Goal: Task Accomplishment & Management: Manage account settings

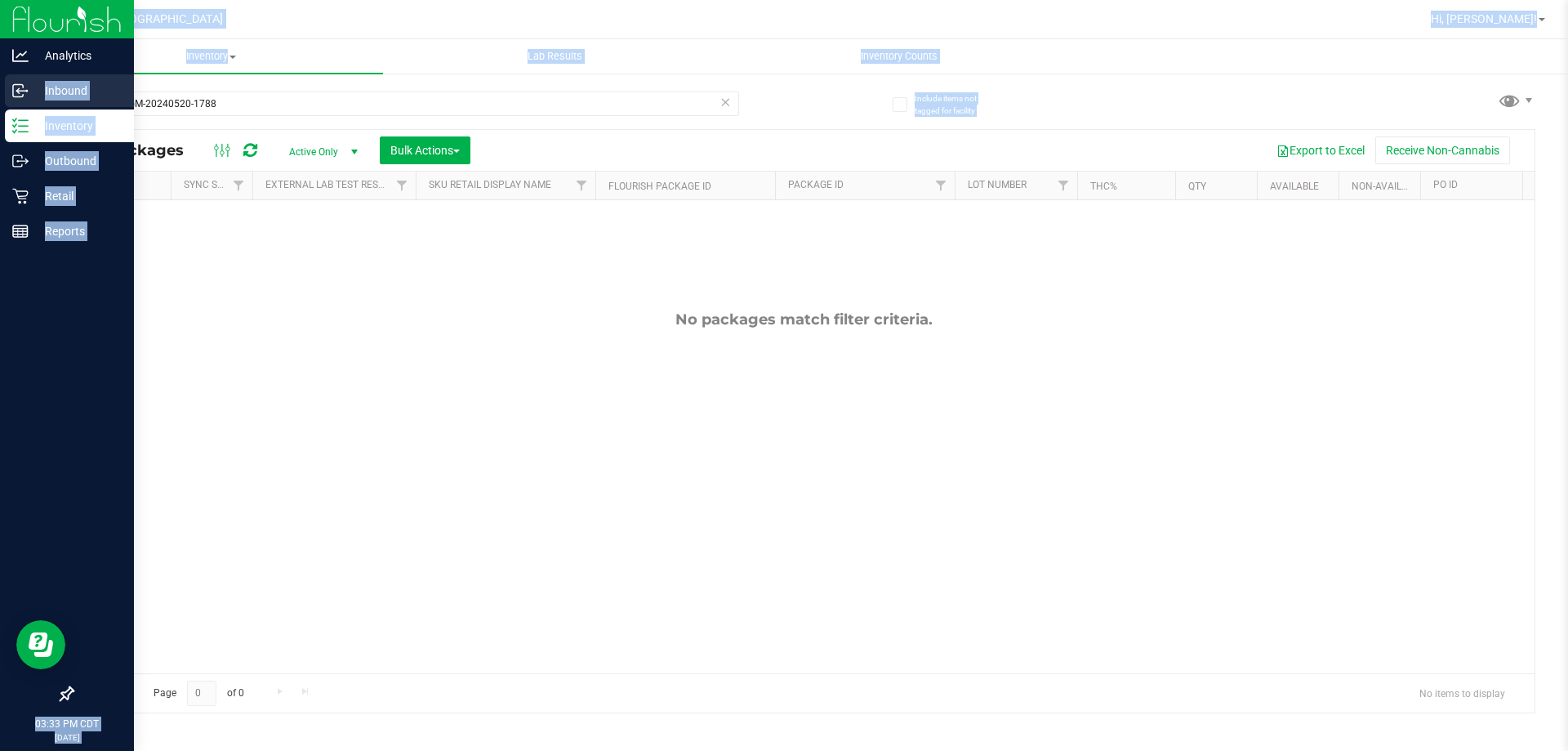
drag, startPoint x: 255, startPoint y: 116, endPoint x: 0, endPoint y: 105, distance: 255.2
click at [0, 105] on div "Analytics Inbound Inventory Outbound Retail Reports 03:33 PM CDT [DATE] 08/23 […" at bounding box center [784, 376] width 1568 height 751
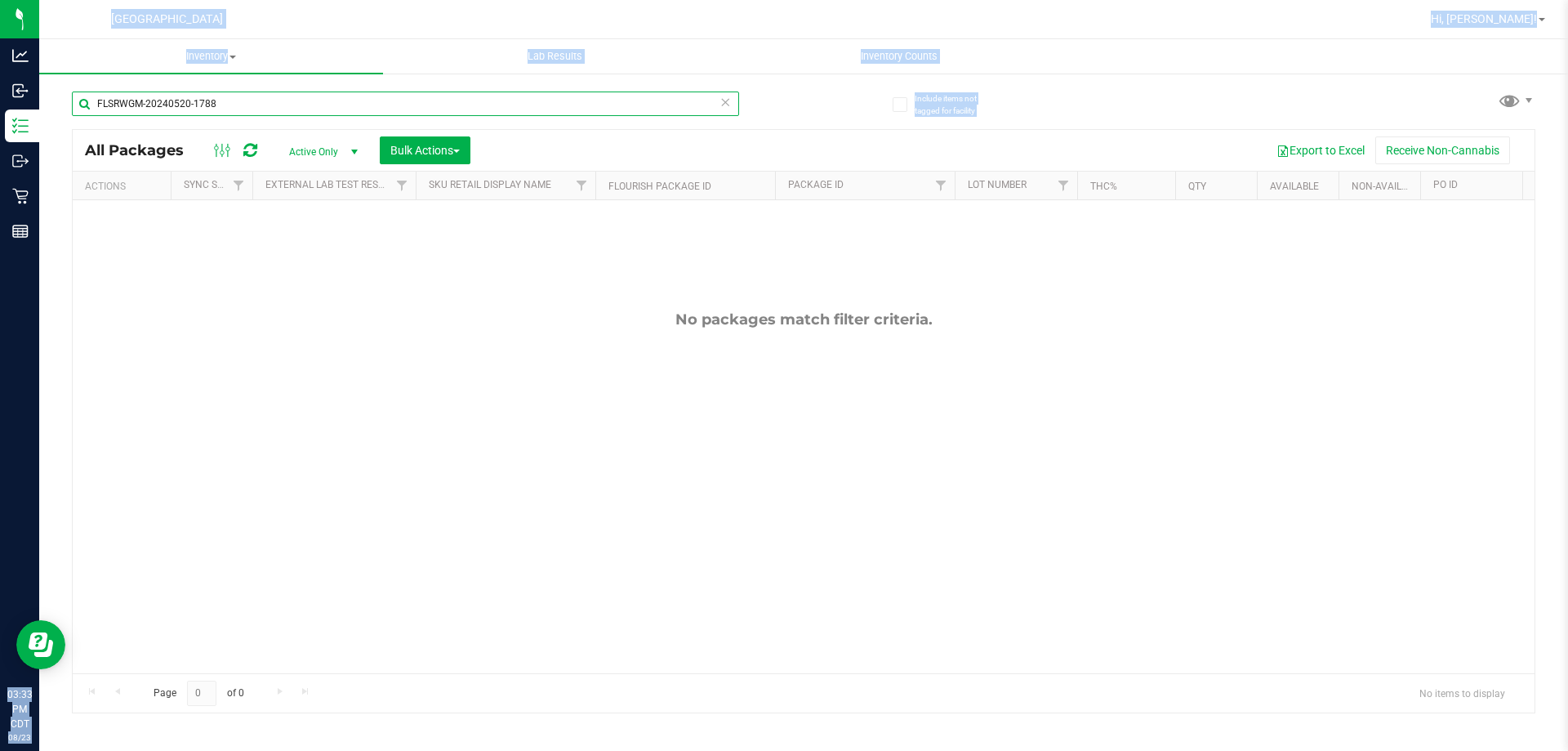
click at [285, 102] on input "FLSRWGM-20240520-1788" at bounding box center [405, 104] width 667 height 25
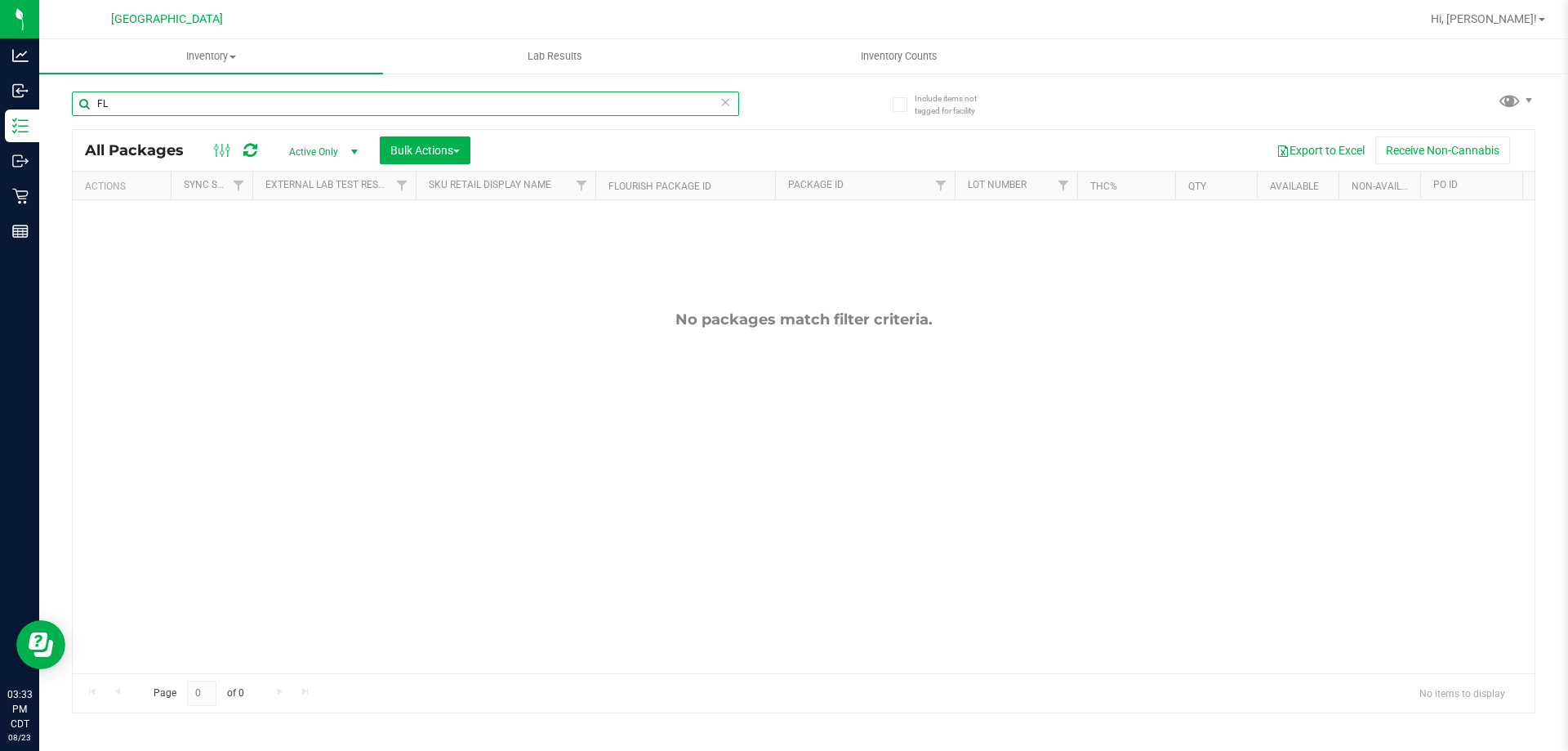
type input "F"
type input "dash"
drag, startPoint x: 160, startPoint y: 109, endPoint x: 65, endPoint y: 115, distance: 95.2
click at [65, 115] on div "Include items not tagged for facility dash All Packages Active Only Active Only…" at bounding box center [803, 321] width 1529 height 498
type input "puffco"
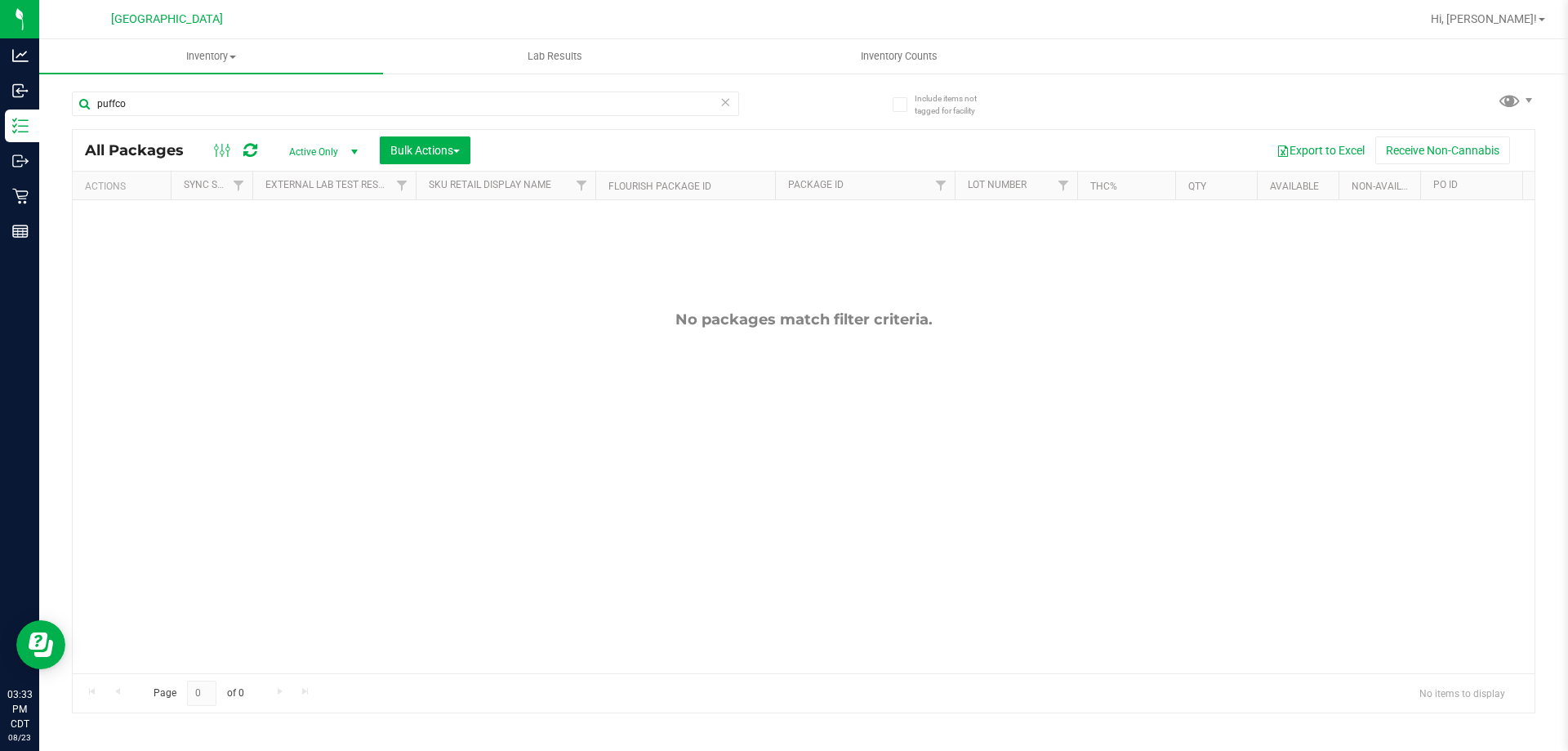
click at [311, 156] on span "Active Only" at bounding box center [320, 152] width 90 height 23
click at [303, 252] on li "All" at bounding box center [319, 251] width 88 height 25
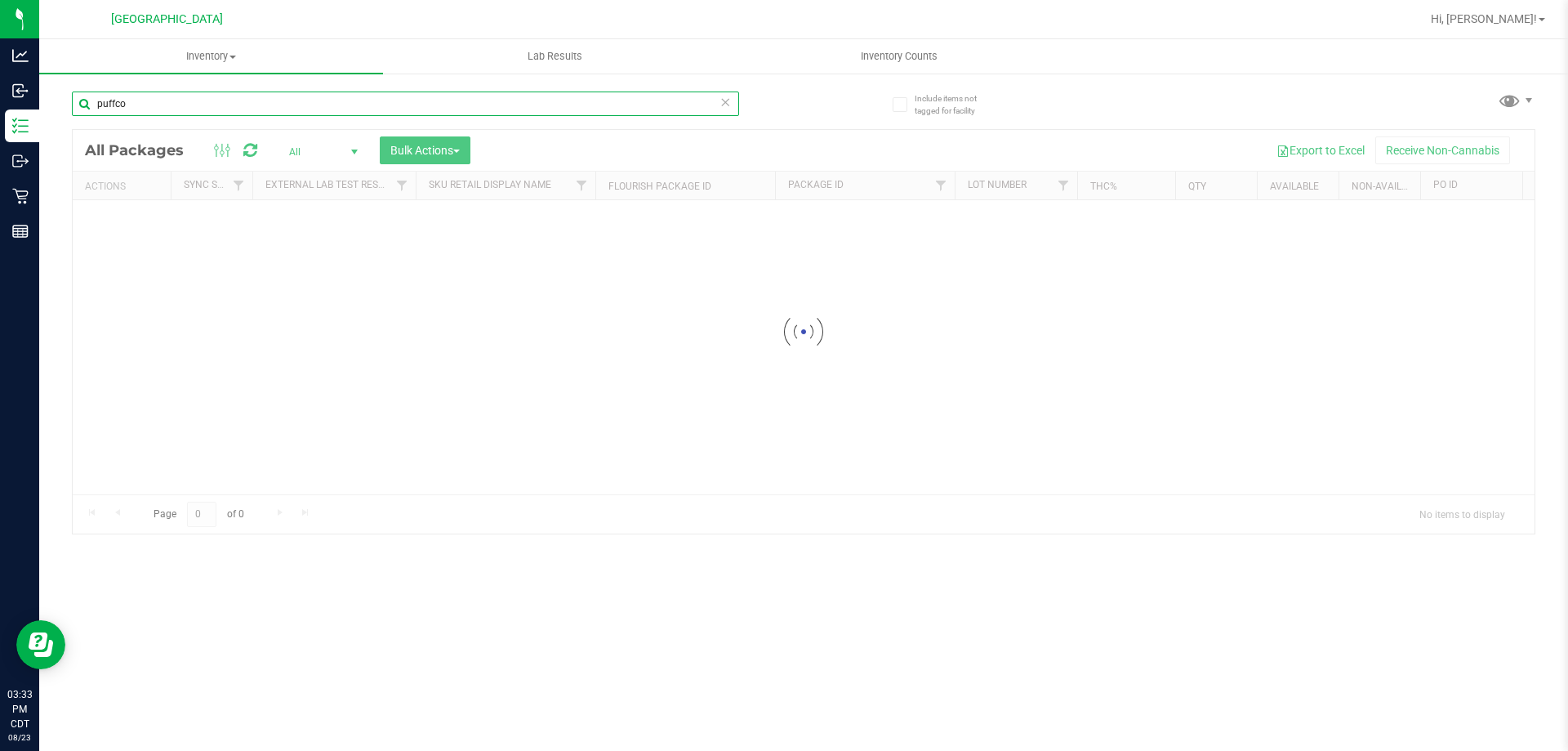
click at [158, 105] on input "puffco" at bounding box center [405, 104] width 667 height 25
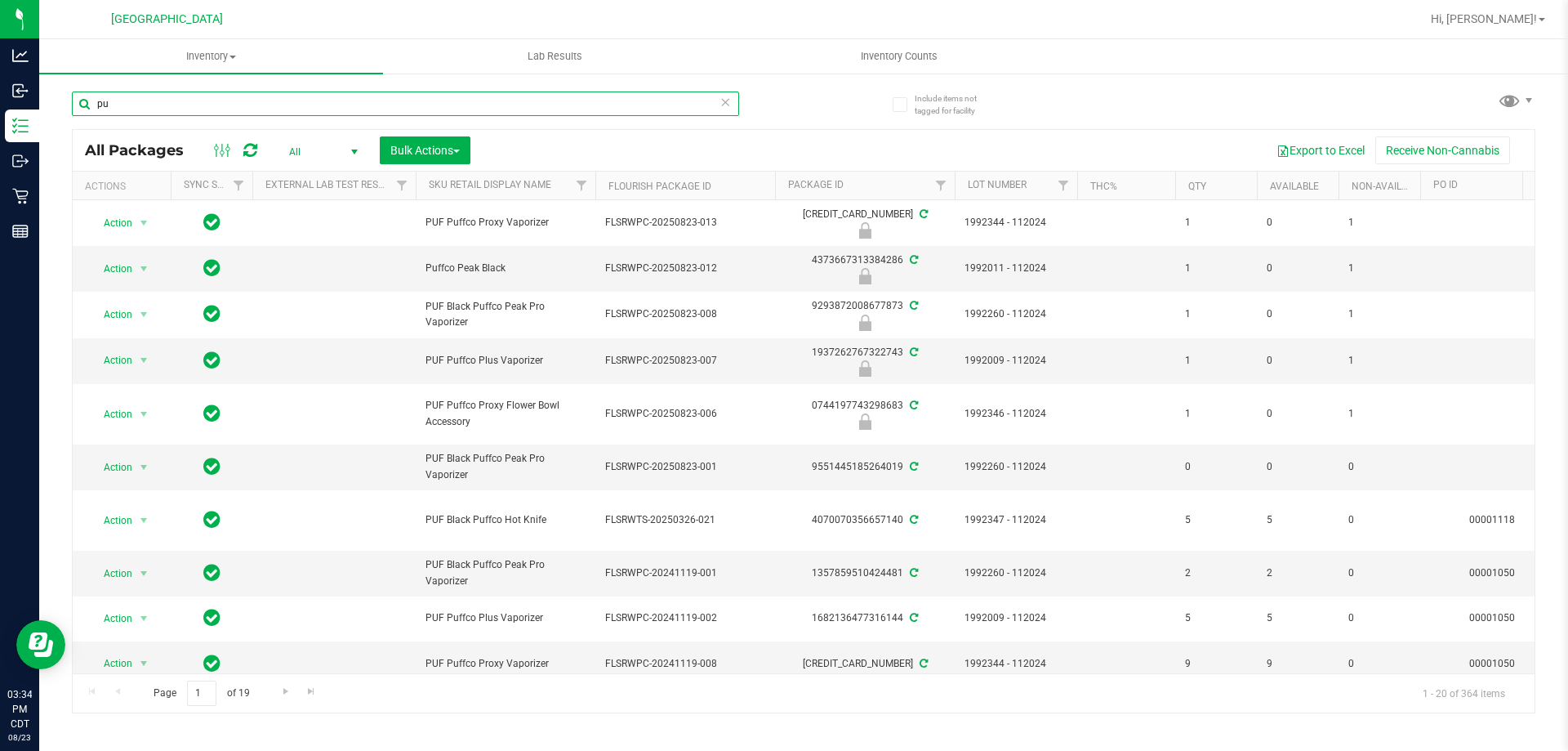
type input "p"
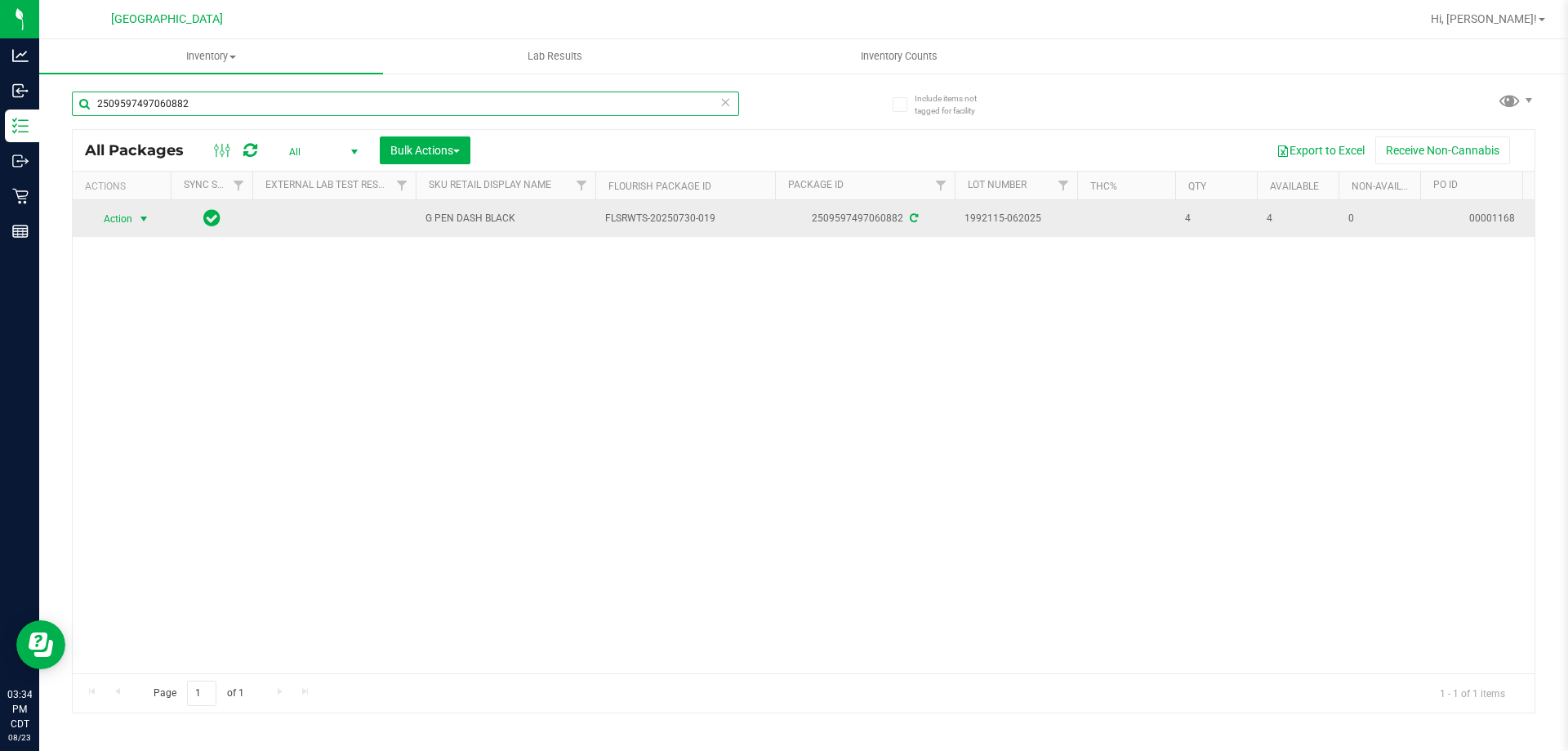
type input "2509597497060882"
click at [124, 213] on span "Action" at bounding box center [111, 219] width 44 height 23
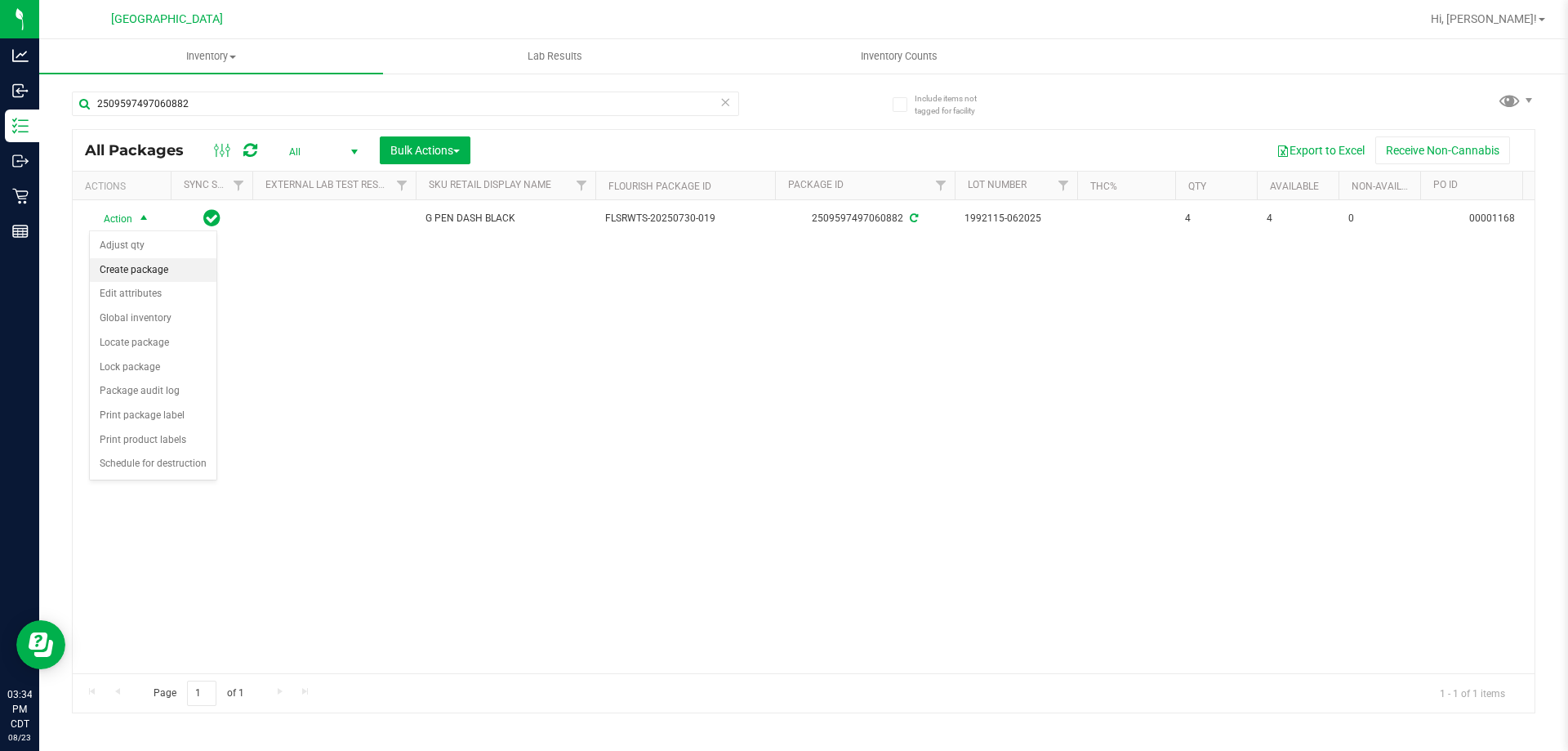
click at [128, 272] on li "Create package" at bounding box center [153, 271] width 127 height 25
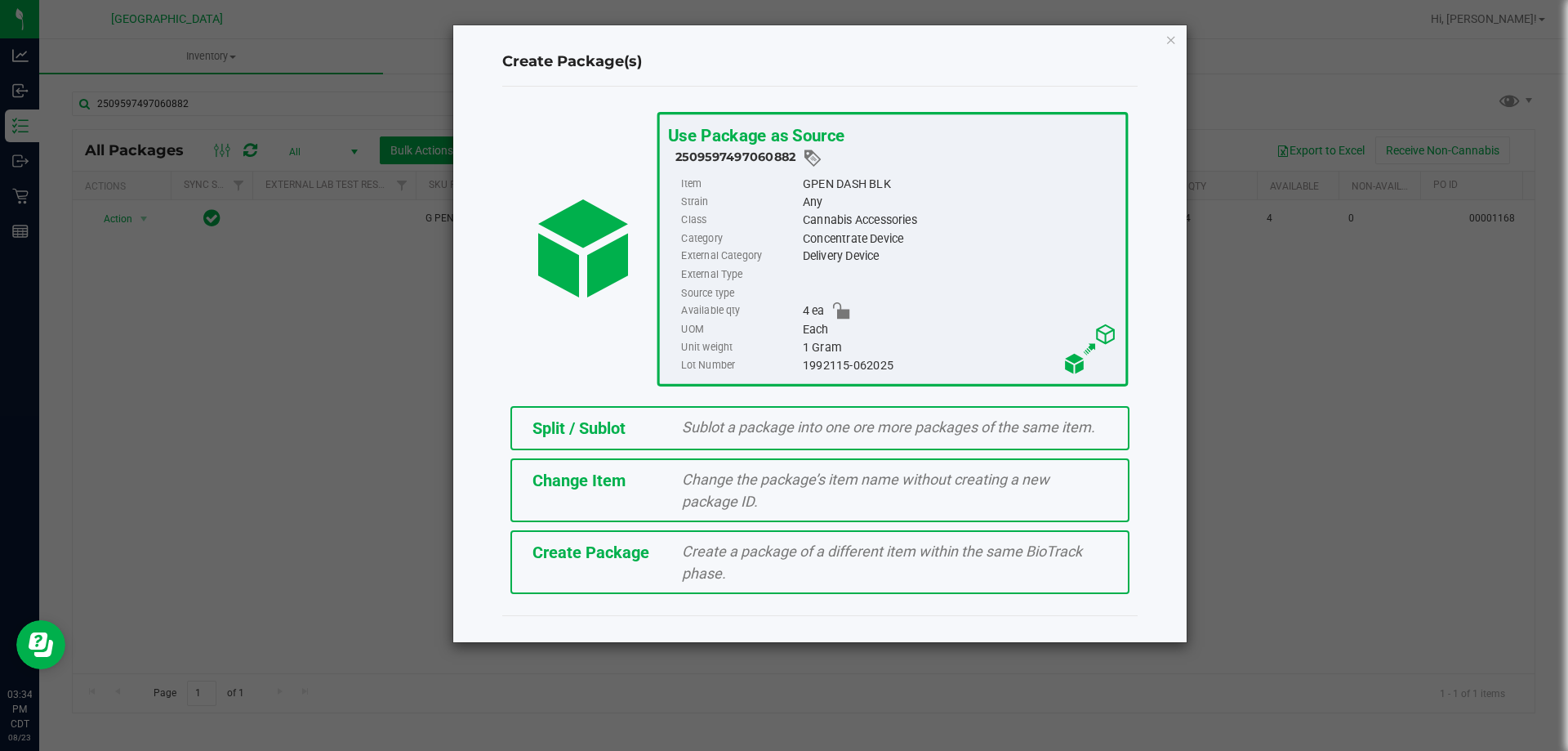
click at [566, 428] on span "Split / Sublot" at bounding box center [578, 428] width 93 height 20
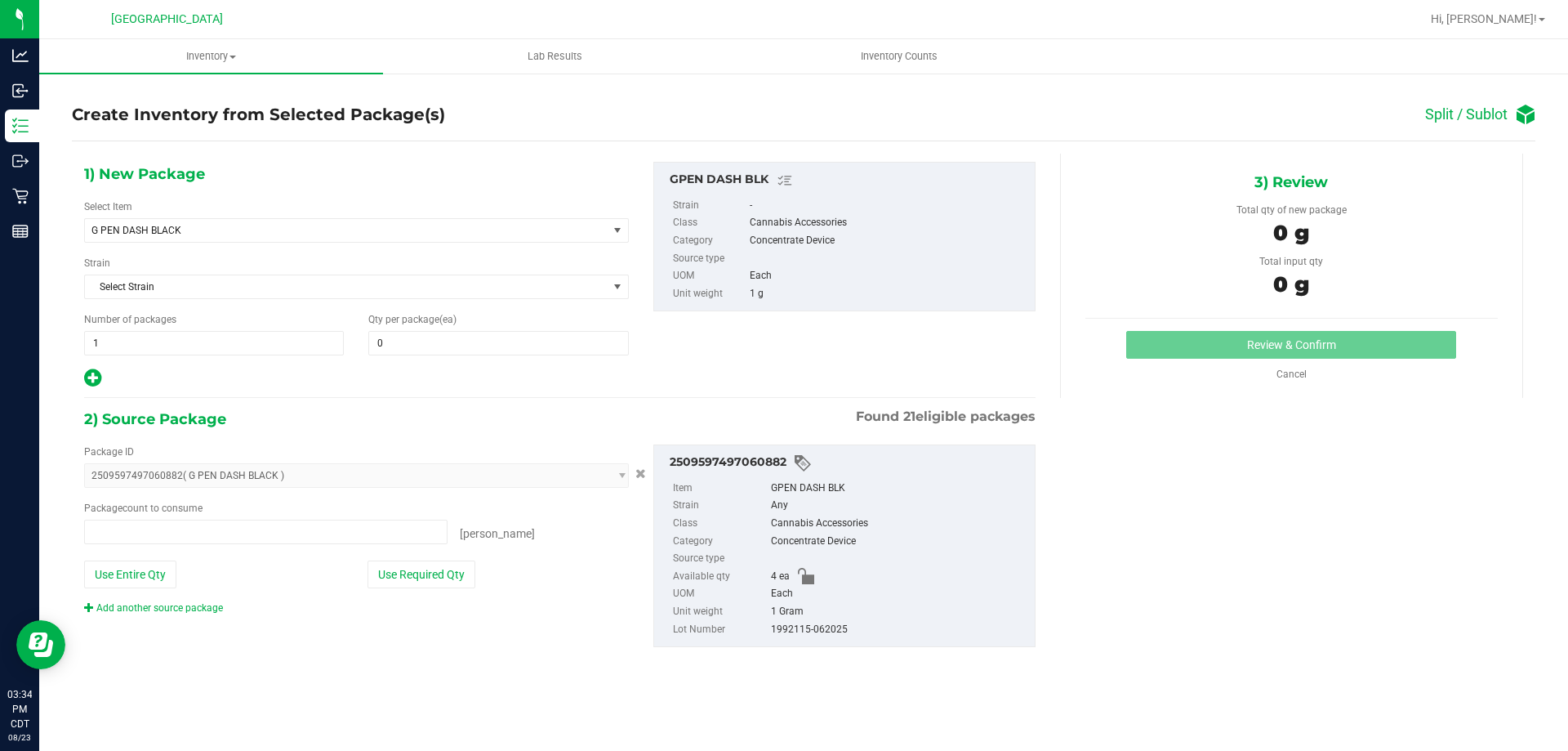
type input "0 ea"
click at [227, 285] on span "Select Strain" at bounding box center [346, 287] width 523 height 23
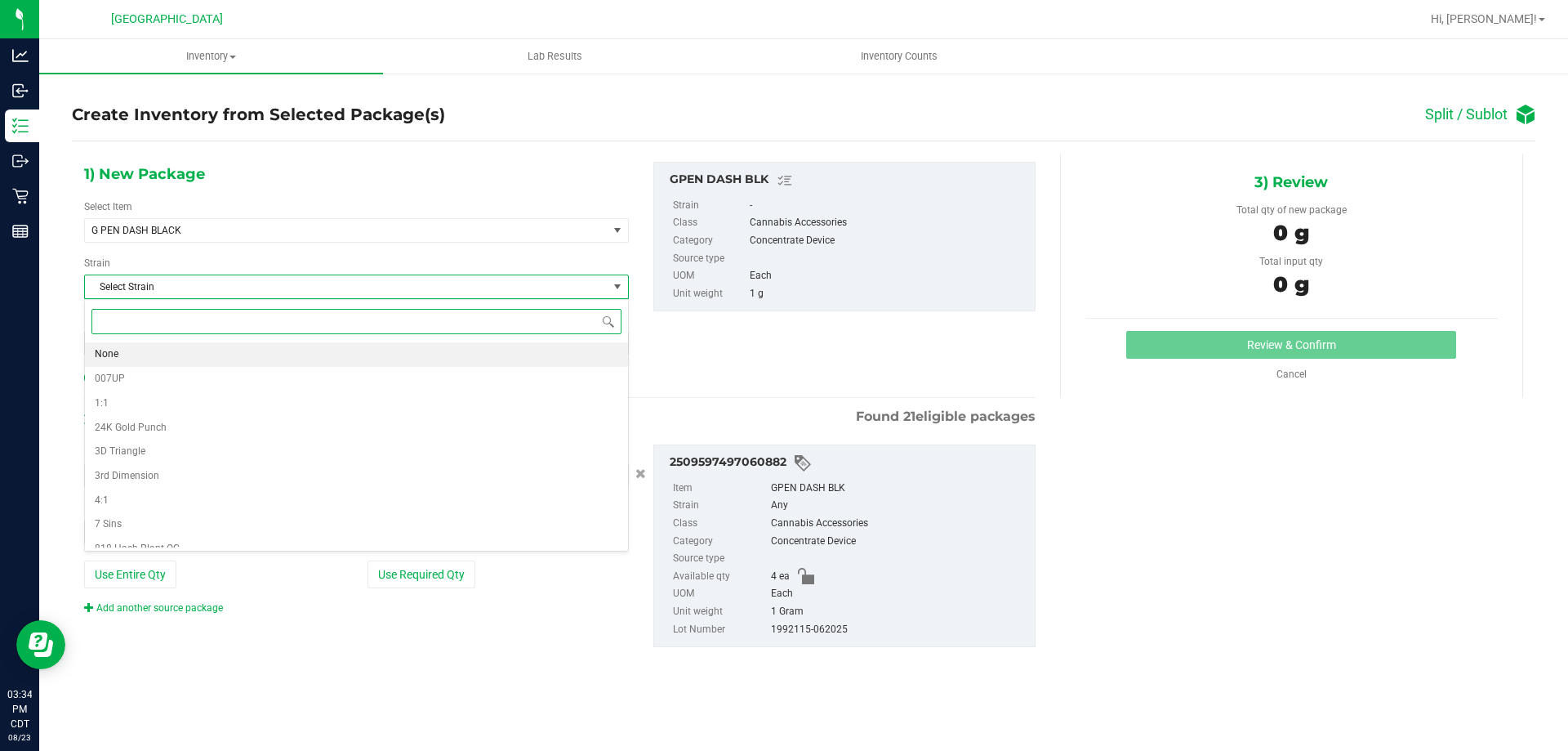
click at [129, 355] on li "None" at bounding box center [356, 355] width 543 height 25
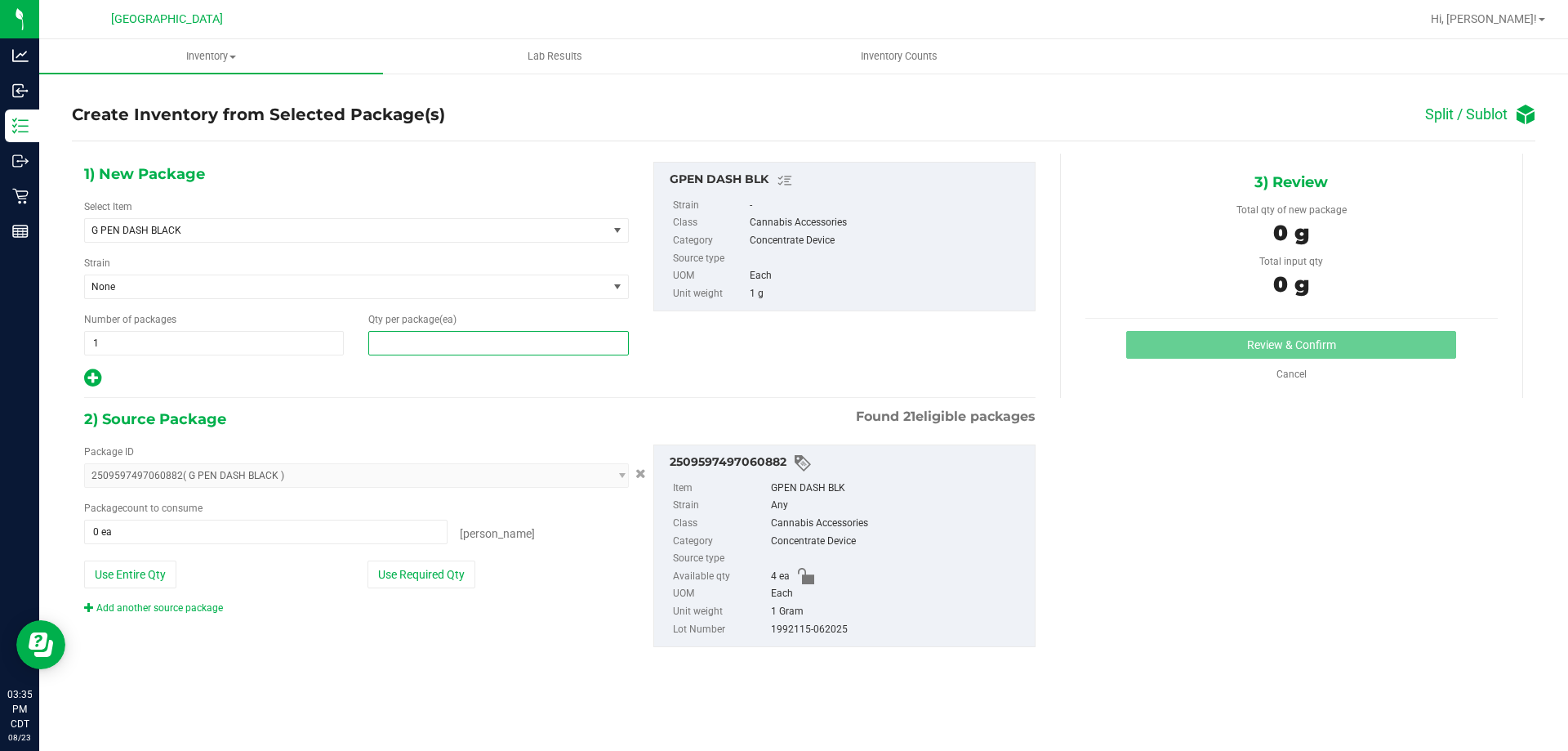
click at [415, 351] on span at bounding box center [498, 343] width 260 height 25
type input "1"
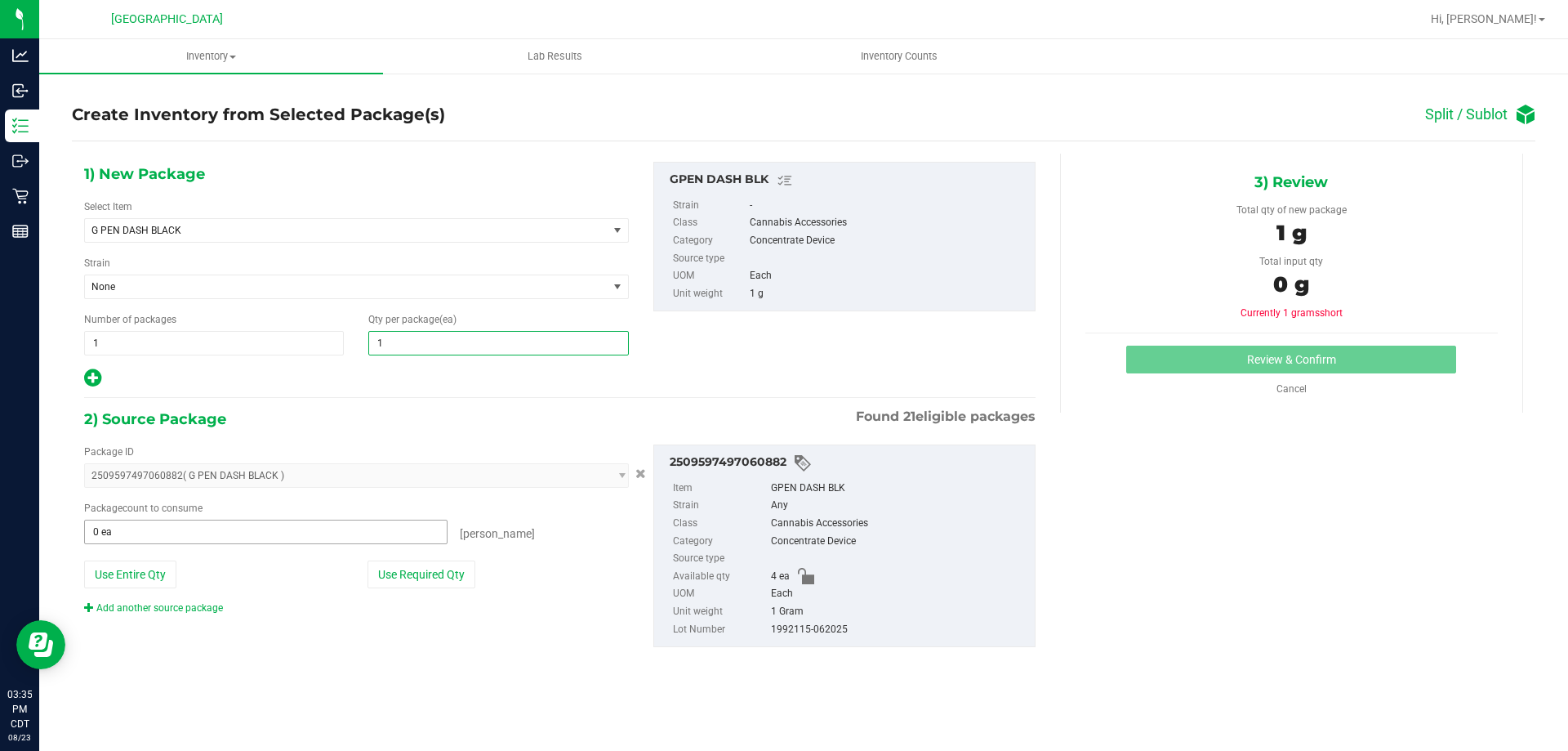
type input "1"
click at [253, 537] on span at bounding box center [265, 531] width 363 height 25
type input "1"
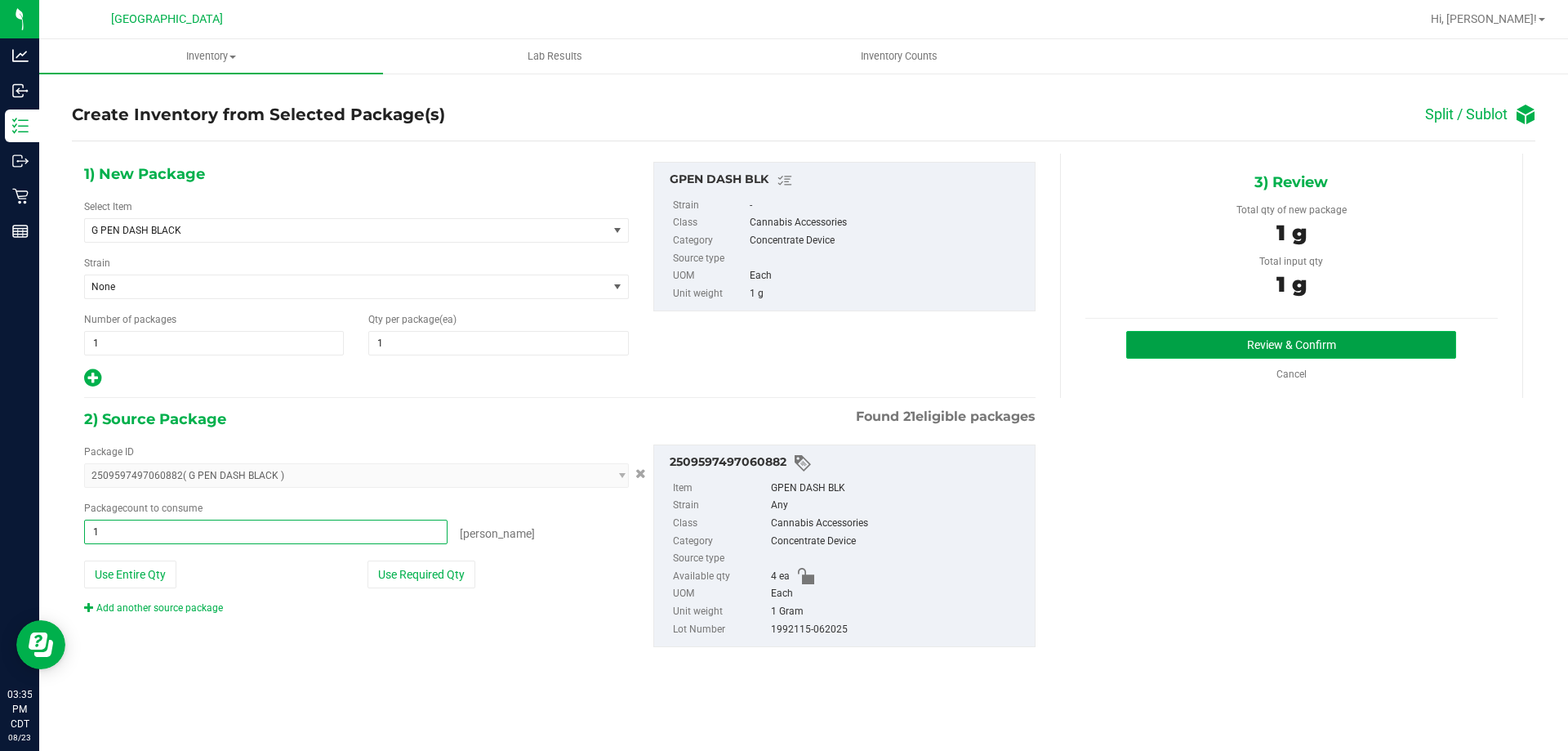
type input "1 ea"
click at [1268, 347] on button "Review & Confirm" at bounding box center [1291, 345] width 330 height 28
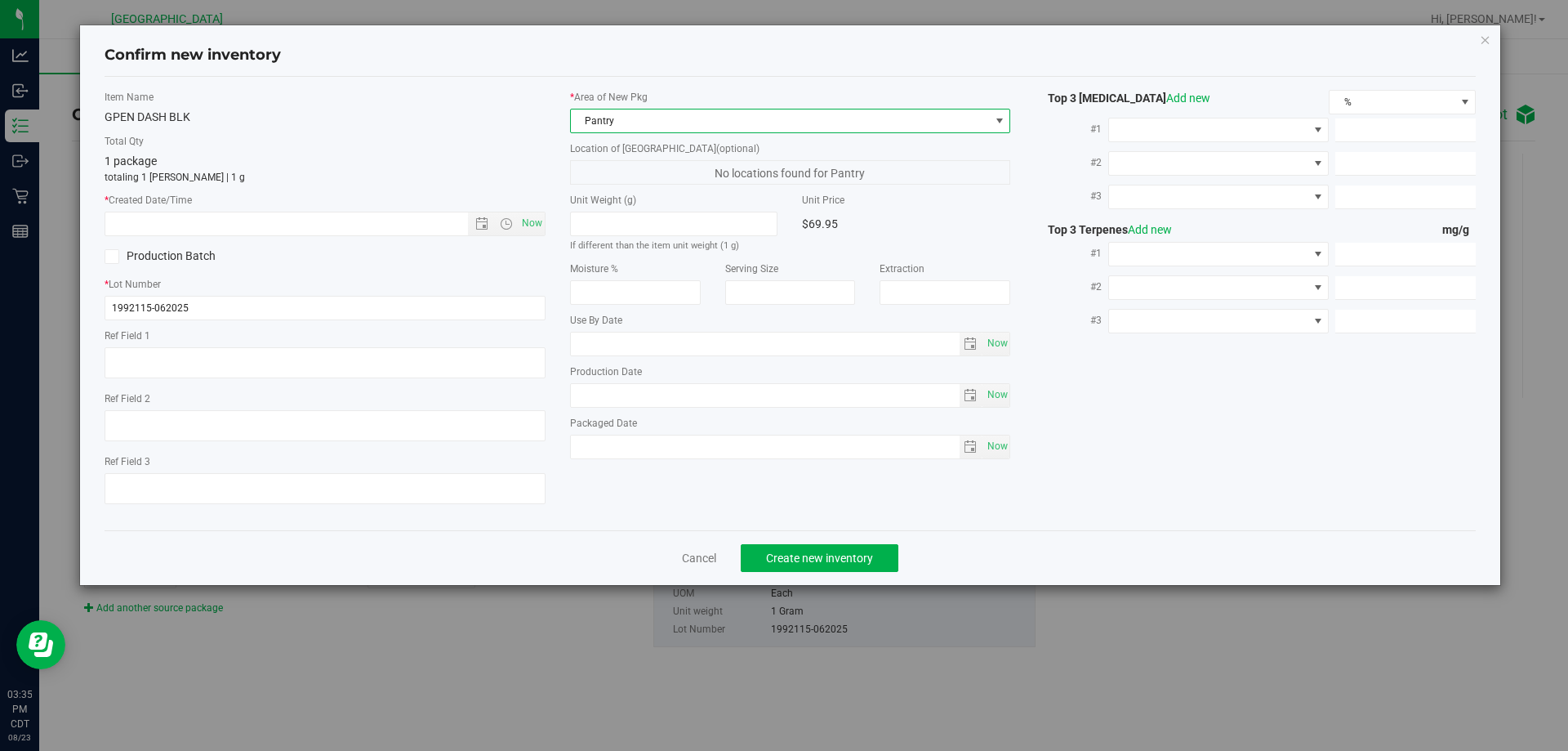
click at [827, 127] on span "Pantry" at bounding box center [781, 121] width 419 height 23
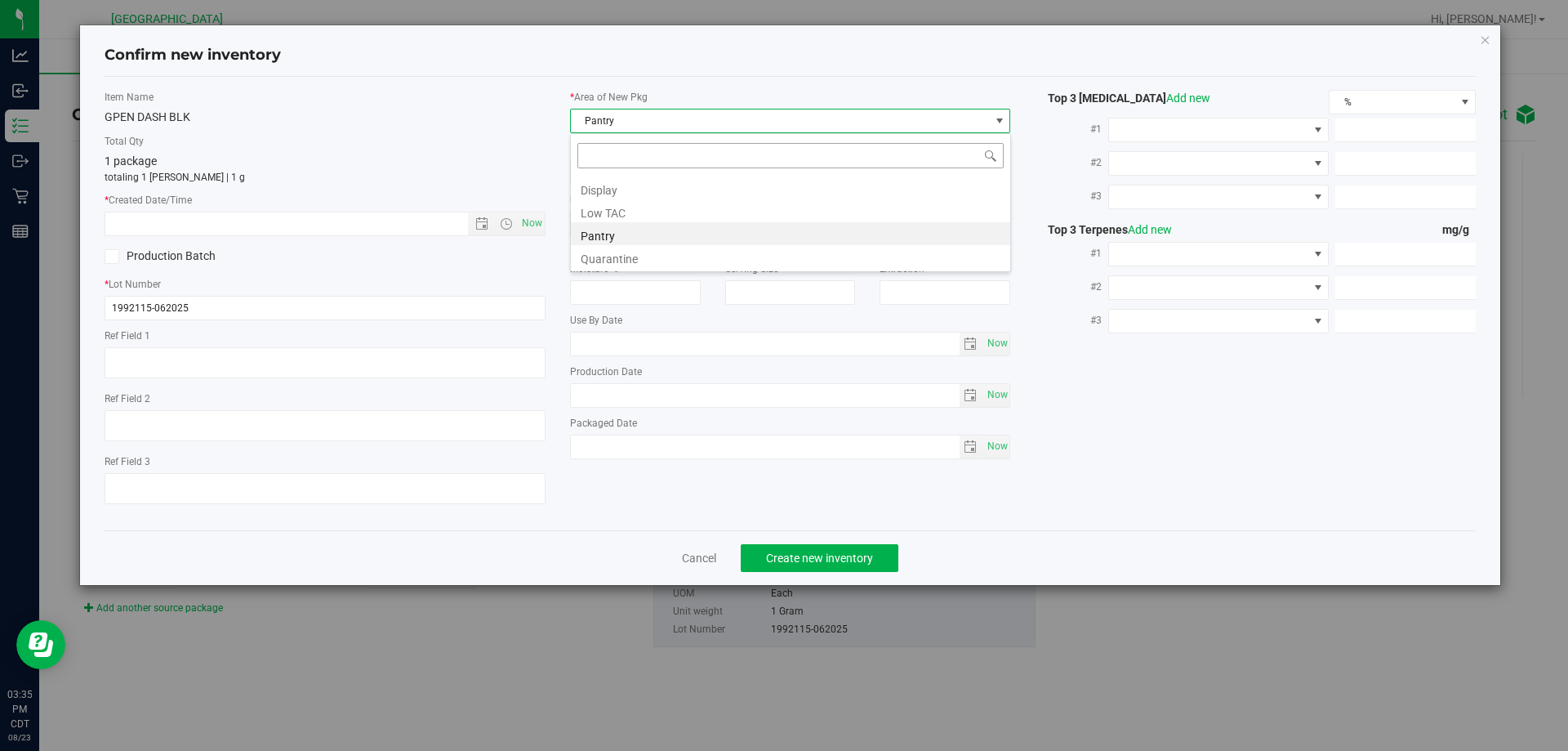
scroll to position [25, 441]
click at [662, 191] on li "Display" at bounding box center [790, 188] width 439 height 23
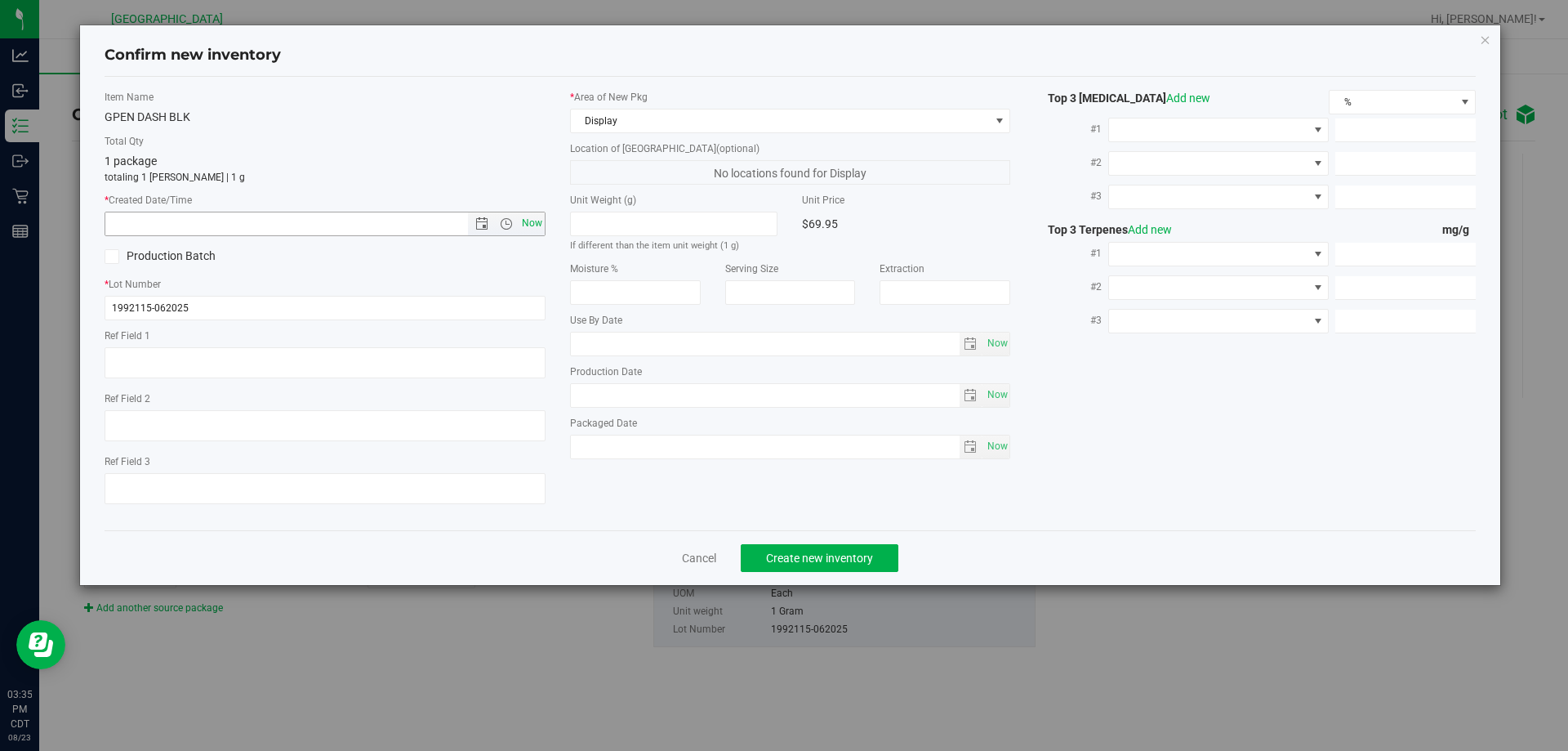
click at [528, 225] on span "Now" at bounding box center [532, 224] width 28 height 24
type input "[DATE] 3:35 PM"
drag, startPoint x: 844, startPoint y: 549, endPoint x: 837, endPoint y: 535, distance: 15.7
click at [844, 547] on button "Create new inventory" at bounding box center [819, 558] width 158 height 28
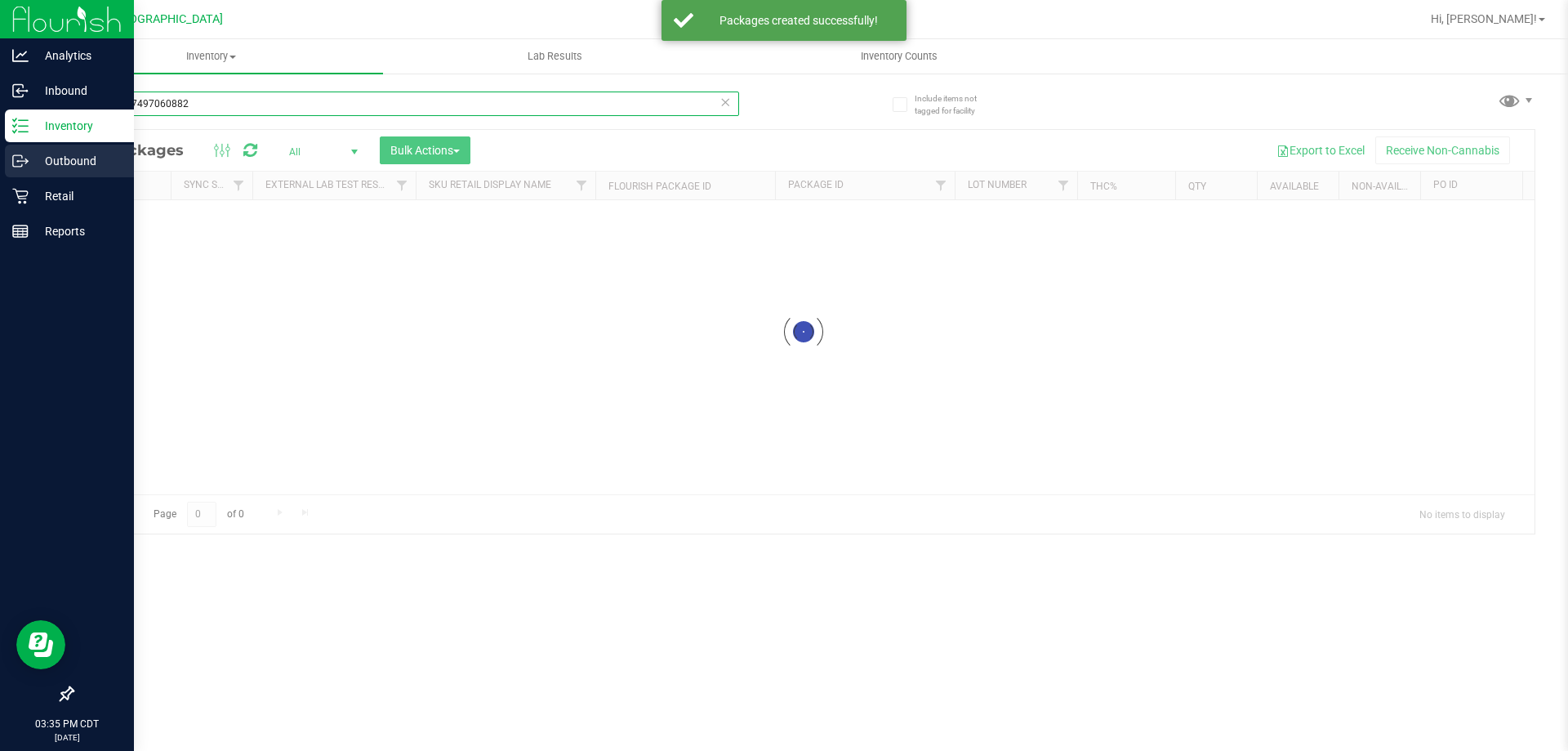
drag, startPoint x: 237, startPoint y: 105, endPoint x: 0, endPoint y: 160, distance: 243.3
click at [0, 160] on div "Analytics Inbound Inventory Outbound Retail Reports 03:35 PM CDT [DATE] 08/23 […" at bounding box center [784, 376] width 1568 height 751
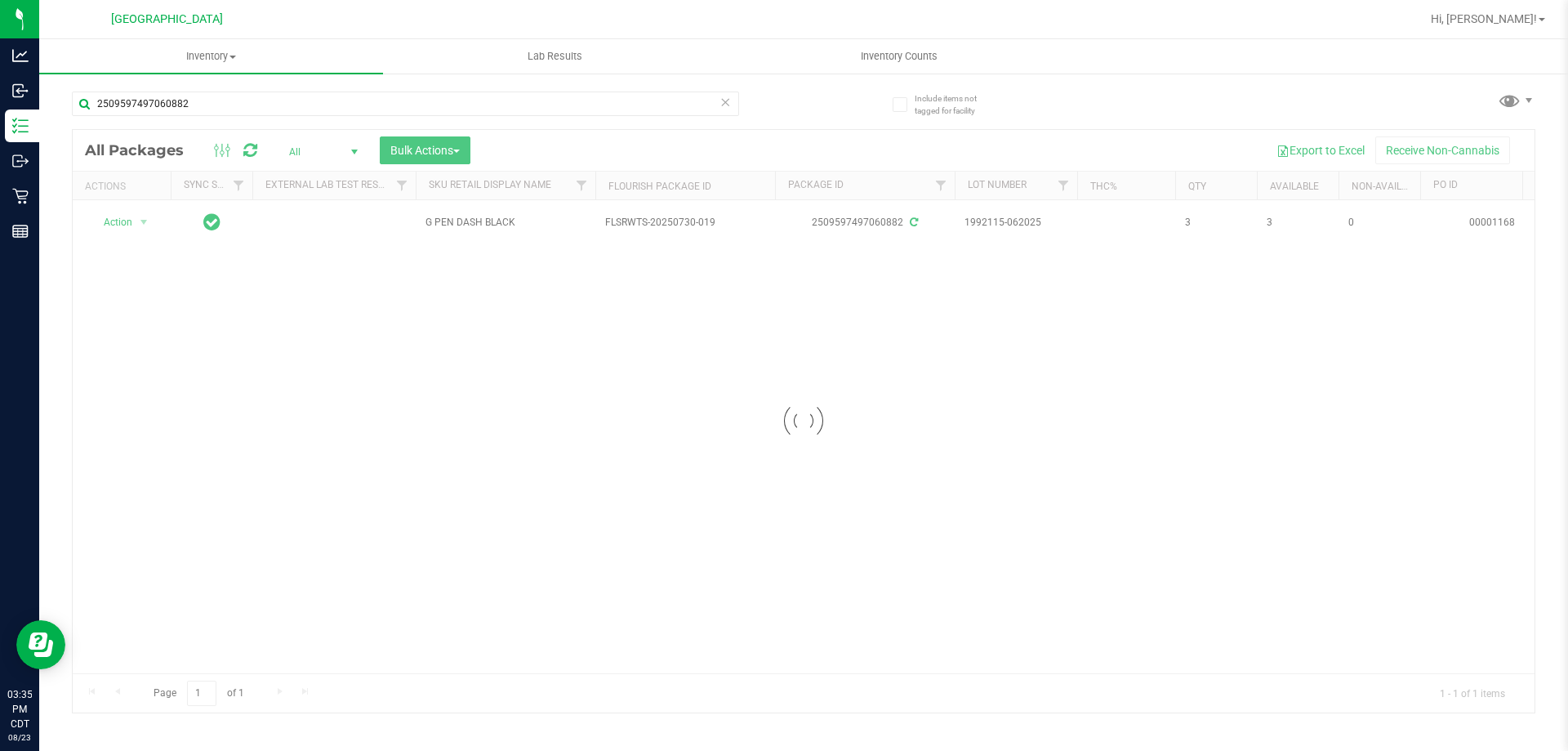
drag, startPoint x: 644, startPoint y: 336, endPoint x: 583, endPoint y: 212, distance: 138.2
click at [619, 299] on div at bounding box center [803, 420] width 1462 height 582
click at [522, 250] on div at bounding box center [803, 420] width 1462 height 582
click at [527, 221] on div at bounding box center [803, 420] width 1462 height 582
drag, startPoint x: 527, startPoint y: 221, endPoint x: 263, endPoint y: 114, distance: 284.9
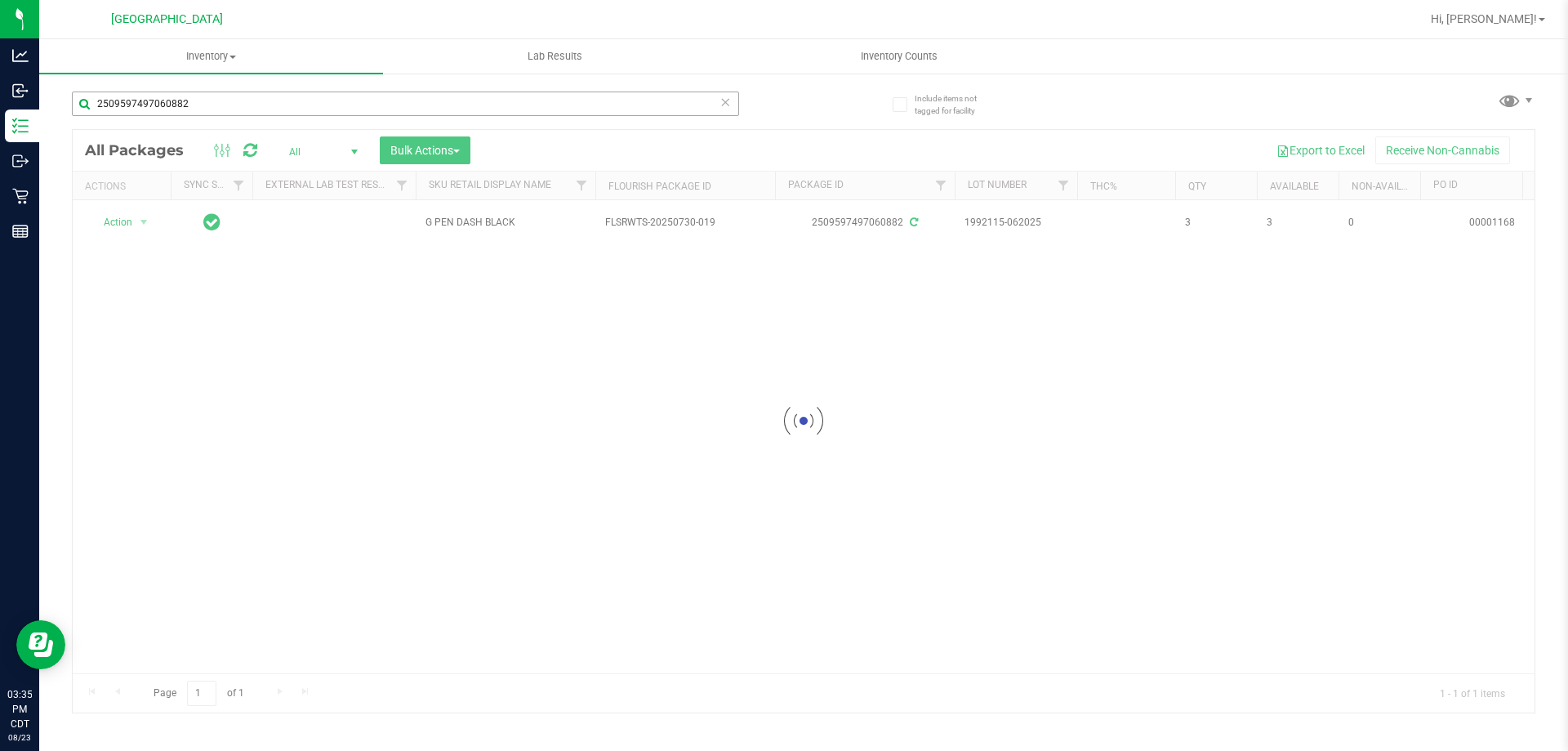
click at [466, 207] on div at bounding box center [803, 420] width 1462 height 582
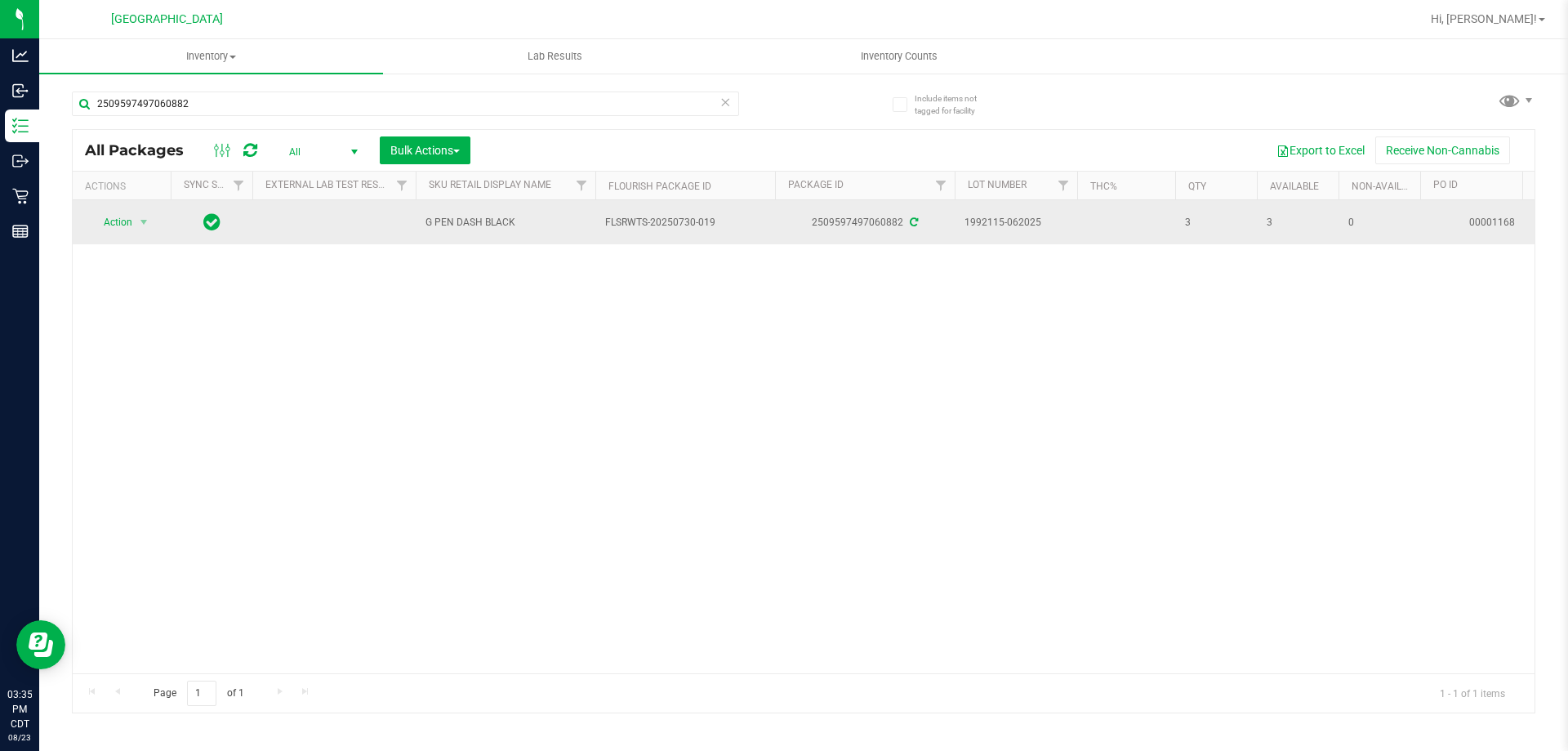
drag, startPoint x: 513, startPoint y: 217, endPoint x: 426, endPoint y: 230, distance: 88.0
click at [426, 230] on td "G PEN DASH BLACK" at bounding box center [505, 222] width 180 height 44
copy span "G PEN DASH BLACK"
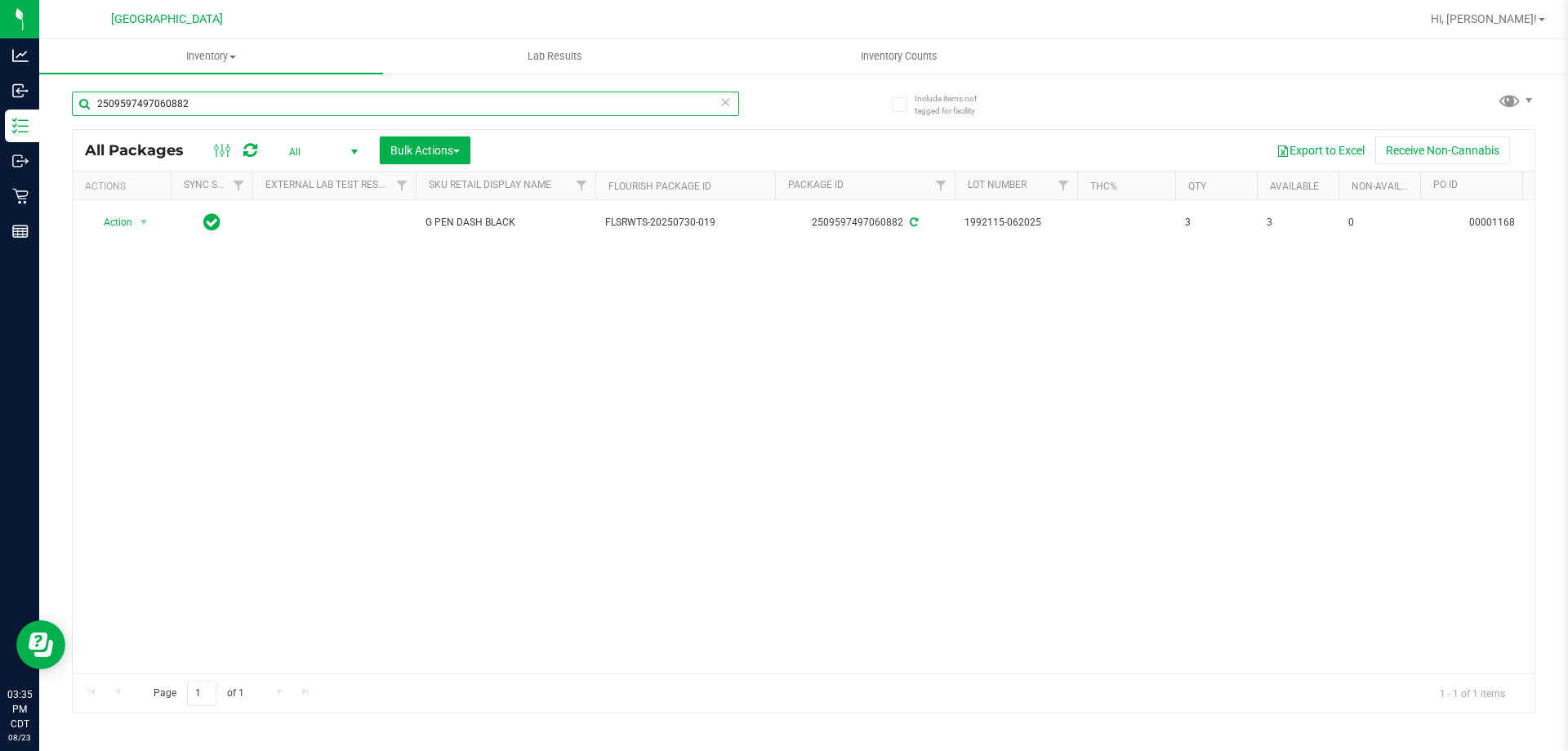
drag, startPoint x: 220, startPoint y: 100, endPoint x: 176, endPoint y: 101, distance: 44.0
click at [176, 101] on input "2509597497060882" at bounding box center [405, 104] width 667 height 25
drag, startPoint x: 376, startPoint y: 410, endPoint x: 226, endPoint y: 155, distance: 295.8
click at [376, 391] on div "Action Action Adjust qty Create package Edit attributes Global inventory Locate…" at bounding box center [803, 436] width 1462 height 473
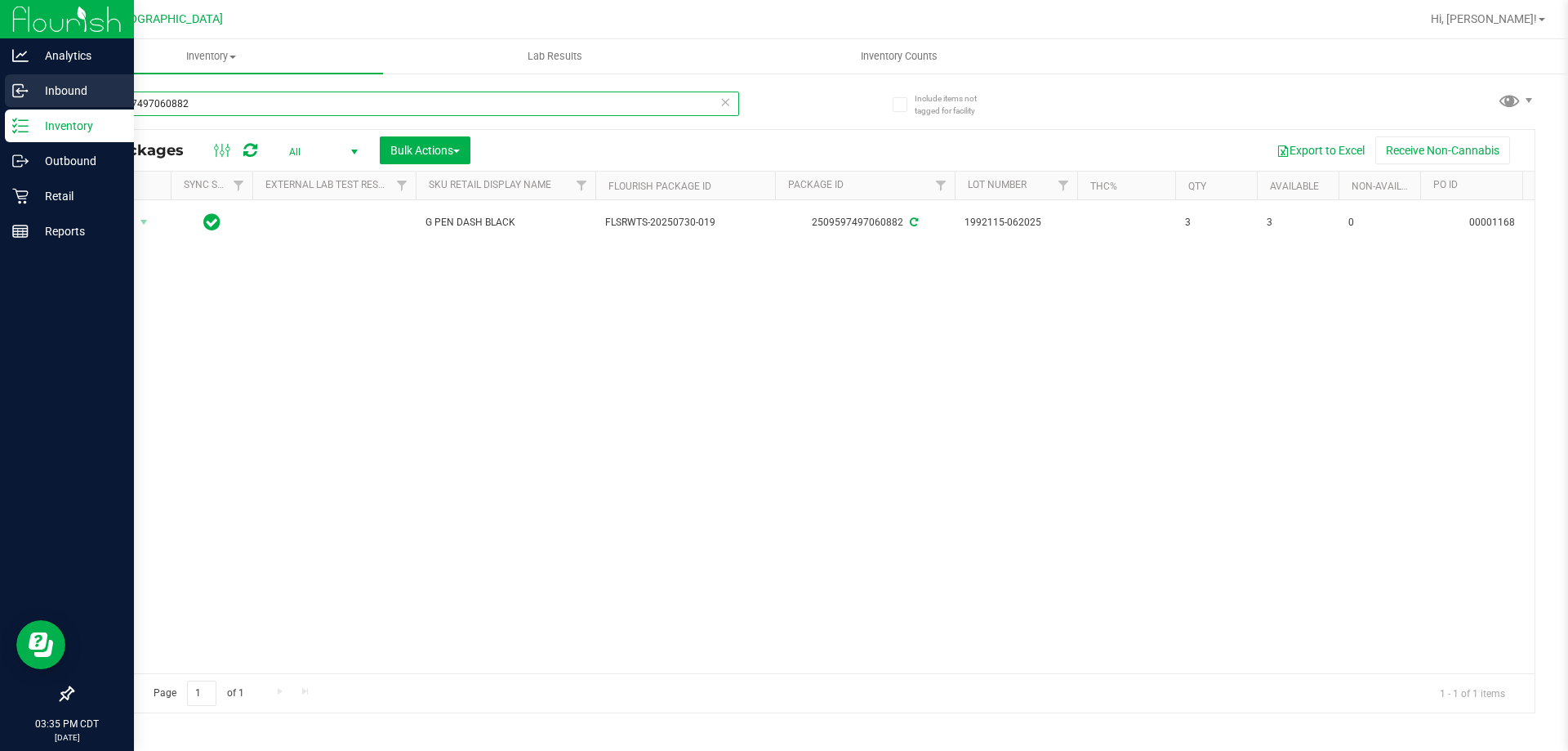
drag, startPoint x: 223, startPoint y: 106, endPoint x: 0, endPoint y: 108, distance: 223.0
click at [0, 108] on div "Analytics Inbound Inventory Outbound Retail Reports 03:35 PM CDT [DATE] 08/23 […" at bounding box center [784, 376] width 1568 height 751
paste input "G PEN DASH BLACK"
type input "G PEN DASH BLACK"
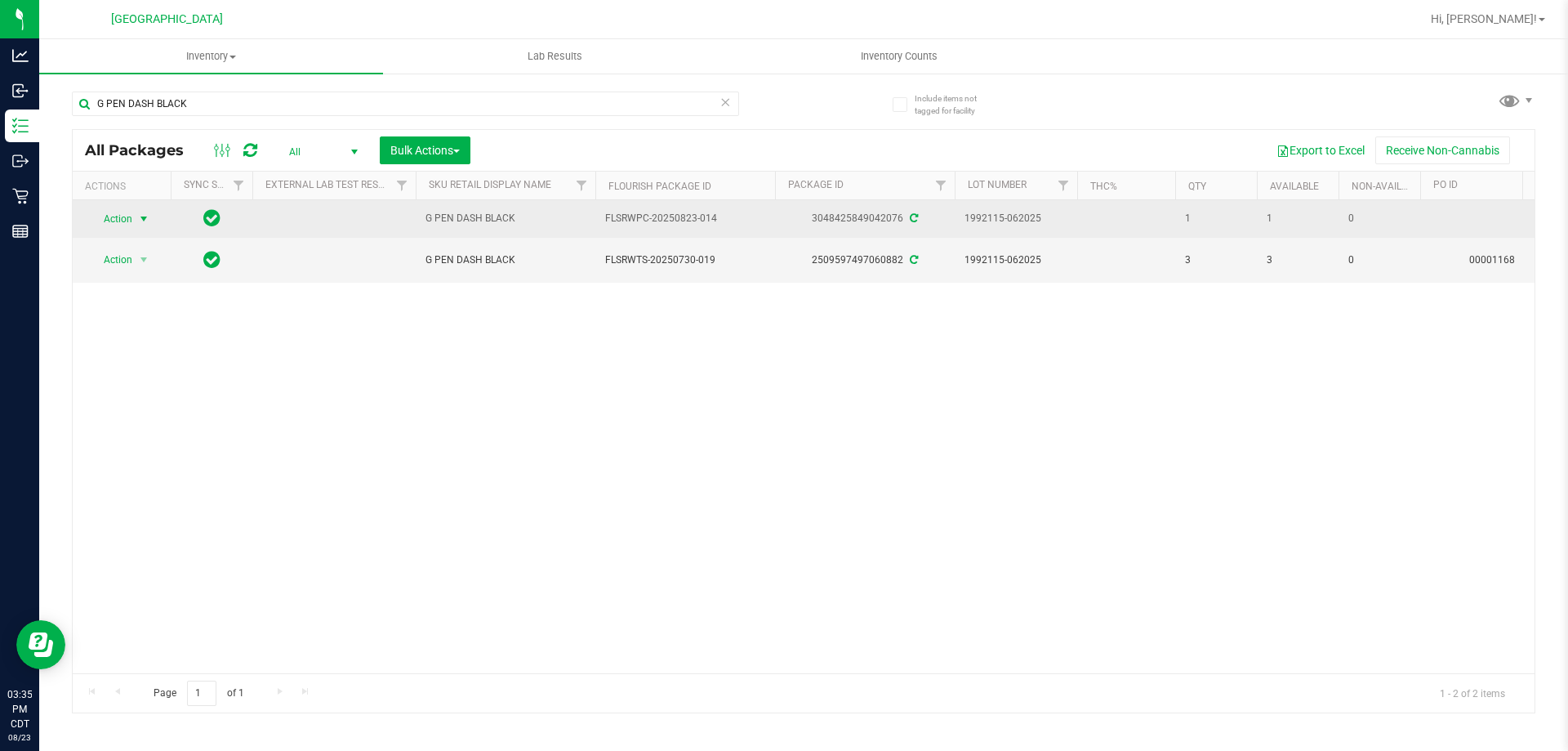
click at [125, 223] on span "Action" at bounding box center [111, 219] width 44 height 23
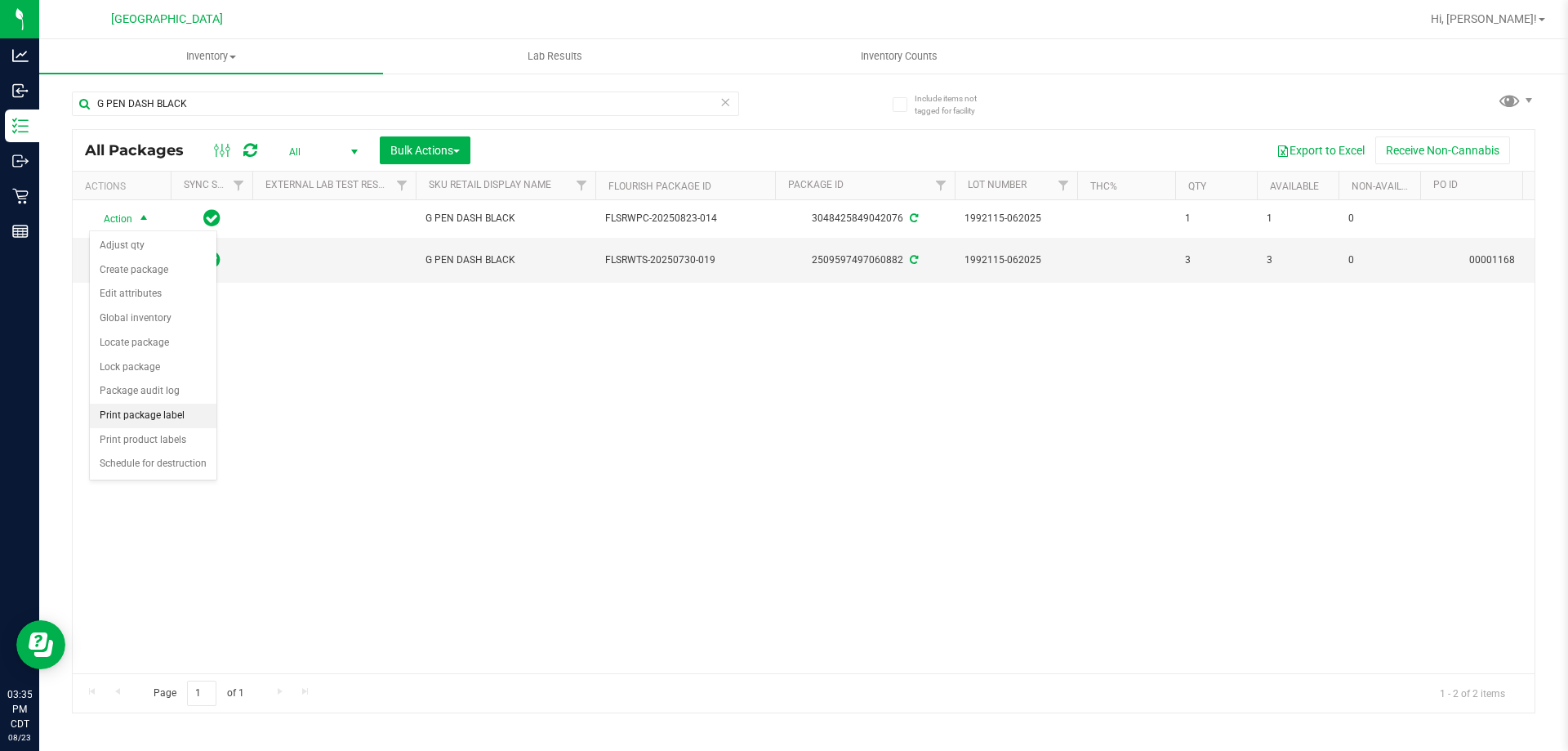
click at [149, 408] on li "Print package label" at bounding box center [153, 415] width 127 height 25
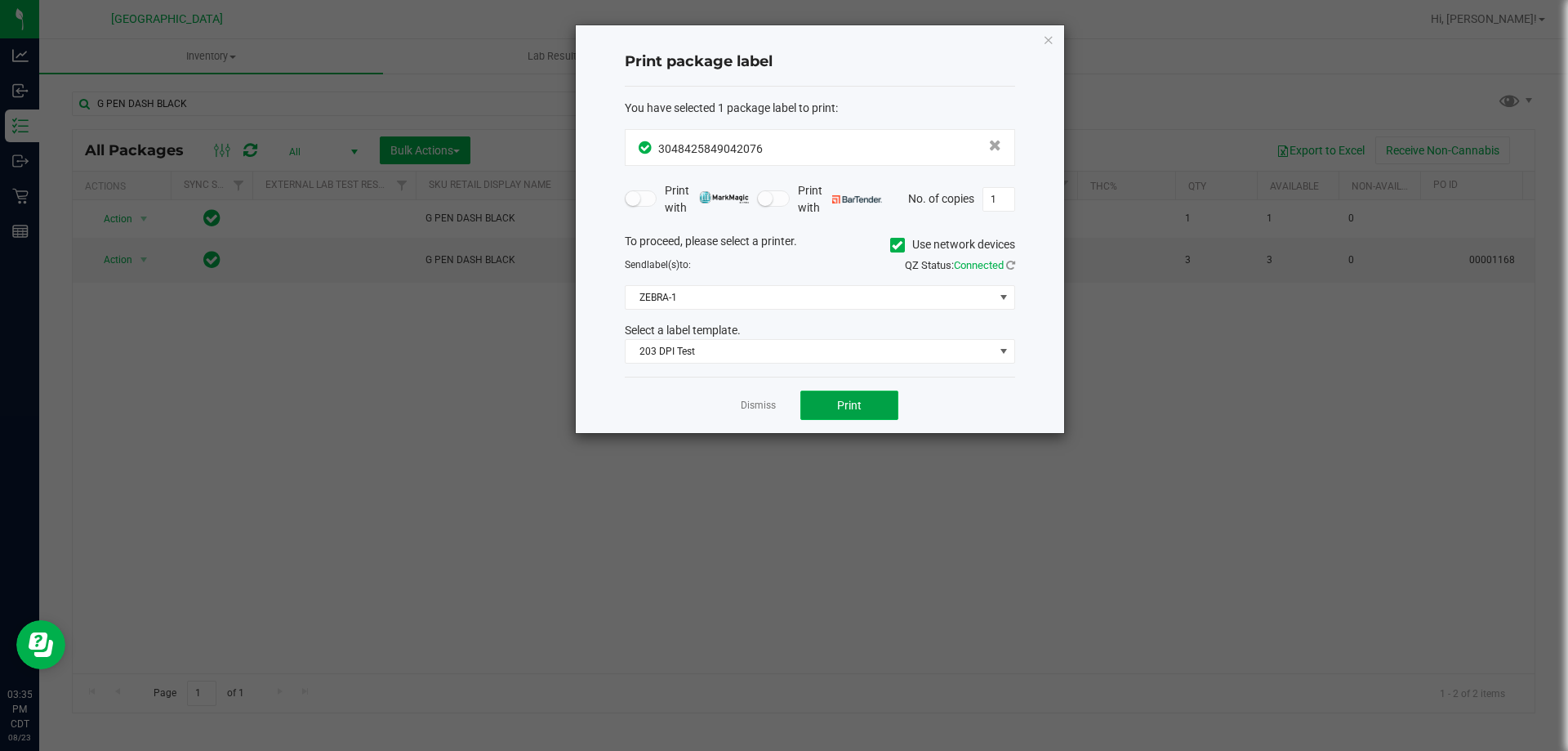
click at [841, 398] on span "Print" at bounding box center [849, 404] width 25 height 13
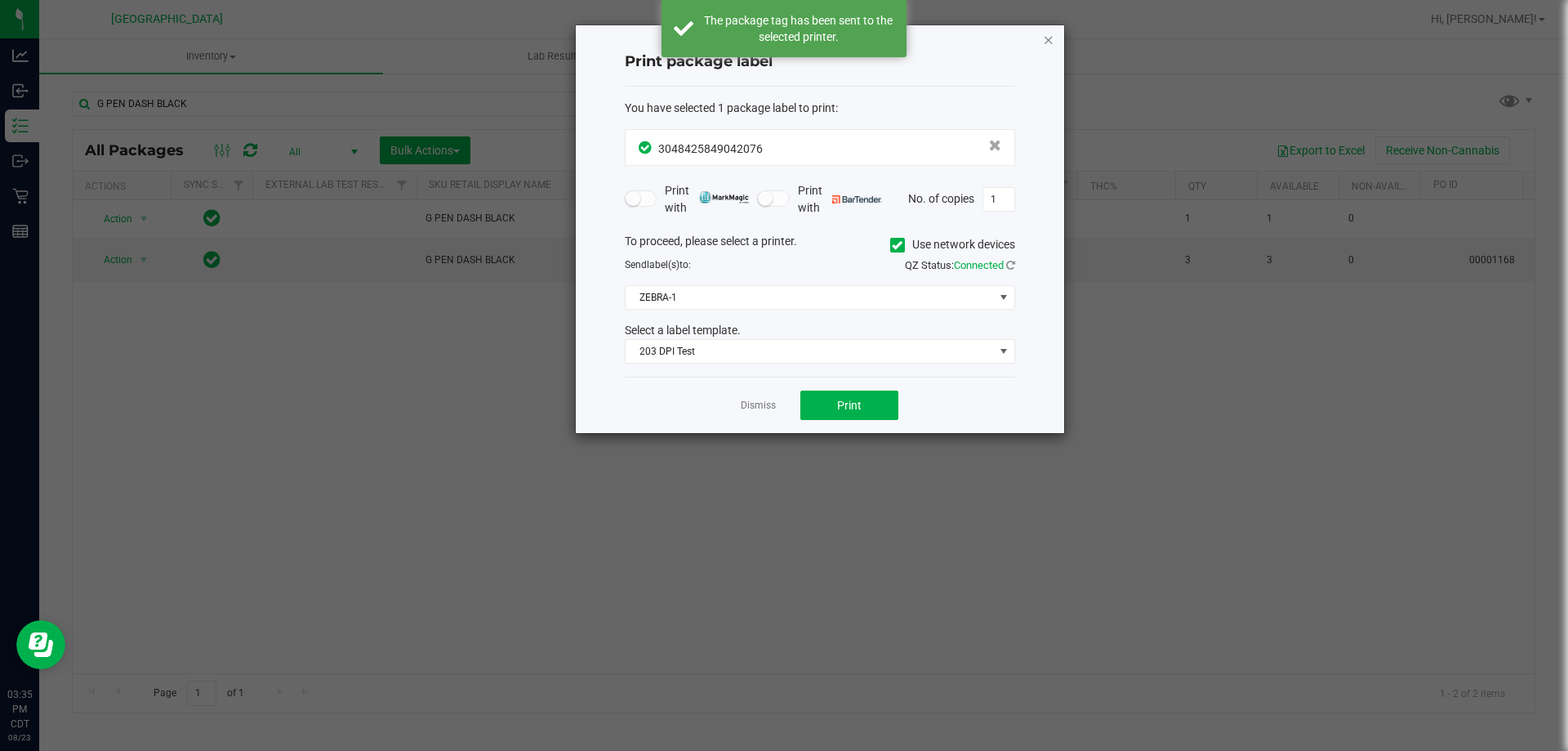
click at [1048, 43] on icon "button" at bounding box center [1048, 39] width 11 height 20
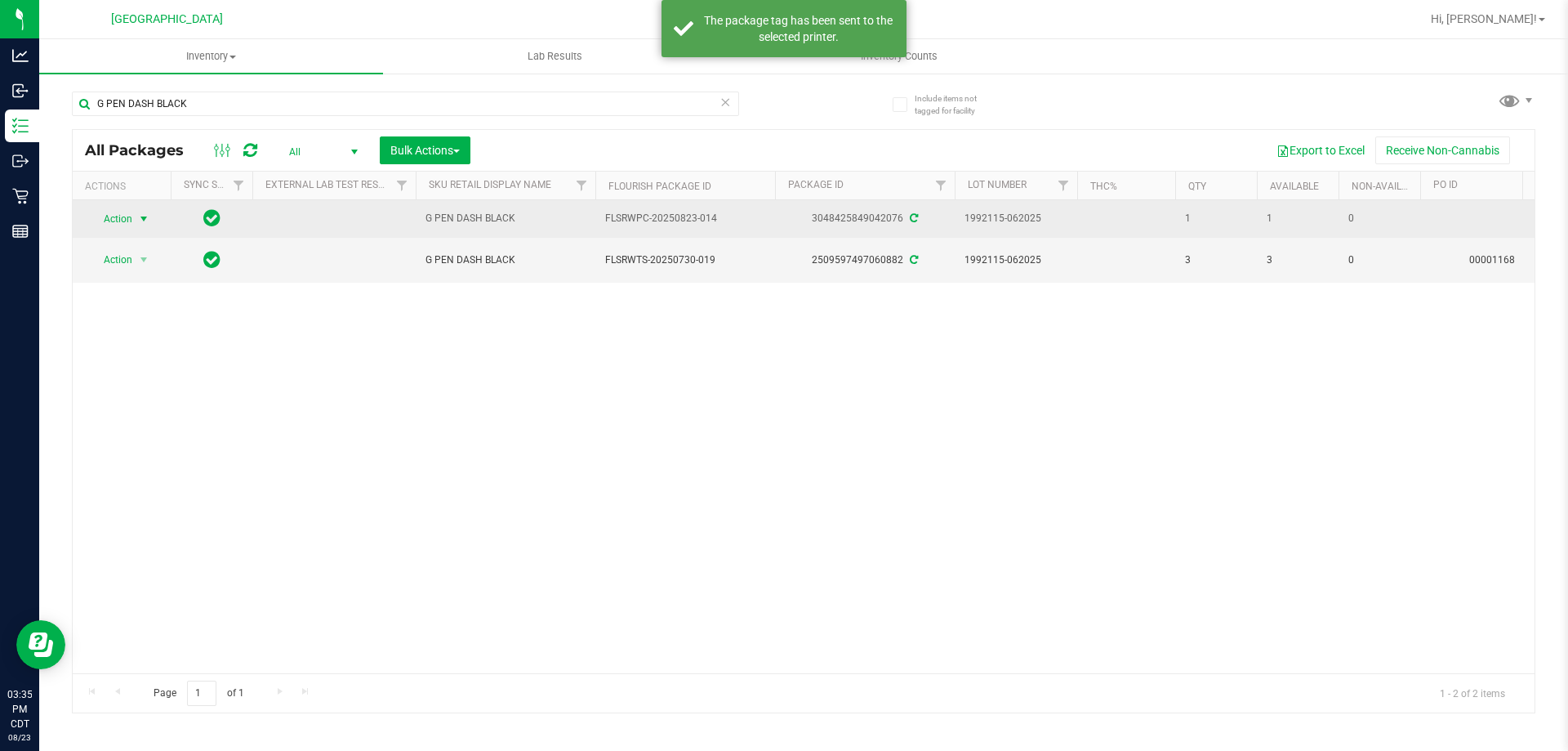
click at [134, 214] on span "select" at bounding box center [144, 219] width 20 height 23
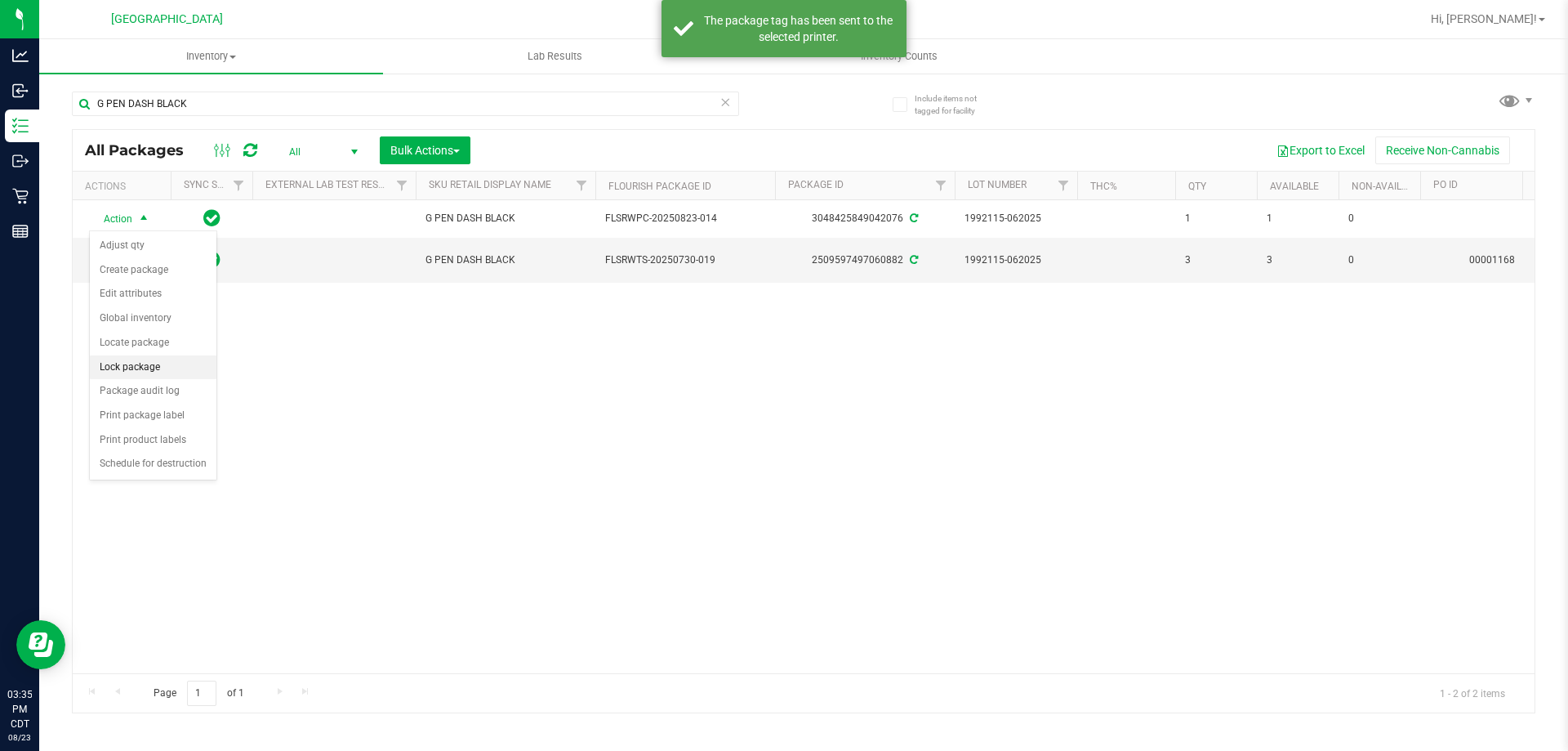
click at [151, 371] on li "Lock package" at bounding box center [153, 368] width 127 height 25
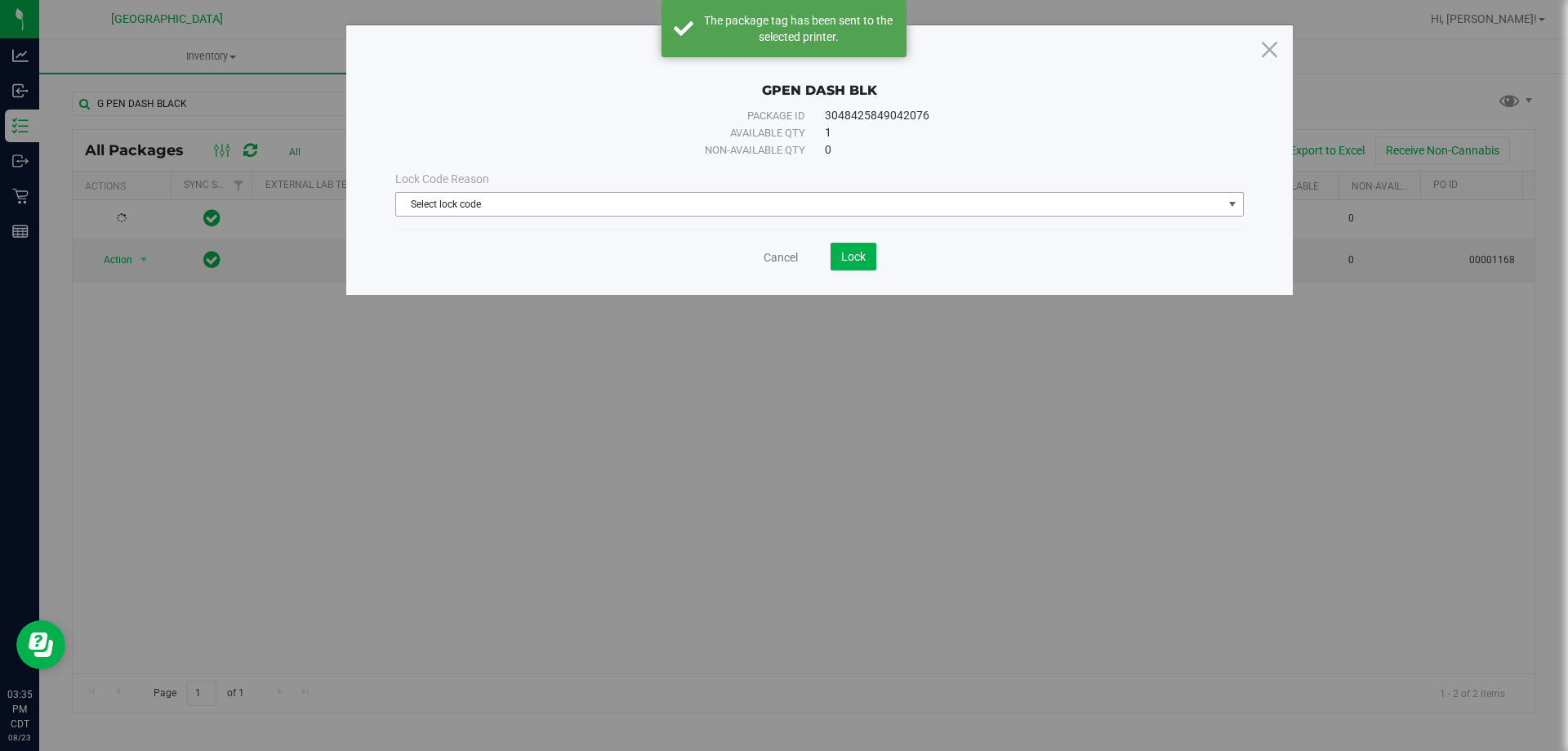
click at [491, 209] on span "Select lock code" at bounding box center [809, 204] width 826 height 23
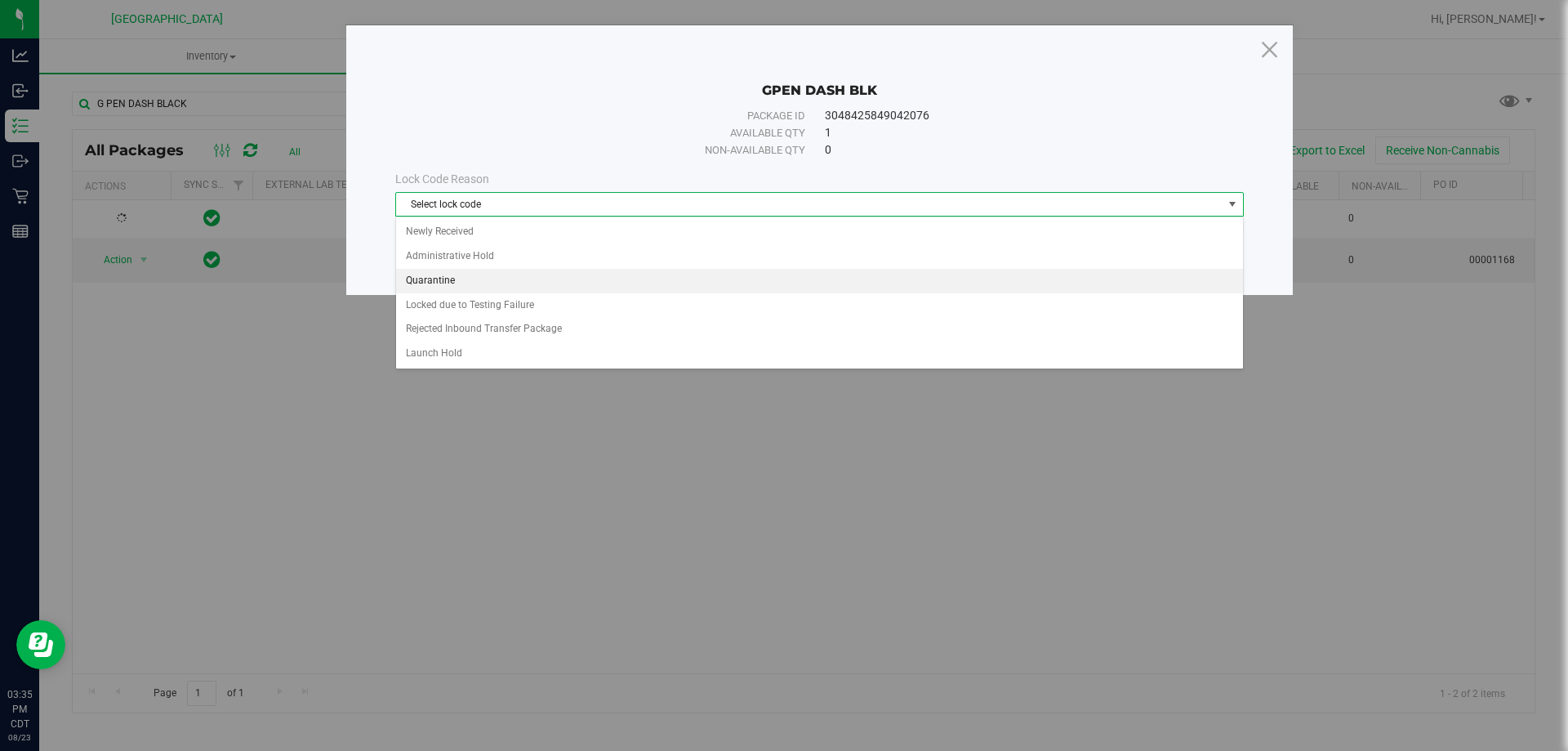
drag, startPoint x: 458, startPoint y: 279, endPoint x: 864, endPoint y: 279, distance: 406.0
click at [466, 279] on li "Quarantine" at bounding box center [819, 281] width 846 height 25
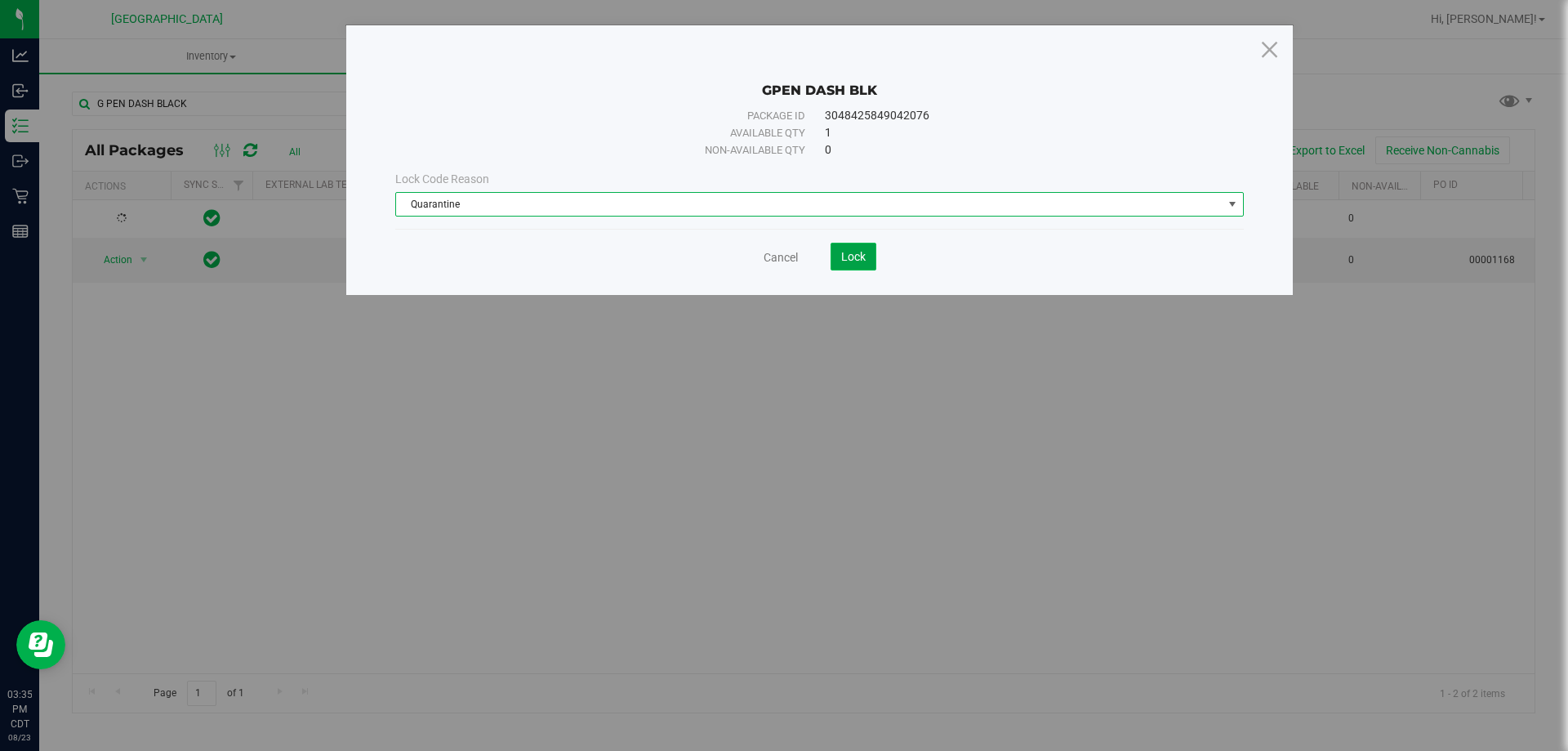
click at [845, 254] on span "Lock" at bounding box center [853, 256] width 25 height 13
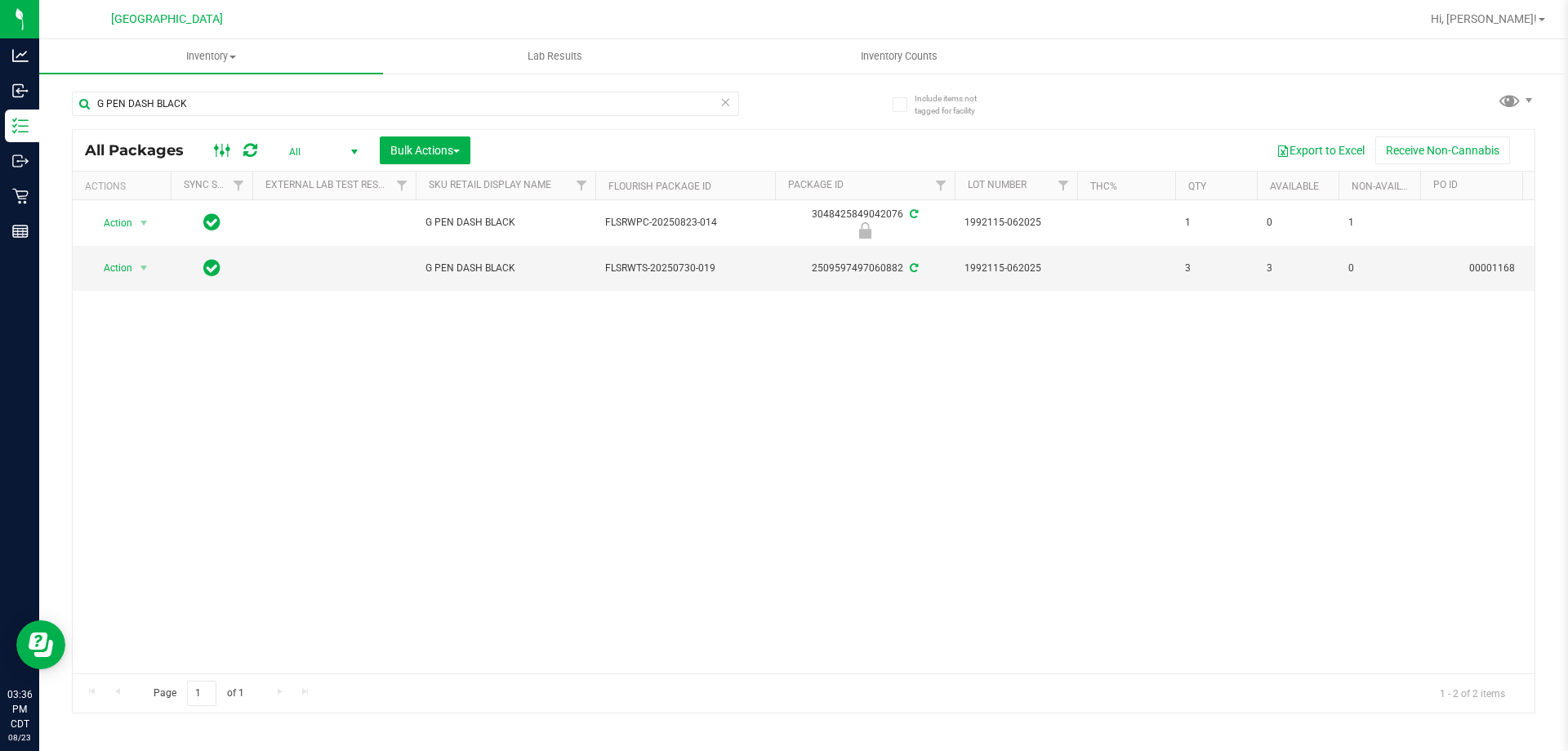
click at [218, 159] on icon at bounding box center [223, 151] width 18 height 20
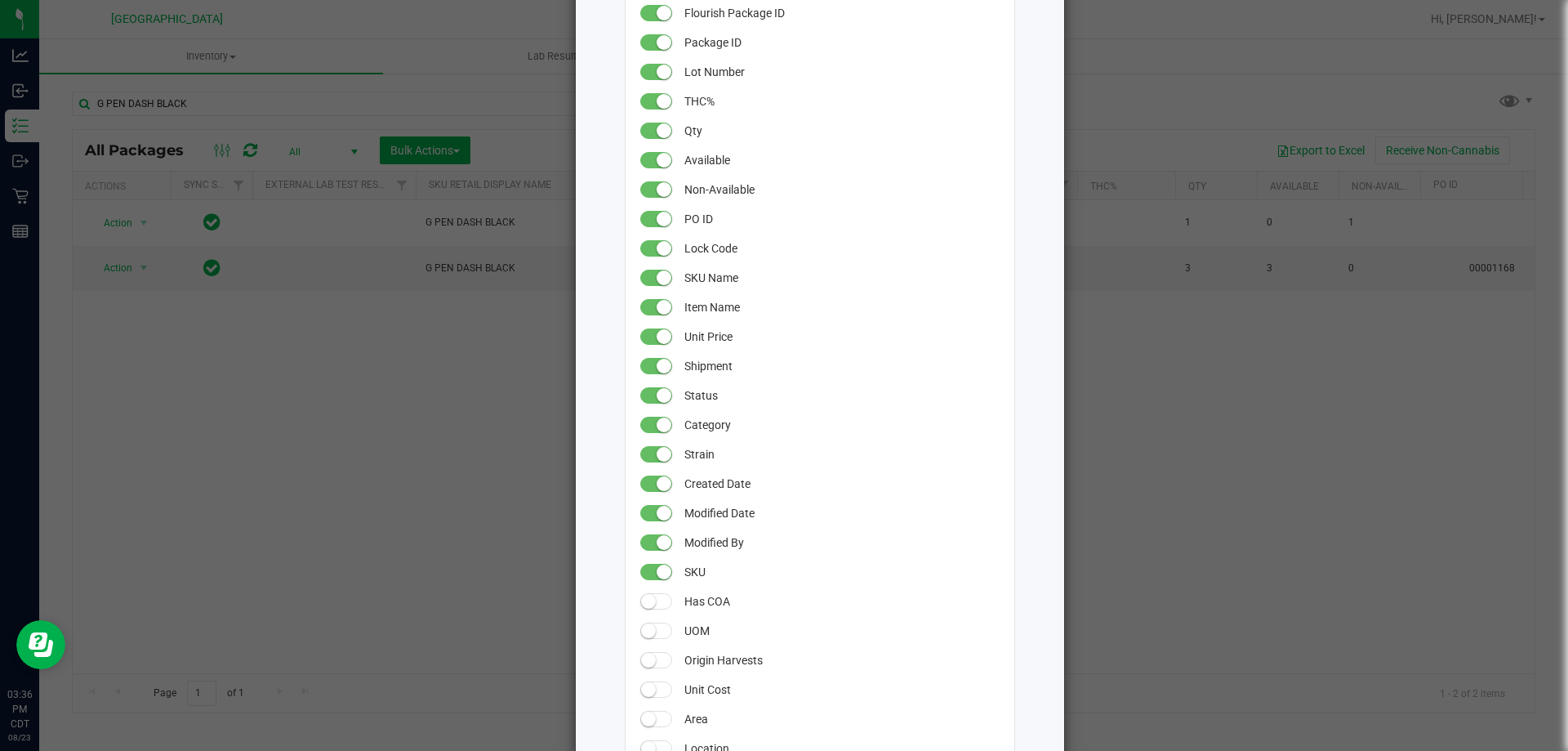
scroll to position [327, 0]
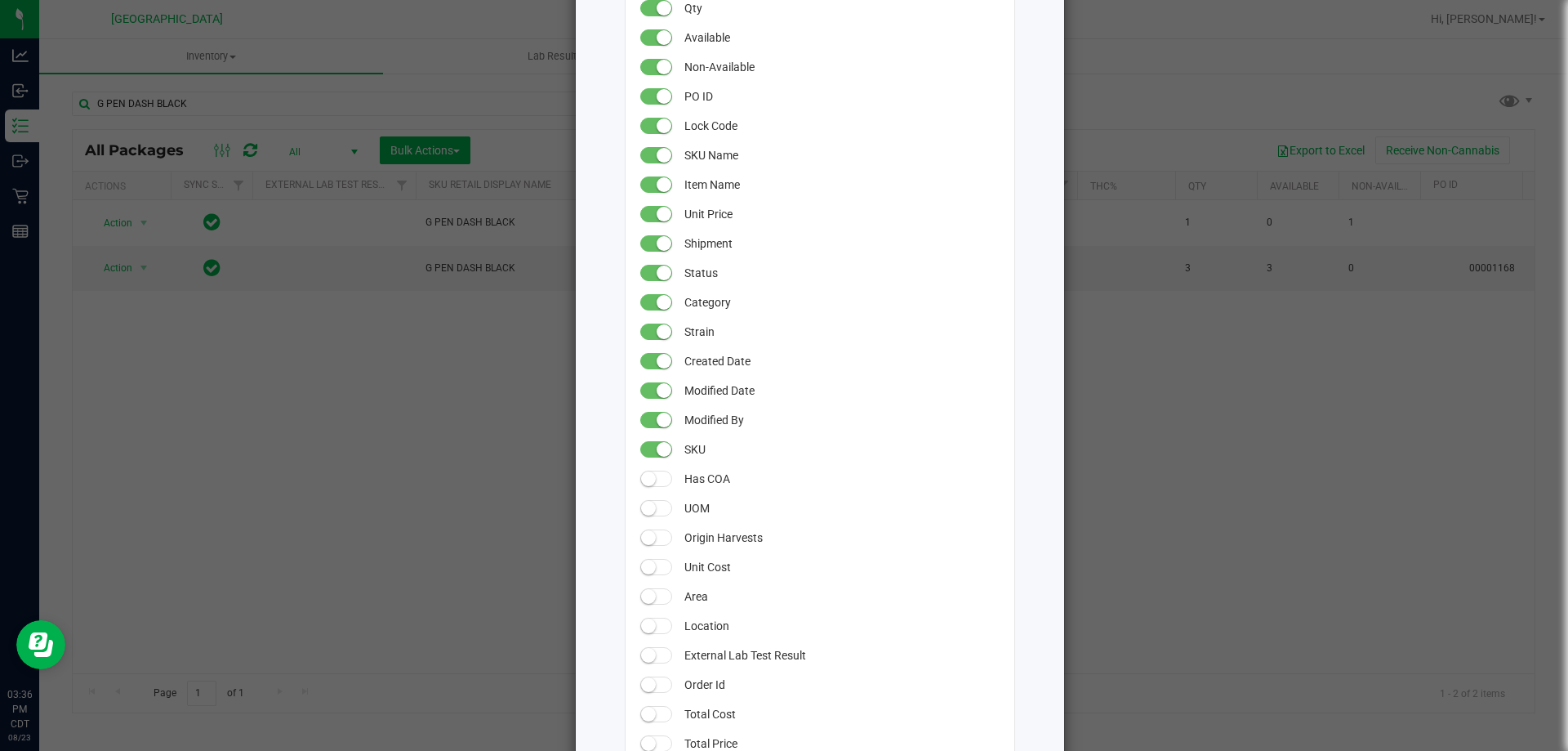
click at [644, 596] on small at bounding box center [648, 596] width 15 height 15
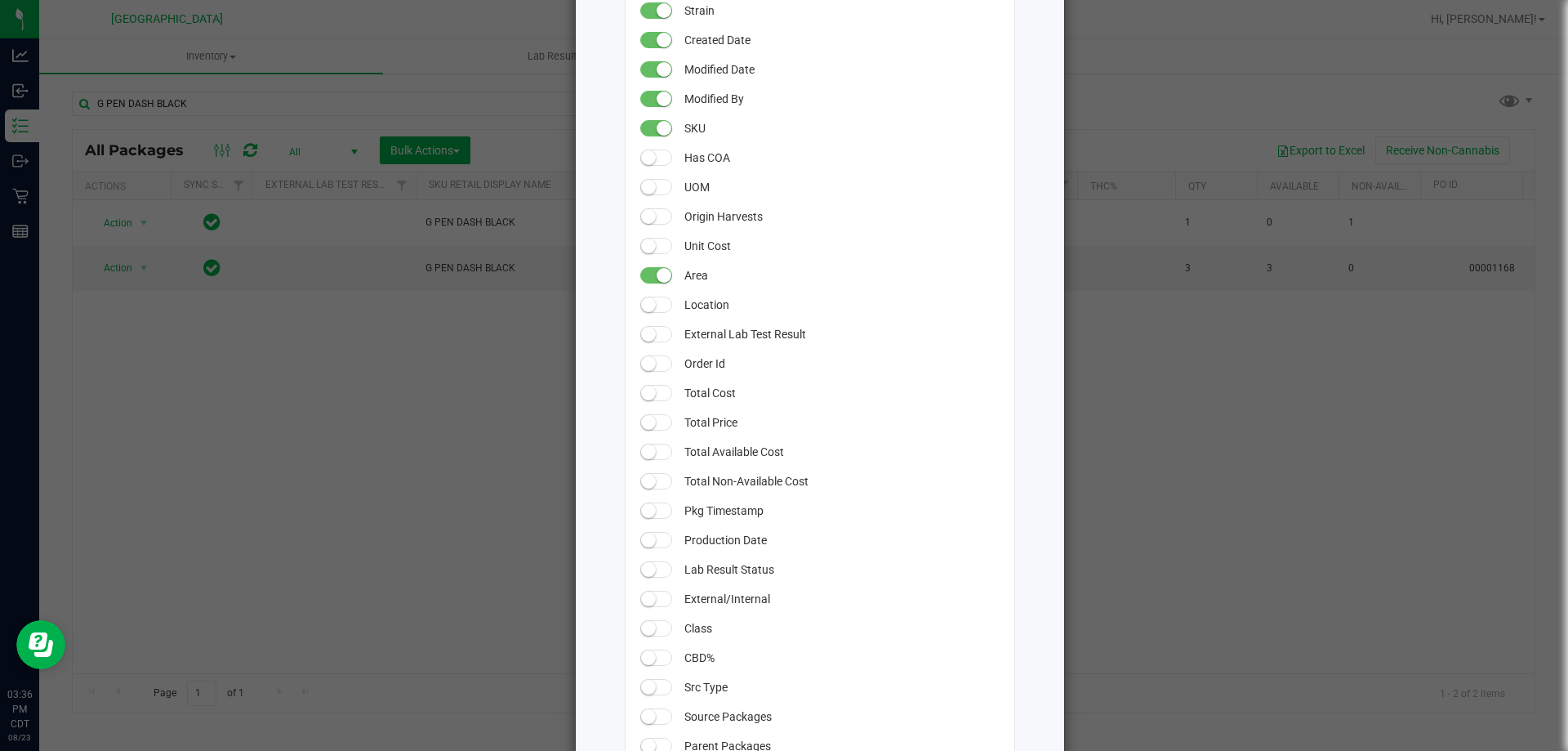
scroll to position [654, 0]
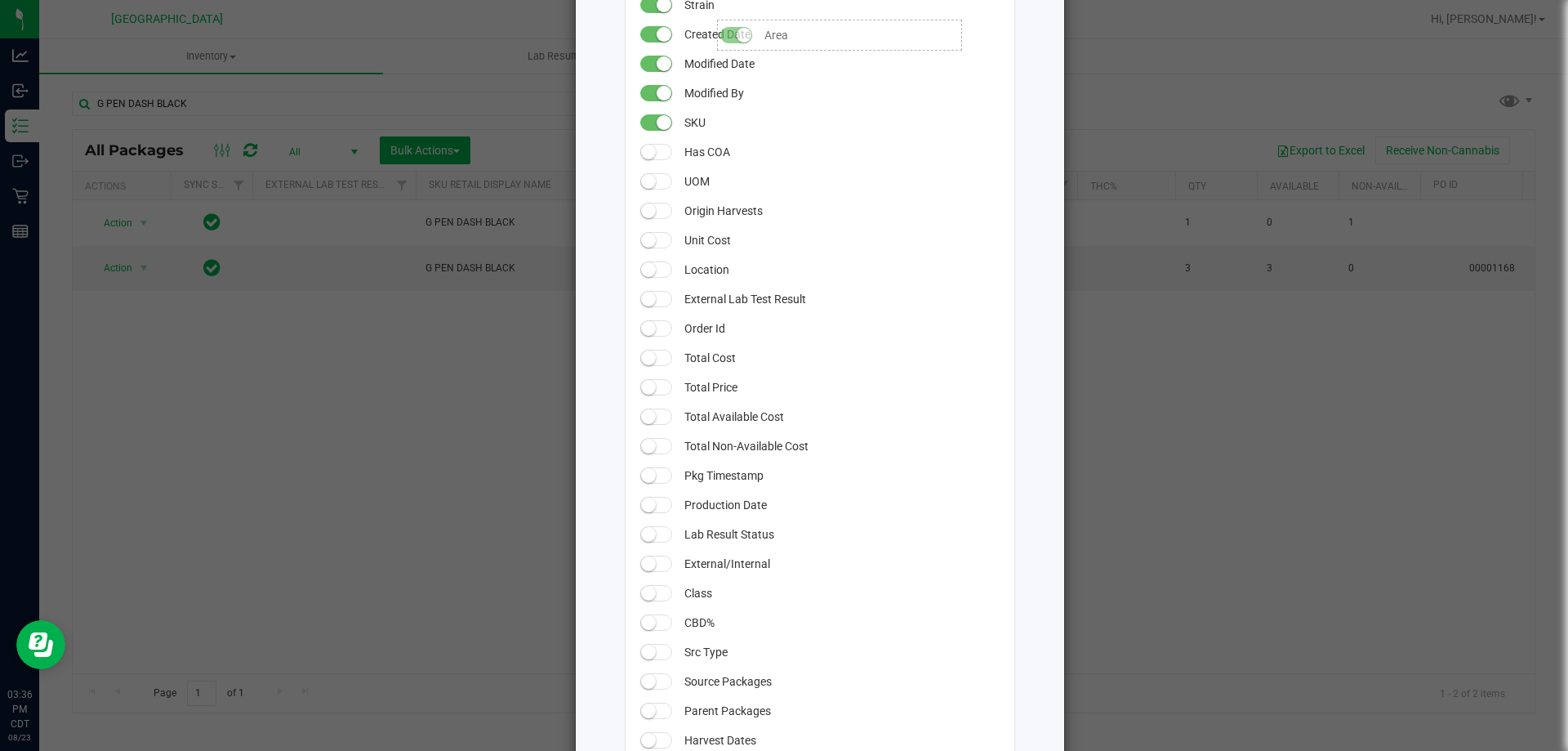
drag, startPoint x: 689, startPoint y: 270, endPoint x: 703, endPoint y: 11, distance: 259.4
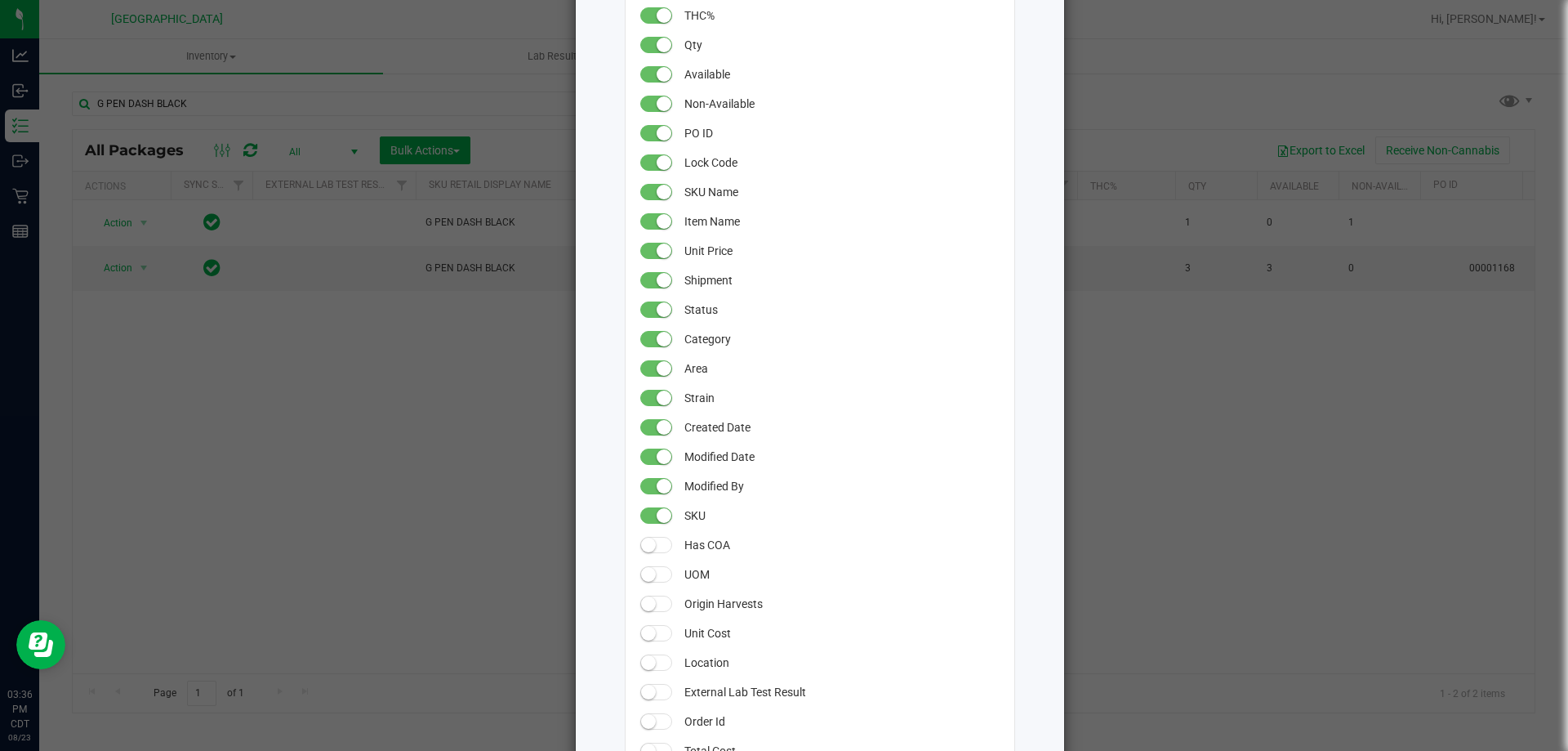
scroll to position [275, 0]
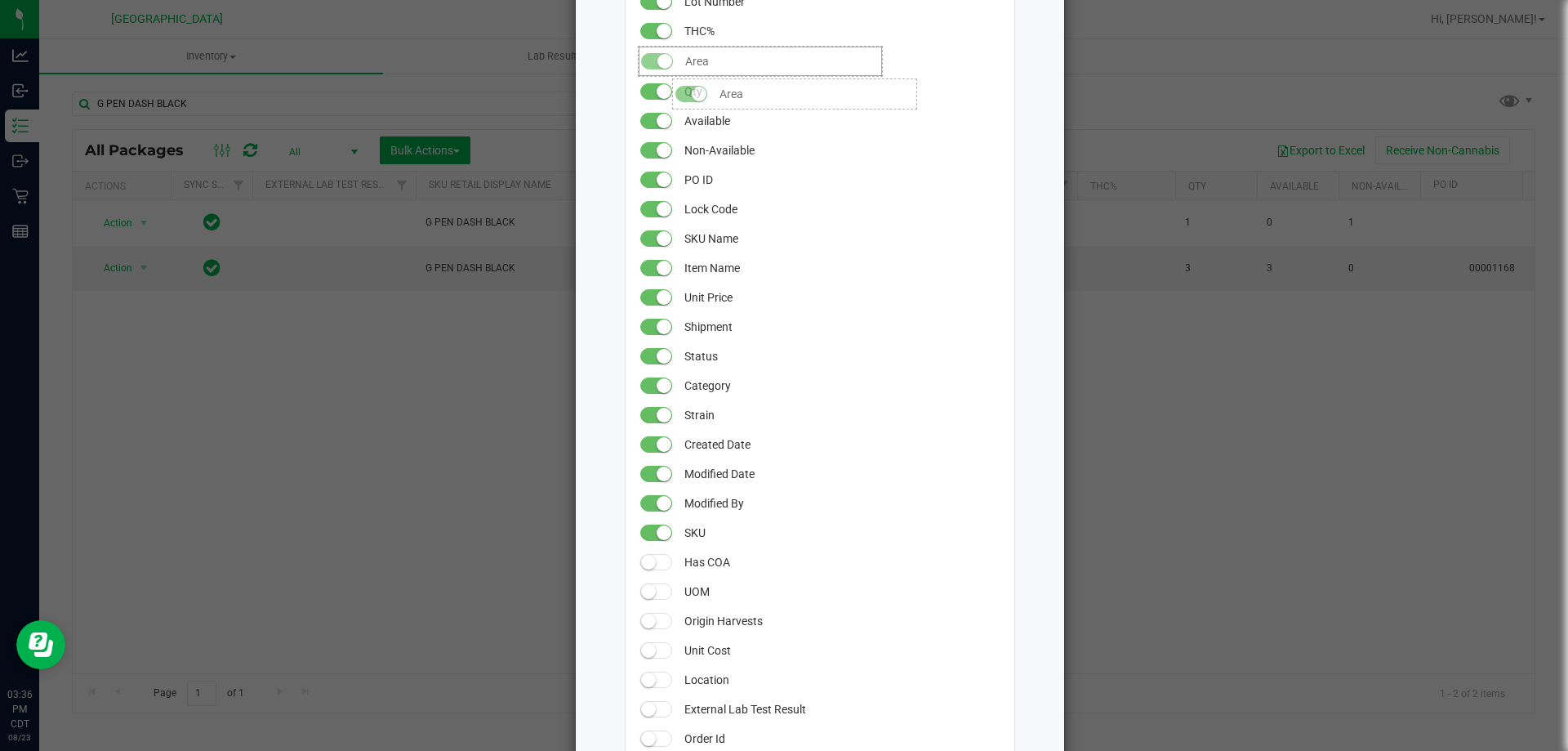
drag, startPoint x: 692, startPoint y: 379, endPoint x: 689, endPoint y: 75, distance: 304.0
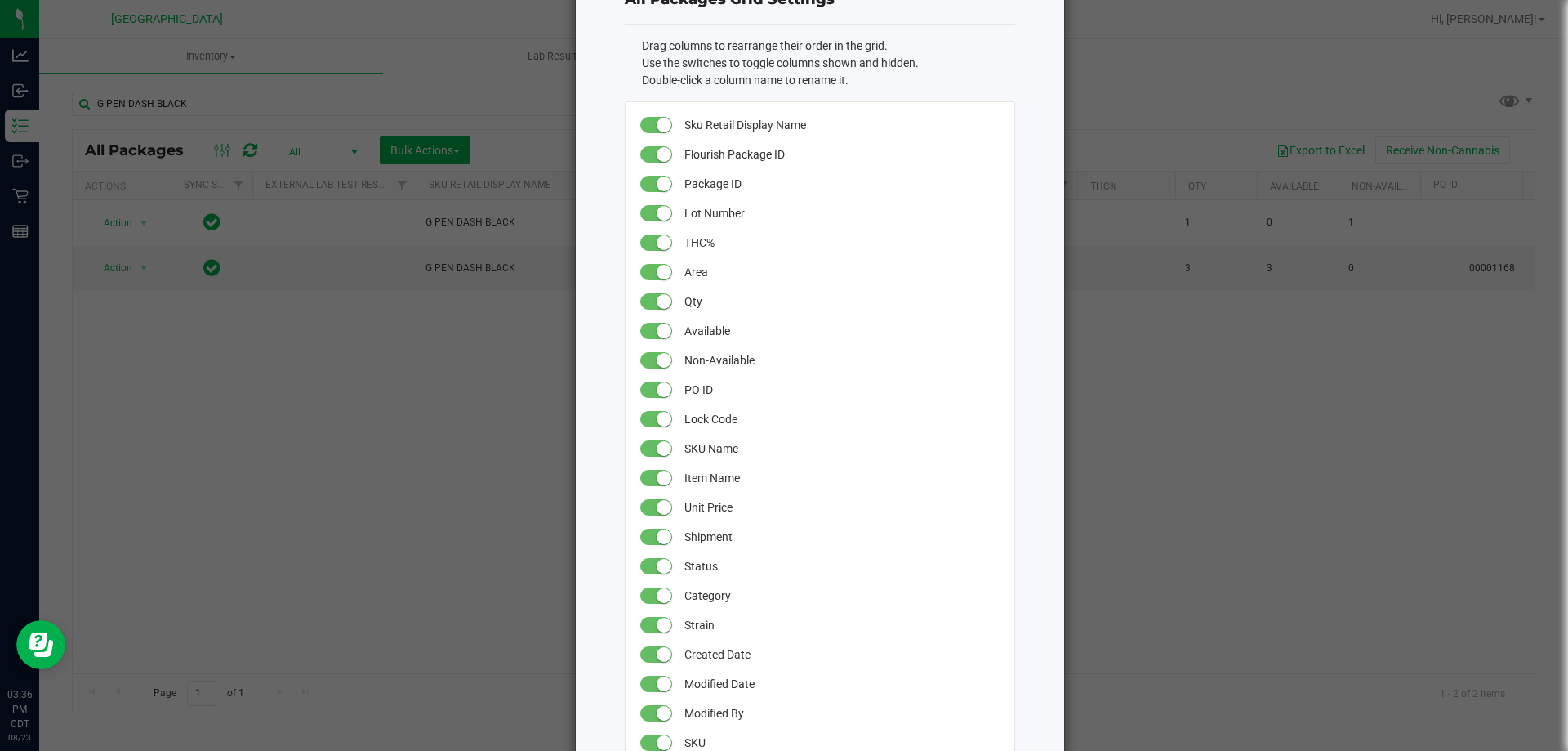
scroll to position [0, 0]
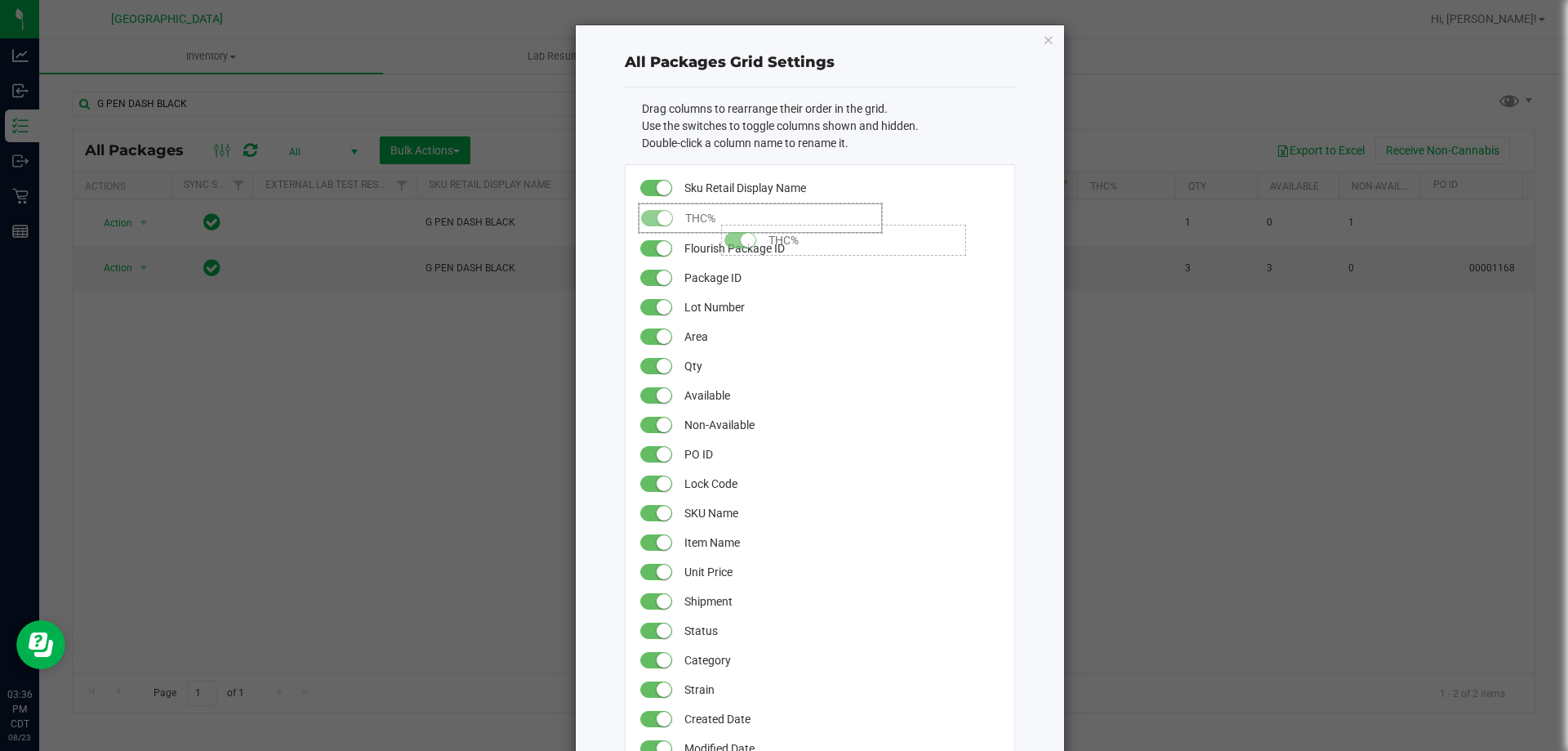
drag, startPoint x: 707, startPoint y: 305, endPoint x: 707, endPoint y: 217, distance: 88.0
drag, startPoint x: 703, startPoint y: 333, endPoint x: 690, endPoint y: 241, distance: 92.9
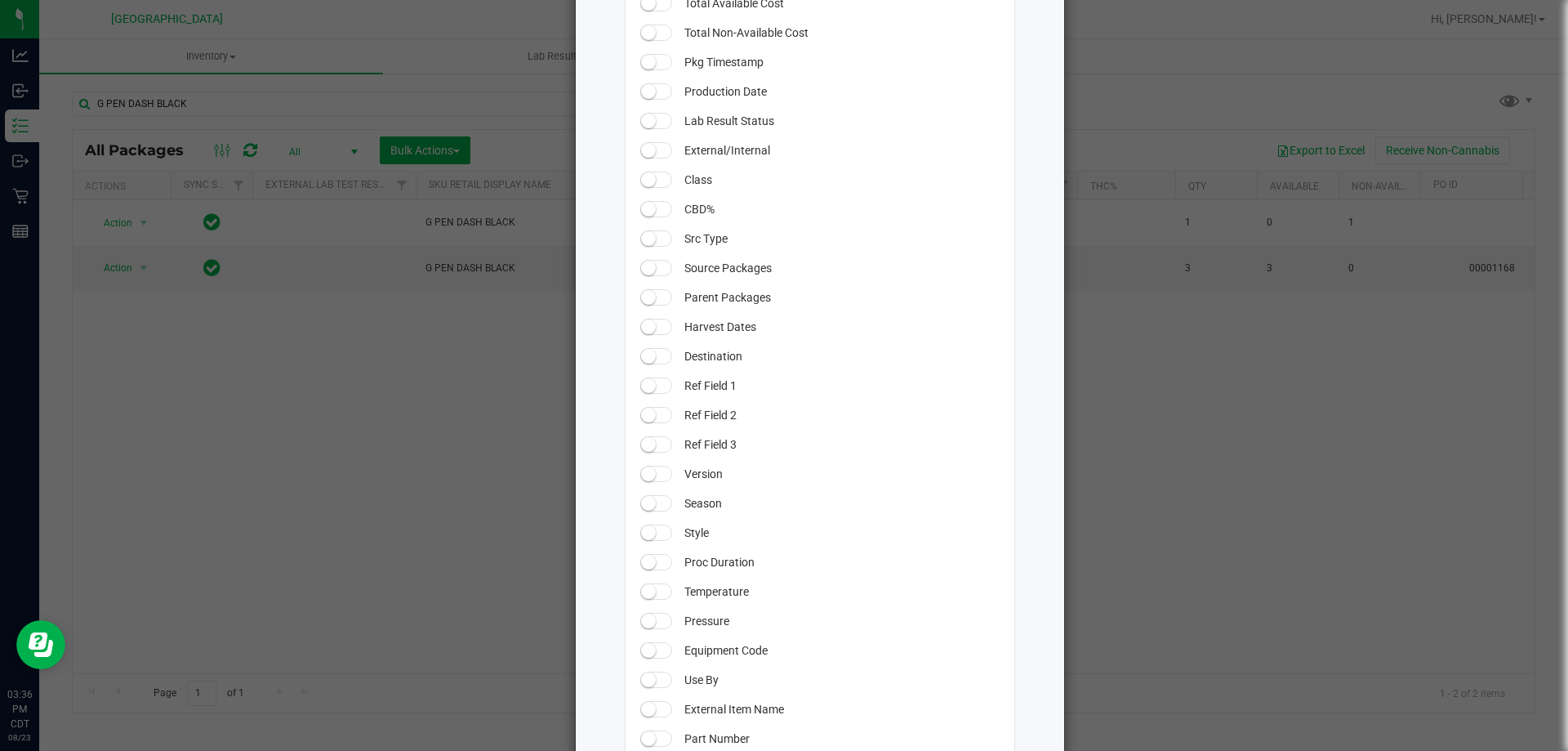
scroll to position [1350, 0]
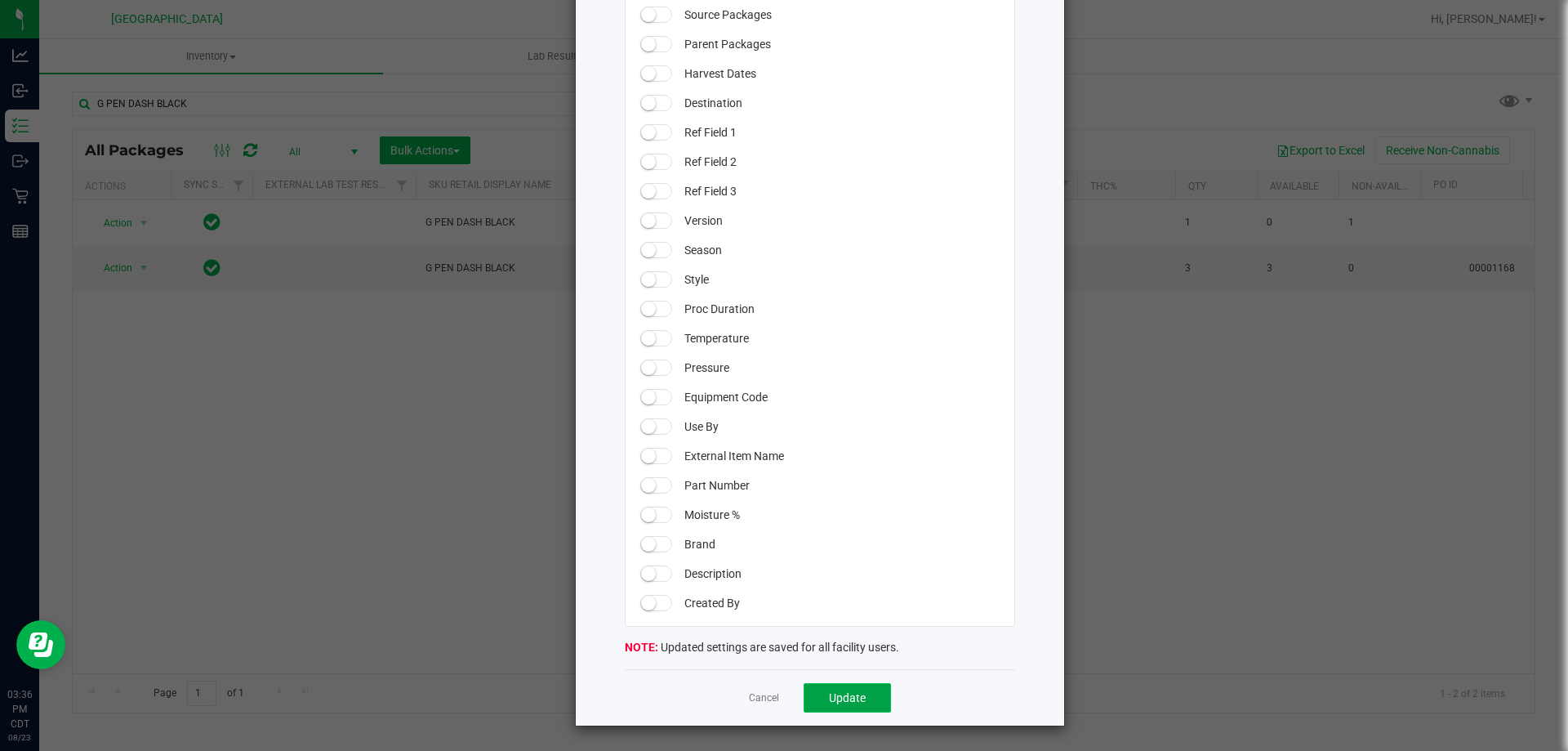
click at [845, 692] on span "Update" at bounding box center [846, 697] width 37 height 13
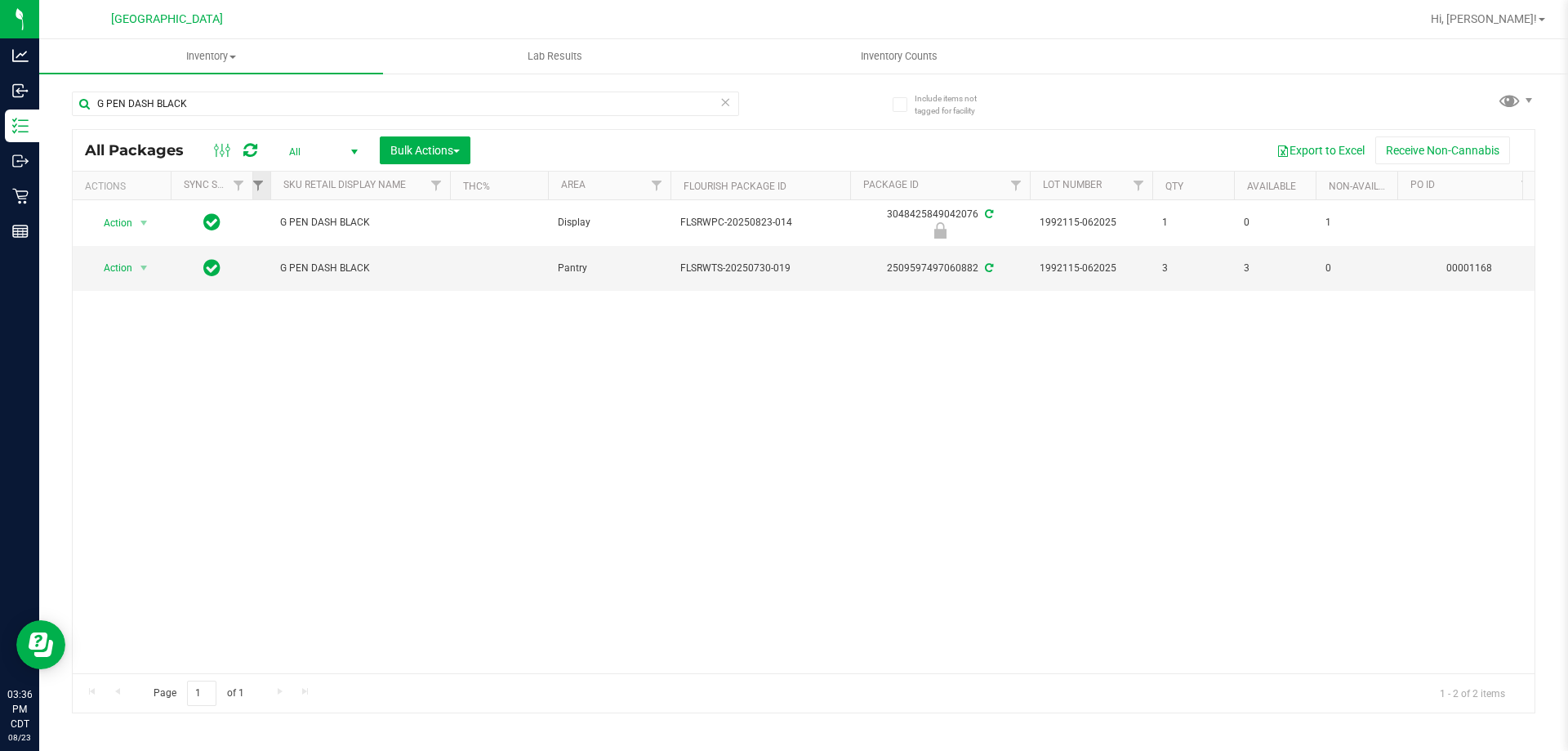
drag, startPoint x: 414, startPoint y: 173, endPoint x: 262, endPoint y: 194, distance: 153.4
click at [262, 194] on div "Actions Sync Status External Lab Test Result Sku Retail Display Name THC% Area …" at bounding box center [797, 186] width 1450 height 28
click at [728, 112] on span at bounding box center [725, 102] width 11 height 21
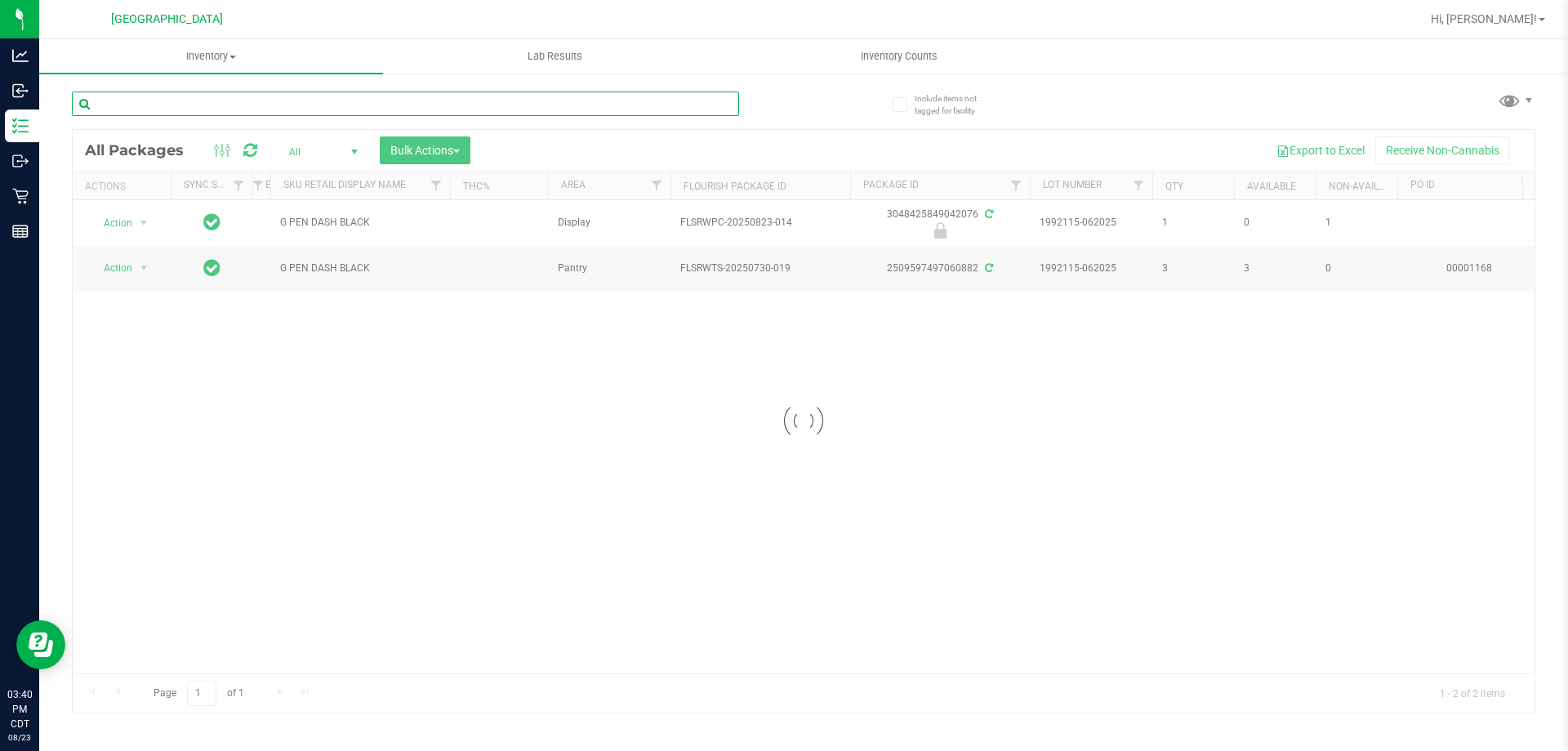
click at [690, 106] on input "text" at bounding box center [405, 104] width 667 height 25
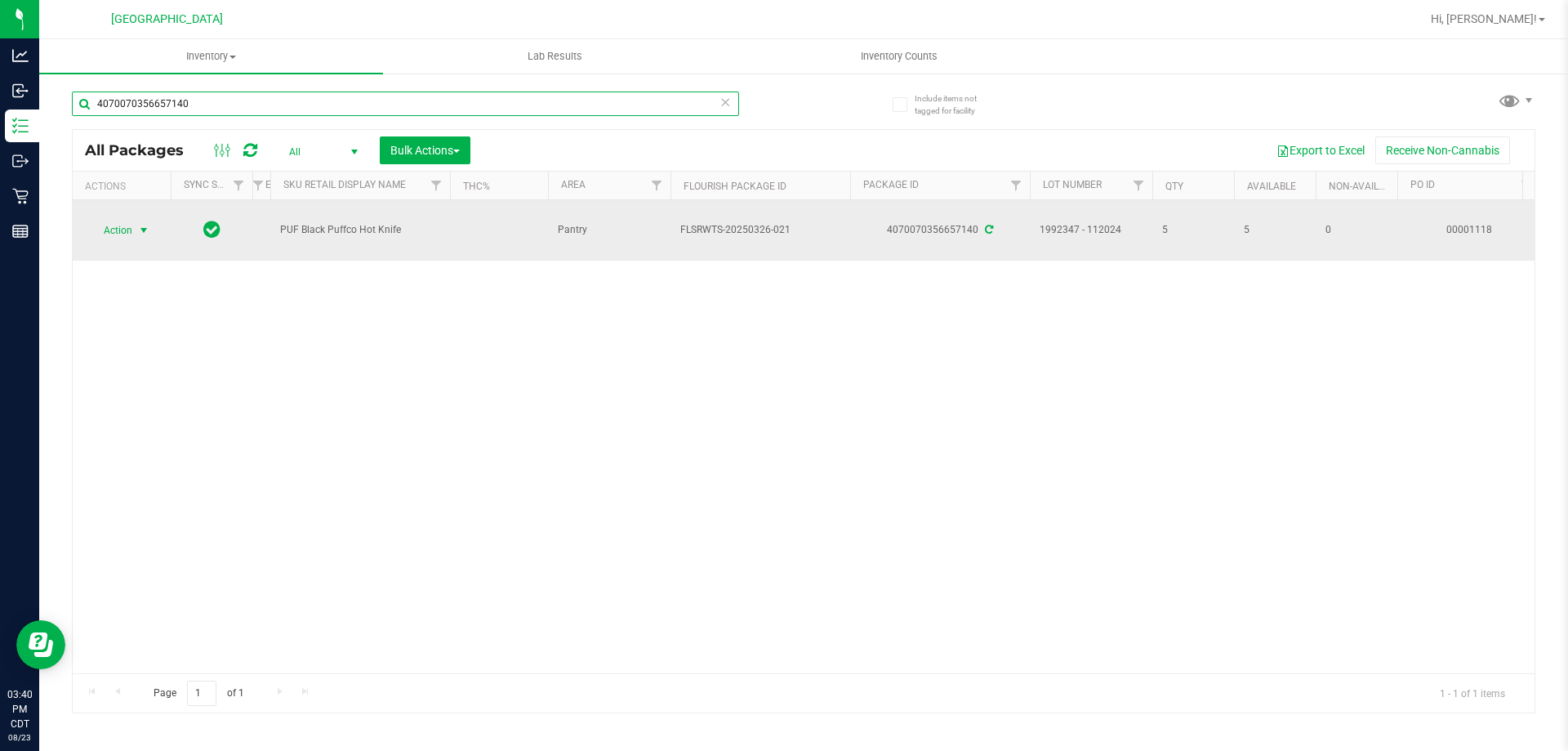
type input "4070070356657140"
click at [119, 223] on span "Action" at bounding box center [111, 230] width 44 height 23
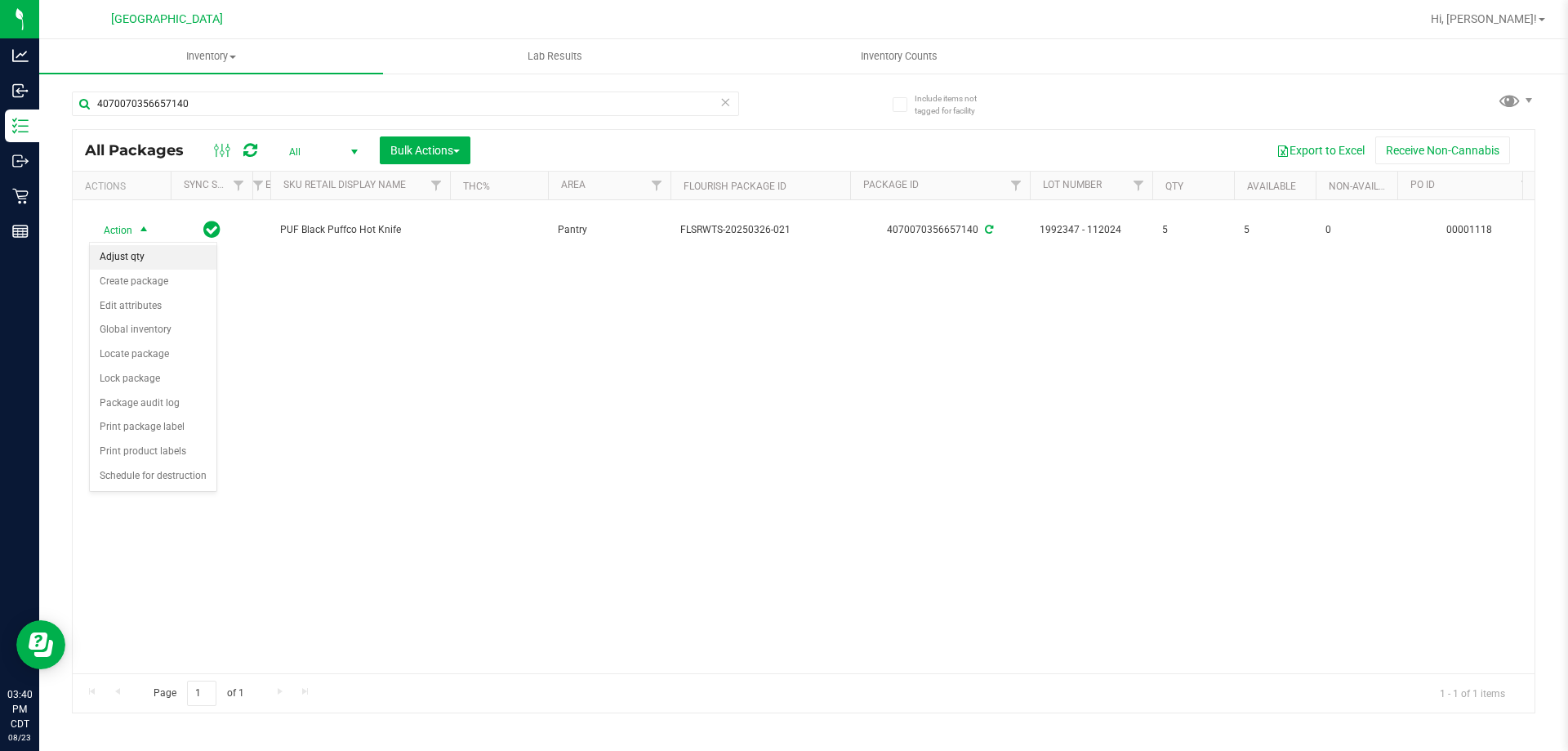
click at [123, 254] on li "Adjust qty" at bounding box center [153, 257] width 127 height 25
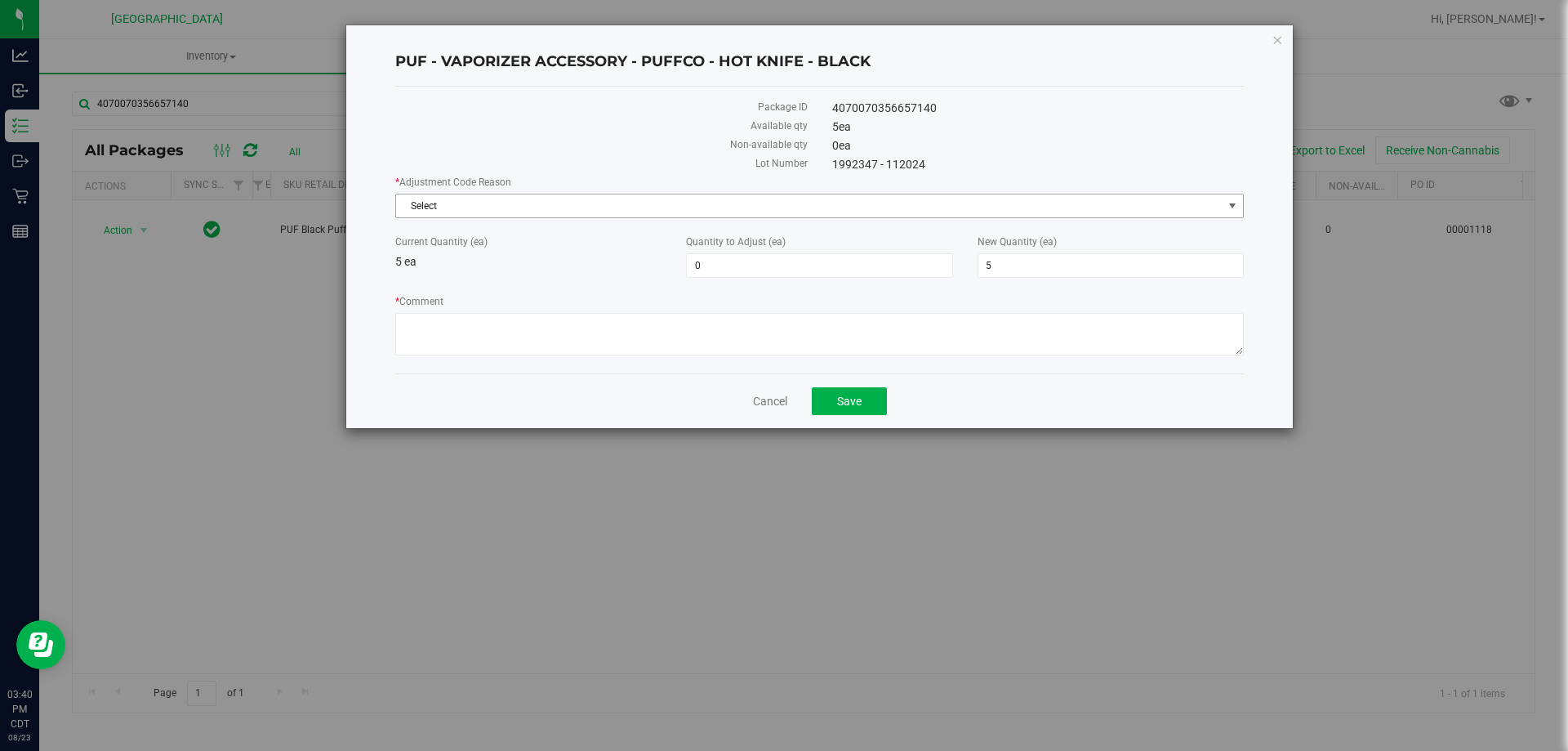
click at [483, 207] on span "Select" at bounding box center [809, 206] width 826 height 23
drag, startPoint x: 1283, startPoint y: 45, endPoint x: 963, endPoint y: 77, distance: 321.6
click at [1255, 47] on div "PUF - VAPORIZER ACCESSORY - PUFFCO - HOT KNIFE - BLACK Package ID 4070070356657…" at bounding box center [819, 226] width 946 height 402
click at [1282, 37] on icon "button" at bounding box center [1277, 39] width 11 height 20
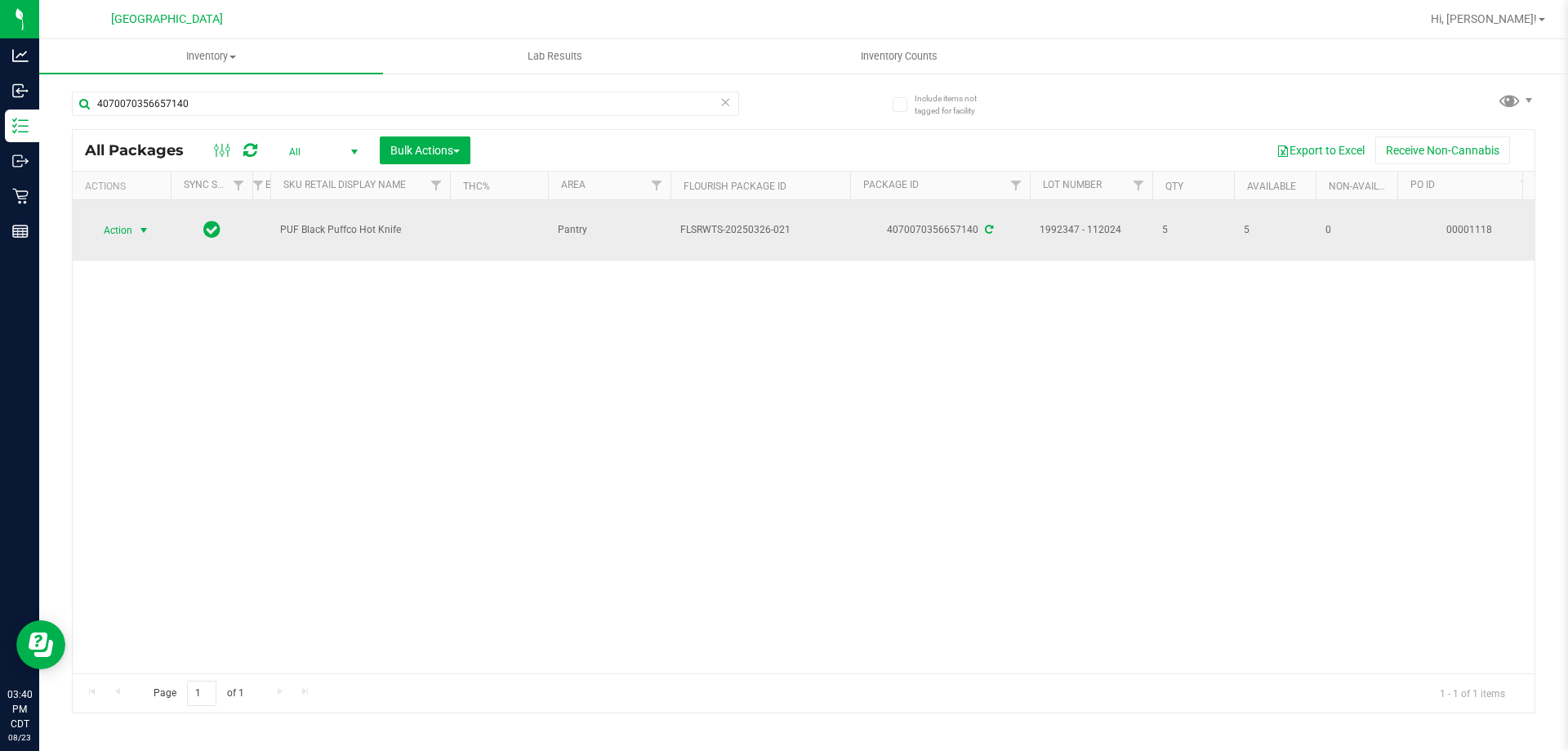
click at [119, 232] on span "Action" at bounding box center [111, 230] width 44 height 23
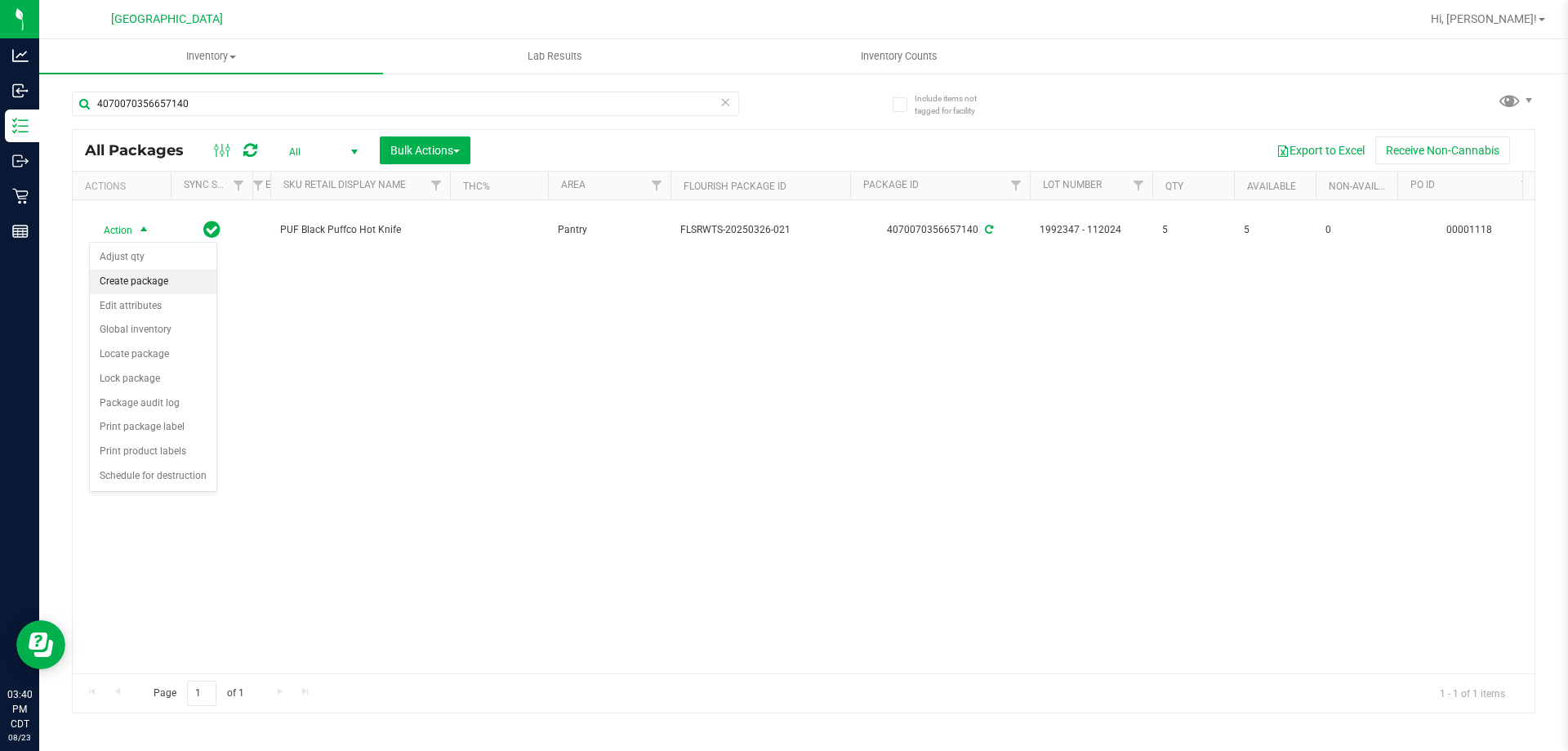
click at [132, 286] on li "Create package" at bounding box center [153, 282] width 127 height 25
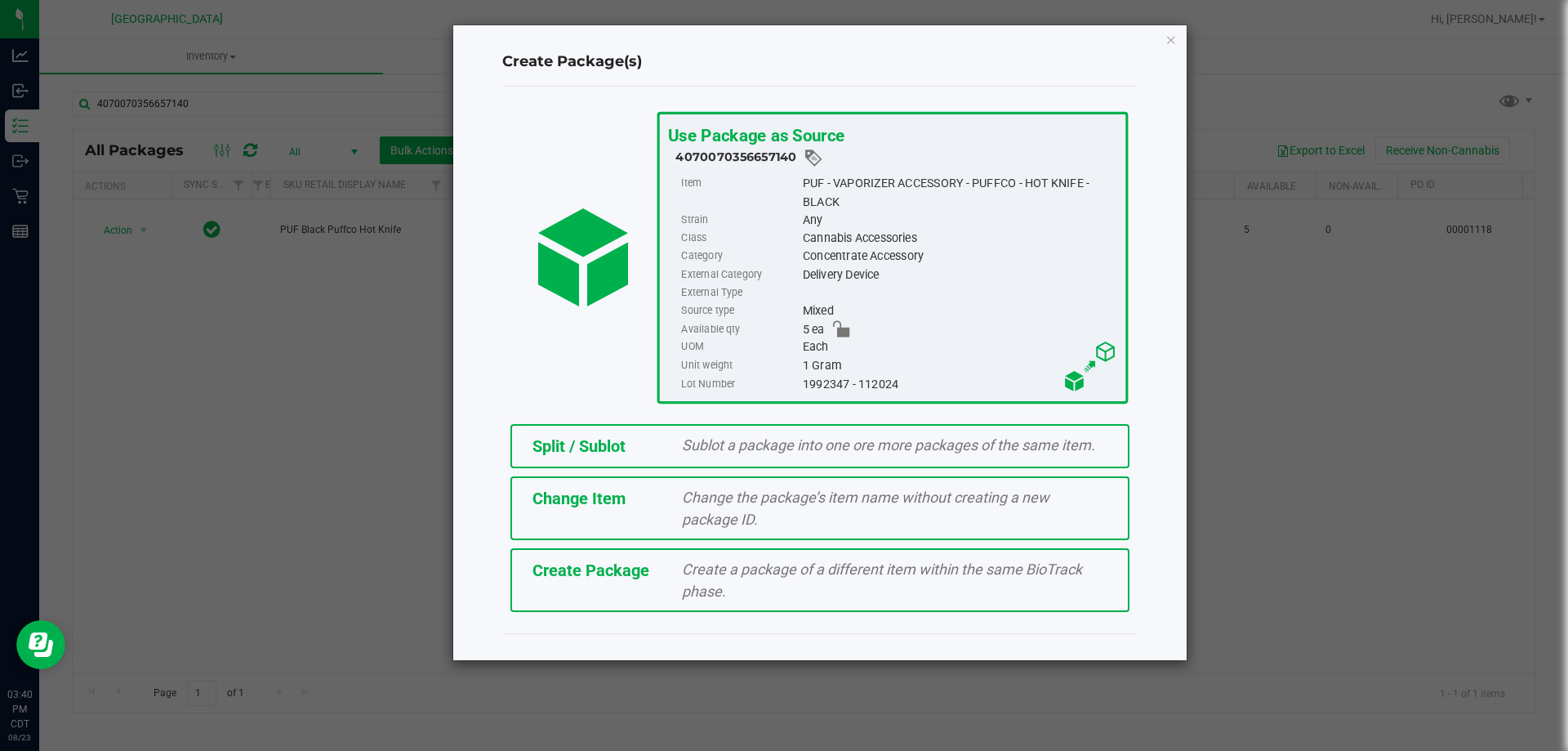
click at [664, 453] on div "Split / Sublot" at bounding box center [595, 445] width 151 height 25
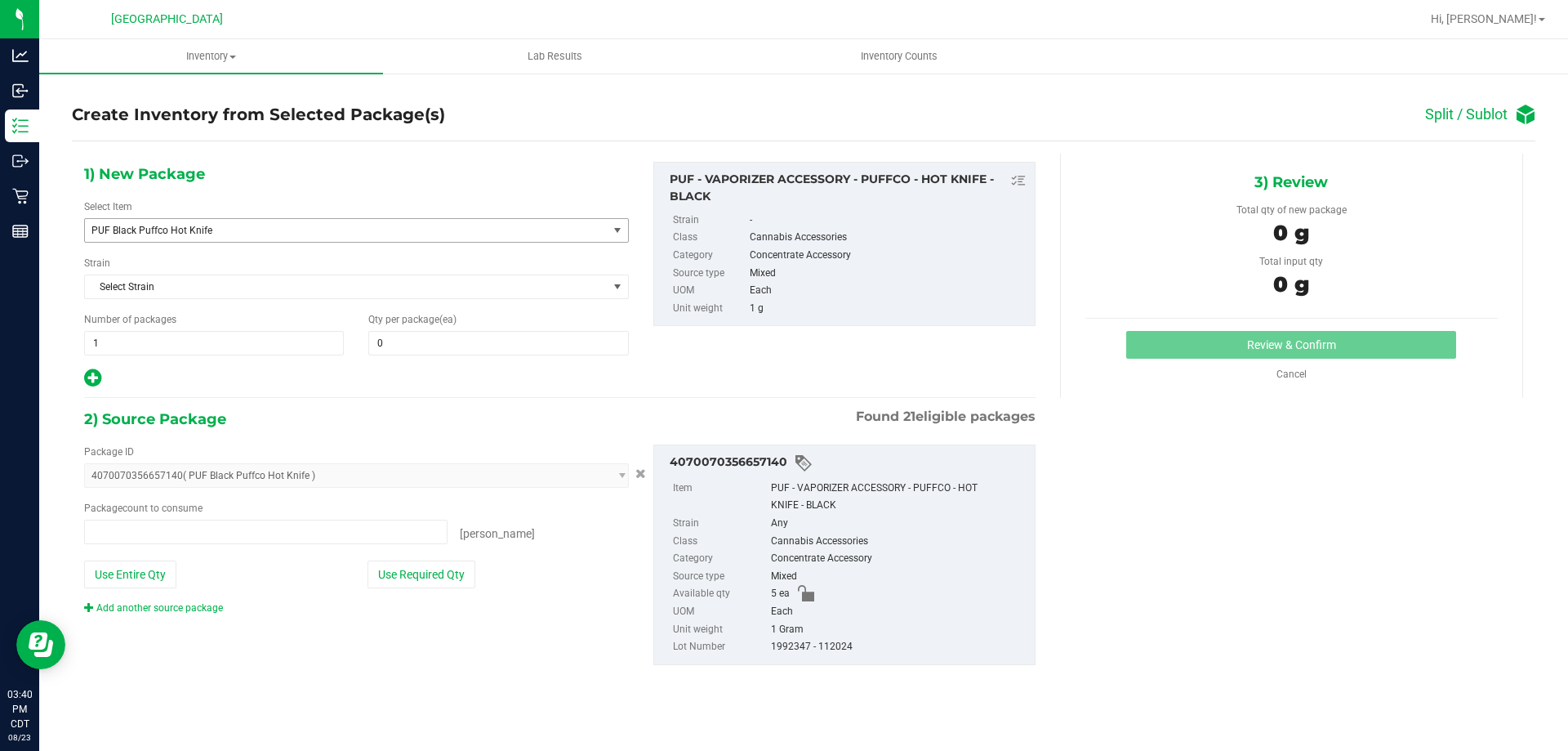
type input "0 ea"
click at [157, 287] on span "Select Strain" at bounding box center [346, 287] width 523 height 23
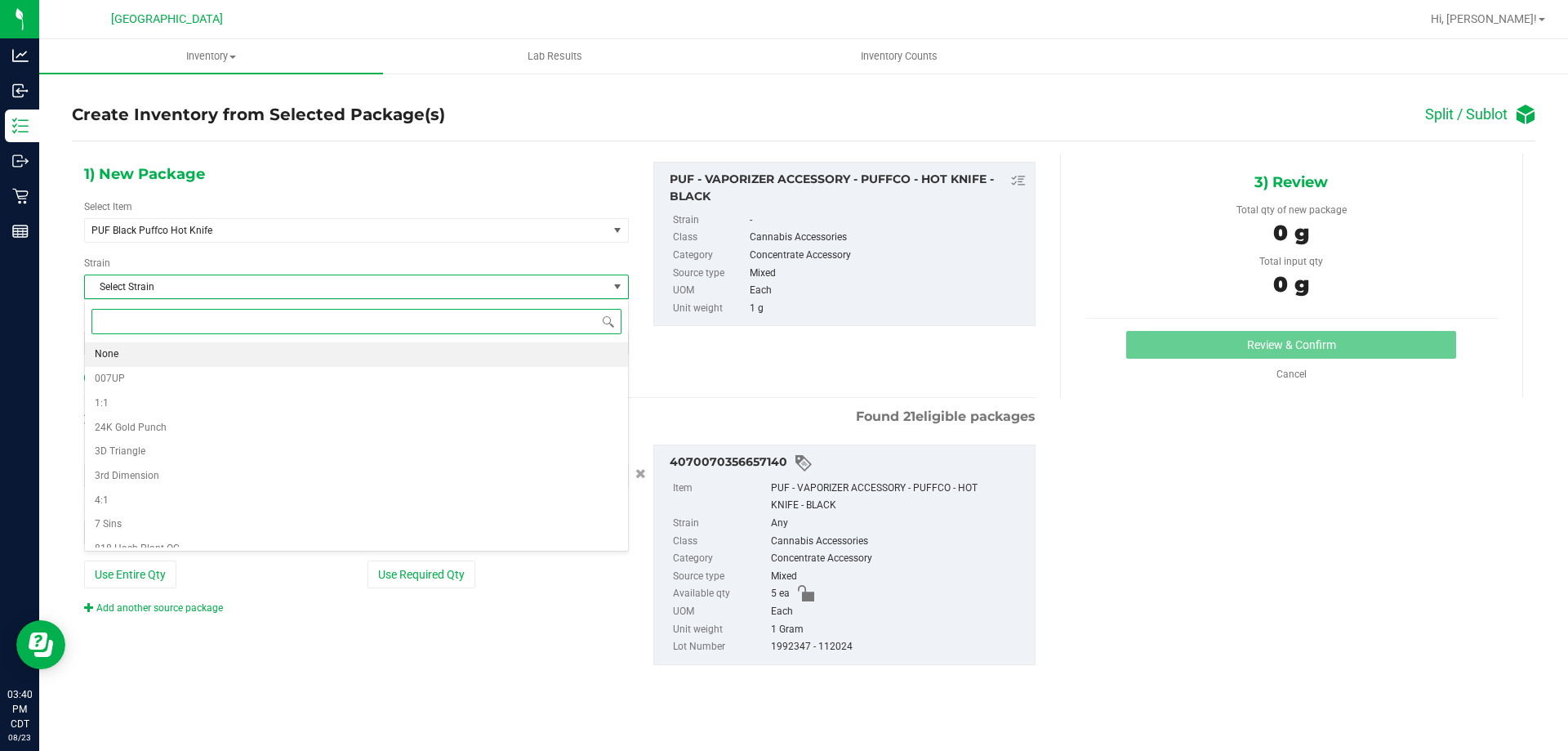
click at [131, 343] on li "None" at bounding box center [356, 355] width 543 height 25
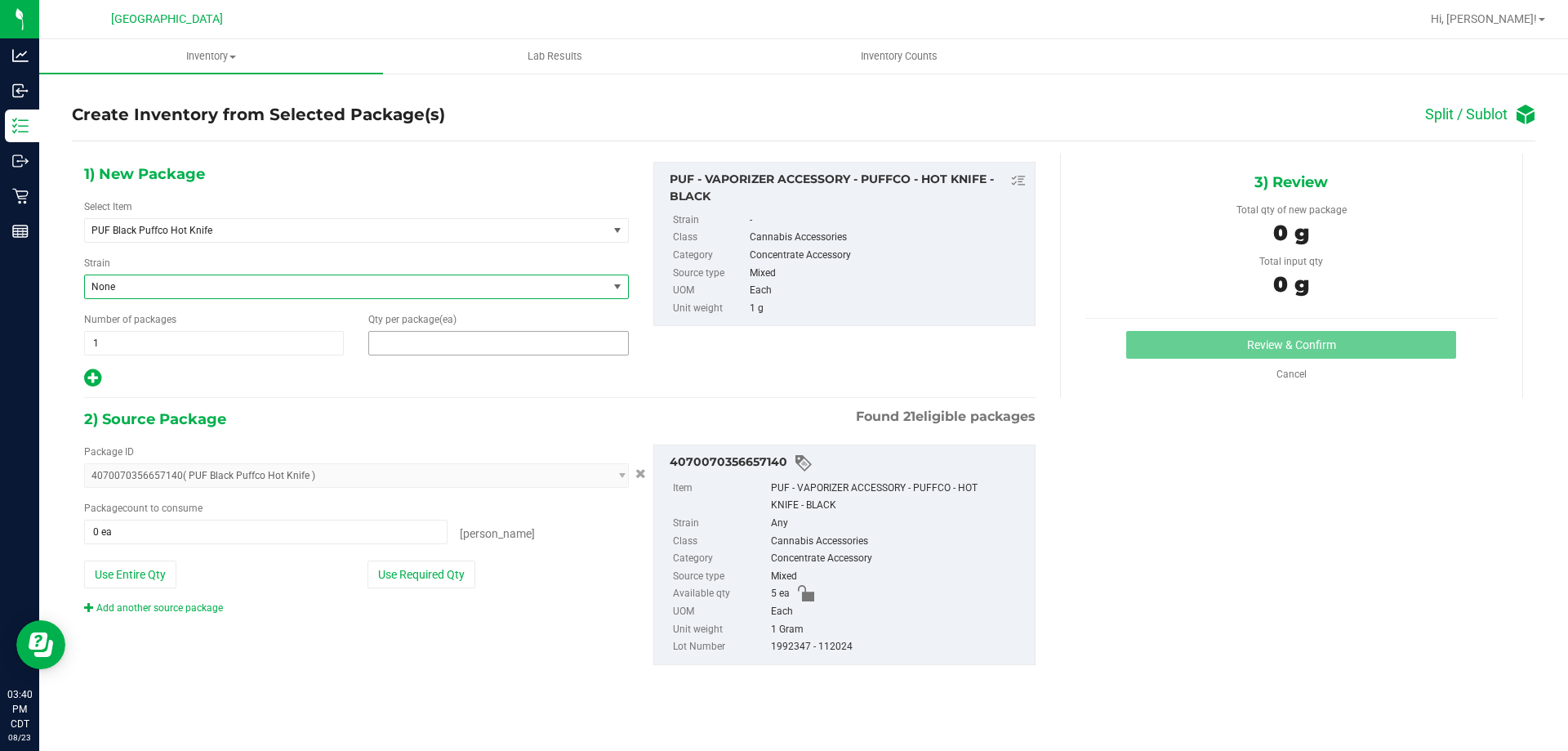
click at [423, 337] on span at bounding box center [498, 343] width 260 height 25
type input "1"
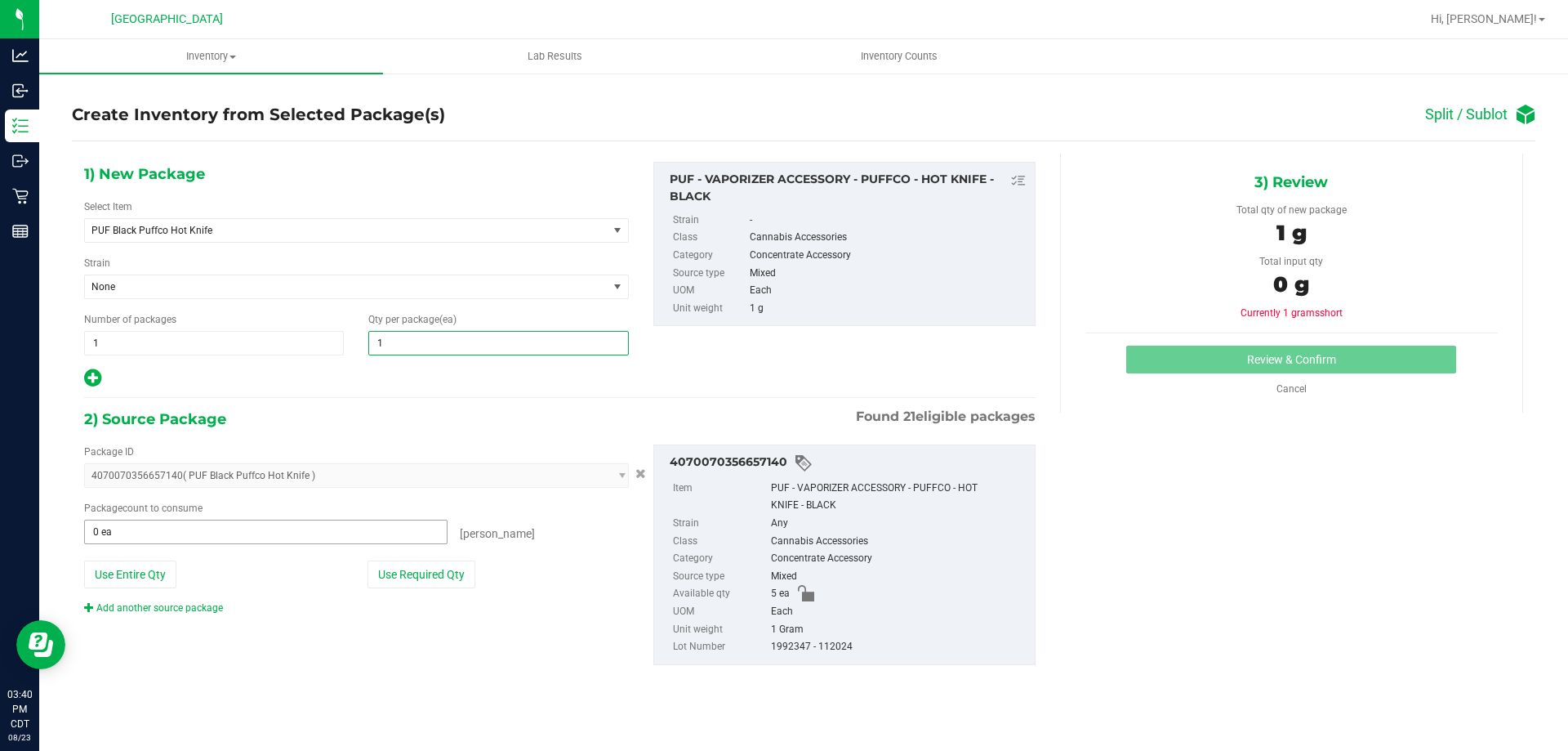
type input "1"
click at [259, 535] on span at bounding box center [265, 531] width 363 height 25
type input "1"
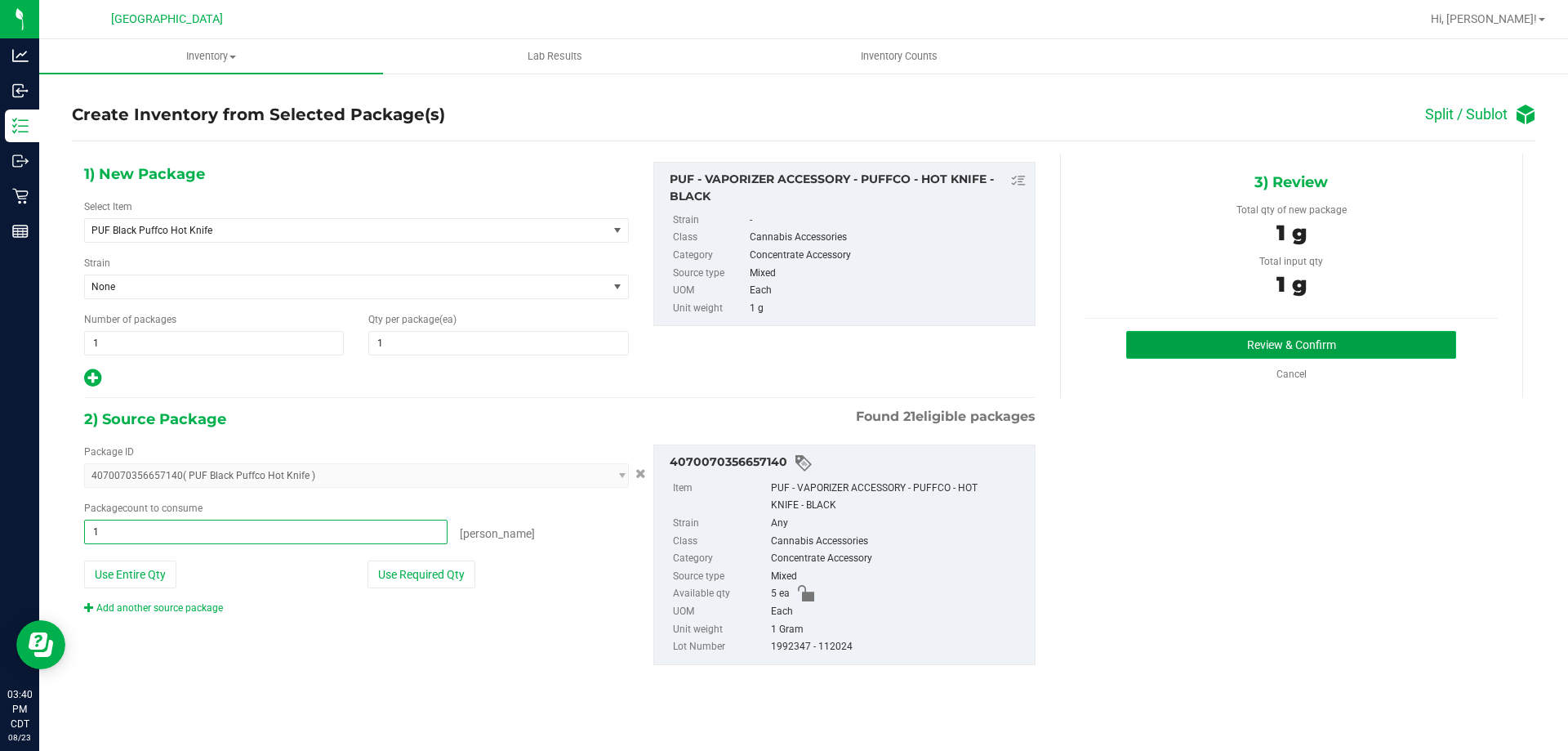
type input "1 ea"
click at [1206, 341] on button "Review & Confirm" at bounding box center [1291, 345] width 330 height 28
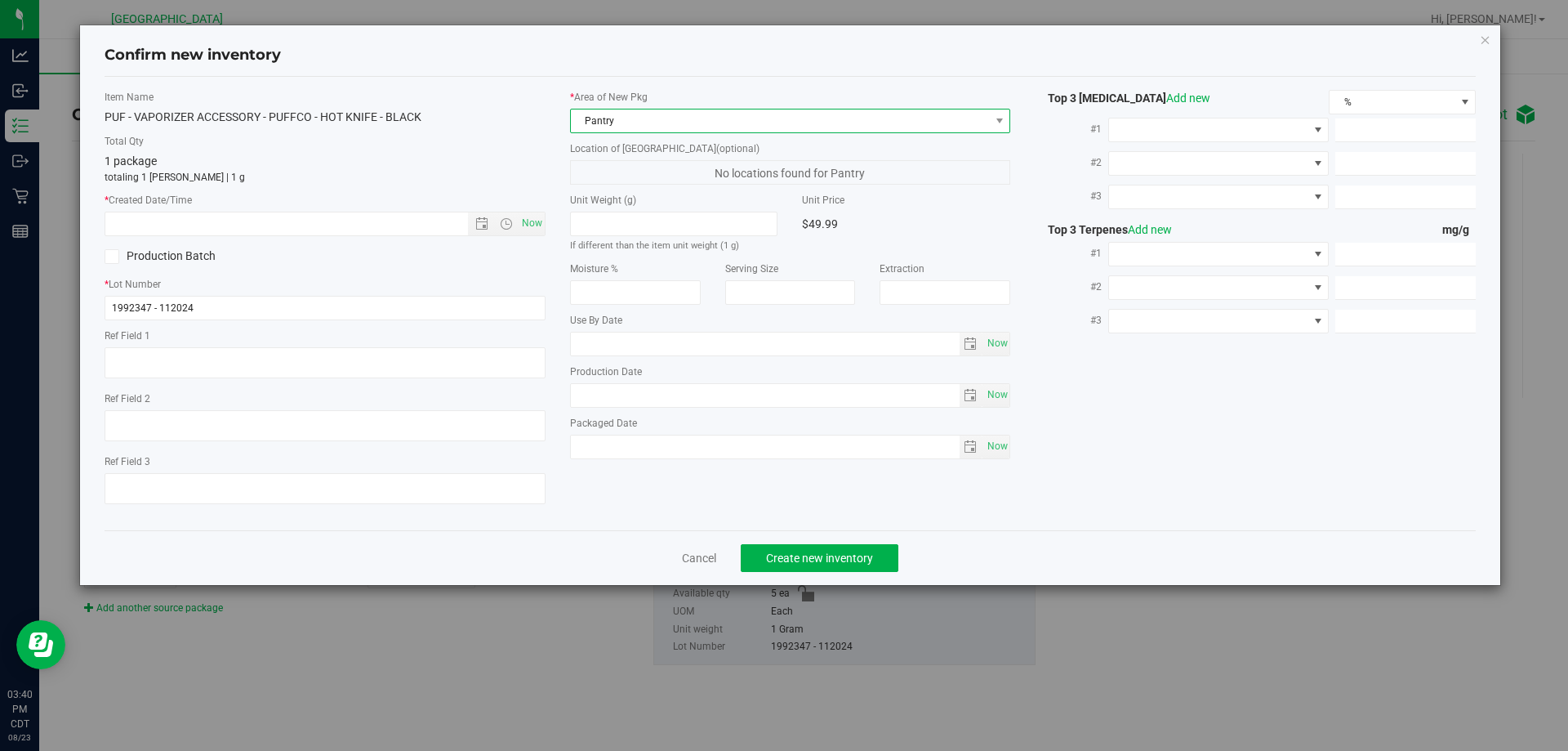
click at [636, 126] on span "Pantry" at bounding box center [781, 121] width 419 height 23
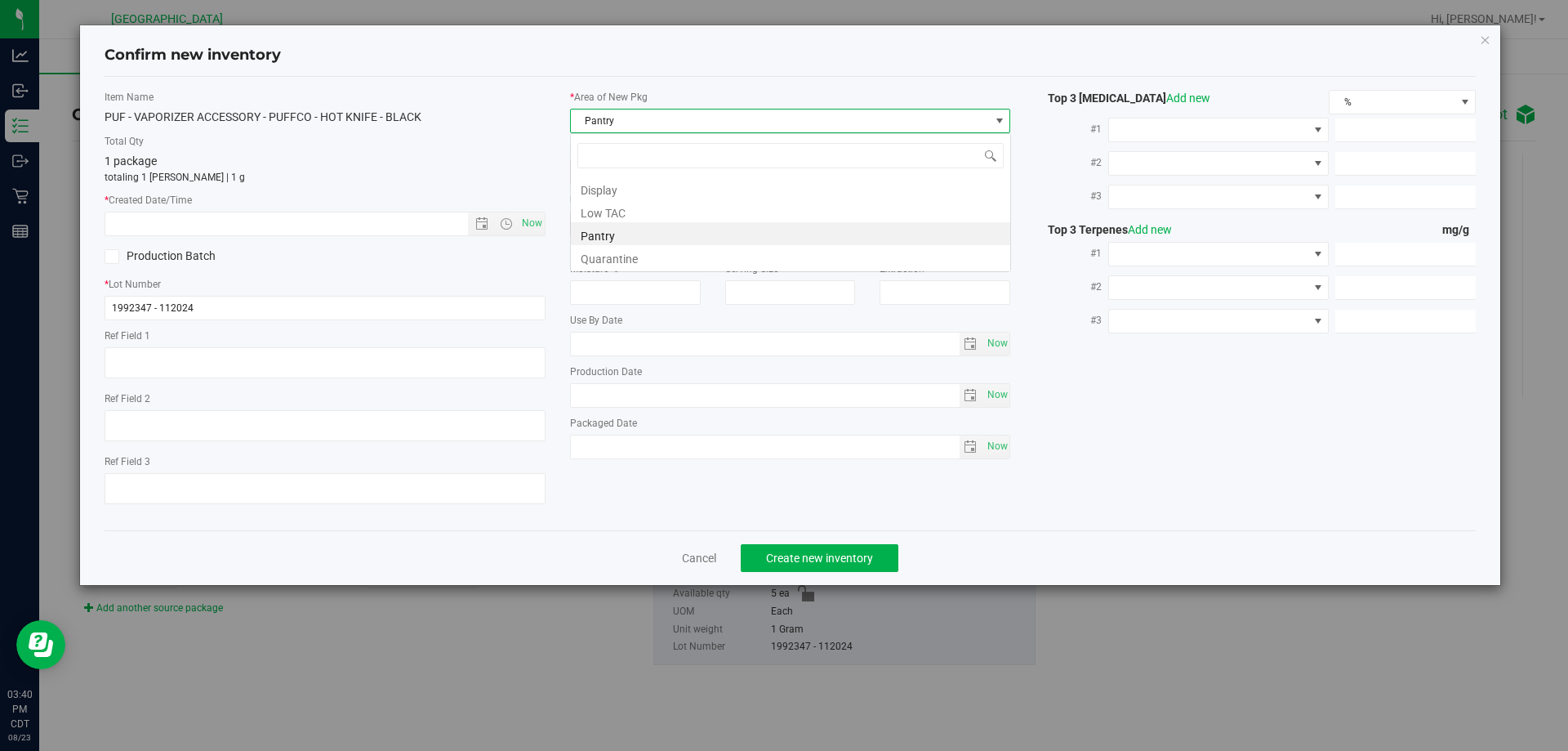
scroll to position [25, 441]
click at [617, 194] on li "Display" at bounding box center [790, 188] width 439 height 23
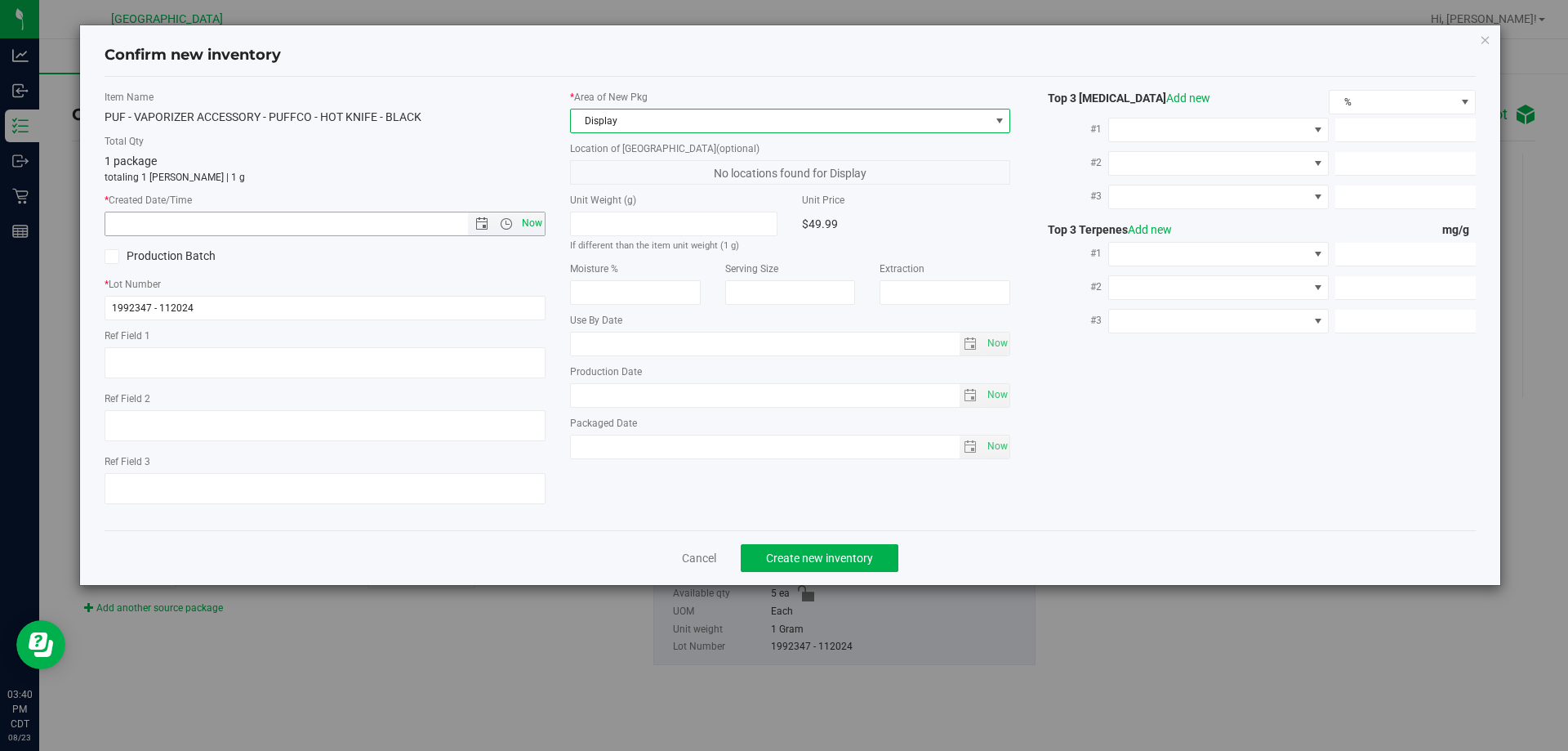
click at [531, 222] on span "Now" at bounding box center [532, 224] width 28 height 24
type input "[DATE] 3:40 PM"
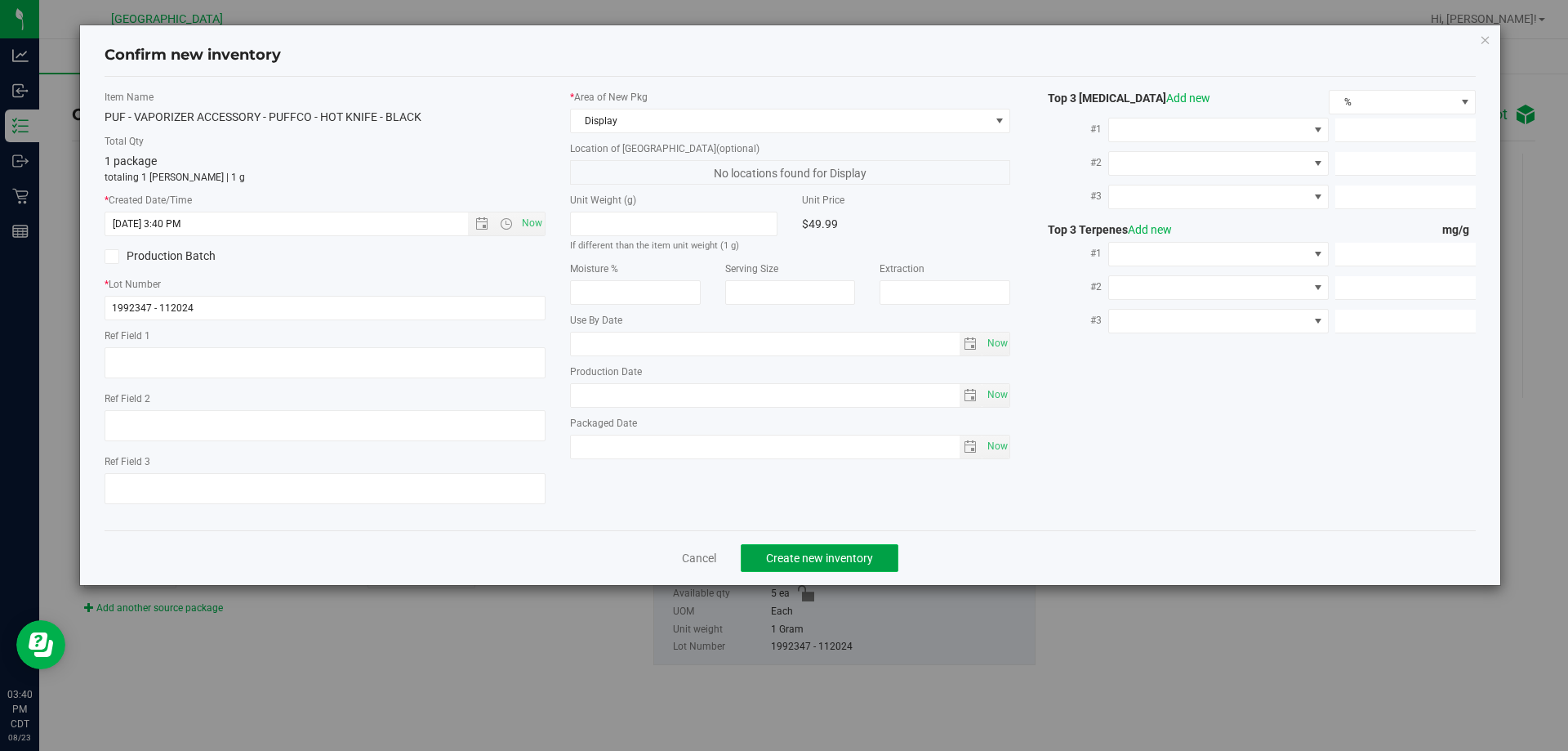
click at [800, 557] on span "Create new inventory" at bounding box center [818, 557] width 107 height 13
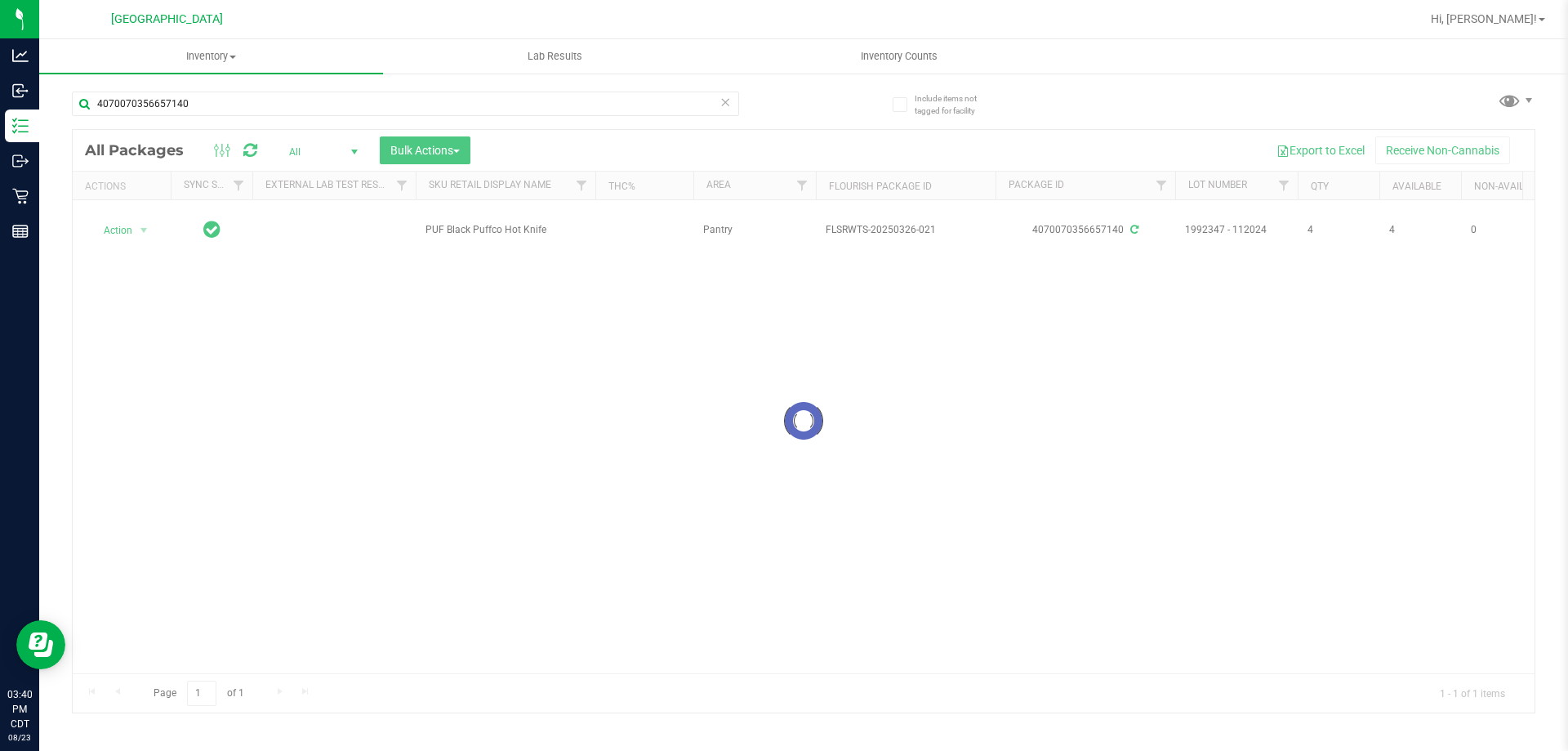
drag, startPoint x: 551, startPoint y: 226, endPoint x: 501, endPoint y: 233, distance: 50.5
click at [501, 233] on div at bounding box center [803, 420] width 1462 height 582
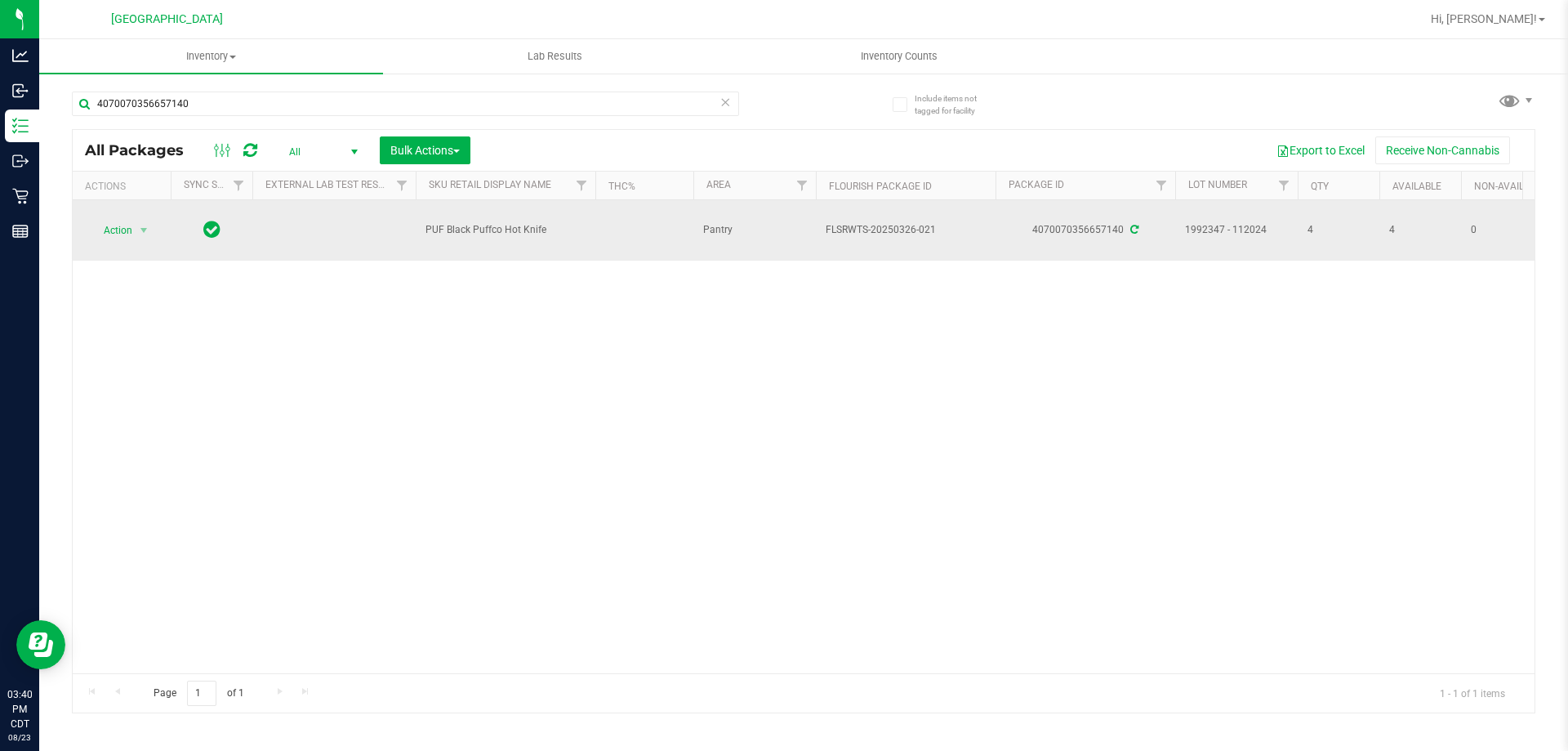
drag, startPoint x: 547, startPoint y: 230, endPoint x: 435, endPoint y: 217, distance: 112.8
click at [435, 217] on td "PUF Black Puffco Hot Knife" at bounding box center [505, 230] width 180 height 61
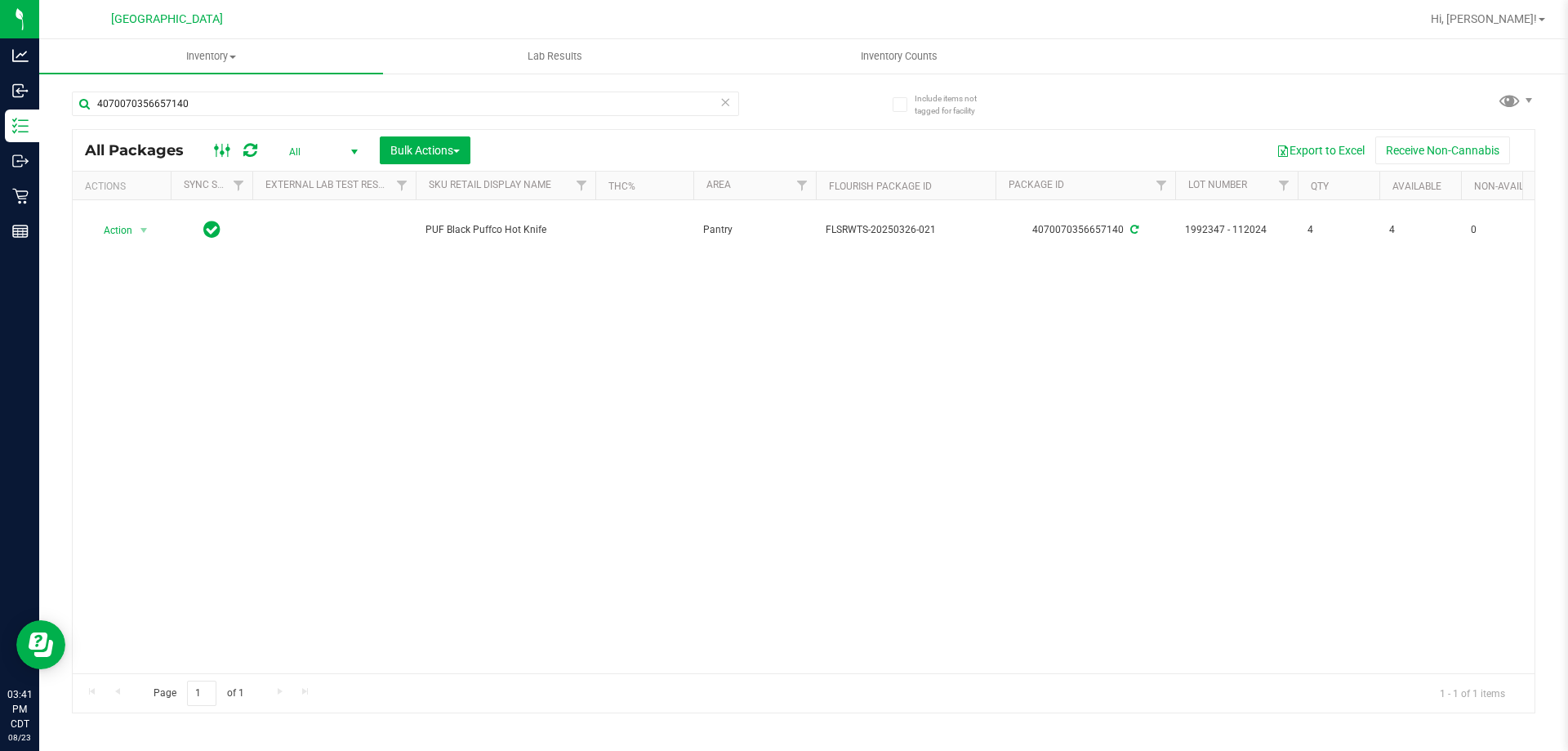
copy span "PUF Black Puffco Hot Knife"
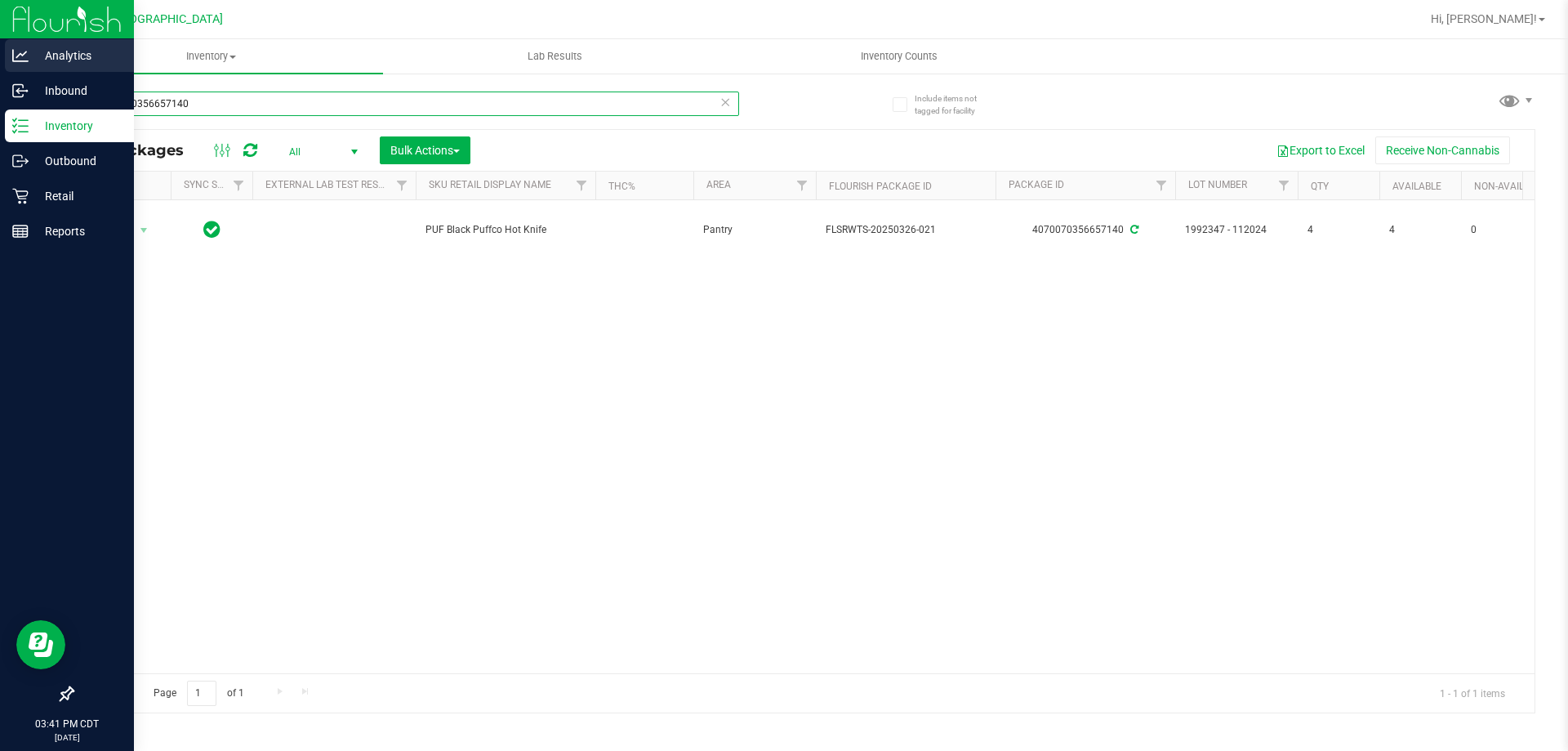
drag, startPoint x: 196, startPoint y: 105, endPoint x: 7, endPoint y: 67, distance: 192.8
click at [7, 67] on div "Analytics Inbound Inventory Outbound Retail Reports 03:41 PM CDT [DATE] 08/23 […" at bounding box center [784, 376] width 1568 height 751
paste input "PUF Black Puffco Hot Knife"
type input "PUF Black Puffco Hot Knife"
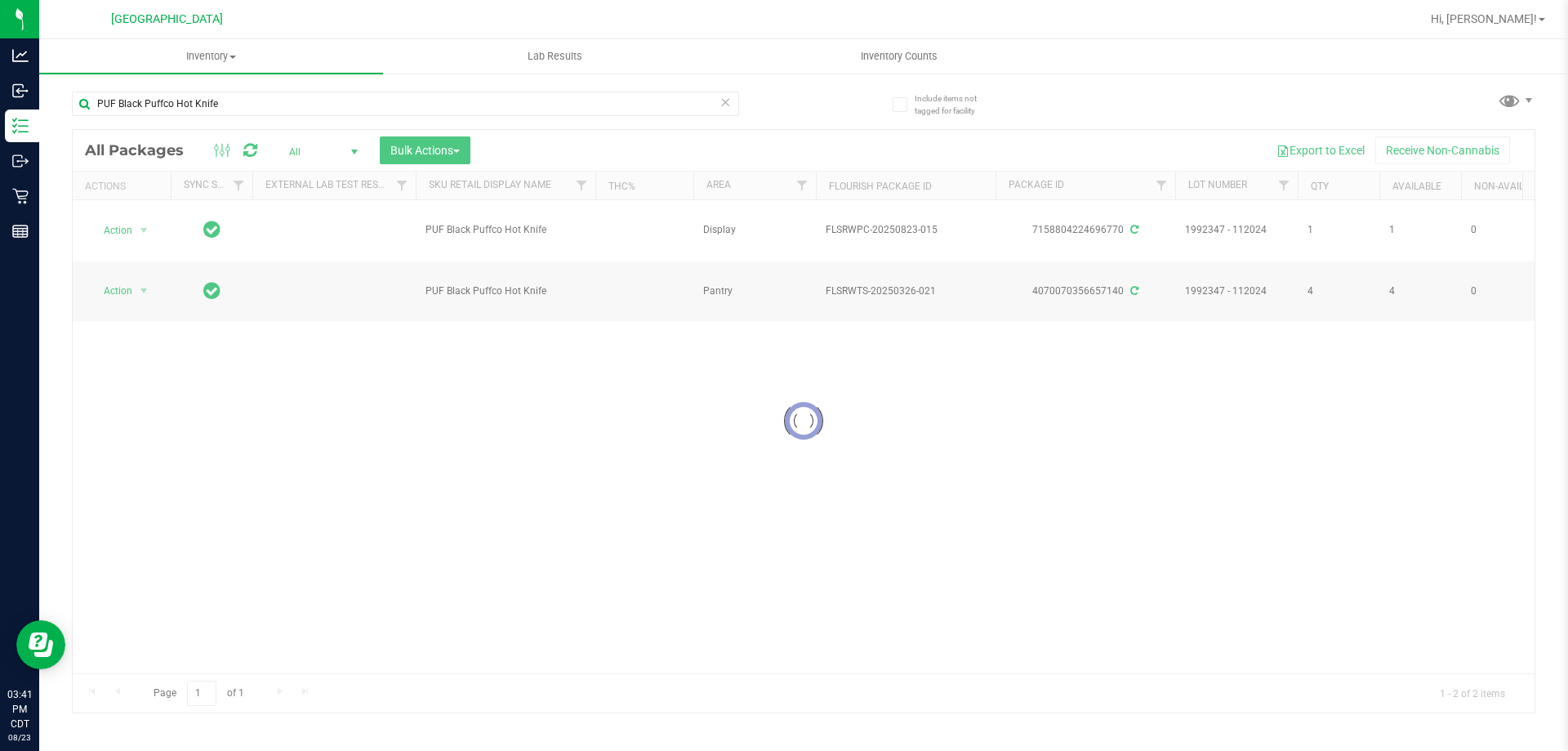
click at [128, 228] on div at bounding box center [803, 420] width 1462 height 582
click at [112, 227] on span "Action" at bounding box center [111, 230] width 44 height 23
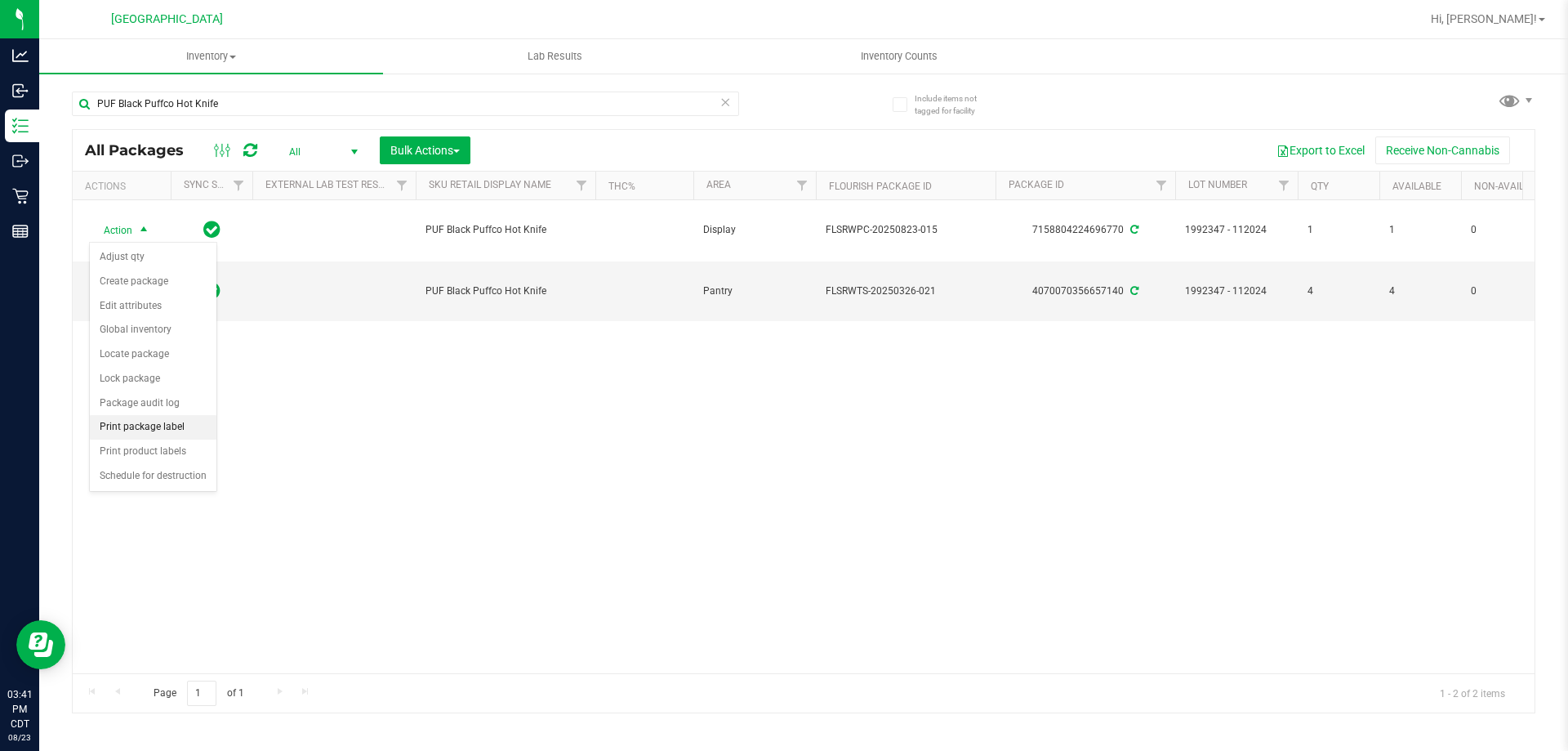
click at [144, 424] on li "Print package label" at bounding box center [153, 427] width 127 height 25
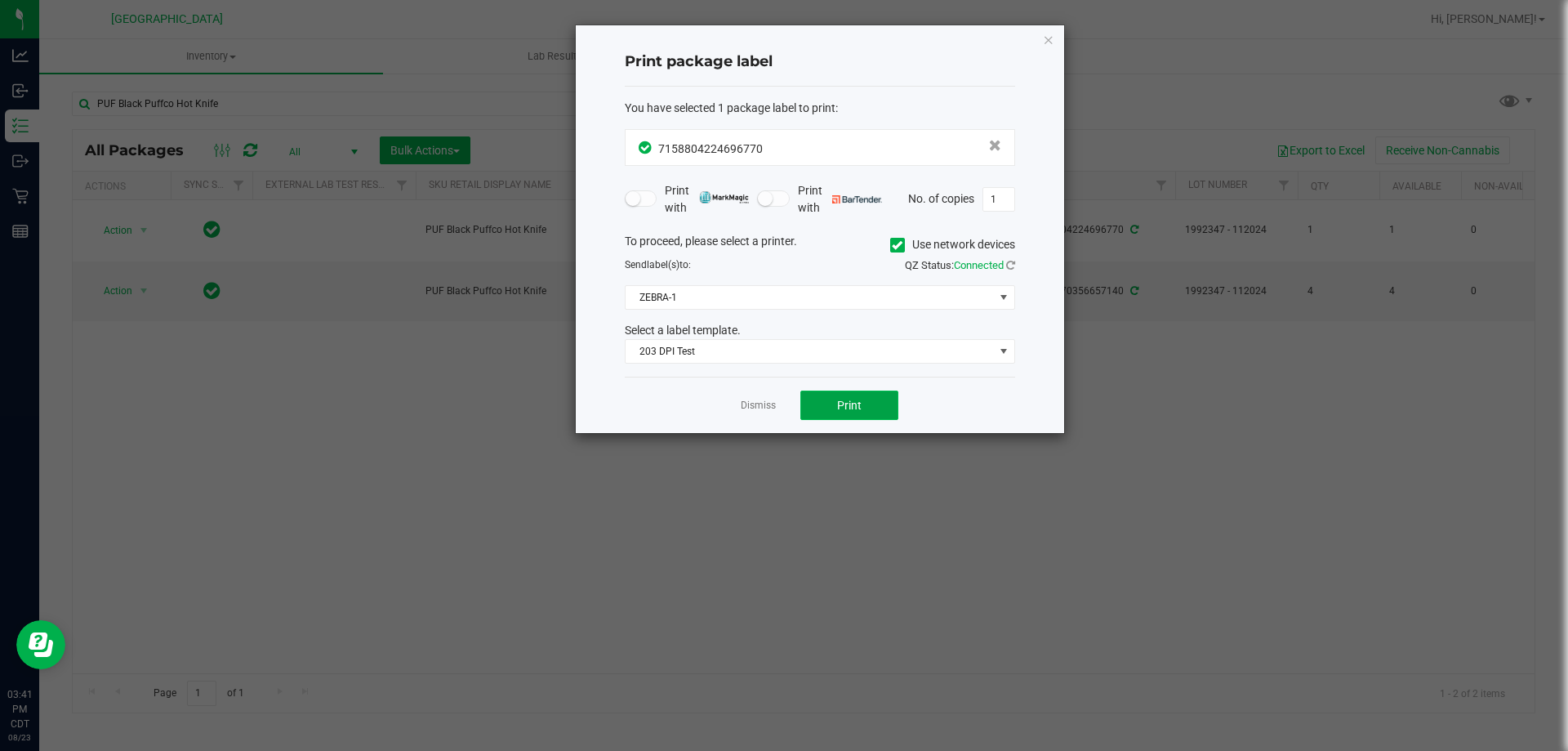
click at [832, 404] on button "Print" at bounding box center [849, 404] width 98 height 29
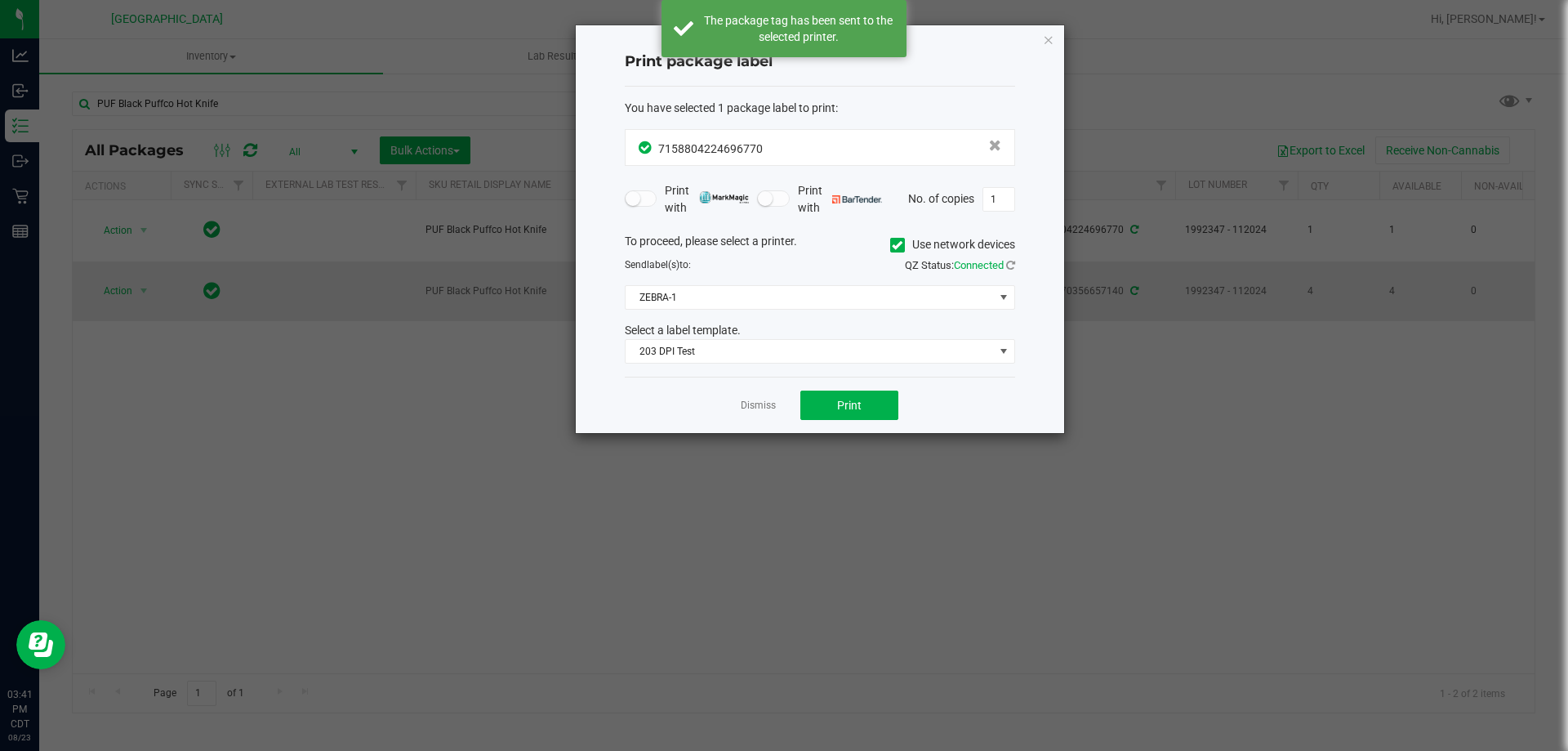
drag, startPoint x: 763, startPoint y: 406, endPoint x: 415, endPoint y: 308, distance: 361.5
click at [763, 406] on link "Dismiss" at bounding box center [758, 405] width 35 height 14
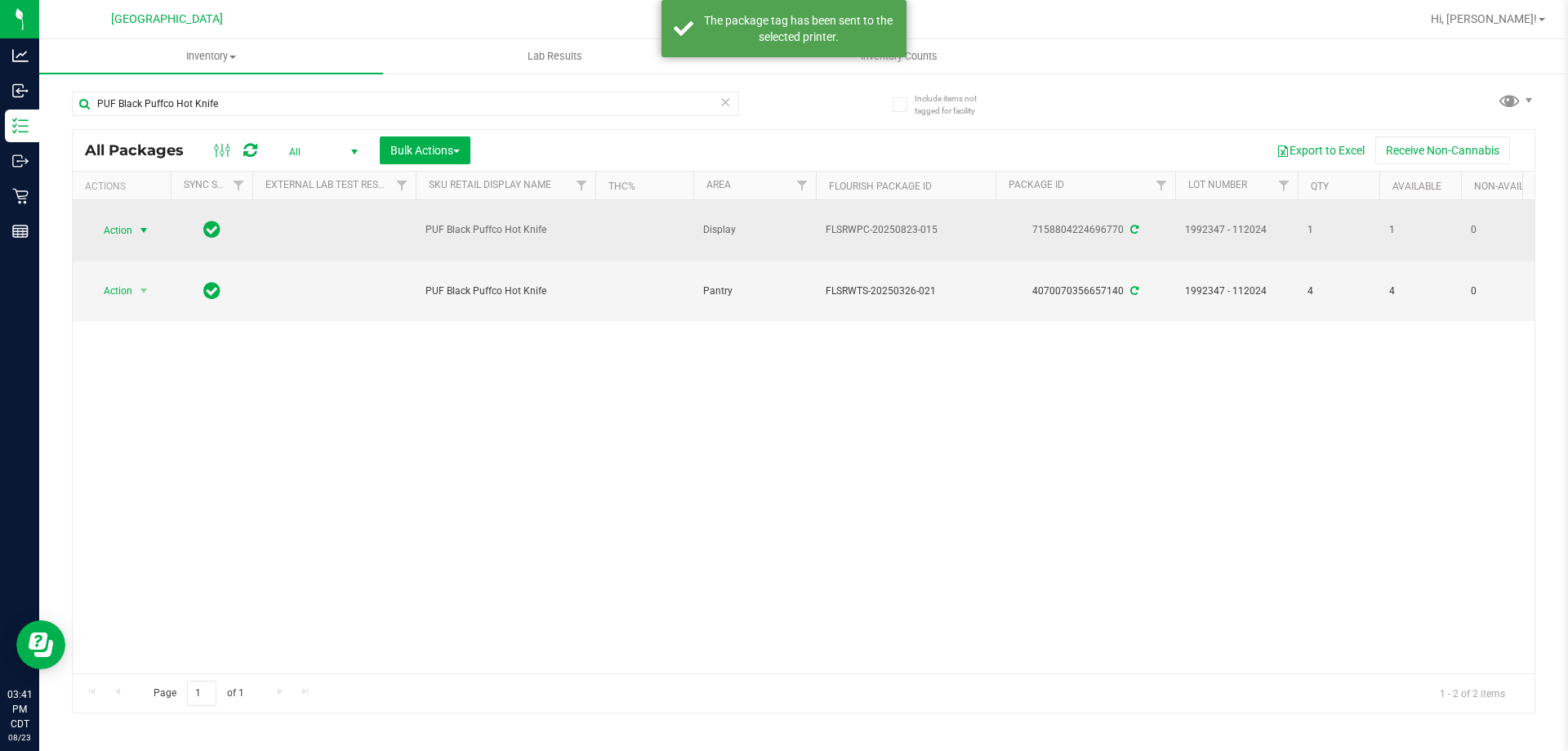
click at [125, 229] on span "Action" at bounding box center [111, 230] width 44 height 23
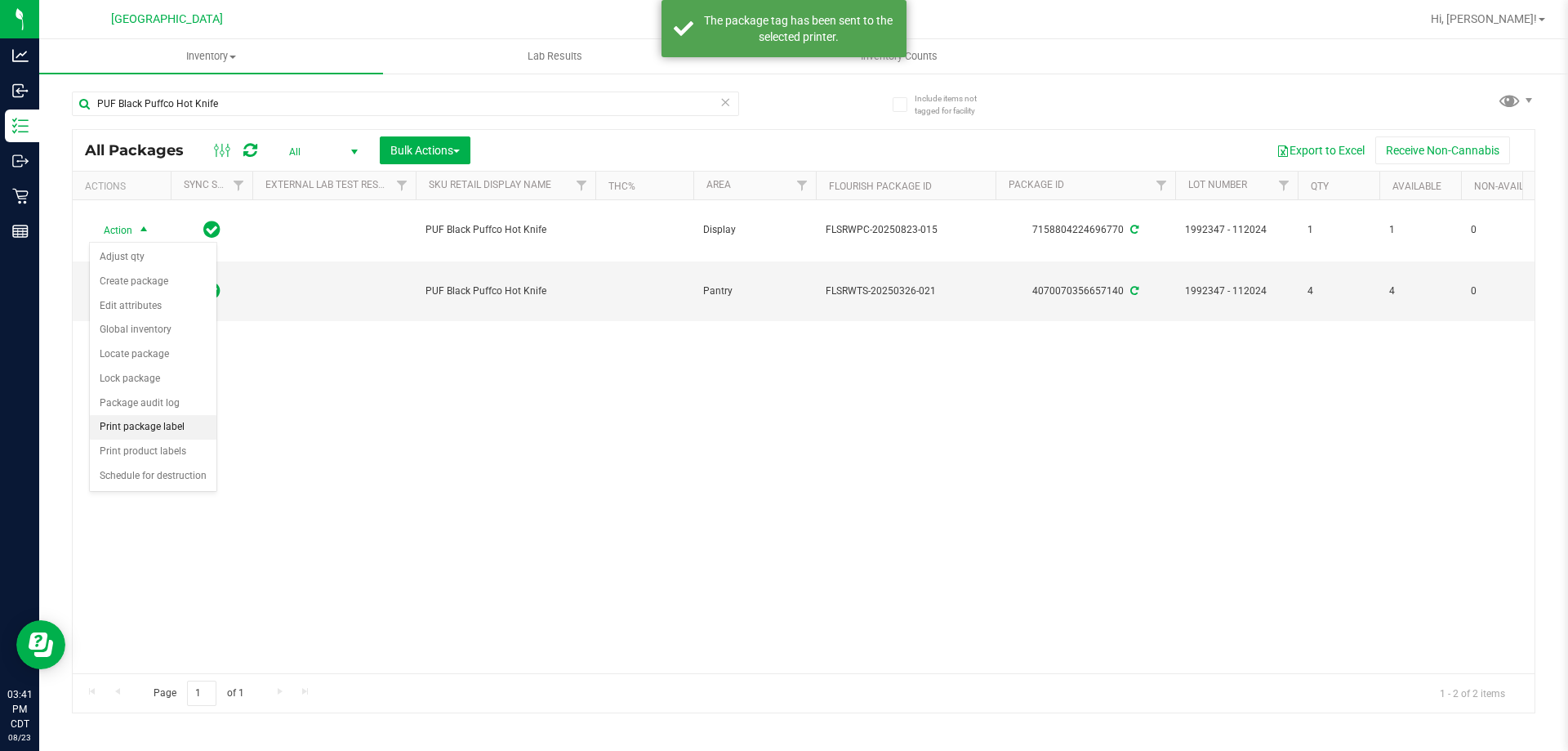
click at [142, 420] on li "Print package label" at bounding box center [153, 427] width 127 height 25
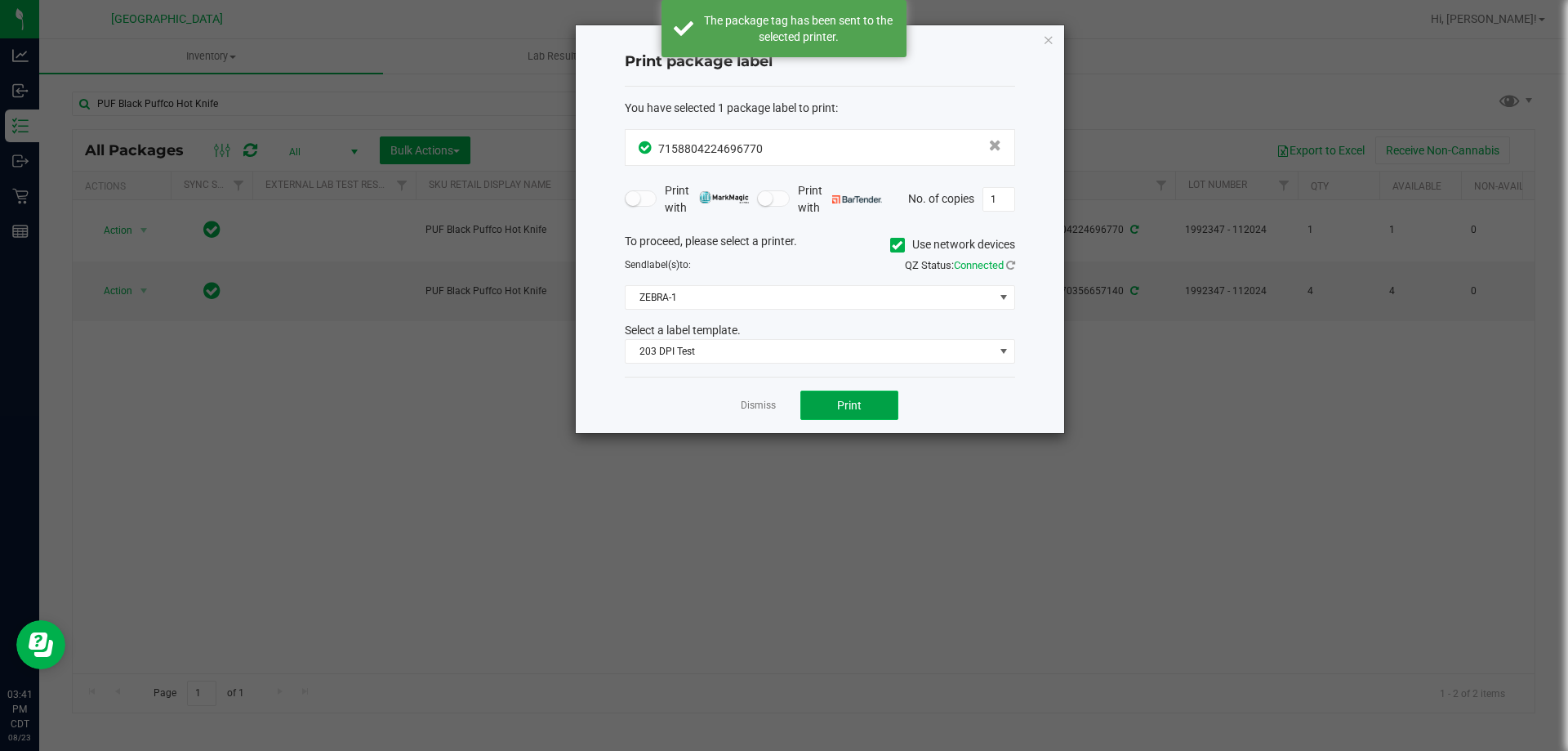
click at [824, 402] on button "Print" at bounding box center [849, 404] width 98 height 29
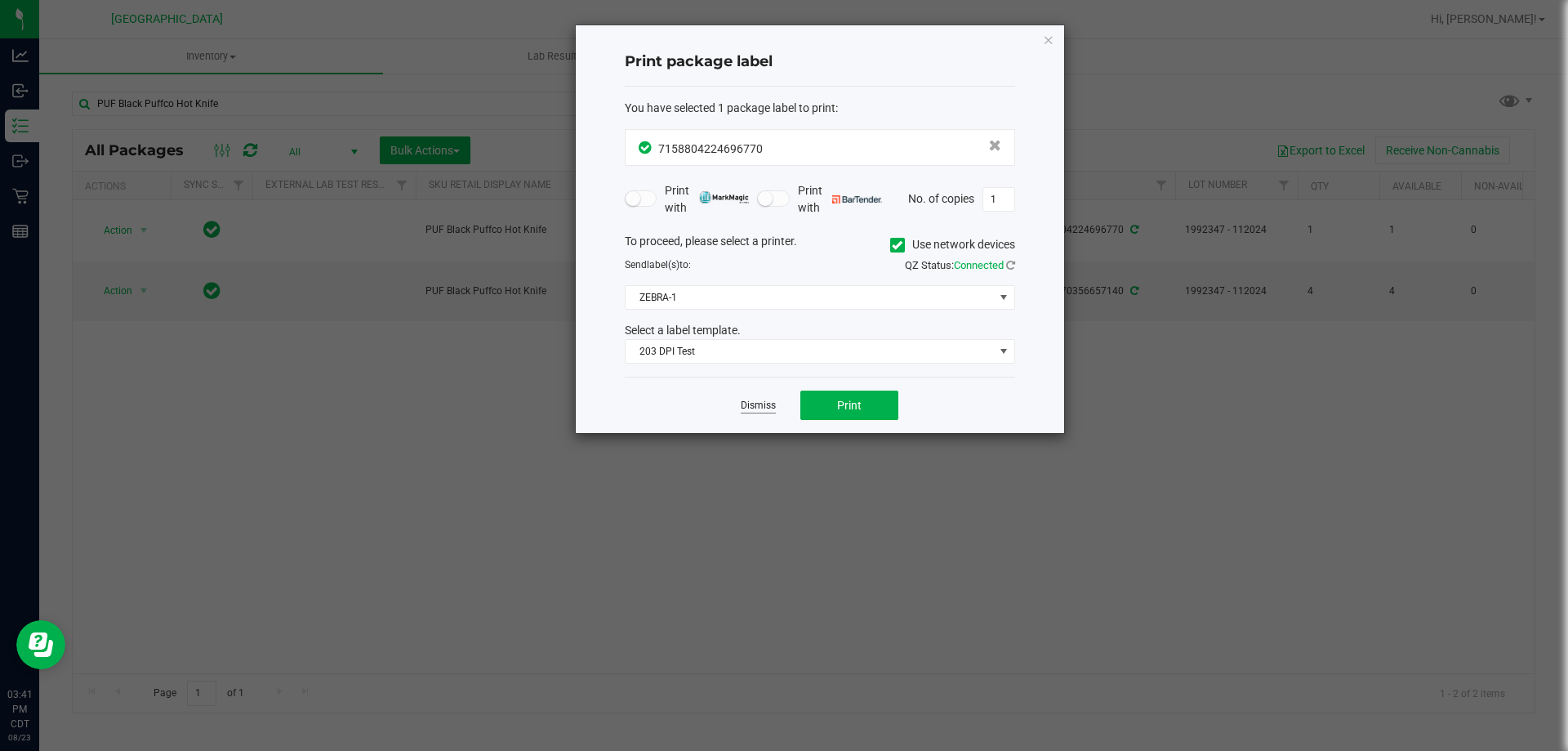
click at [769, 406] on link "Dismiss" at bounding box center [758, 405] width 35 height 14
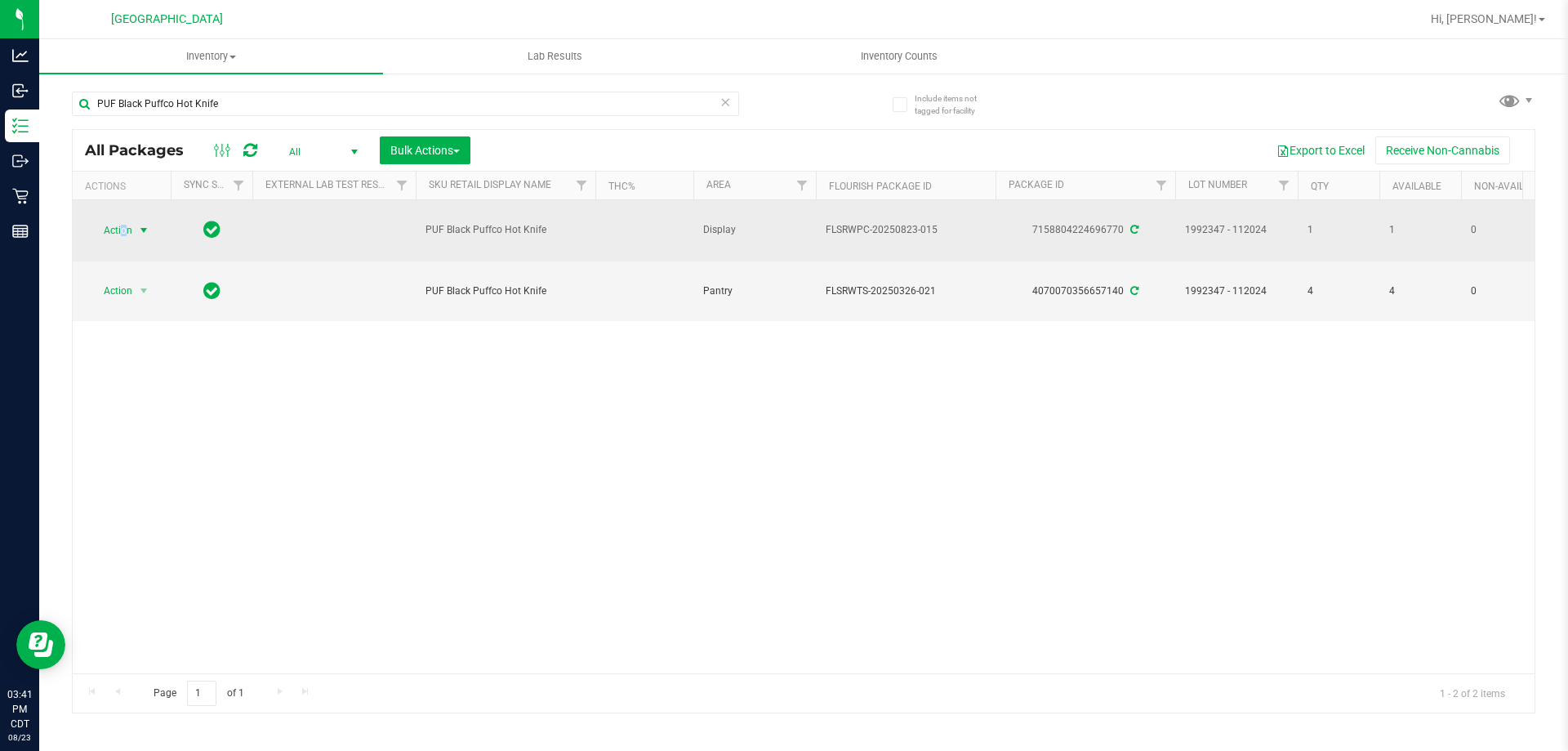
click at [123, 222] on span "Action" at bounding box center [111, 230] width 44 height 23
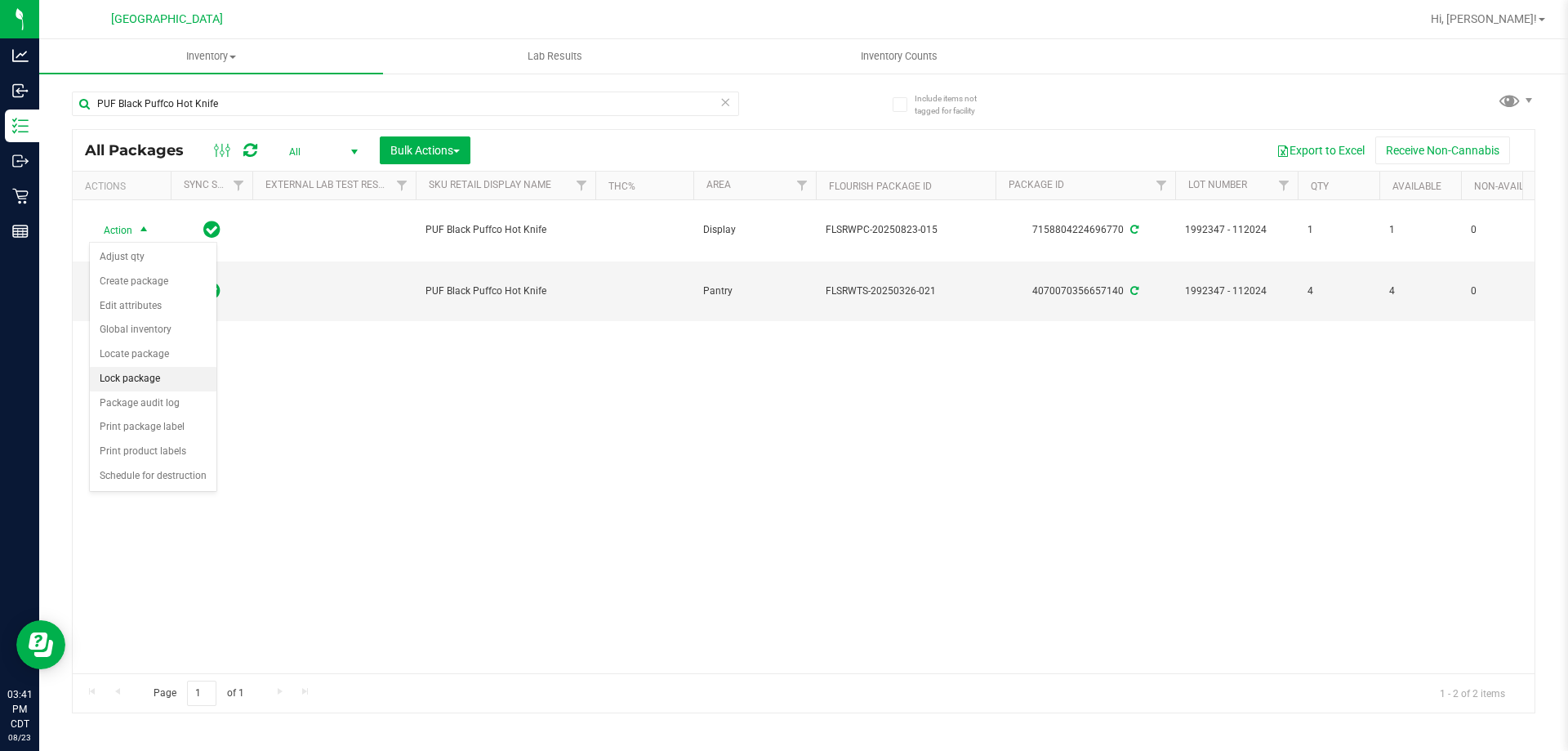
click at [138, 383] on li "Lock package" at bounding box center [153, 378] width 127 height 25
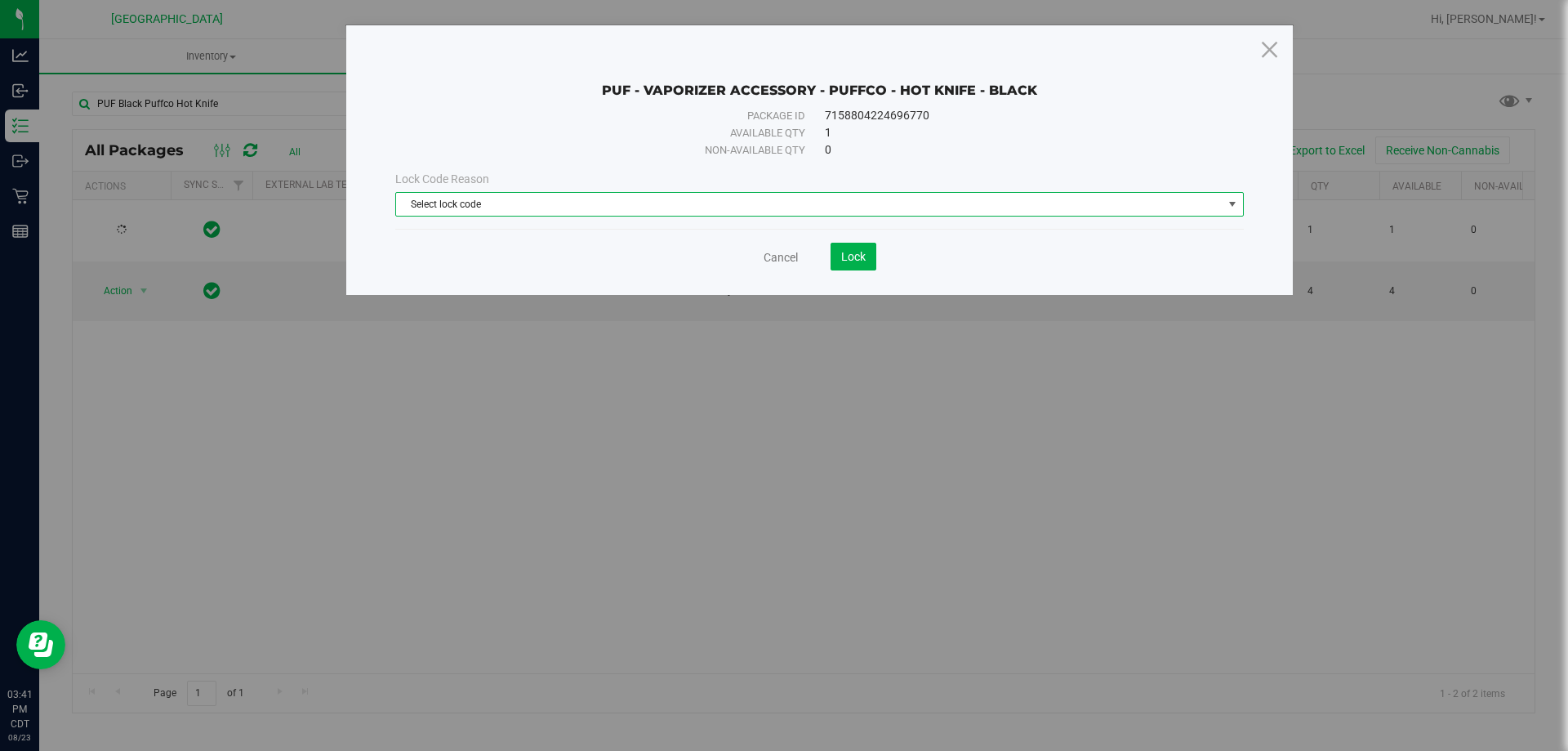
click at [703, 196] on span "Select lock code" at bounding box center [809, 204] width 826 height 23
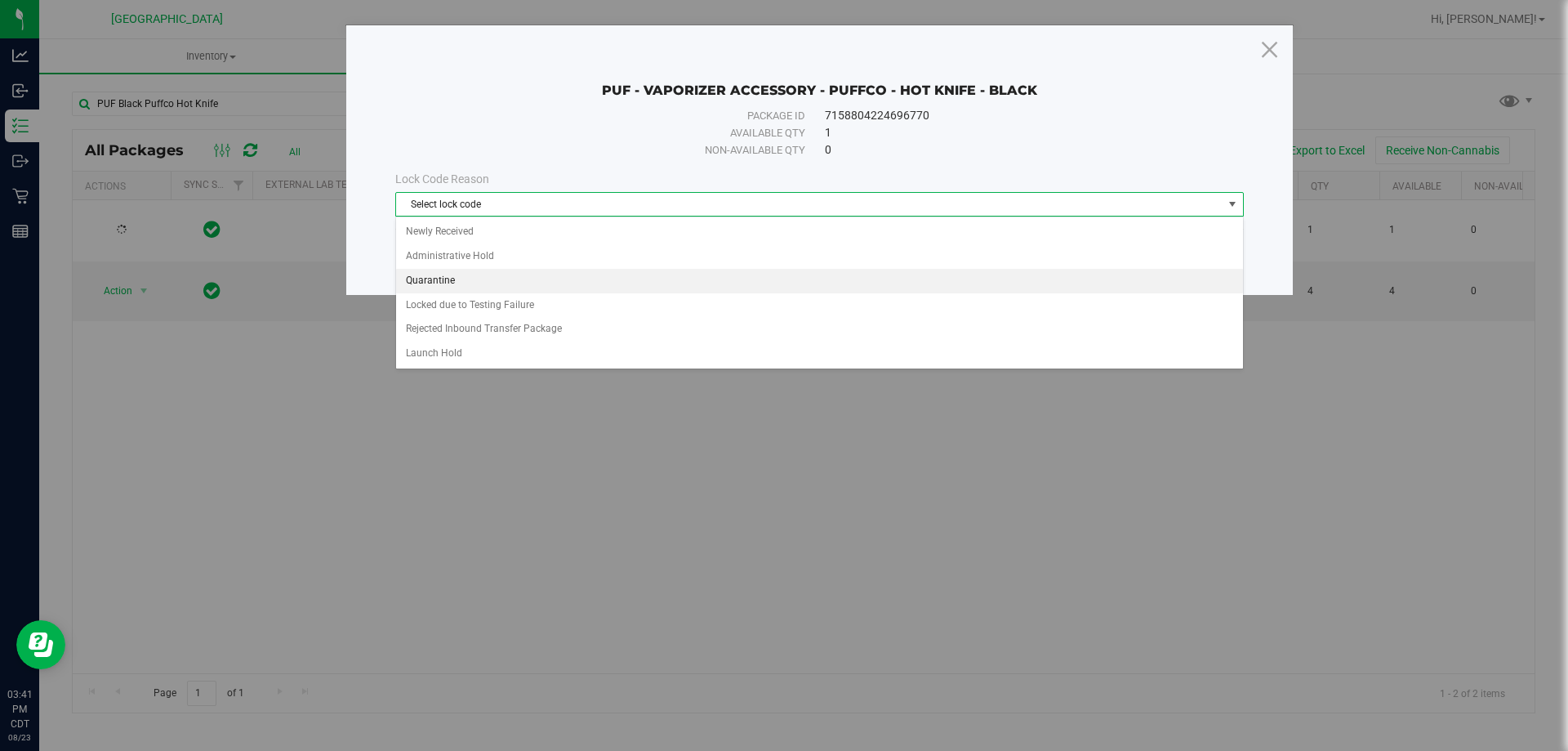
click at [519, 283] on li "Quarantine" at bounding box center [819, 281] width 846 height 25
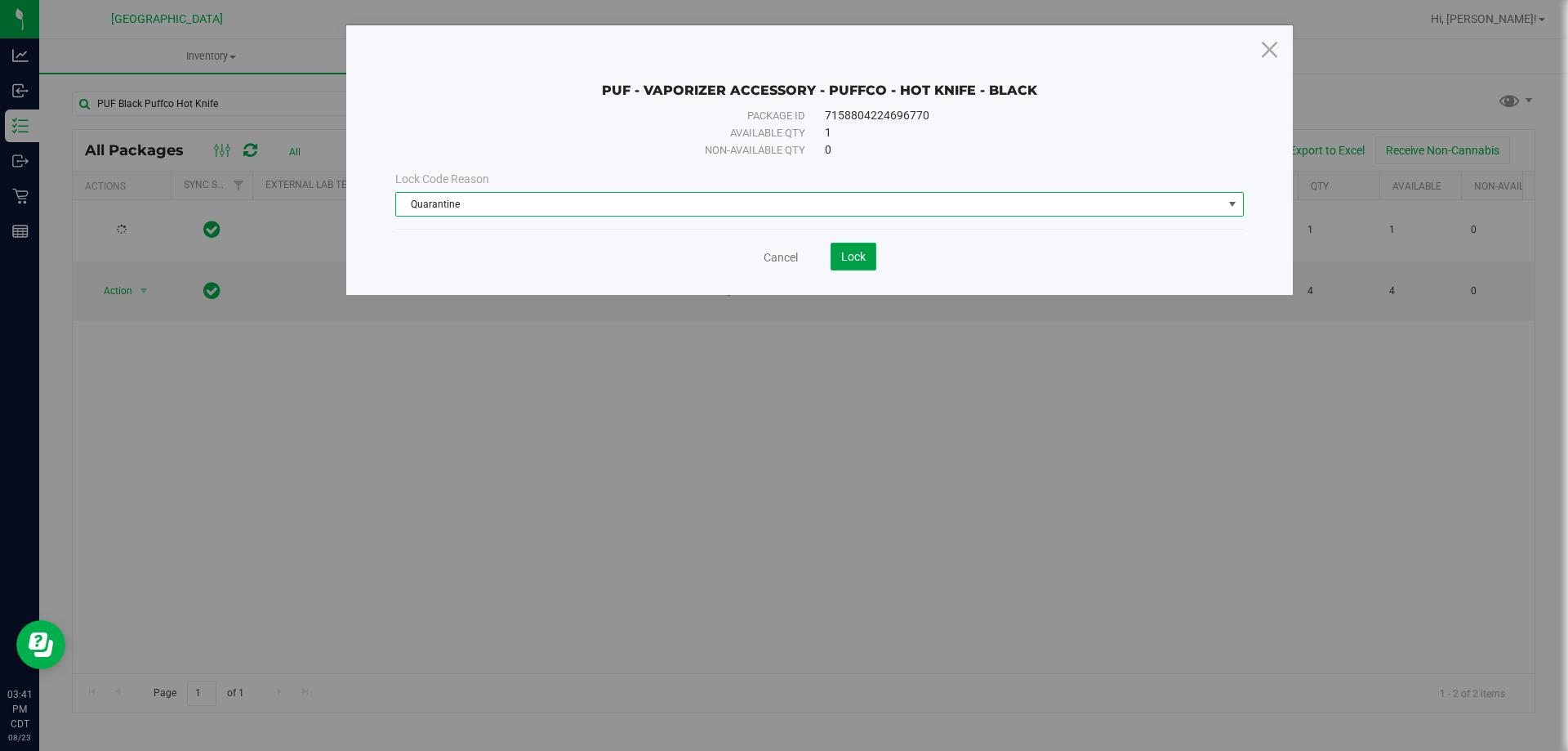
click at [839, 258] on button "Lock" at bounding box center [853, 257] width 46 height 28
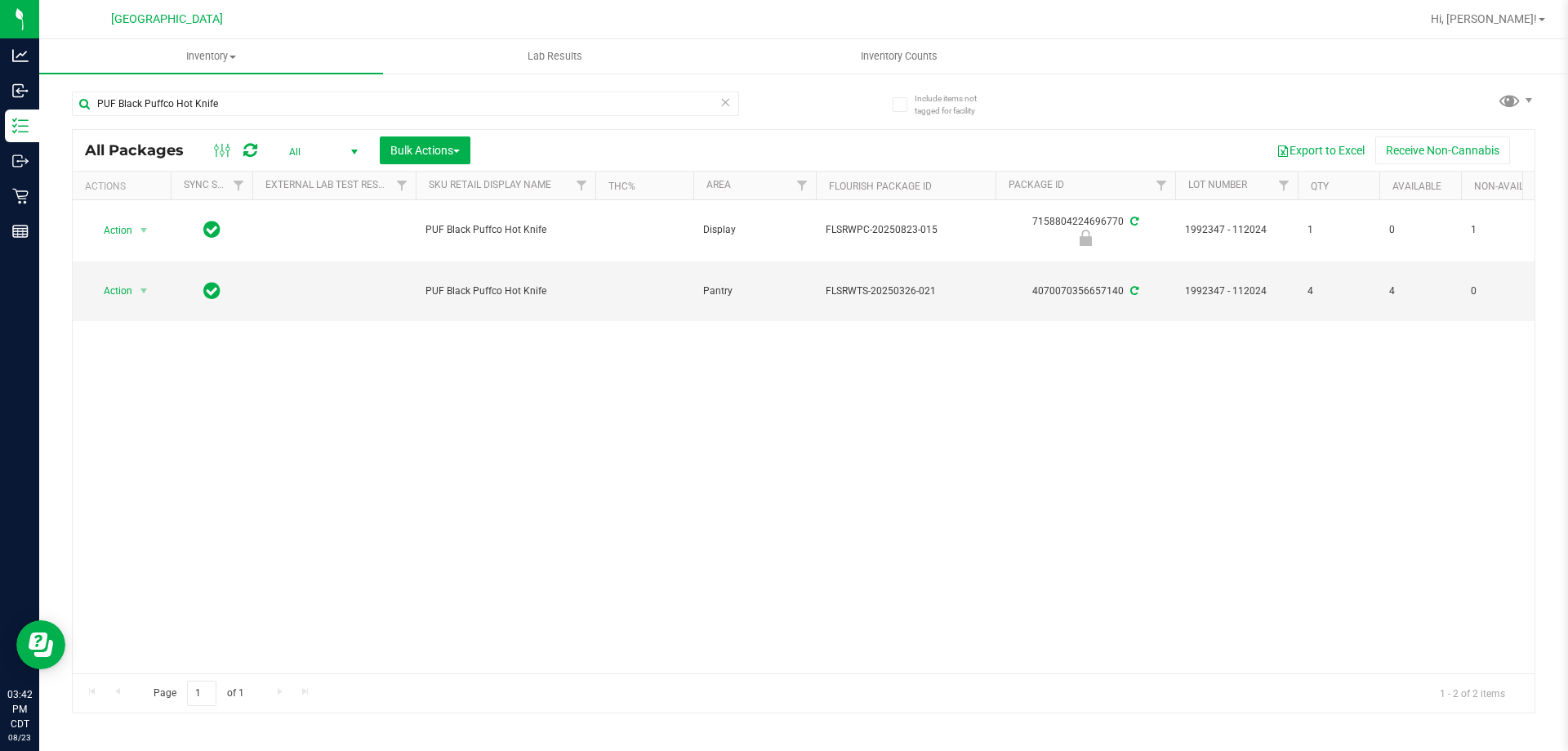
click at [383, 463] on div "Action Action Edit attributes Global inventory Locate package Package audit log…" at bounding box center [803, 436] width 1462 height 473
click at [725, 104] on icon at bounding box center [725, 102] width 11 height 20
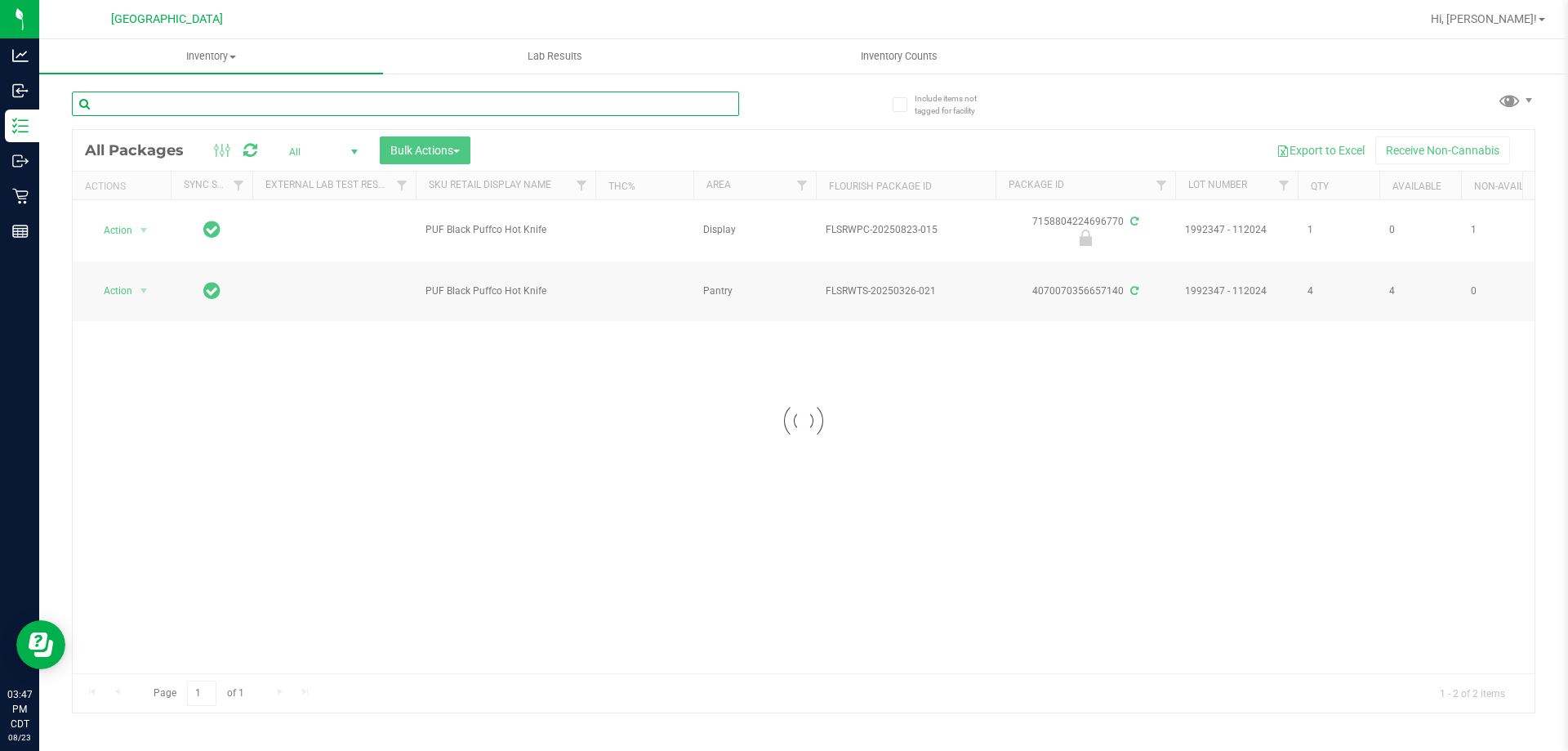
click at [674, 103] on input "text" at bounding box center [405, 104] width 667 height 25
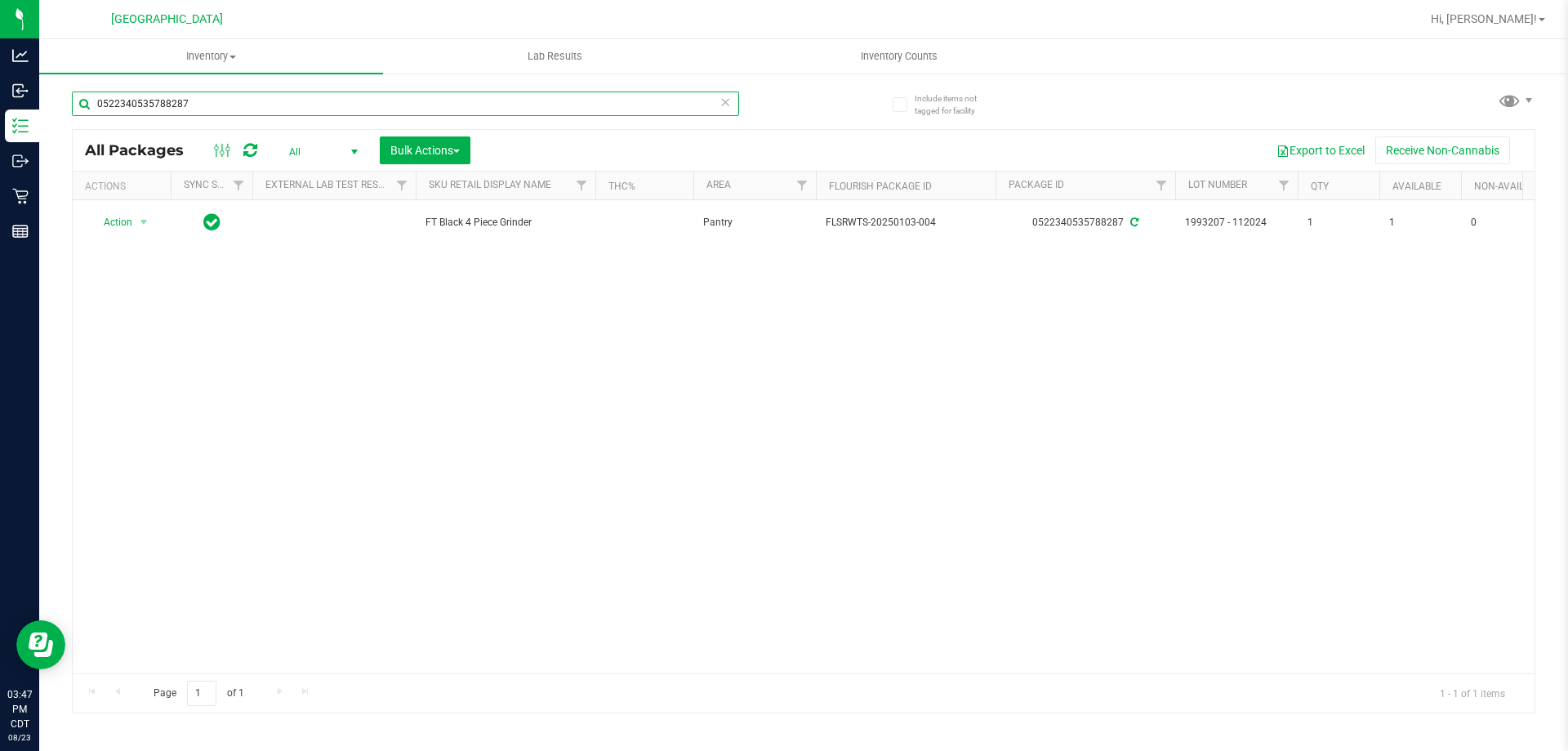
type input "0522340535788287"
click at [402, 295] on div "Action Action Adjust qty Create package Edit attributes Global inventory Locate…" at bounding box center [803, 436] width 1462 height 473
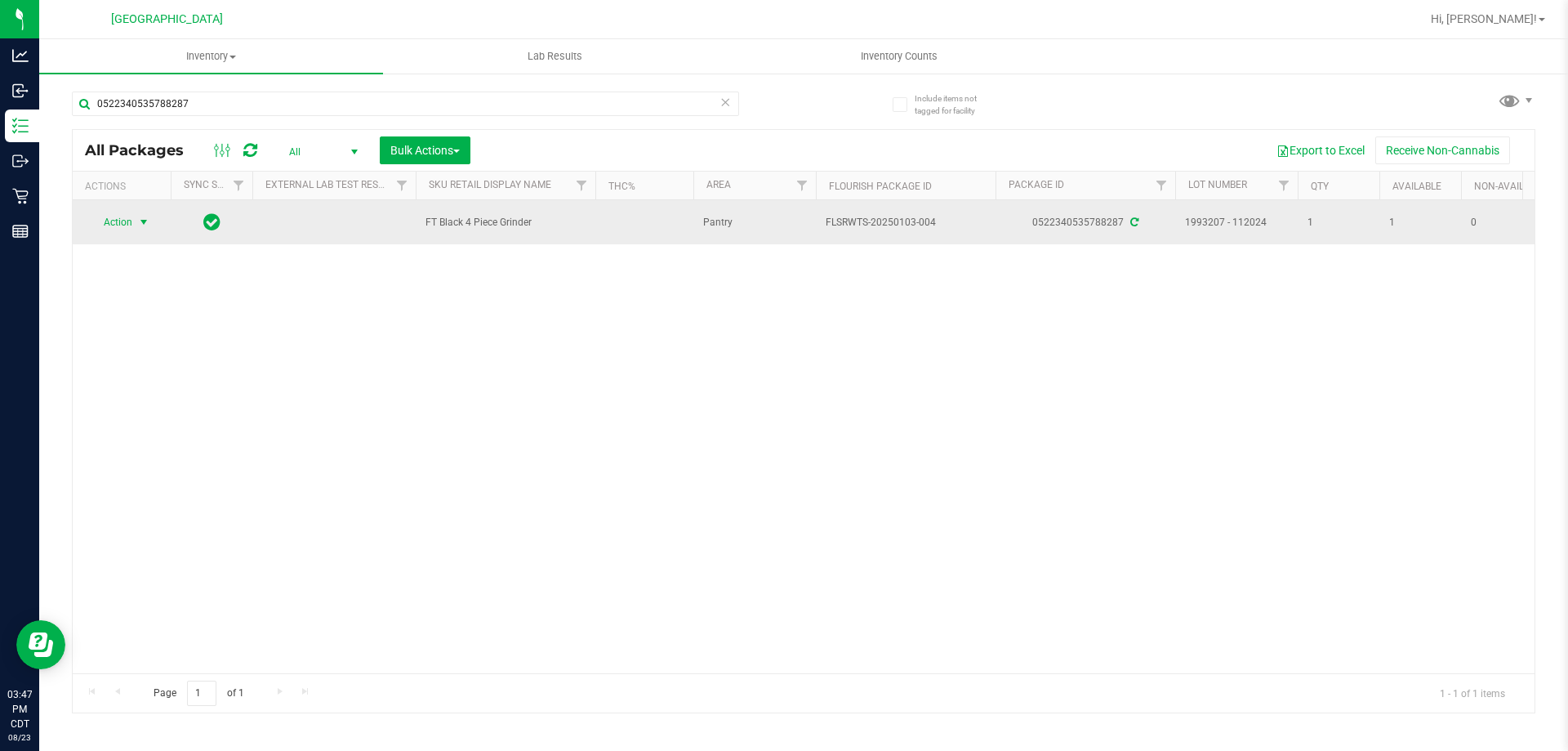
click at [106, 222] on span "Action" at bounding box center [111, 222] width 44 height 23
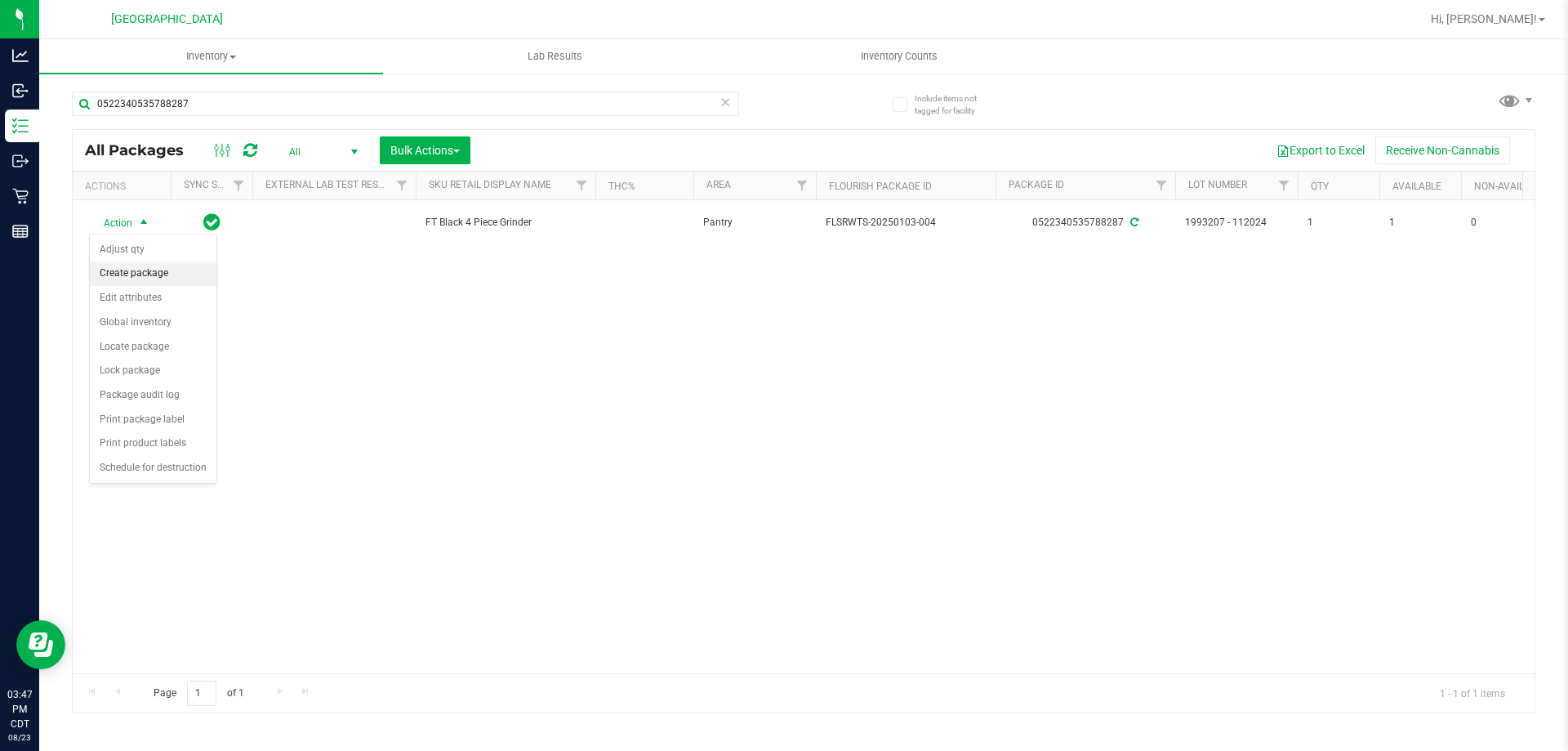
click at [134, 273] on li "Create package" at bounding box center [153, 274] width 127 height 25
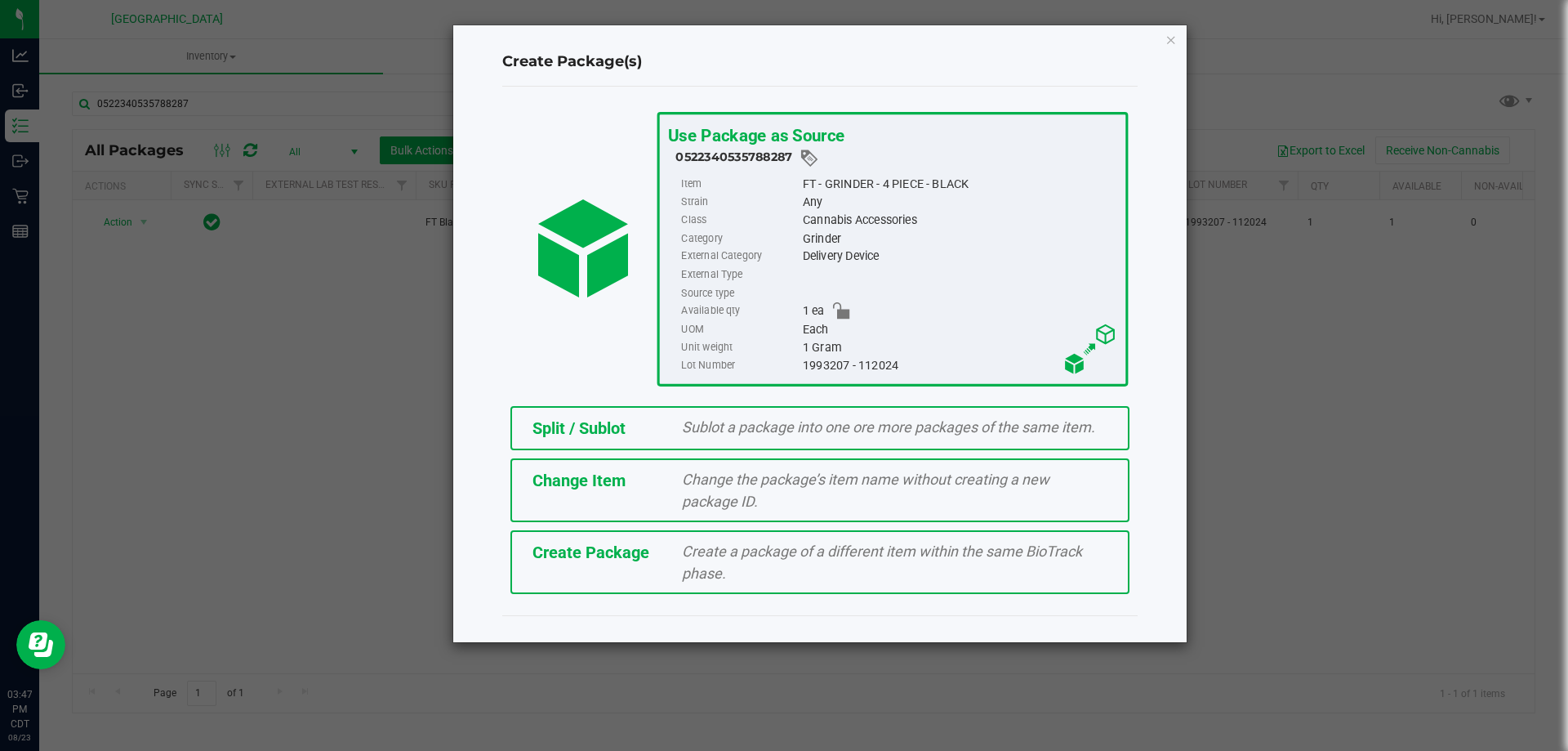
click at [725, 430] on span "Sublot a package into one ore more packages of the same item." at bounding box center [888, 426] width 413 height 17
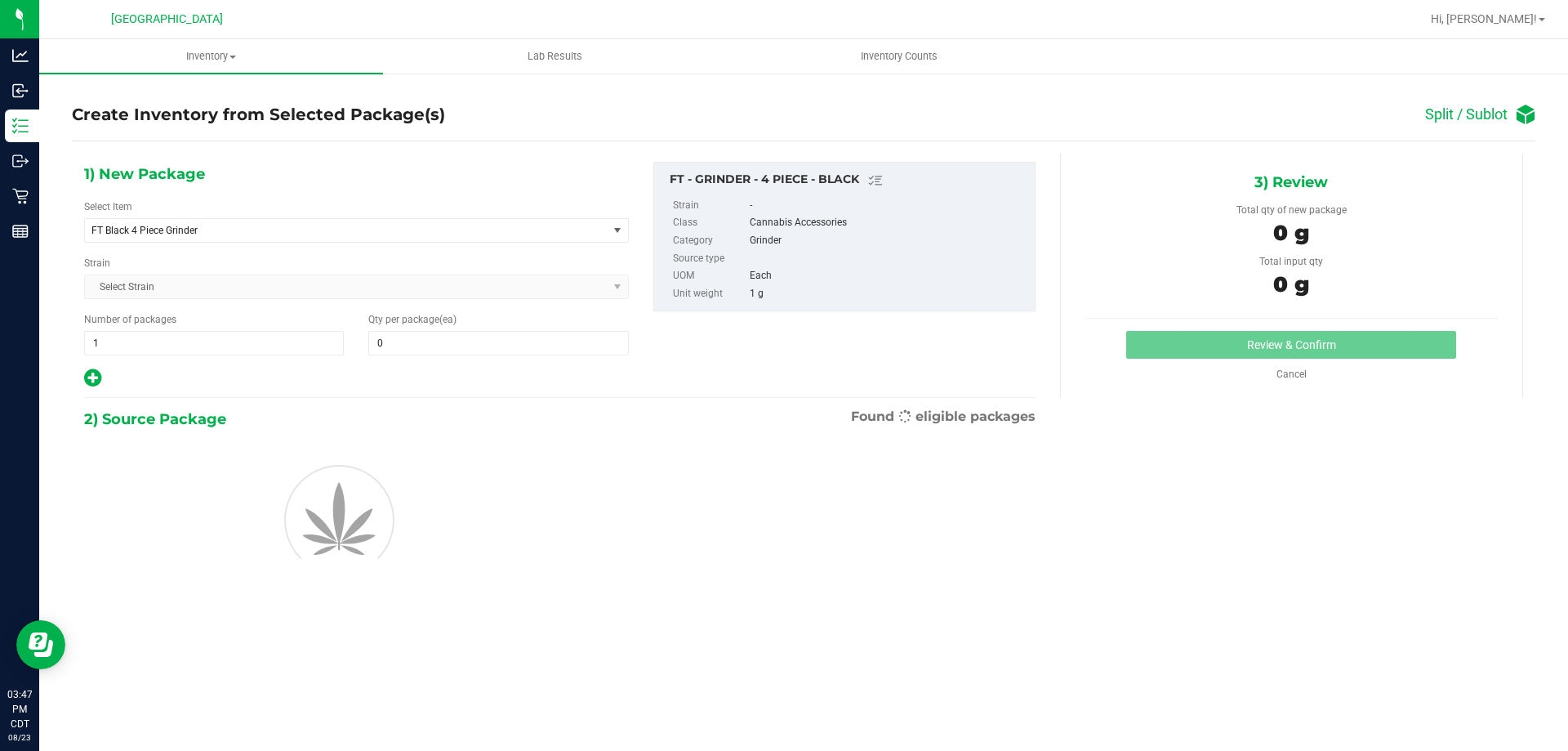
click at [236, 243] on div "1) New Package Select Item FT Black 4 Piece [MEDICAL_DATA] FT Black 4 Piece [ME…" at bounding box center [356, 275] width 569 height 227
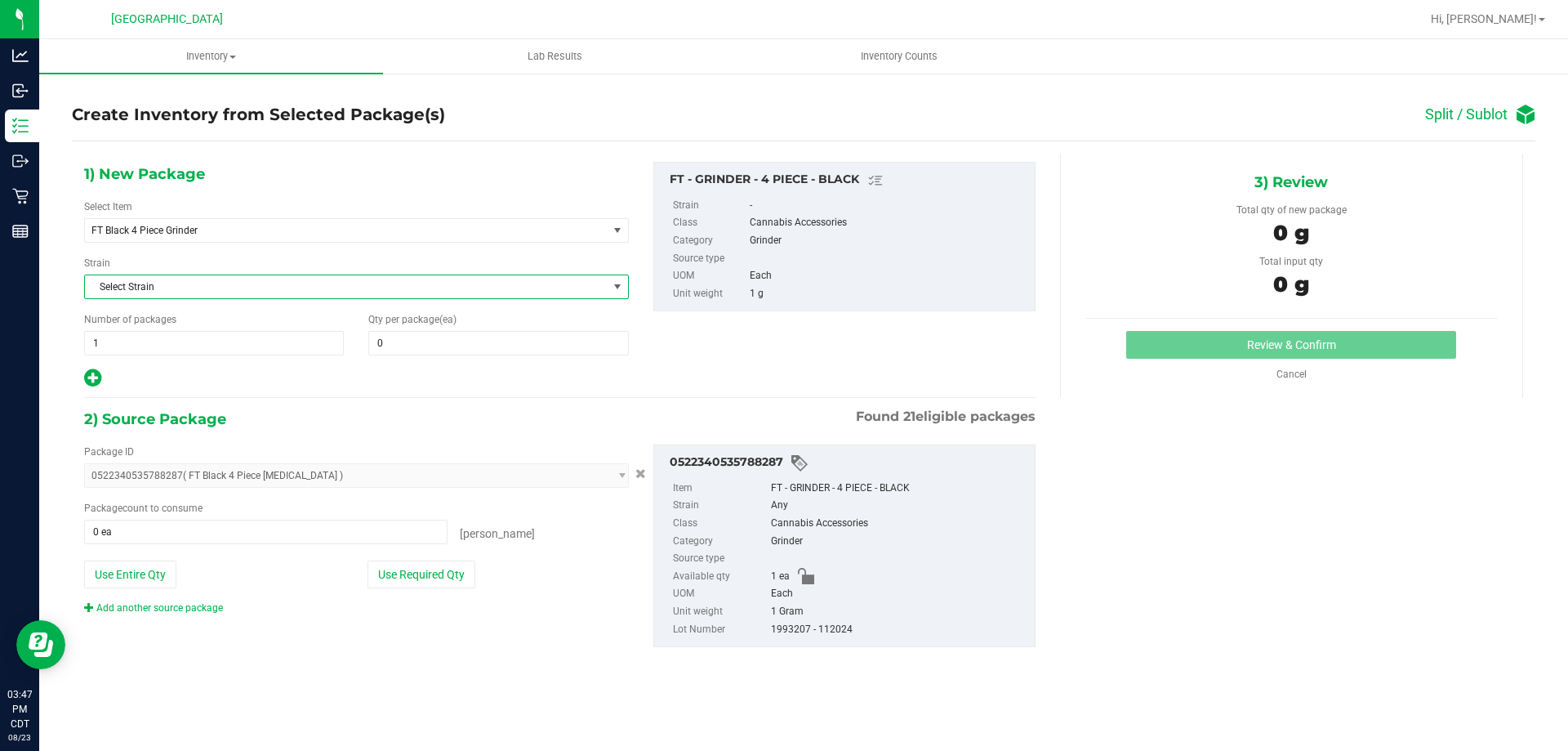
click at [235, 295] on span "Select Strain" at bounding box center [346, 287] width 523 height 23
click at [211, 281] on span "Select Strain" at bounding box center [346, 287] width 523 height 23
click at [196, 290] on span "Select Strain" at bounding box center [346, 287] width 523 height 23
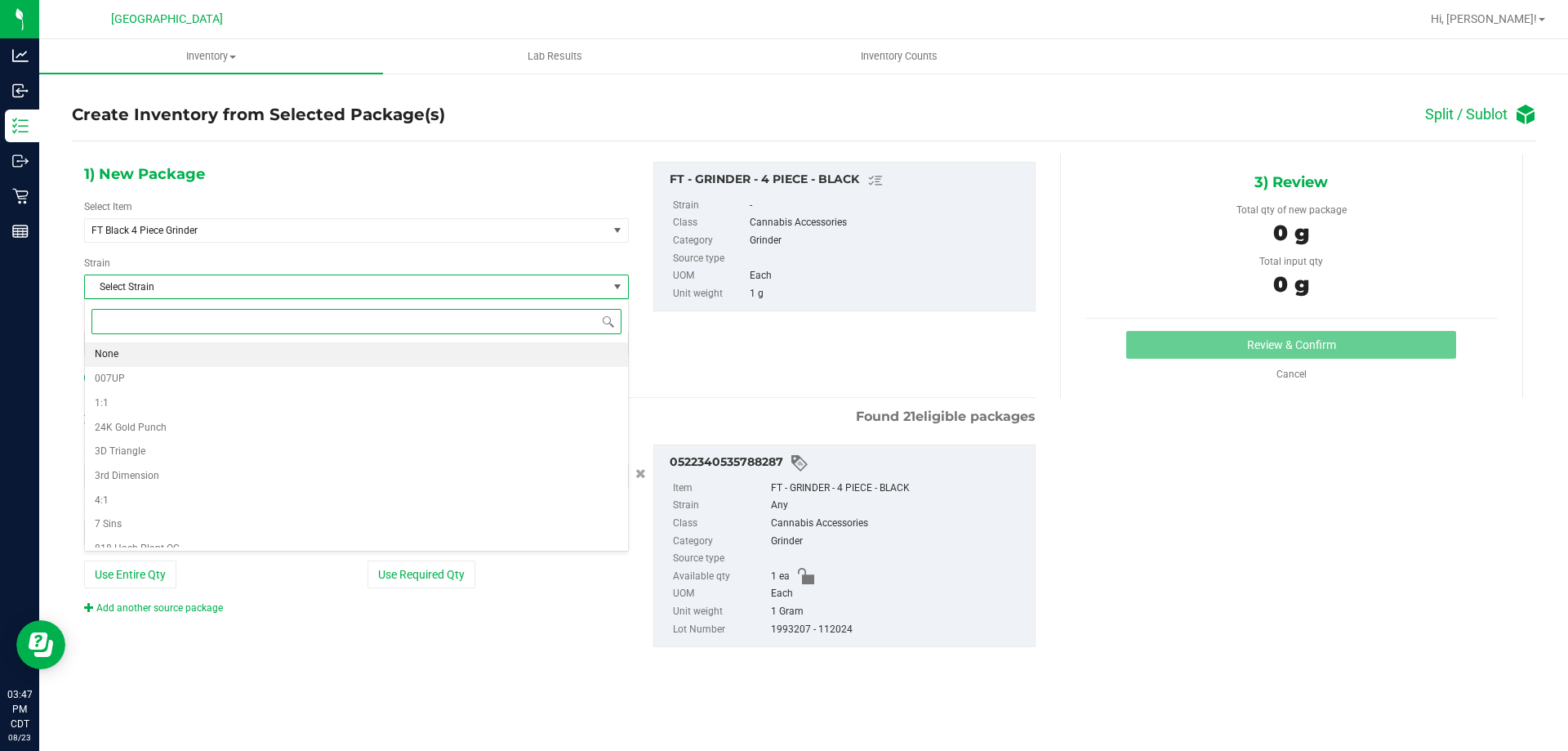
click at [122, 344] on li "None" at bounding box center [356, 355] width 543 height 25
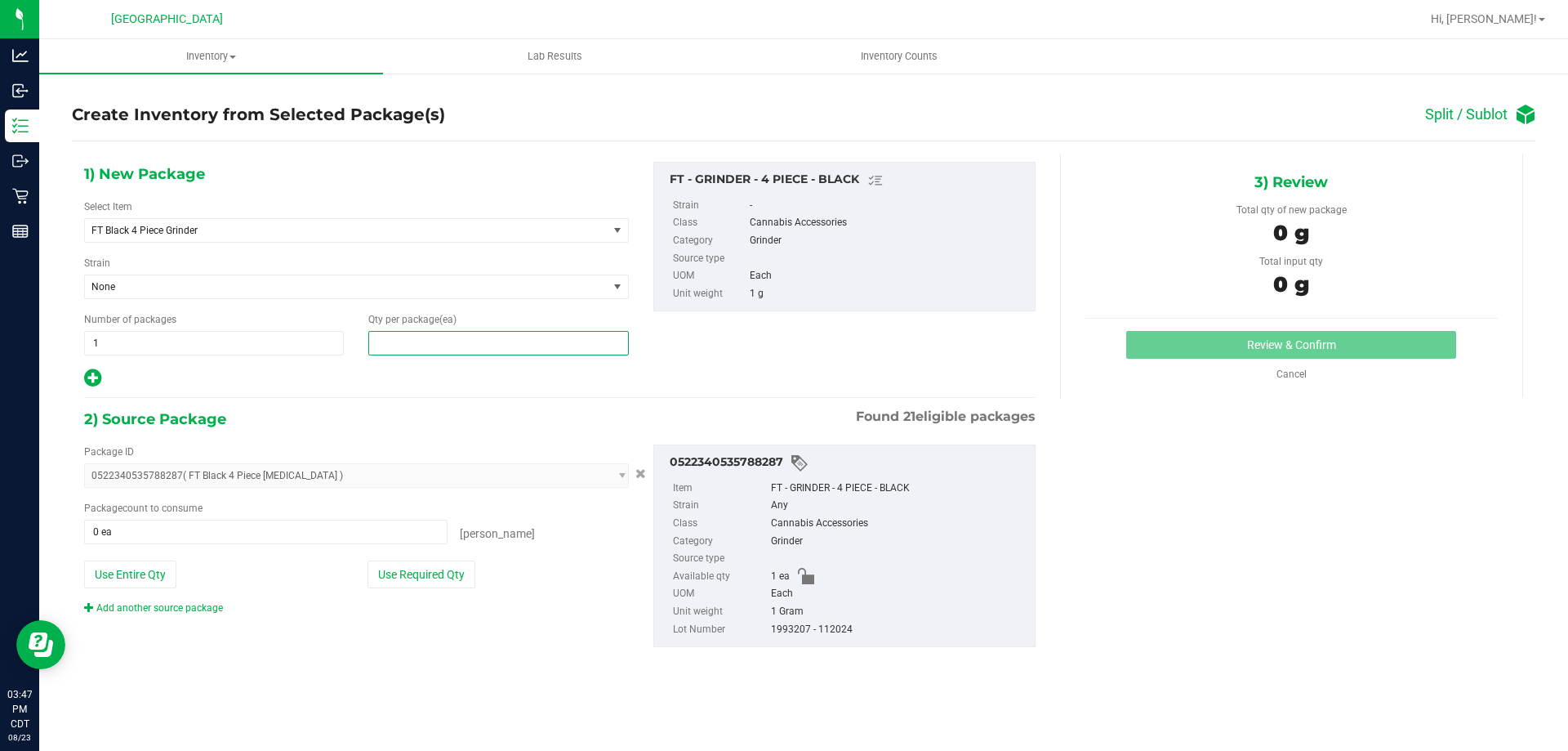
click at [480, 339] on span at bounding box center [498, 343] width 260 height 25
type input "1"
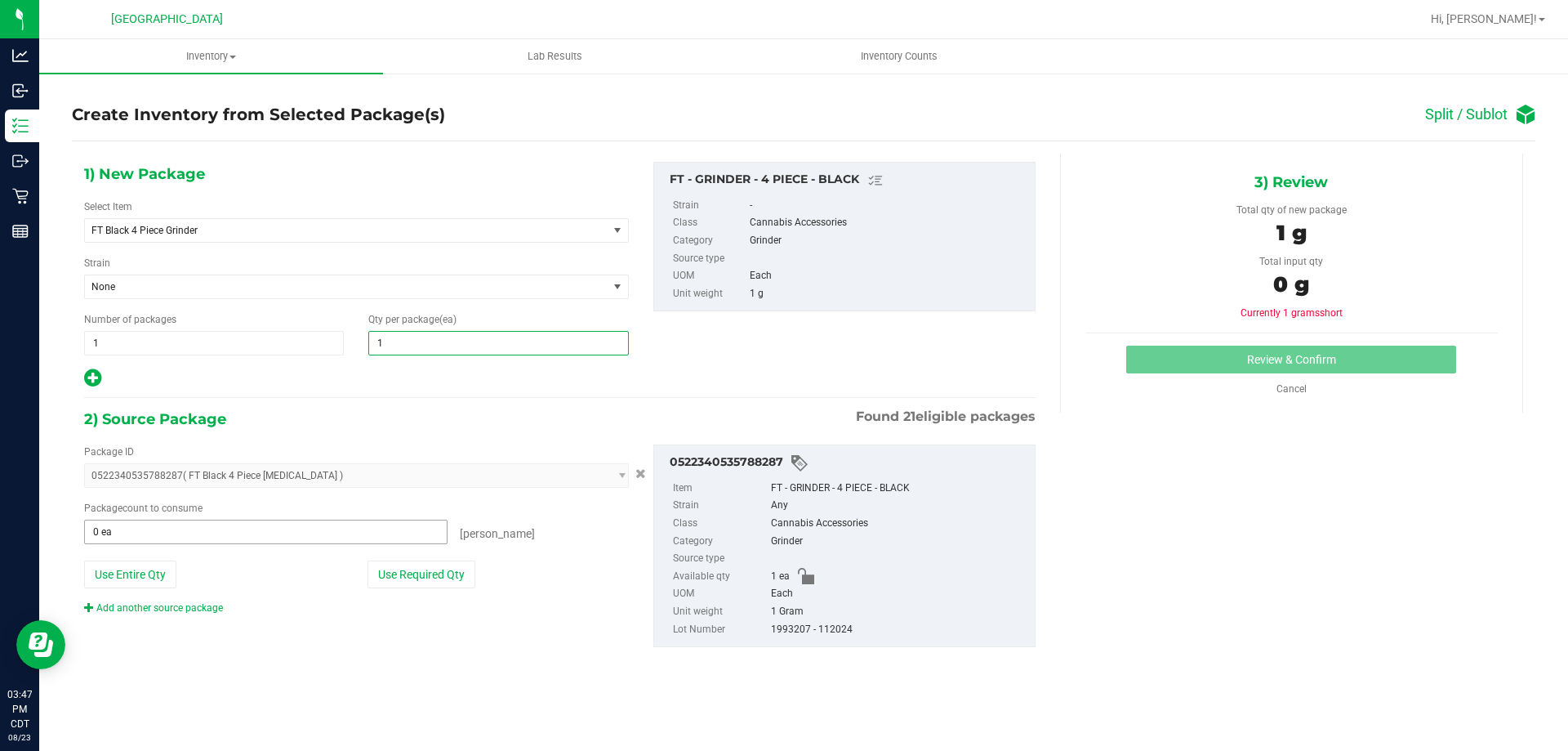
type input "1"
click at [228, 532] on span at bounding box center [265, 531] width 363 height 25
type input "1"
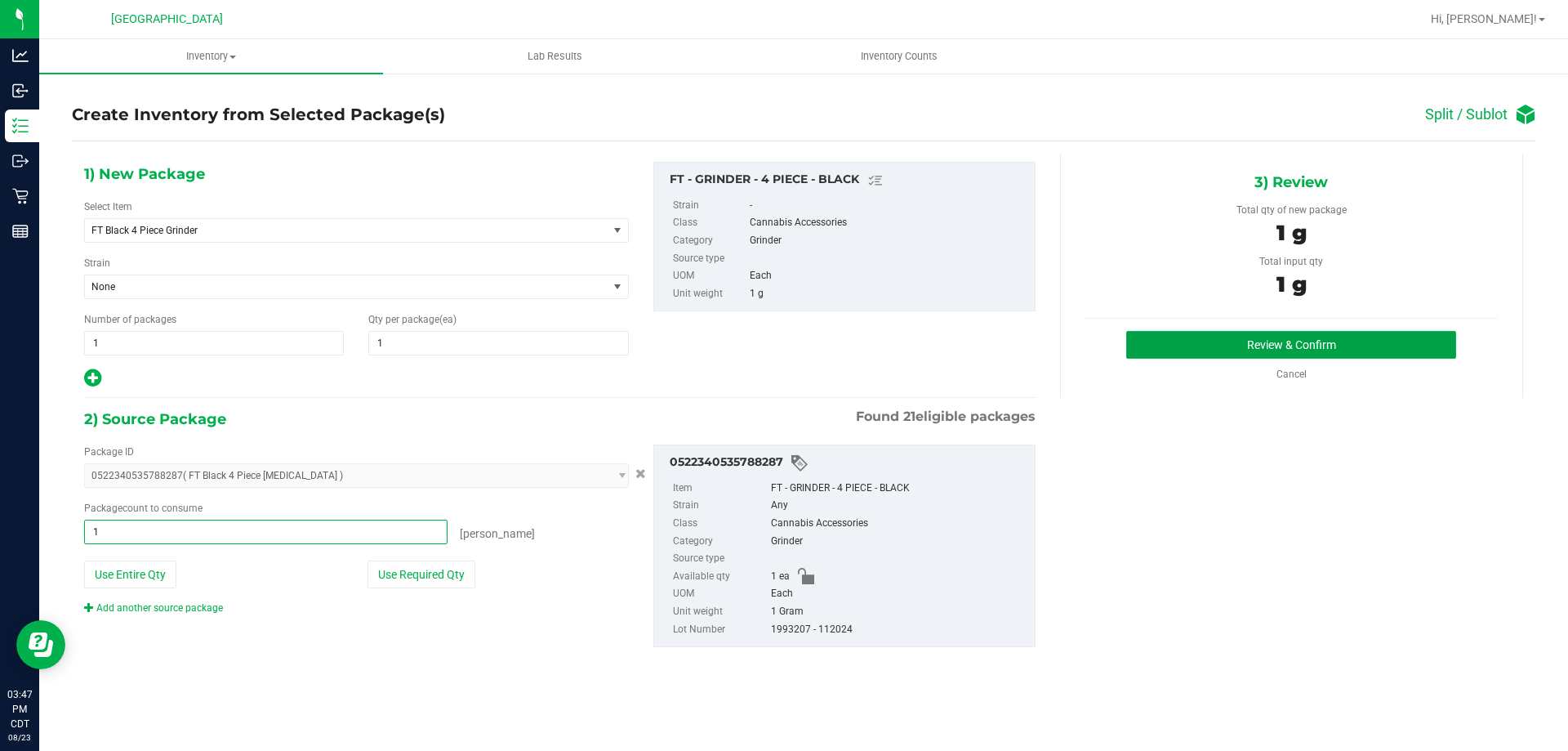
type input "1 ea"
click at [1272, 353] on button "Review & Confirm" at bounding box center [1291, 345] width 330 height 28
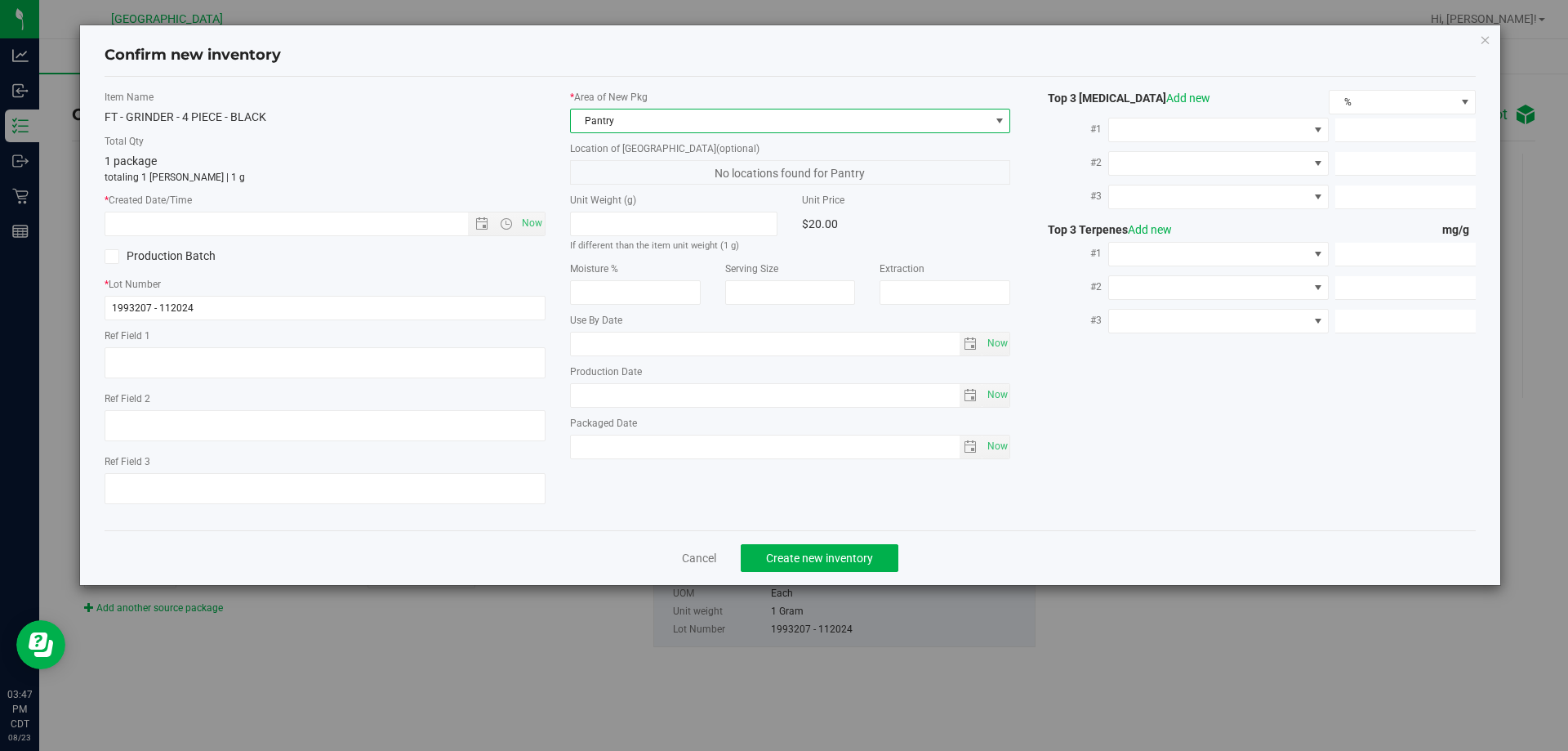
click at [604, 128] on span "Pantry" at bounding box center [781, 121] width 419 height 23
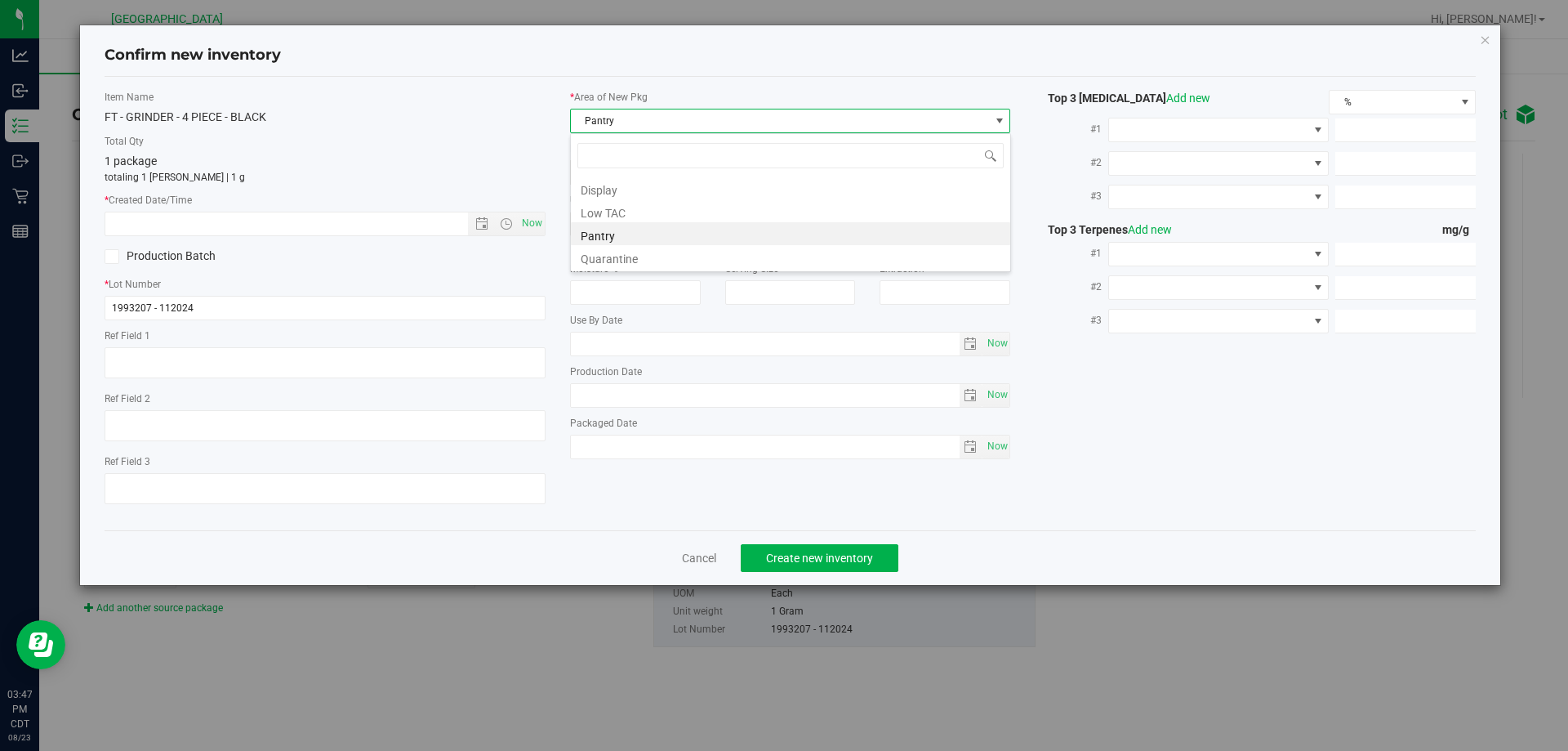
scroll to position [25, 441]
click at [591, 185] on li "Display" at bounding box center [790, 188] width 439 height 23
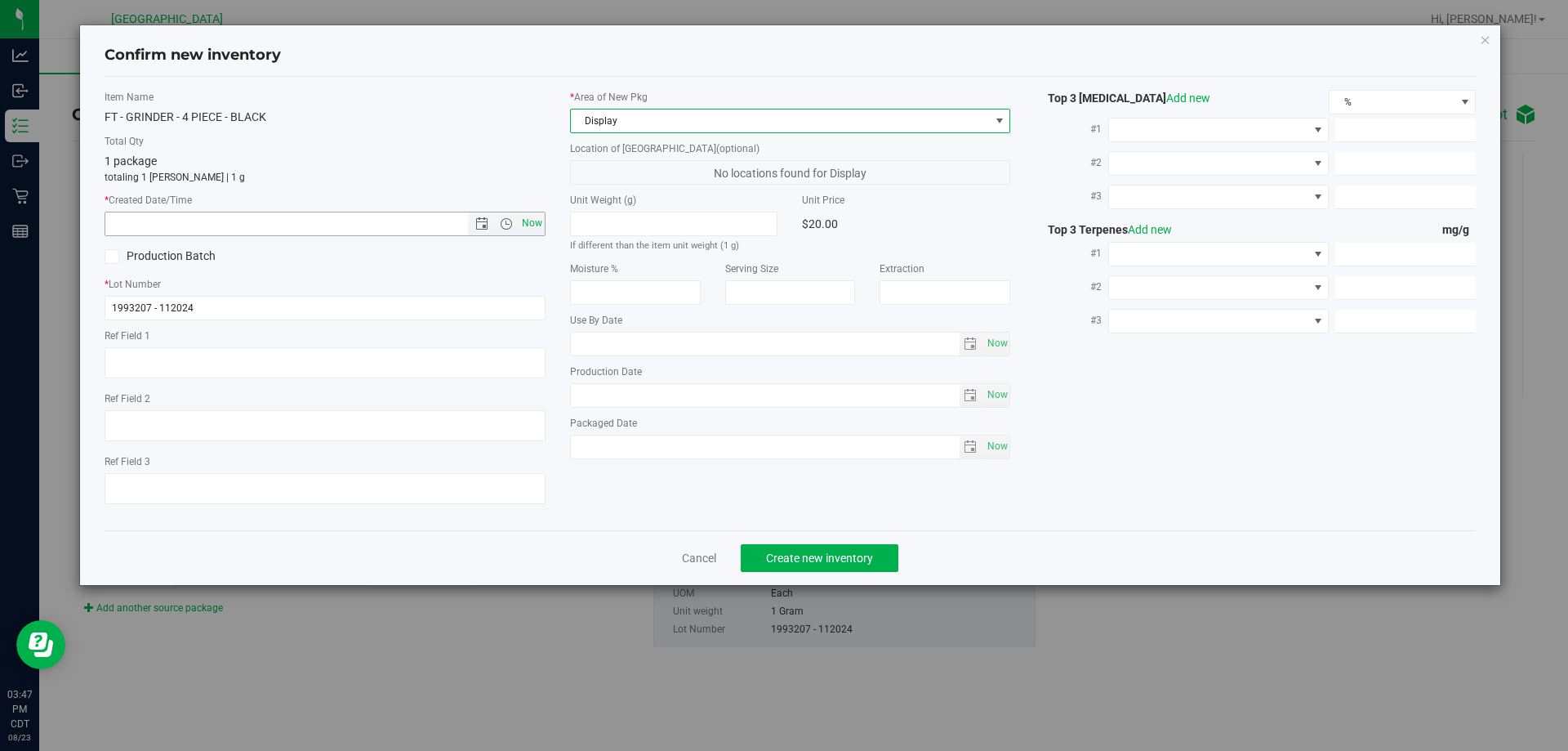
click at [520, 226] on span "Now" at bounding box center [532, 224] width 28 height 24
type input "[DATE] 3:47 PM"
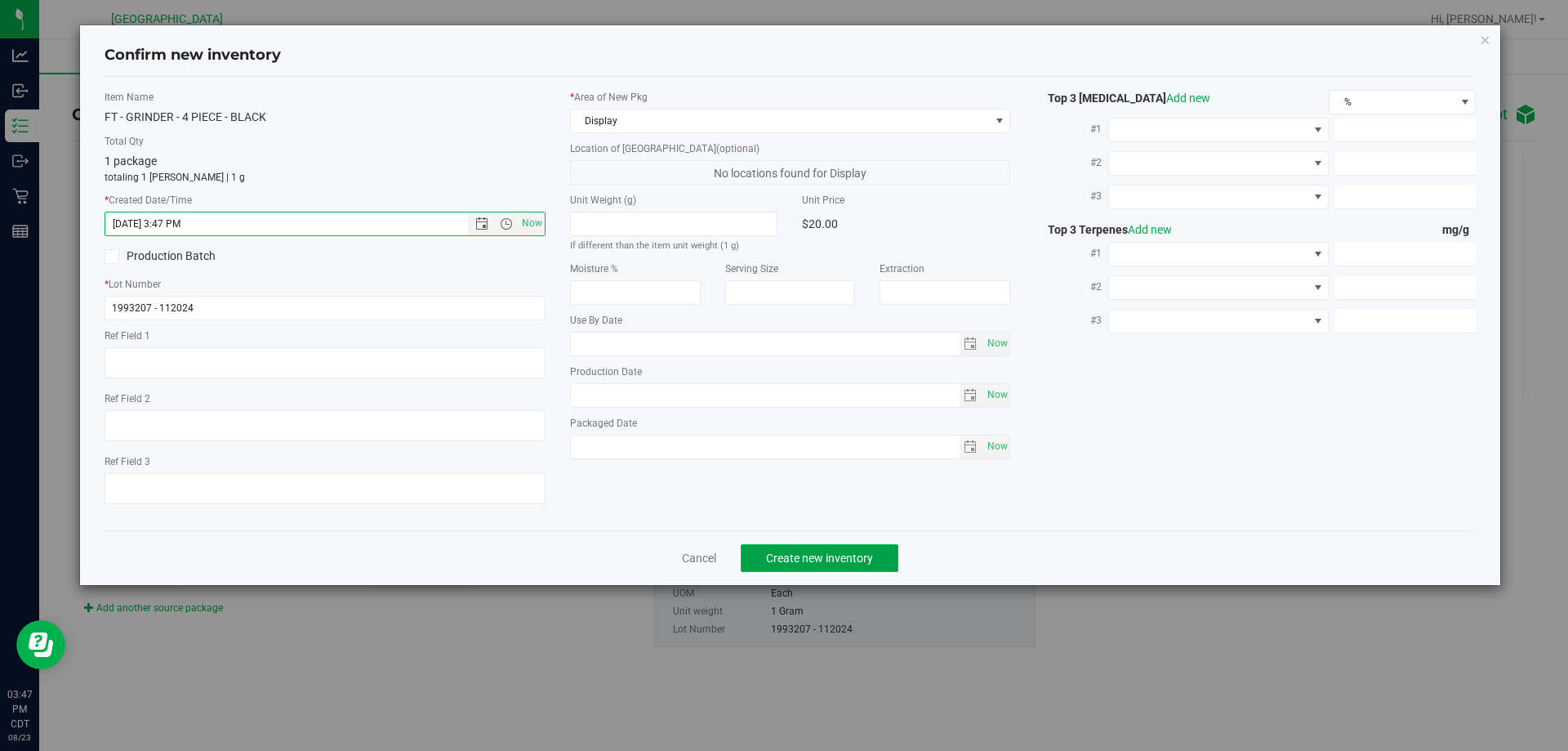
click at [795, 563] on span "Create new inventory" at bounding box center [818, 557] width 107 height 13
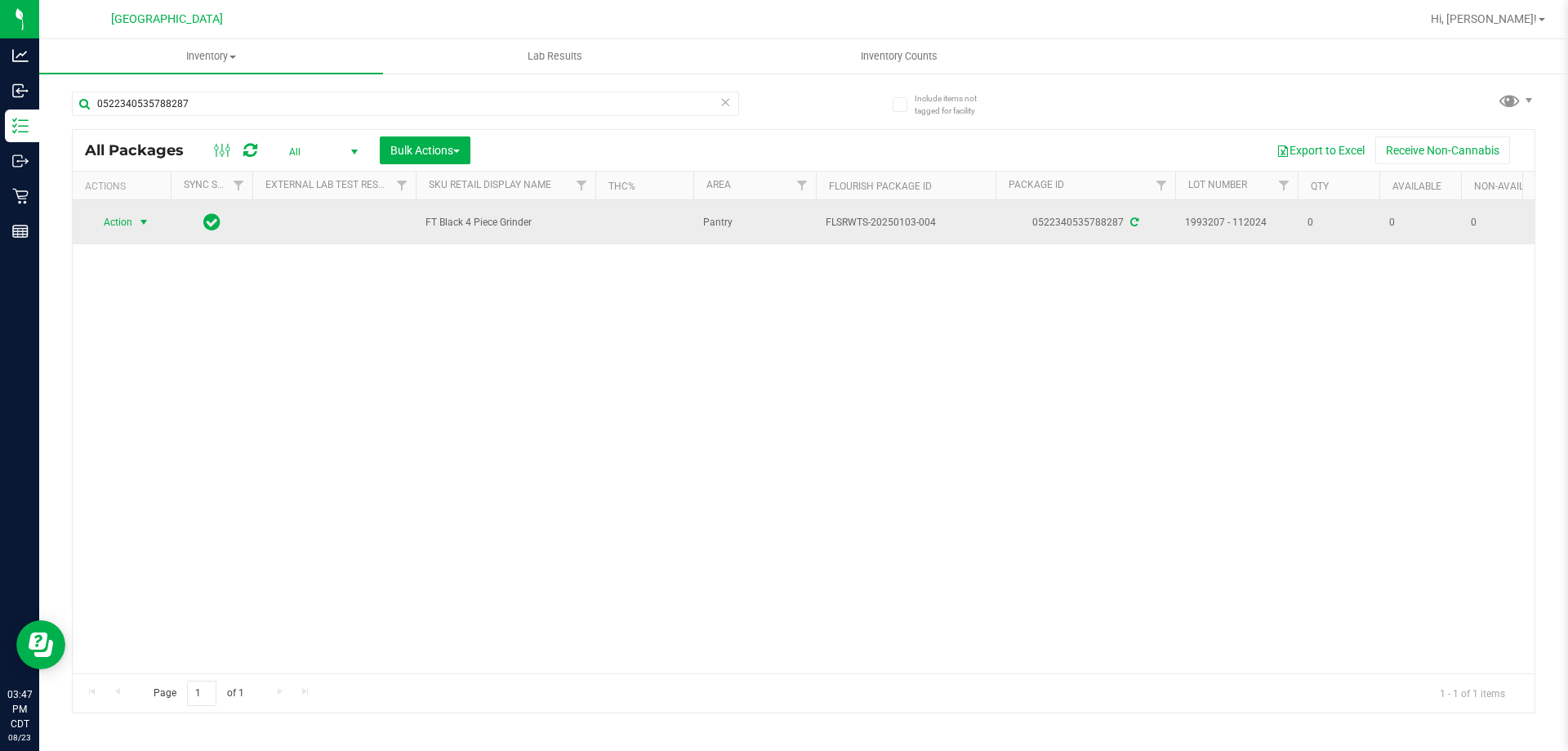
click at [110, 222] on span "Action" at bounding box center [111, 222] width 44 height 23
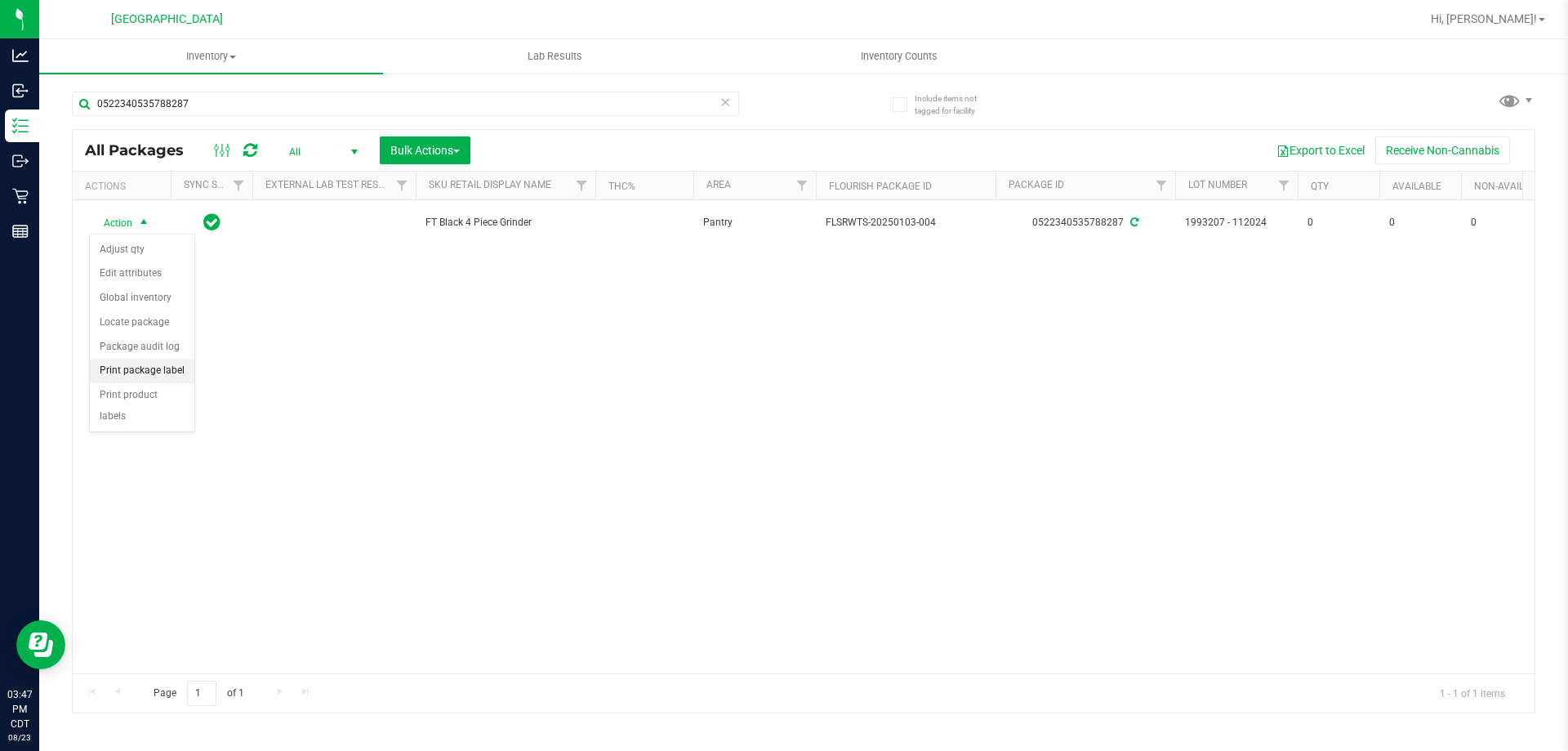
click at [141, 376] on li "Print package label" at bounding box center [142, 371] width 105 height 25
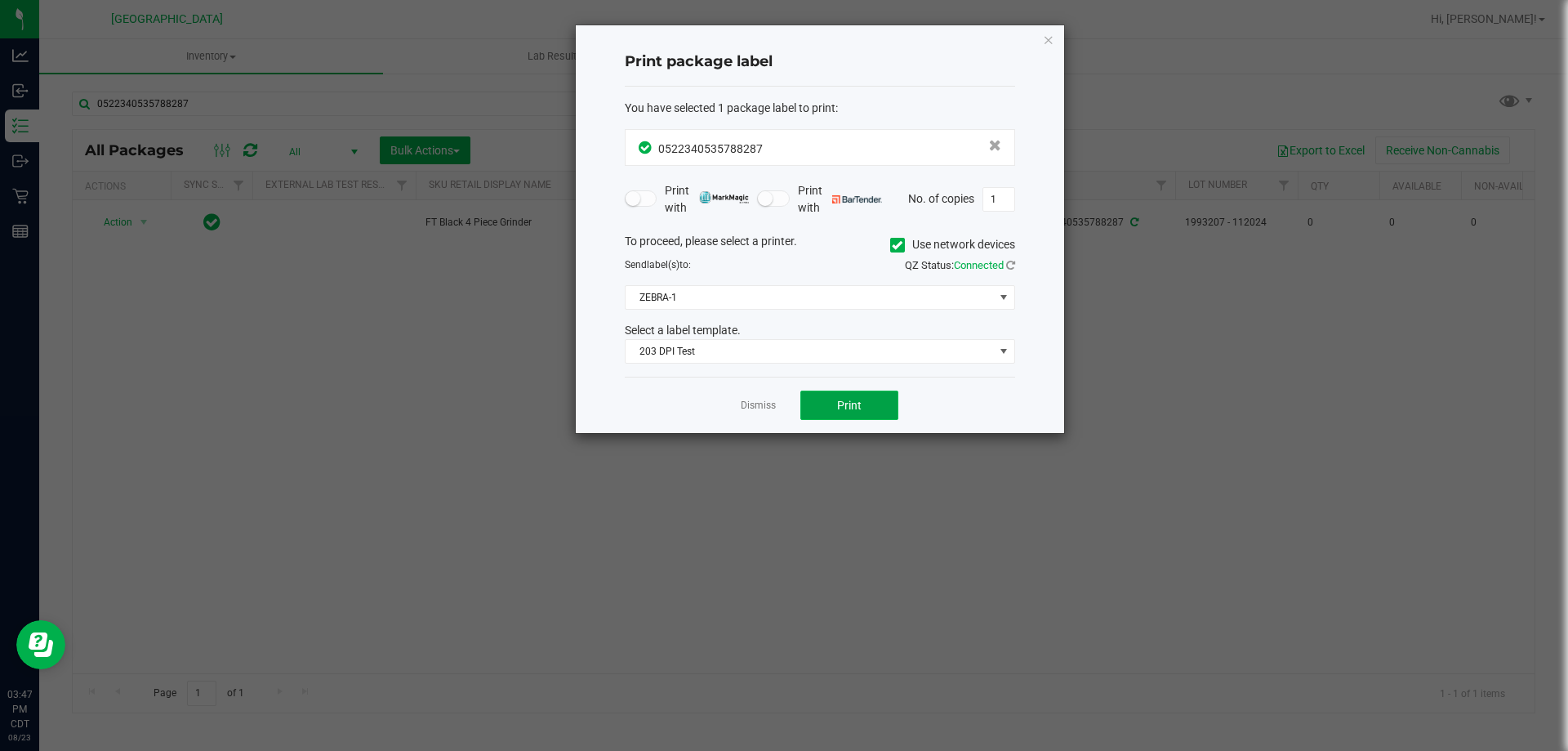
click at [835, 401] on button "Print" at bounding box center [849, 404] width 98 height 29
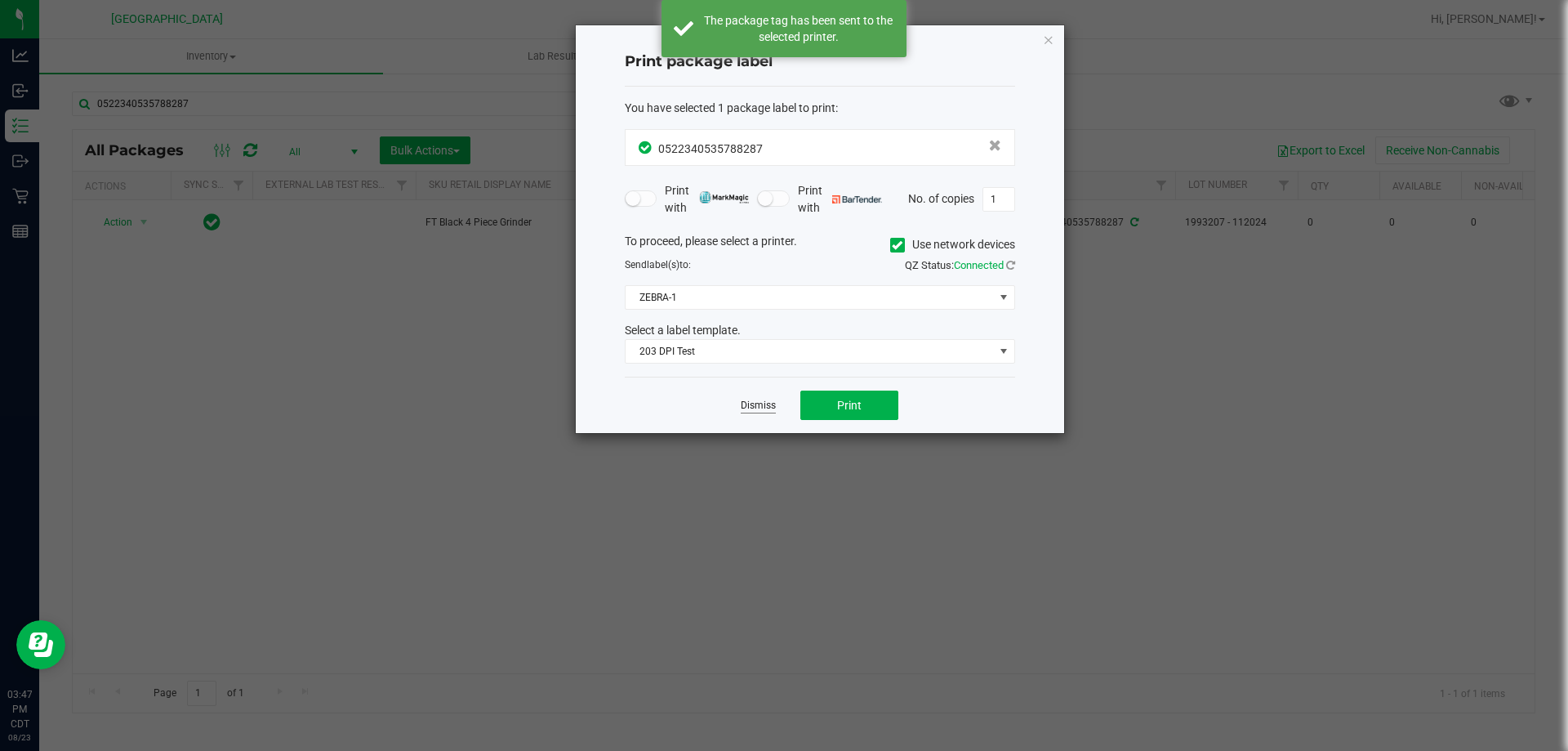
click at [748, 398] on link "Dismiss" at bounding box center [758, 405] width 35 height 14
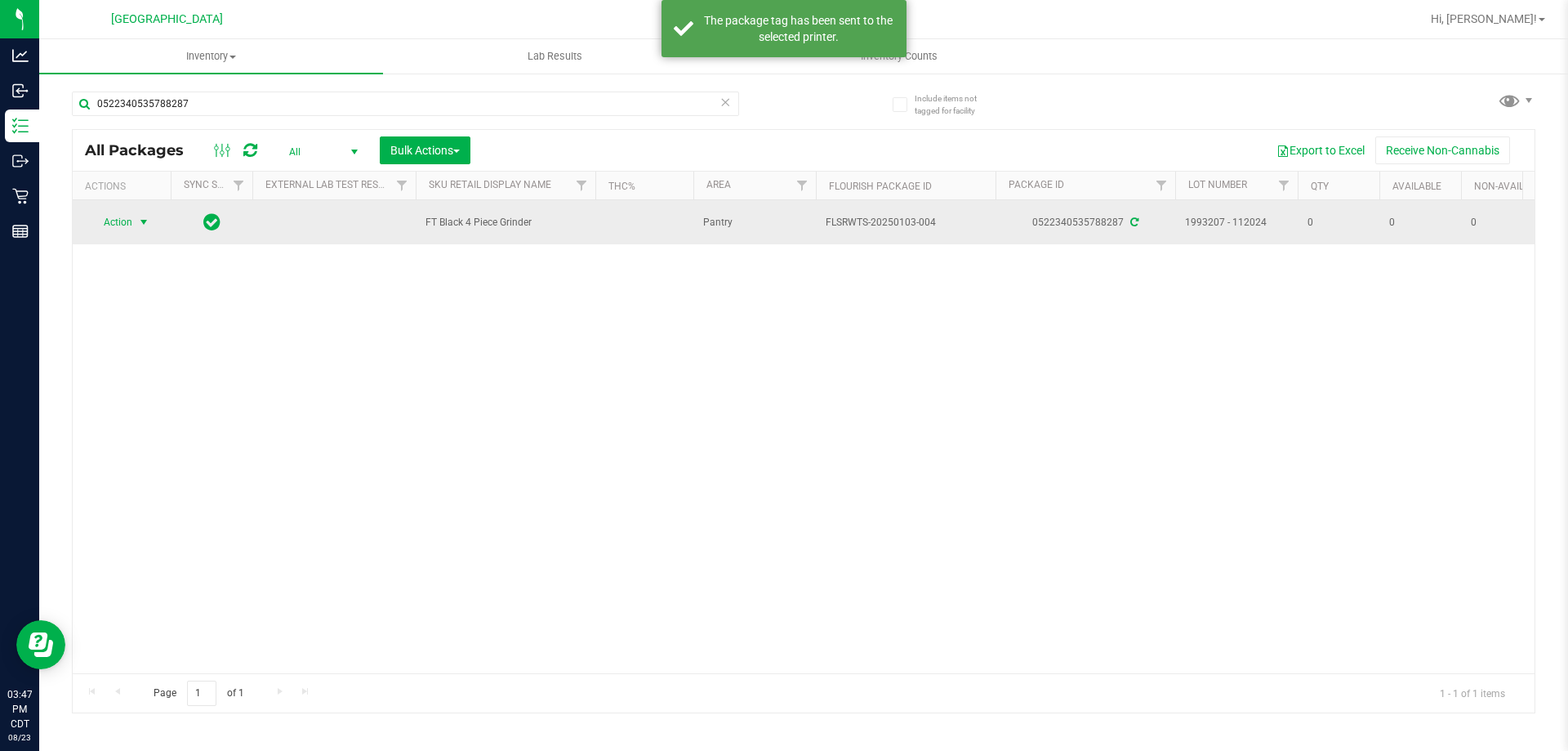
click at [121, 218] on span "Action" at bounding box center [111, 222] width 44 height 23
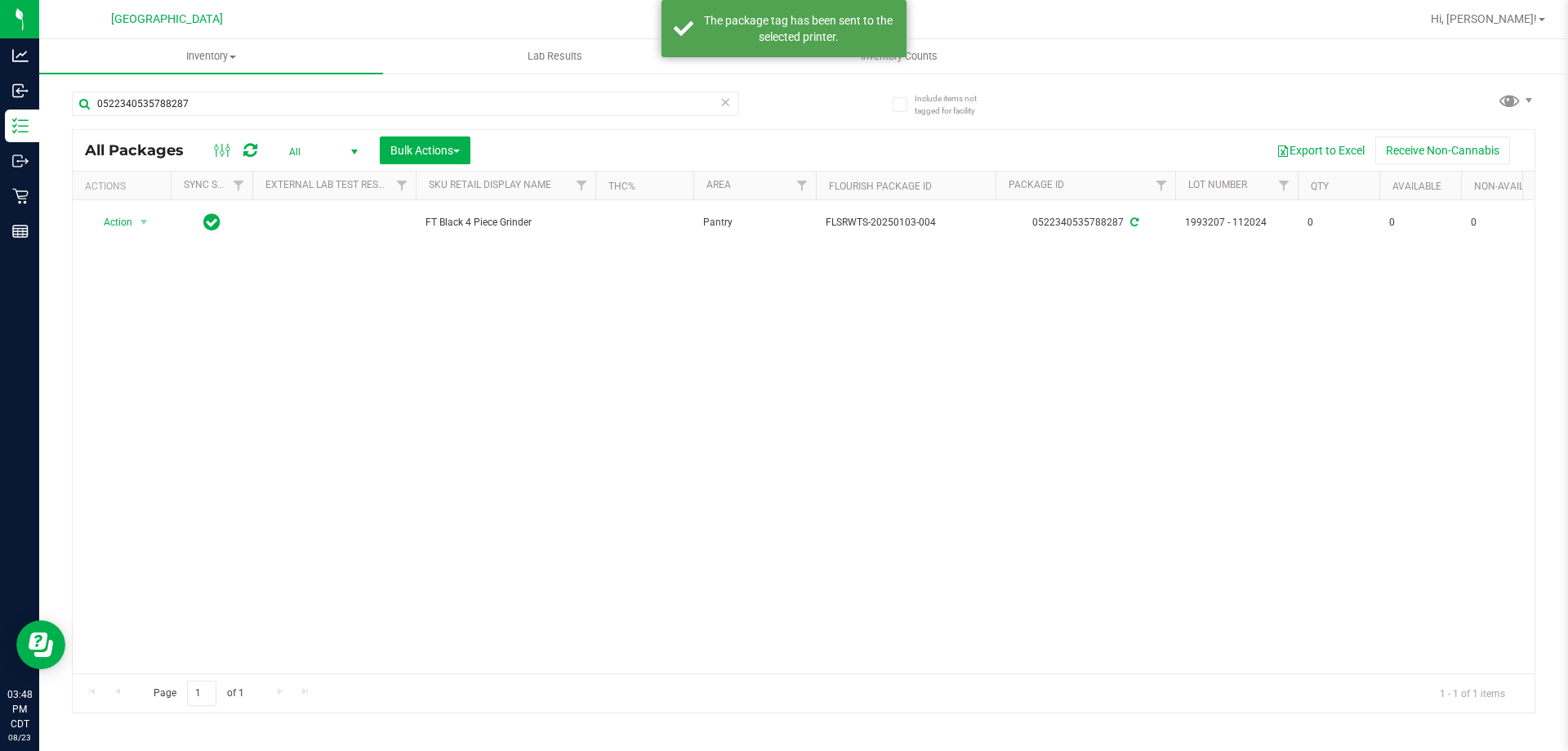
click at [259, 384] on div "Action Action Adjust qty Edit attributes Global inventory Locate package Packag…" at bounding box center [803, 436] width 1462 height 473
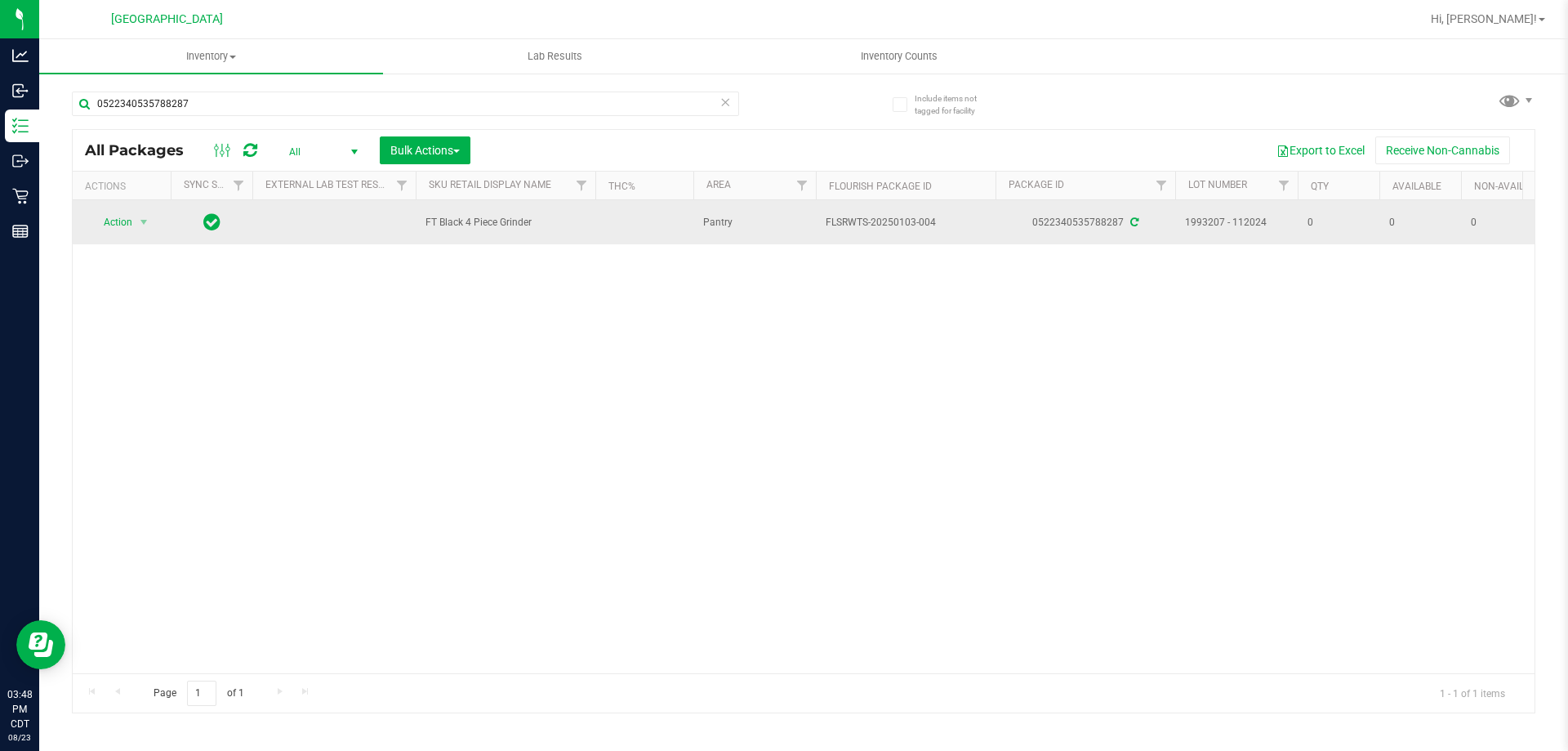
drag, startPoint x: 532, startPoint y: 223, endPoint x: 388, endPoint y: 209, distance: 144.7
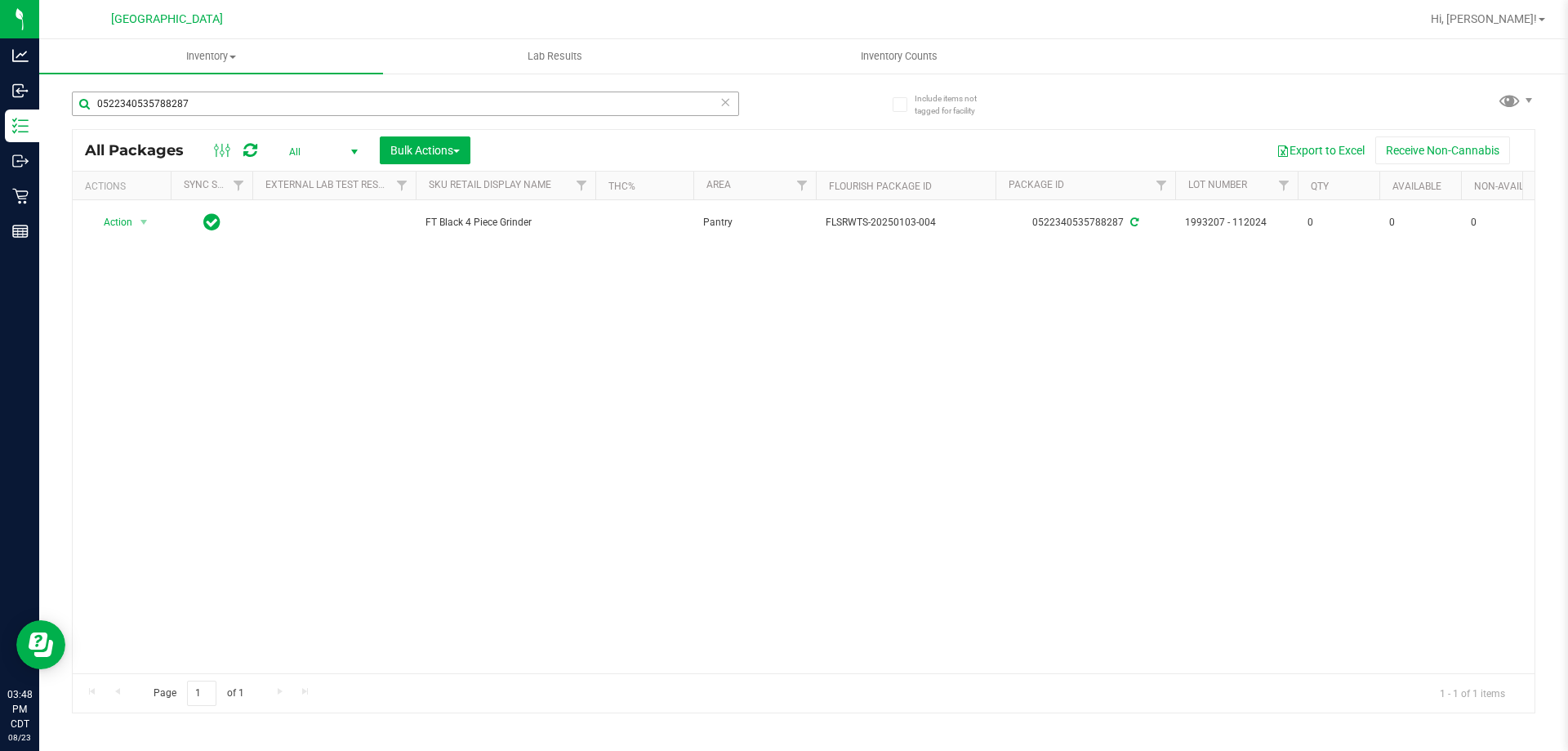
copy tr "FT Black 4 Piece Grinder"
drag, startPoint x: 197, startPoint y: 102, endPoint x: 85, endPoint y: 102, distance: 112.0
click at [85, 102] on input "0522340535788287" at bounding box center [405, 104] width 667 height 25
paste input "FT Black 4 Piece Grinder"
type input "FT Black 4 Piece Grinder"
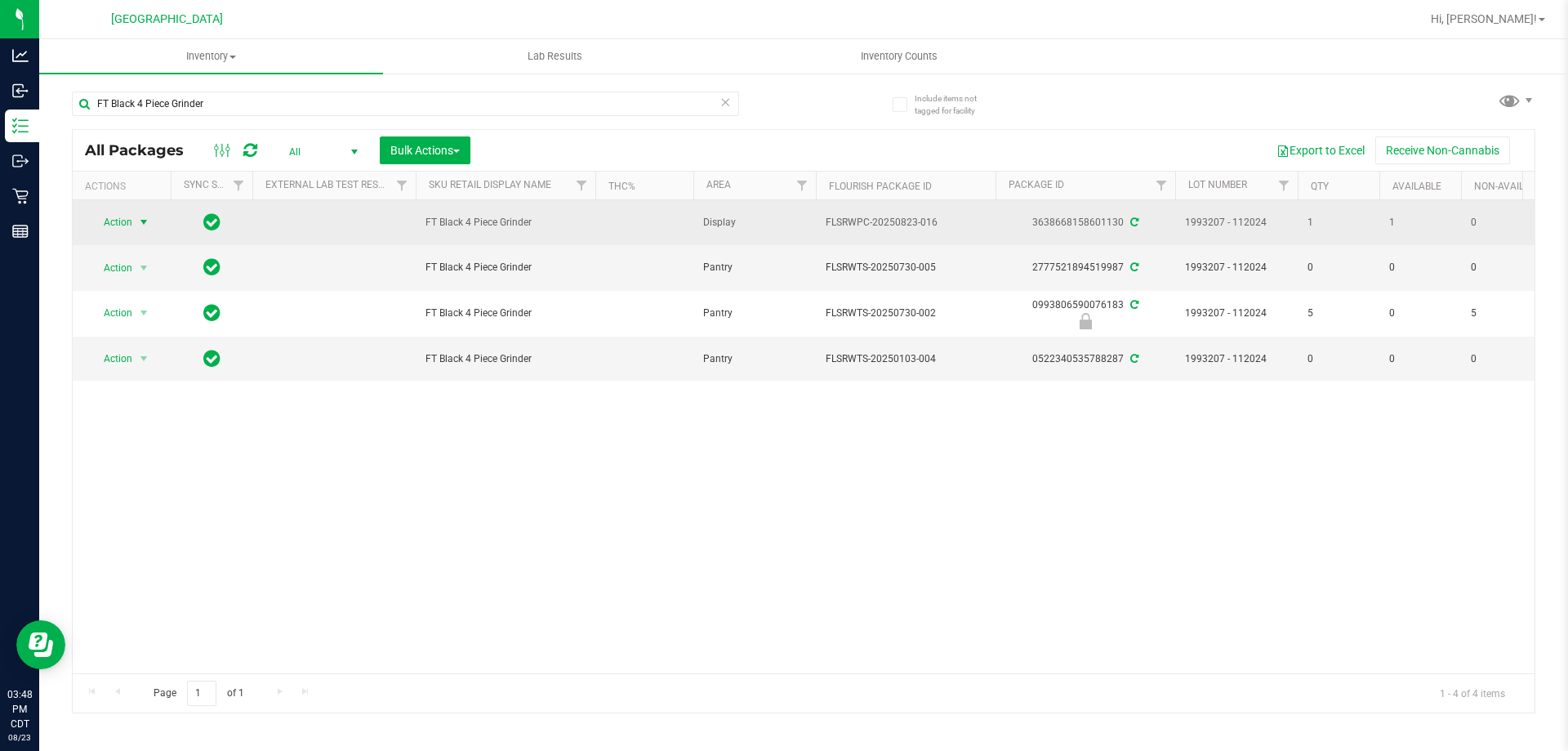
click at [124, 219] on span "Action" at bounding box center [111, 222] width 44 height 23
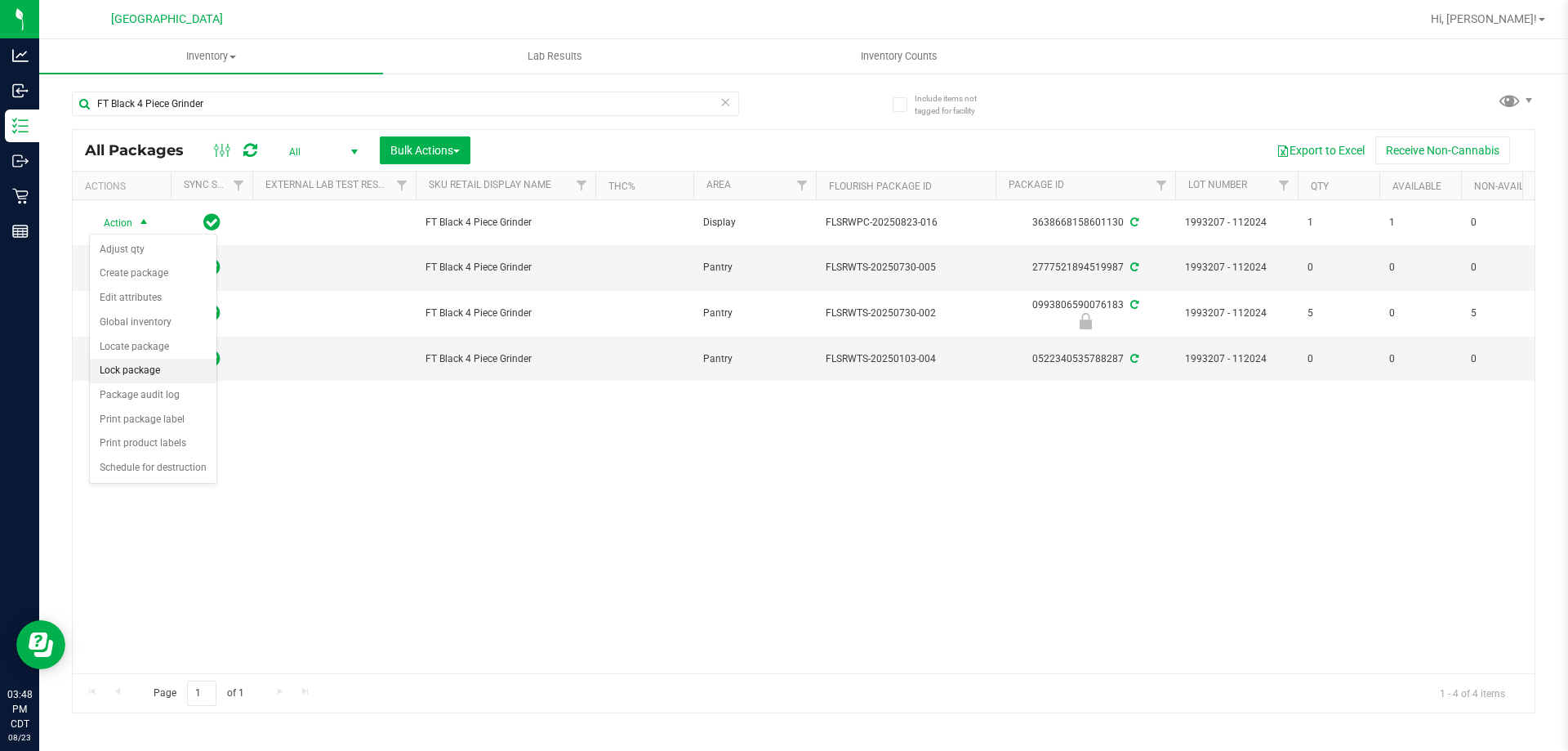
click at [129, 373] on li "Lock package" at bounding box center [153, 371] width 127 height 25
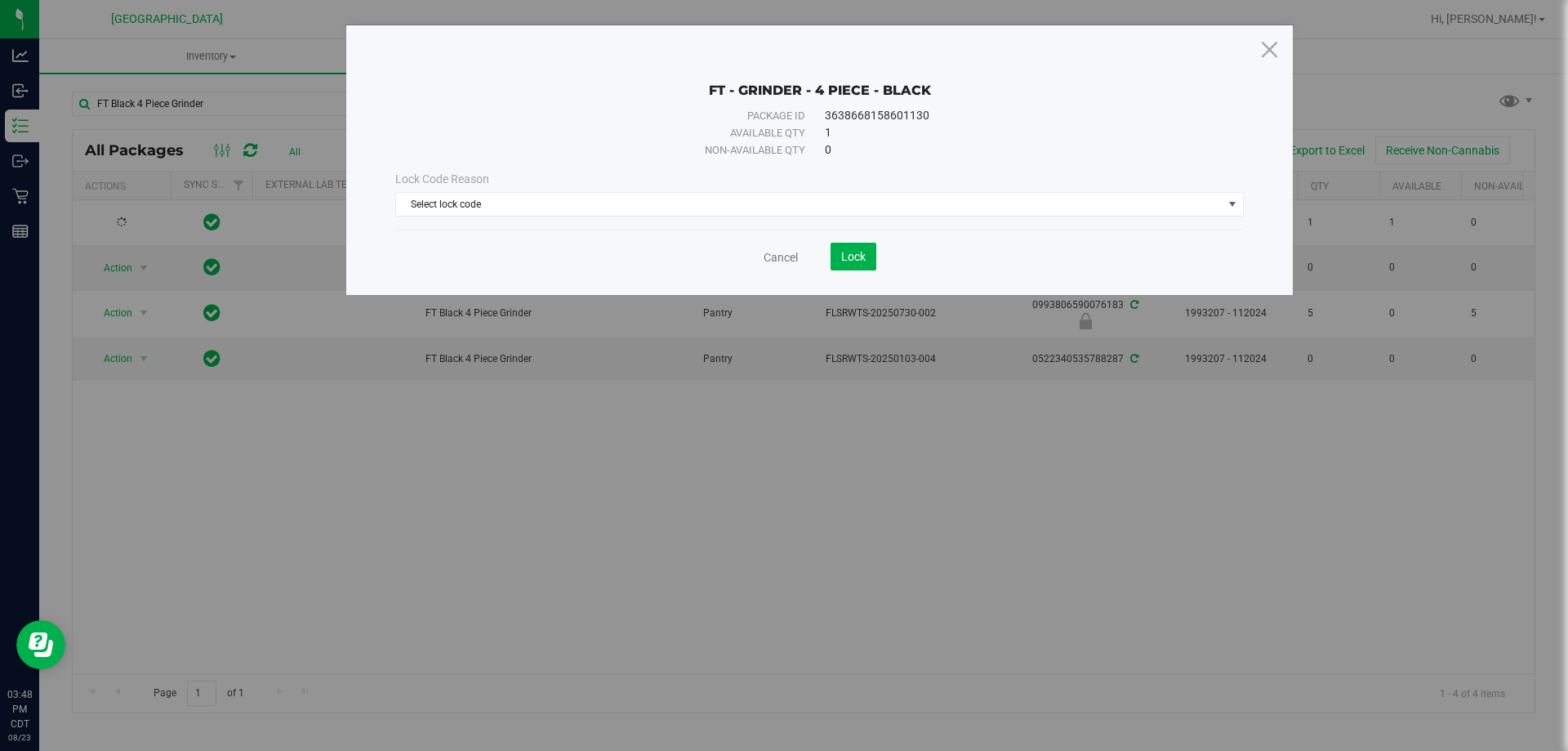
click at [788, 180] on div "Lock Code Reason" at bounding box center [819, 179] width 848 height 17
click at [766, 215] on span "Select lock code" at bounding box center [809, 204] width 826 height 23
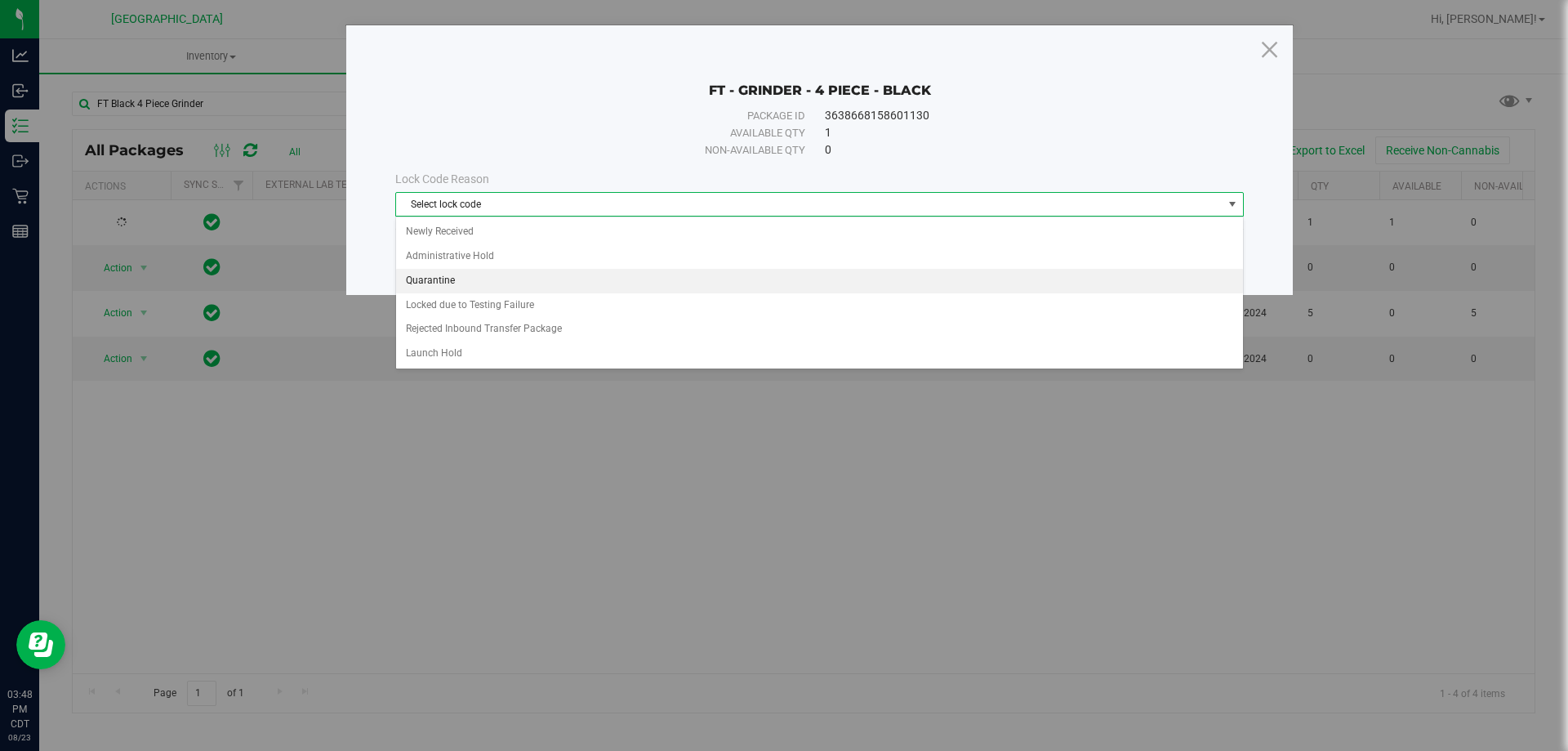
click at [501, 281] on li "Quarantine" at bounding box center [819, 281] width 846 height 25
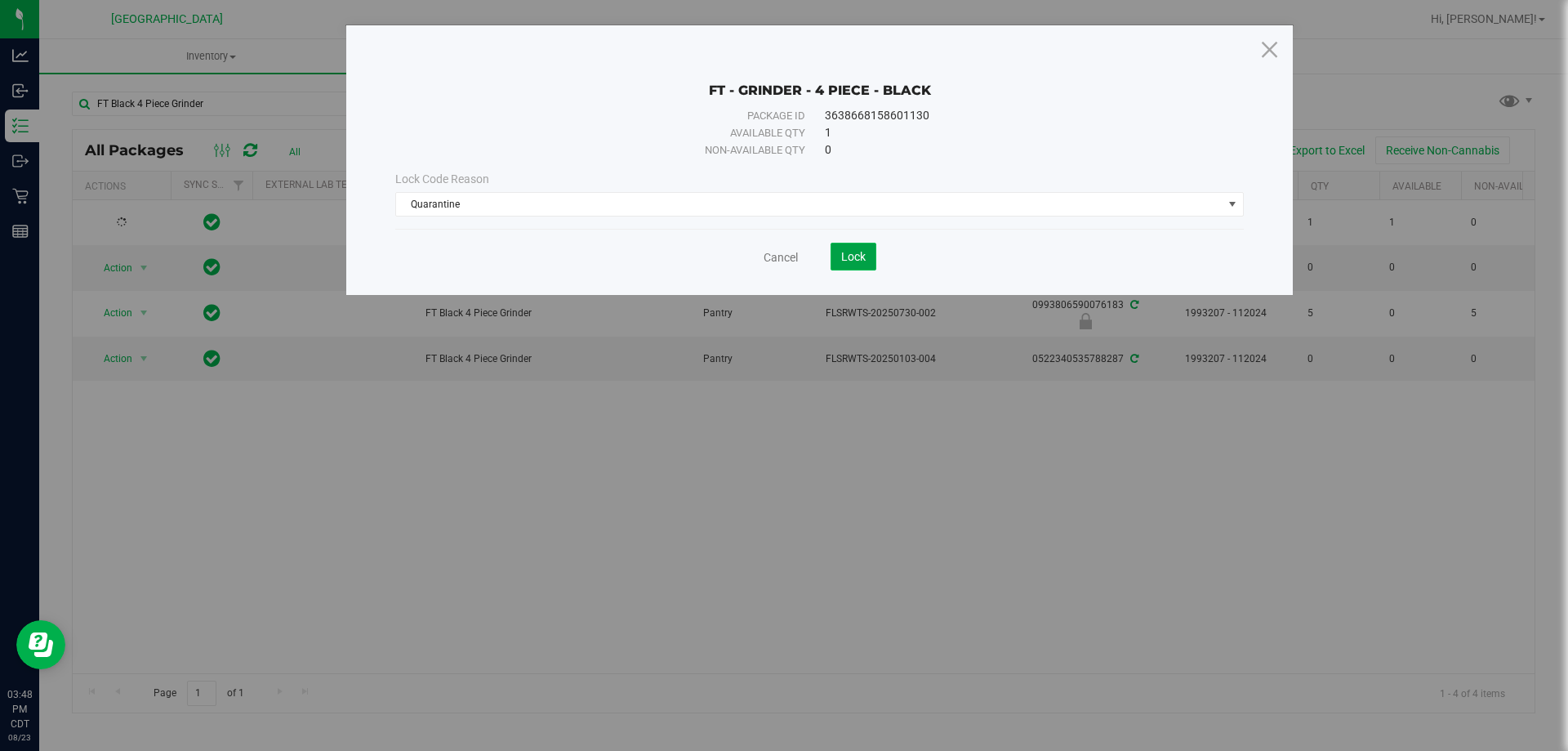
click at [855, 263] on button "Lock" at bounding box center [853, 257] width 46 height 28
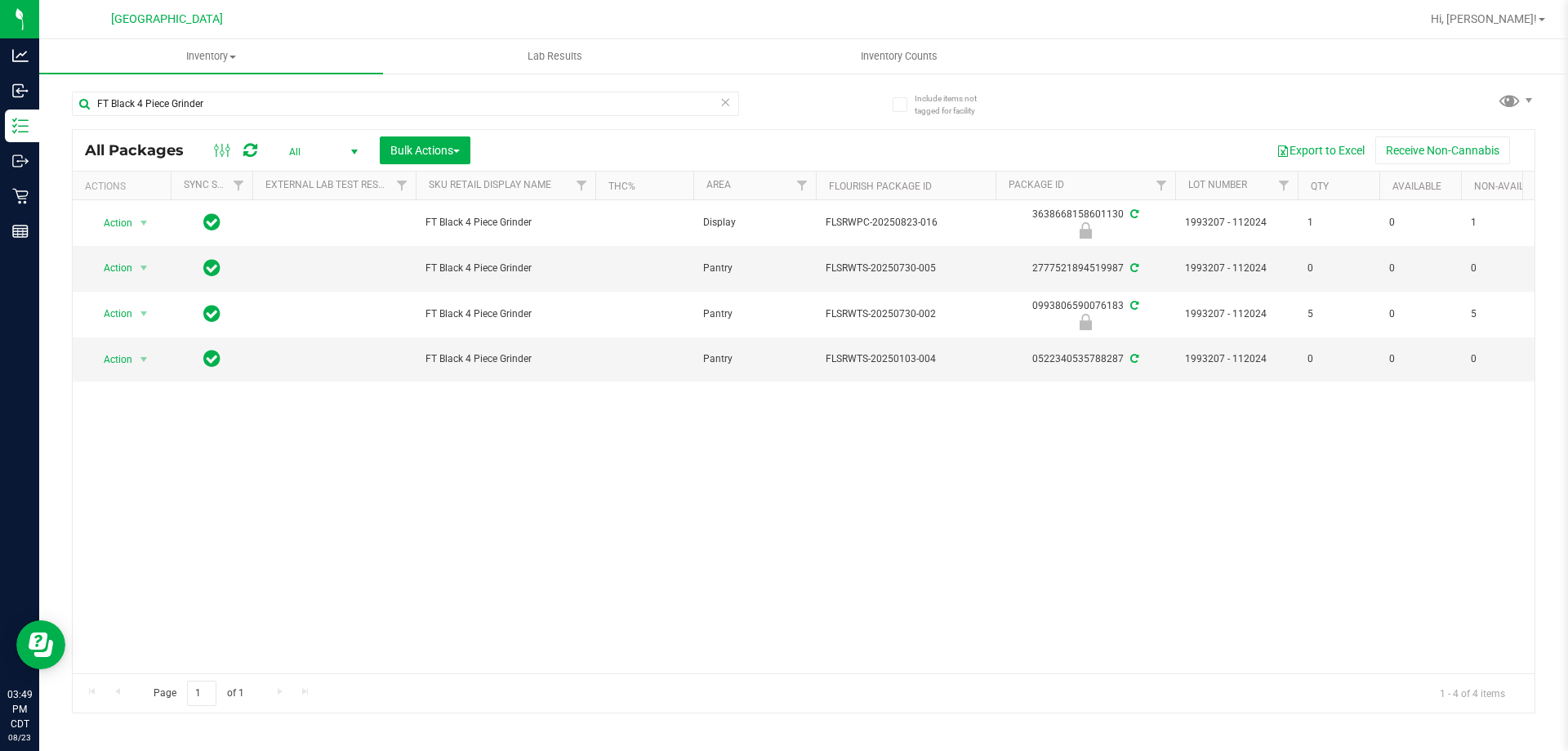
click at [721, 110] on icon at bounding box center [725, 102] width 11 height 20
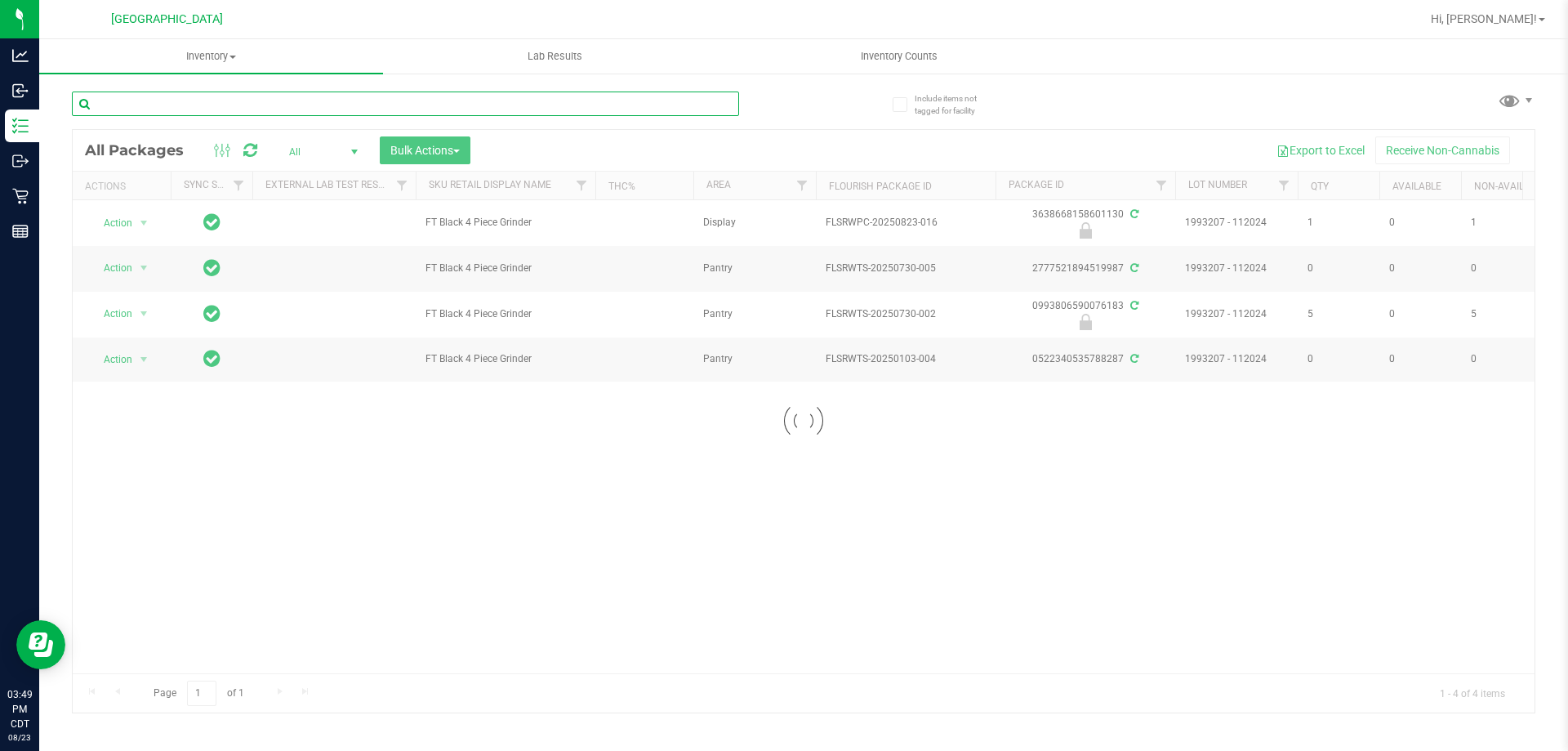
click at [616, 108] on input "text" at bounding box center [405, 104] width 667 height 25
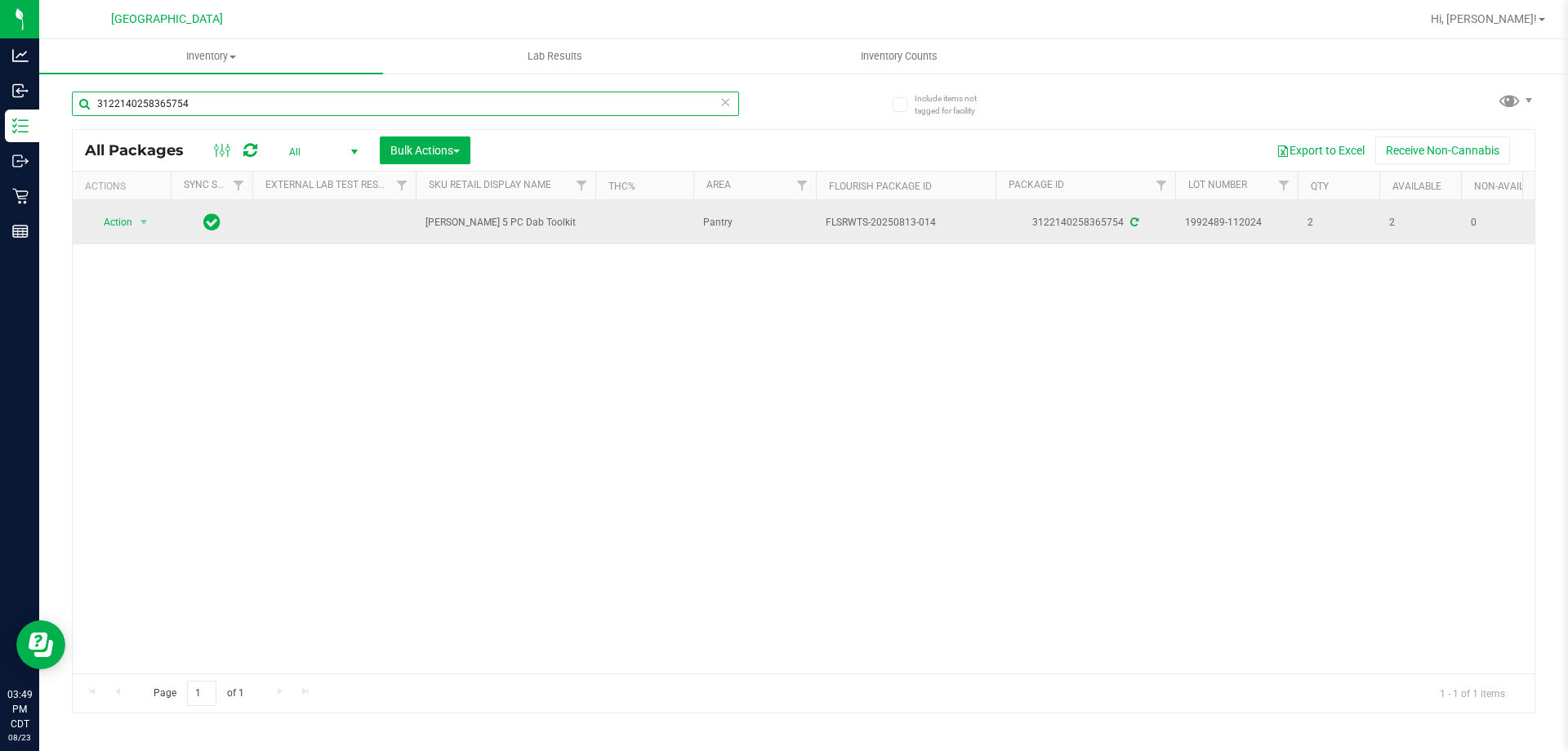
type input "3122140258365754"
click at [109, 219] on span "Action" at bounding box center [111, 222] width 44 height 23
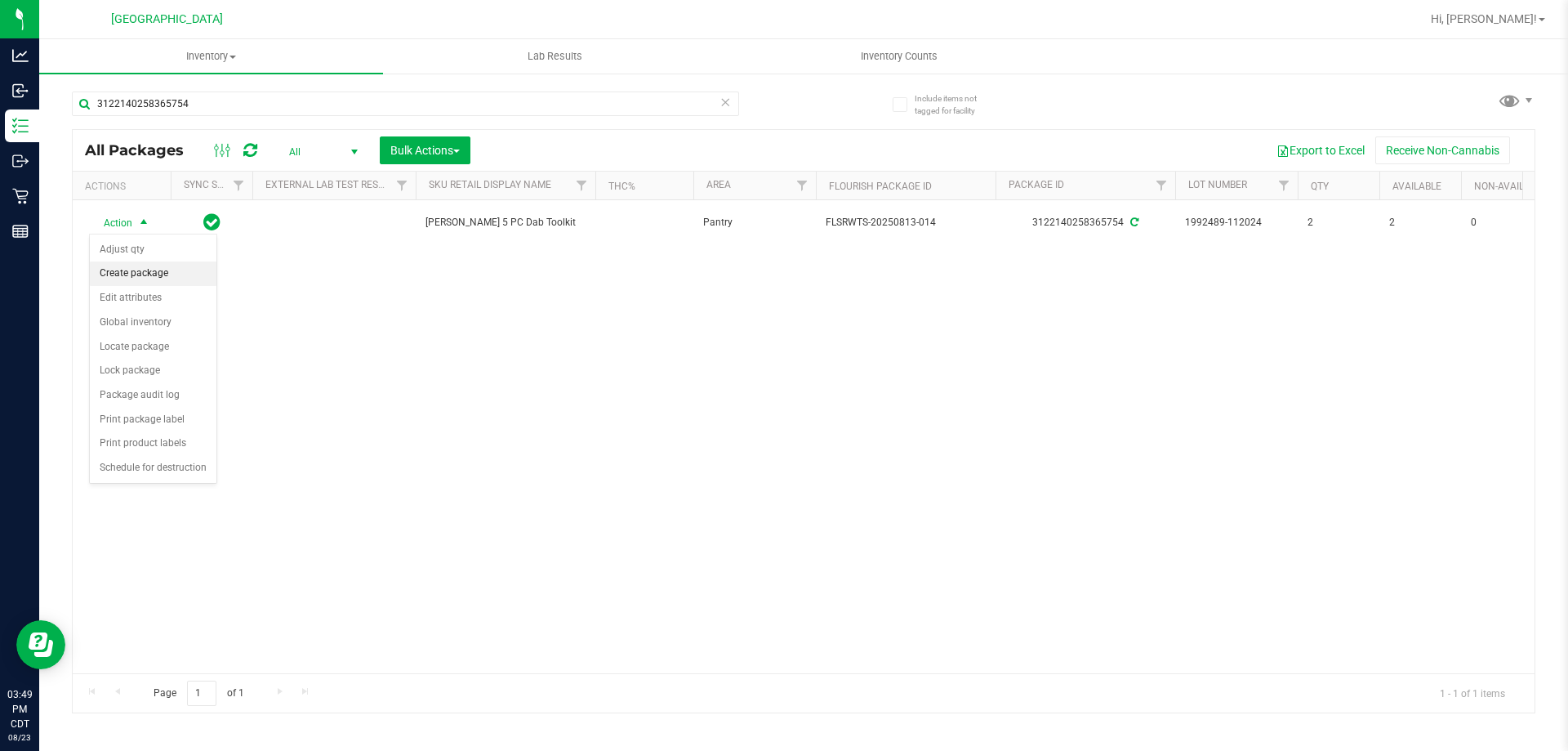
click at [102, 277] on li "Create package" at bounding box center [153, 274] width 127 height 25
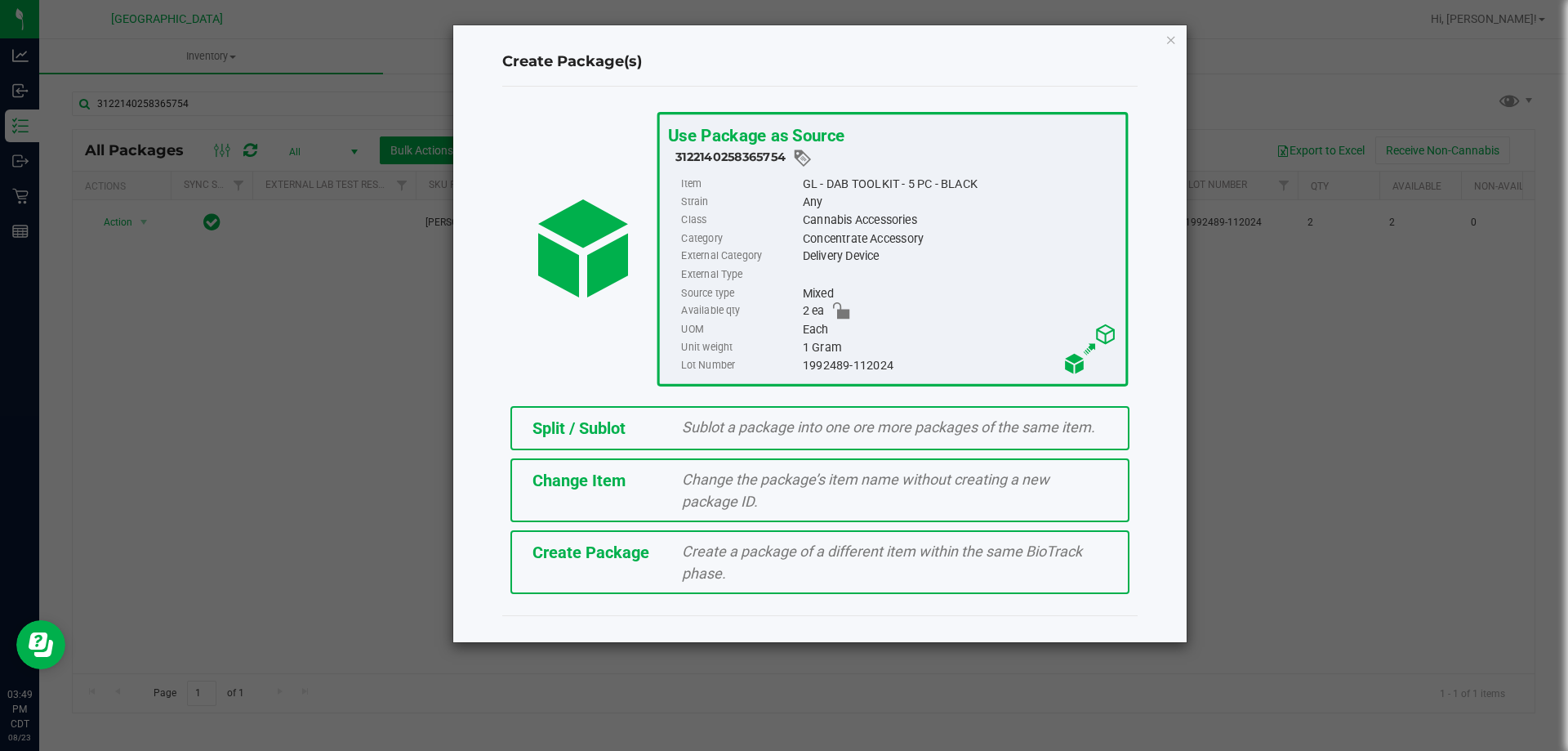
click at [781, 421] on span "Sublot a package into one ore more packages of the same item." at bounding box center [888, 426] width 413 height 17
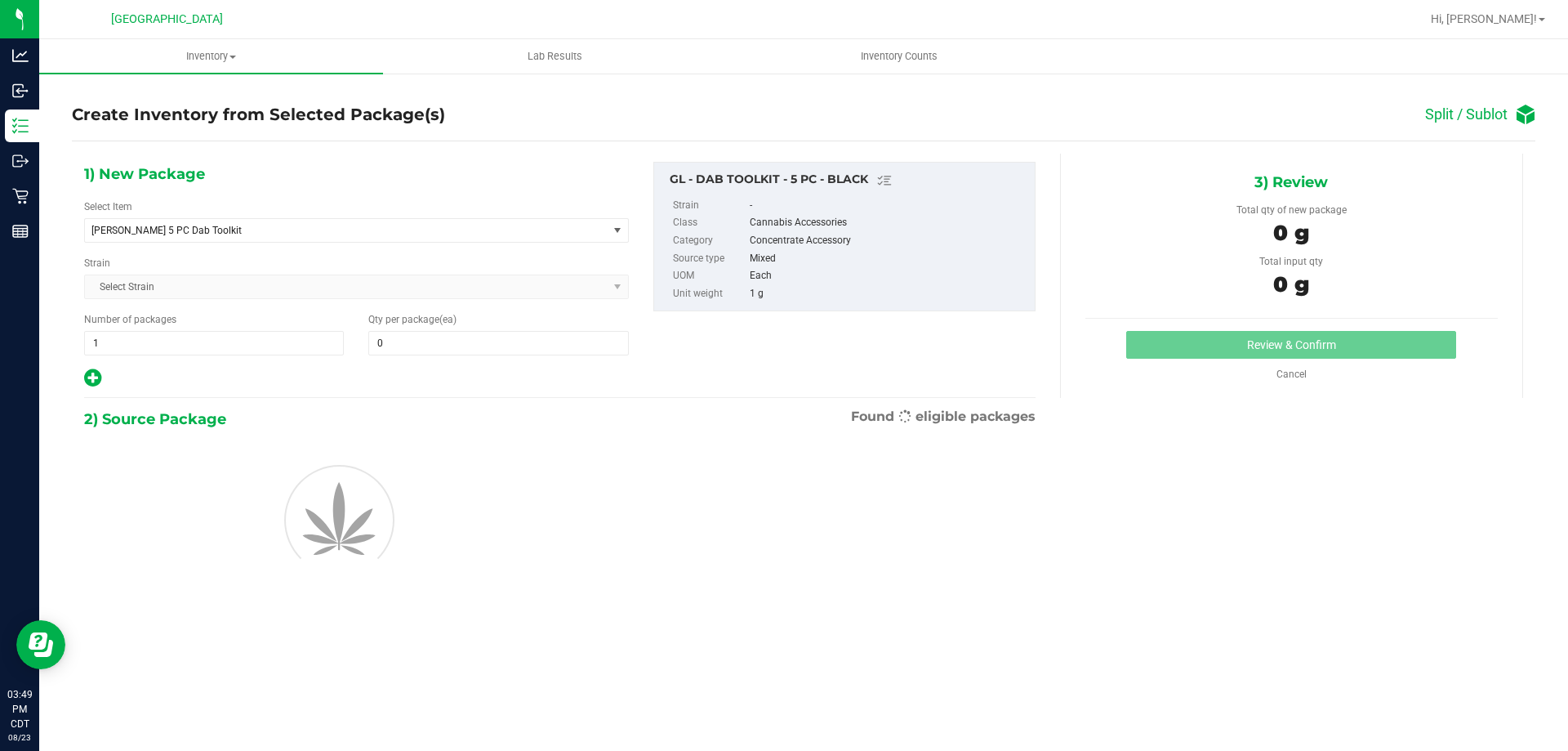
click at [181, 243] on div "1) New Package Select Item [PERSON_NAME] 5 PC Dab Toolkit [PERSON_NAME] 5 PC Da…" at bounding box center [356, 275] width 569 height 227
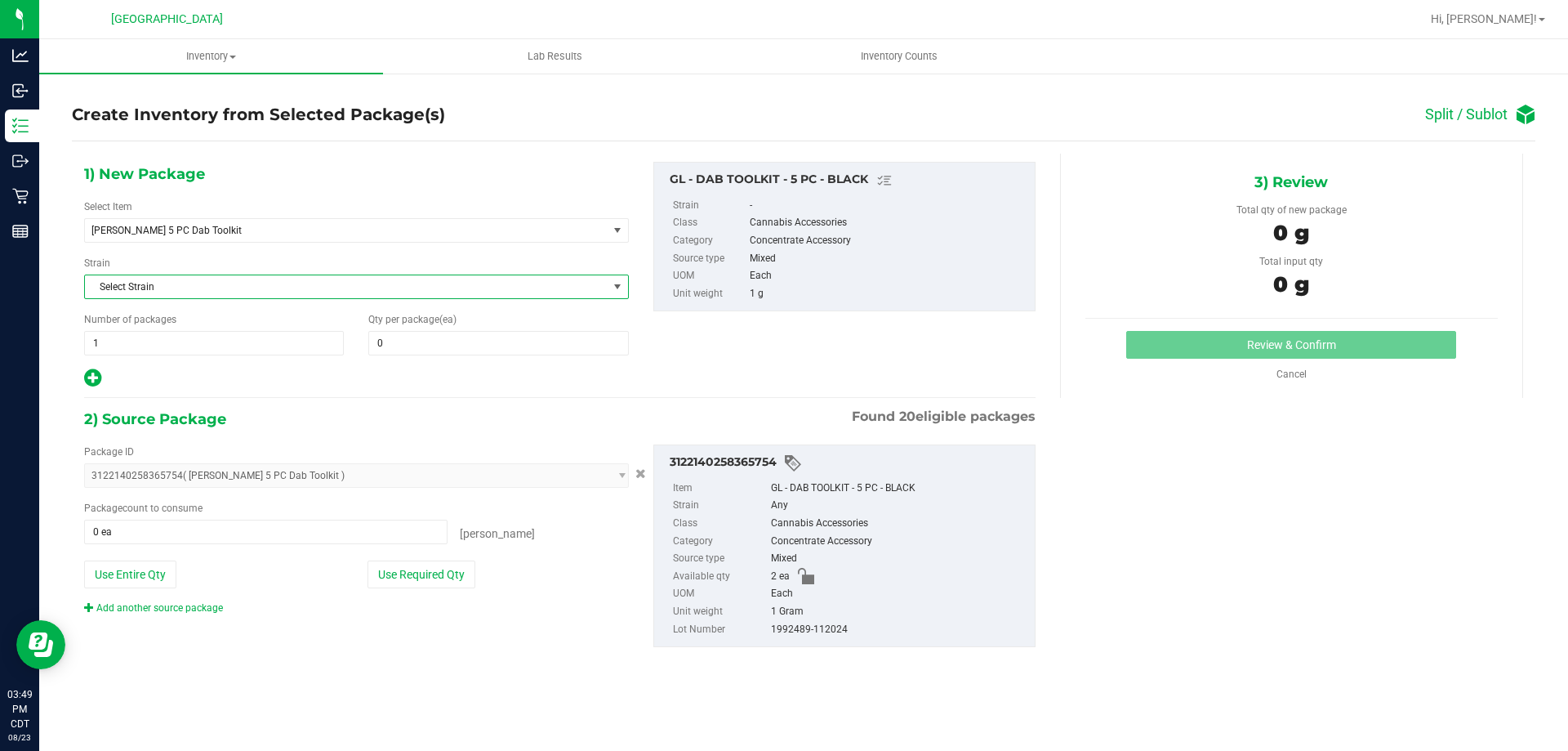
click at [176, 288] on span "Select Strain" at bounding box center [346, 287] width 523 height 23
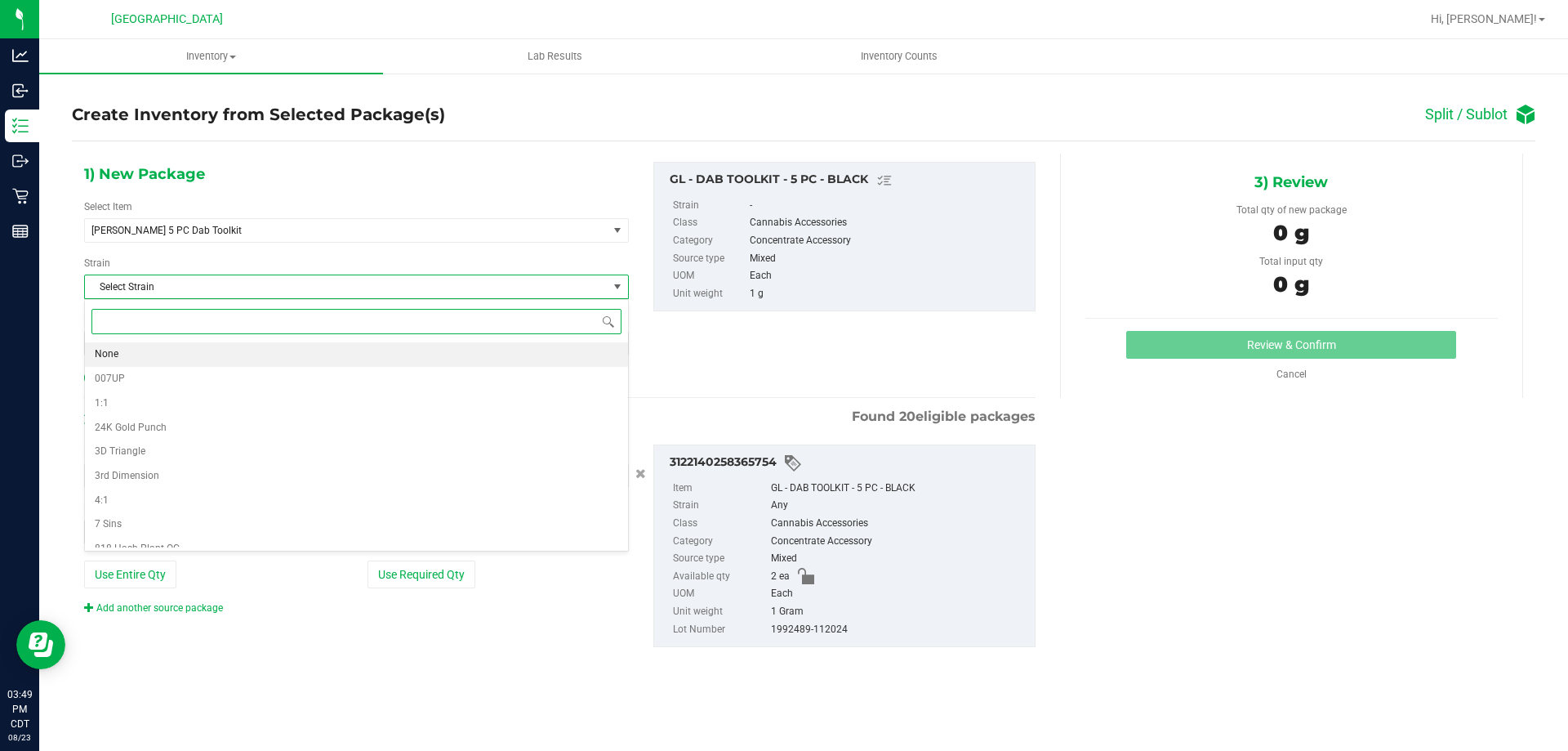
click at [108, 357] on span "None" at bounding box center [107, 354] width 24 height 21
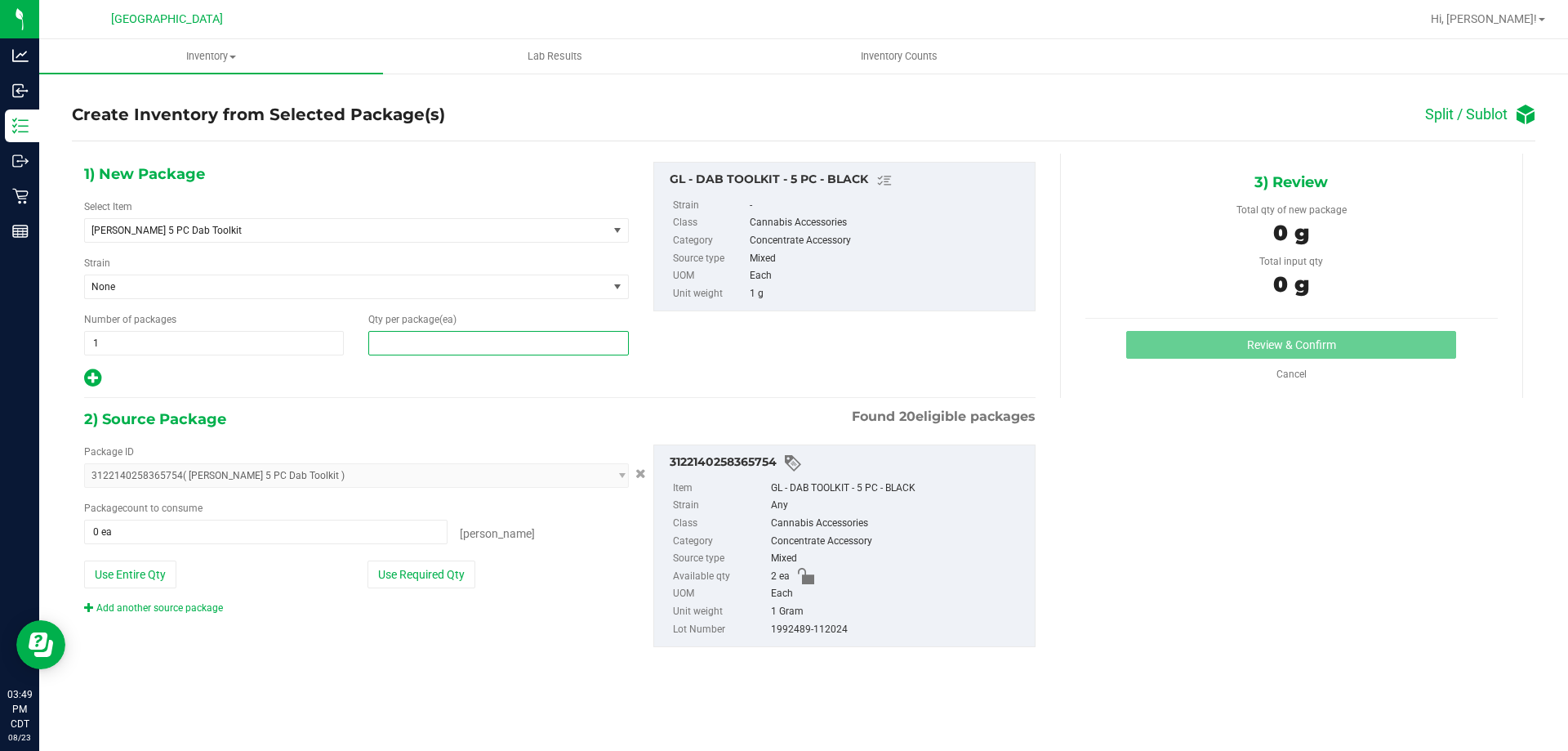
click at [456, 341] on span at bounding box center [498, 343] width 260 height 25
type input "1"
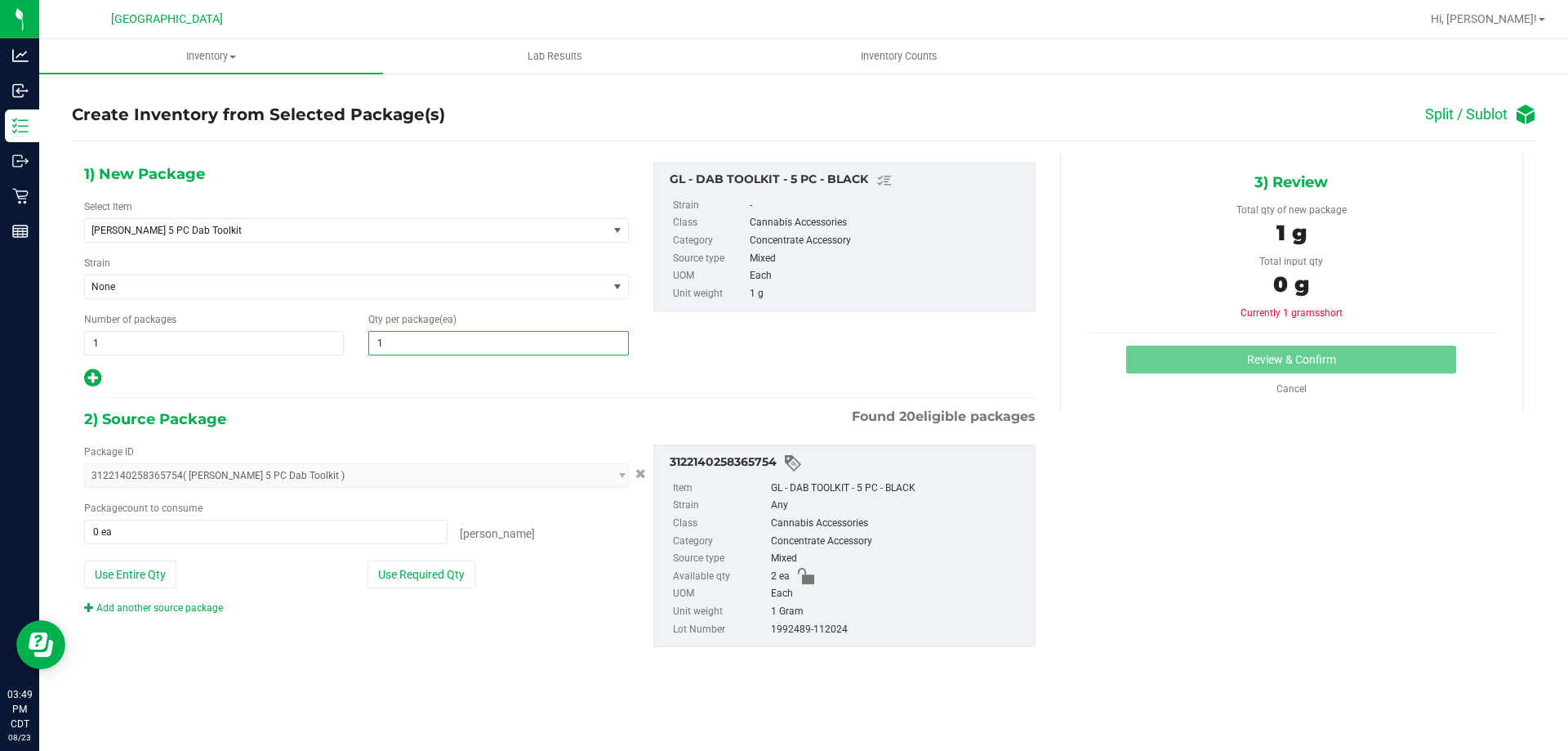
type input "1"
click at [232, 553] on div "Package ID 3122140258365754 ( [PERSON_NAME] 5 PC Dab Toolkit ) 0167410935229030…" at bounding box center [356, 529] width 569 height 171
click at [230, 539] on span at bounding box center [265, 531] width 363 height 25
type input "1"
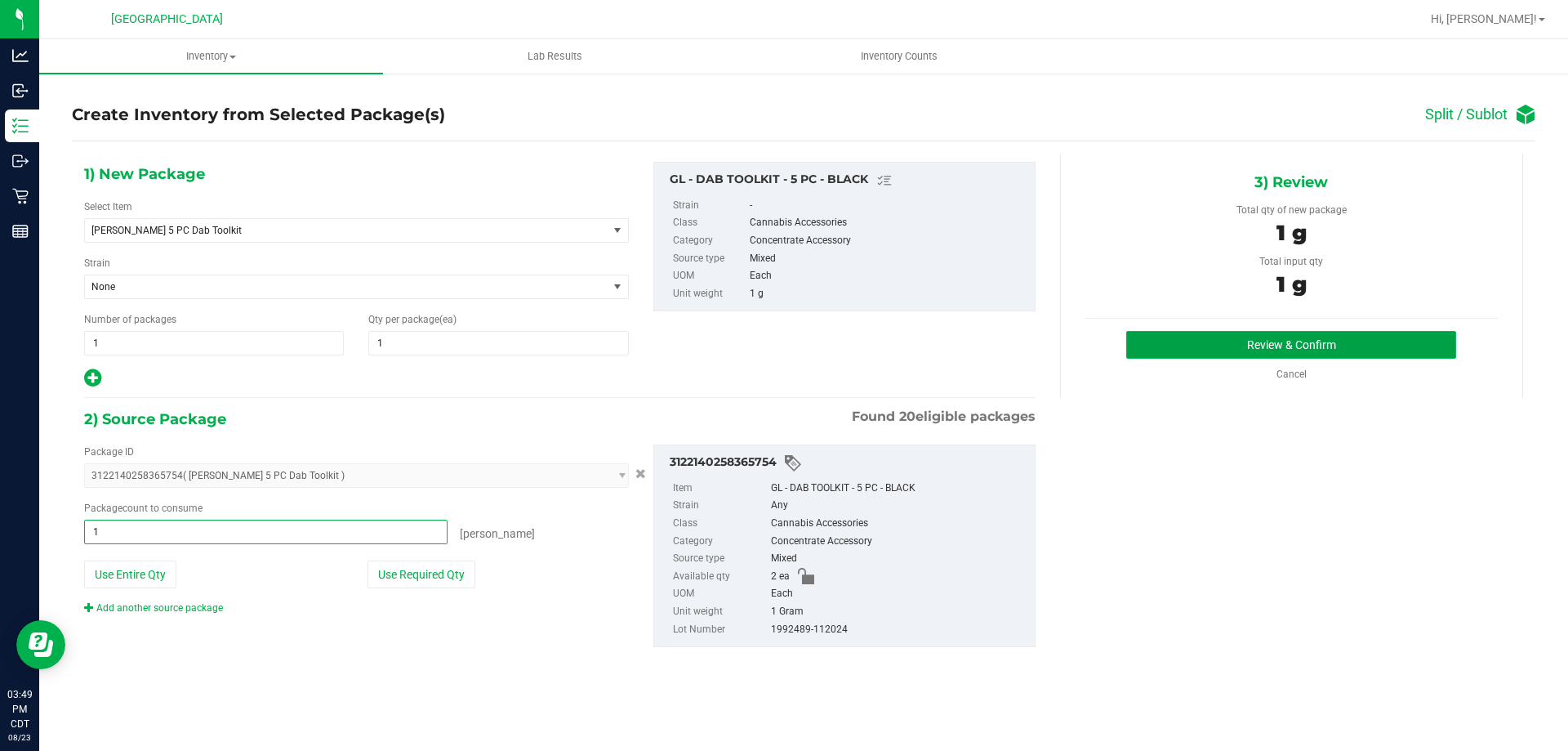
type input "1 ea"
click at [1235, 349] on button "Review & Confirm" at bounding box center [1291, 345] width 330 height 28
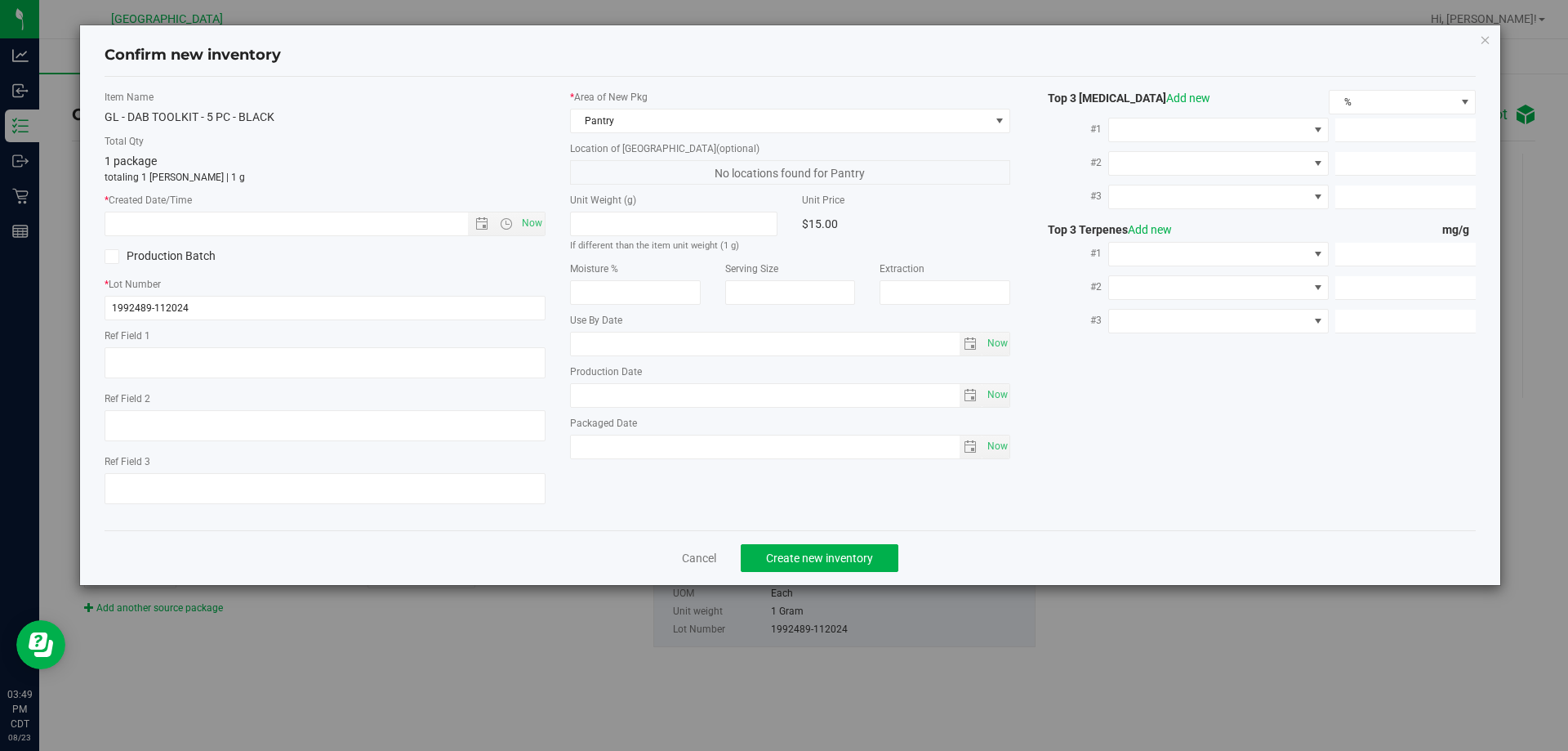
click at [669, 107] on div "* Area of [GEOGRAPHIC_DATA] Pantry" at bounding box center [790, 111] width 441 height 43
click at [620, 110] on span "Pantry" at bounding box center [781, 121] width 419 height 23
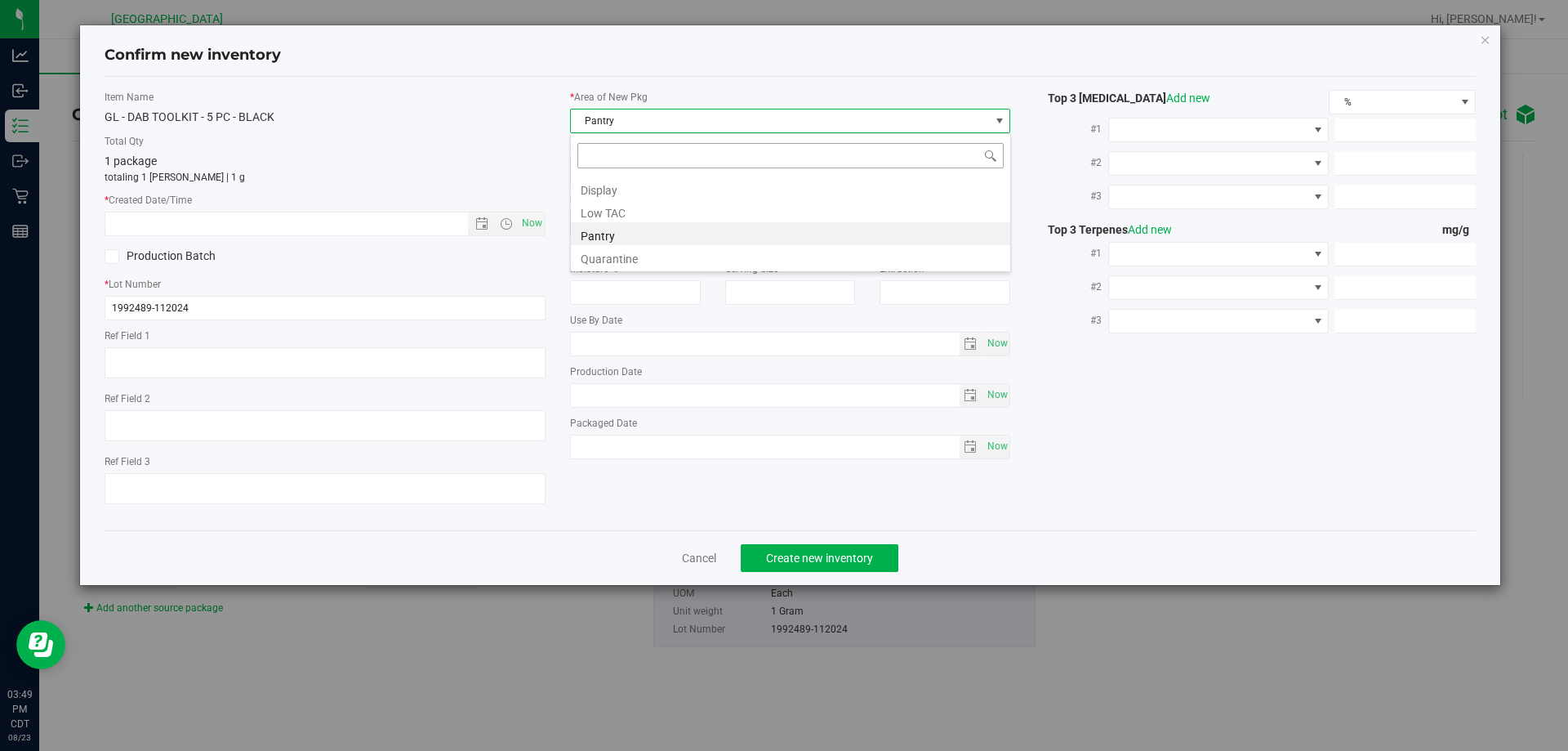
scroll to position [25, 441]
click at [598, 195] on li "Display" at bounding box center [790, 188] width 439 height 23
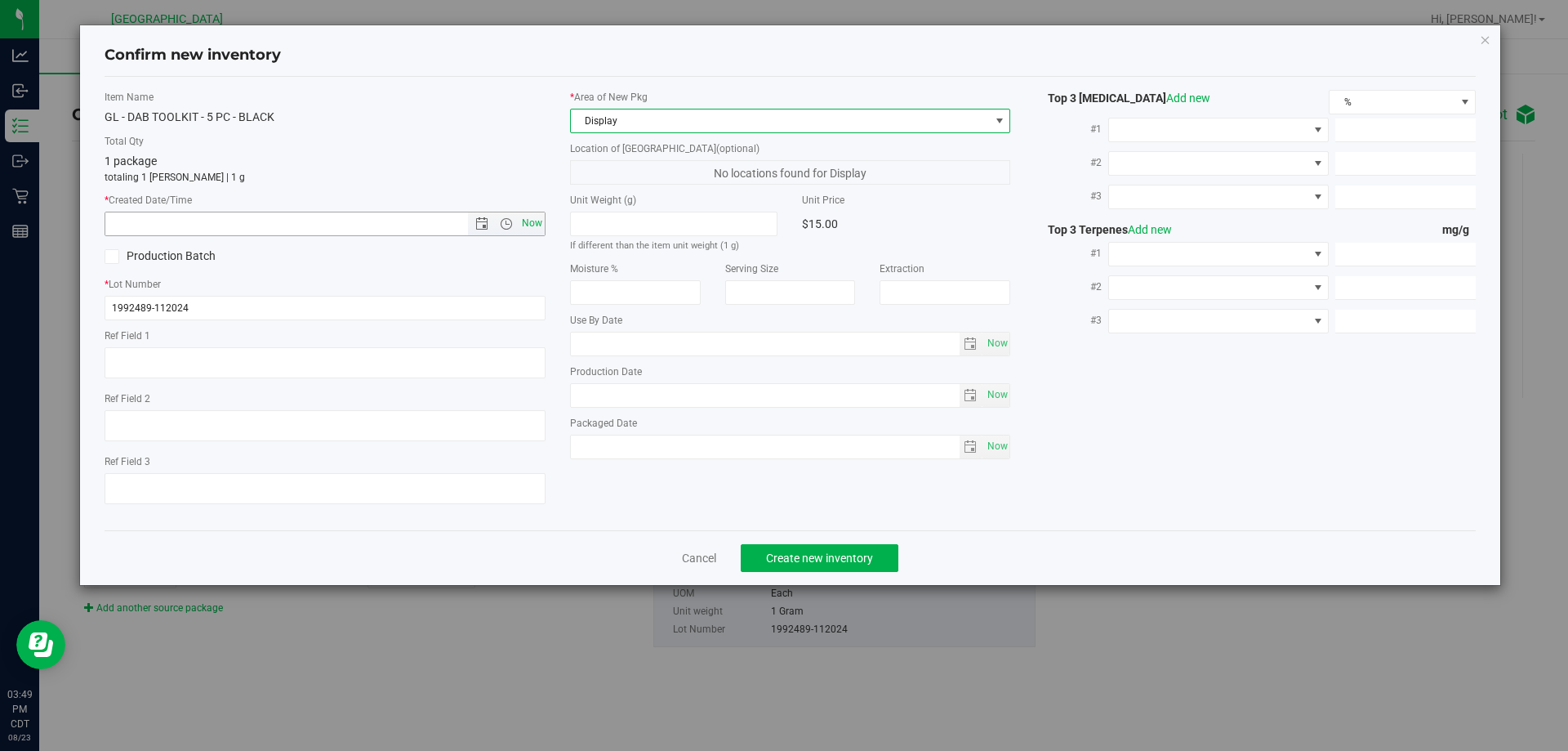
click at [531, 226] on span "Now" at bounding box center [532, 224] width 28 height 24
type input "[DATE] 3:49 PM"
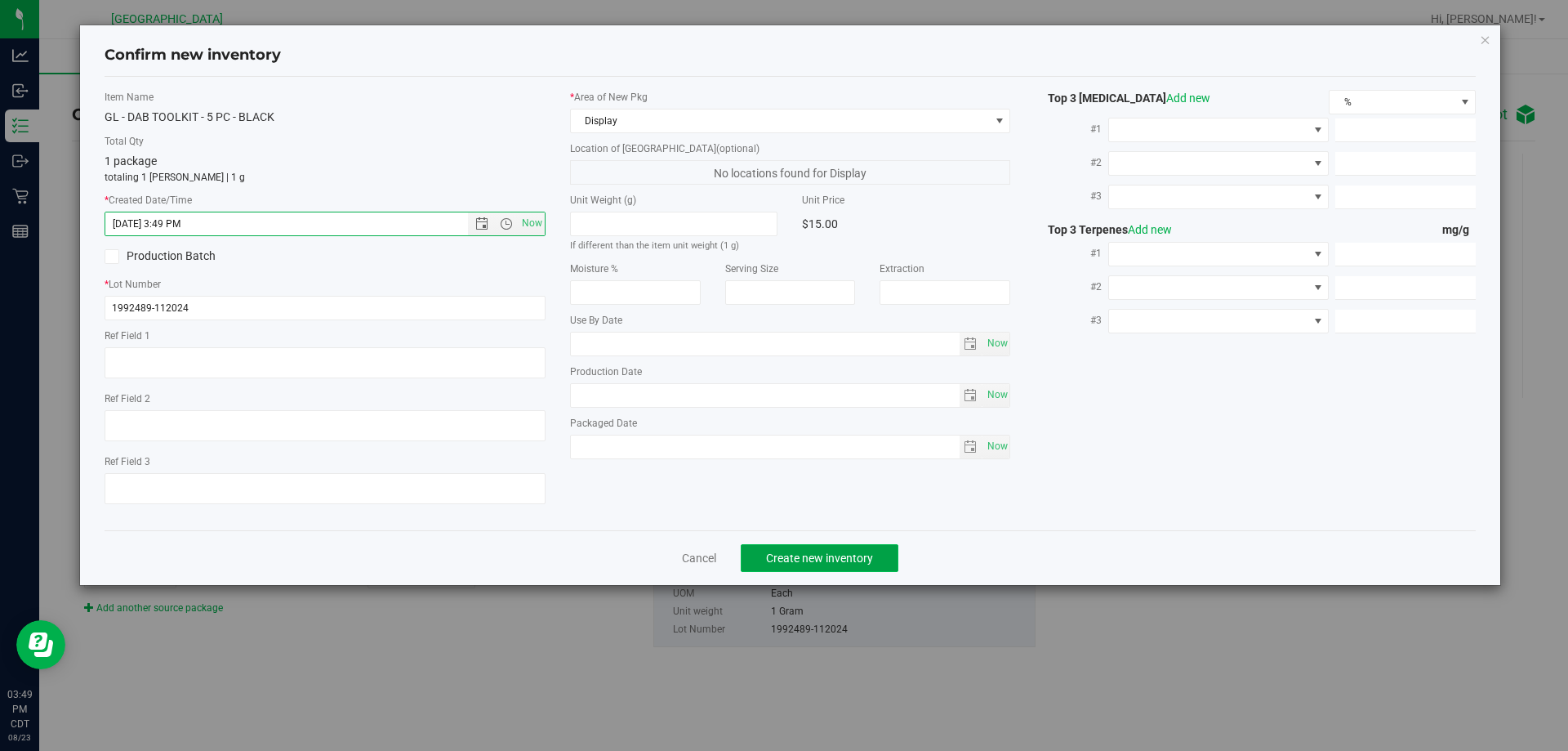
click at [824, 557] on span "Create new inventory" at bounding box center [818, 557] width 107 height 13
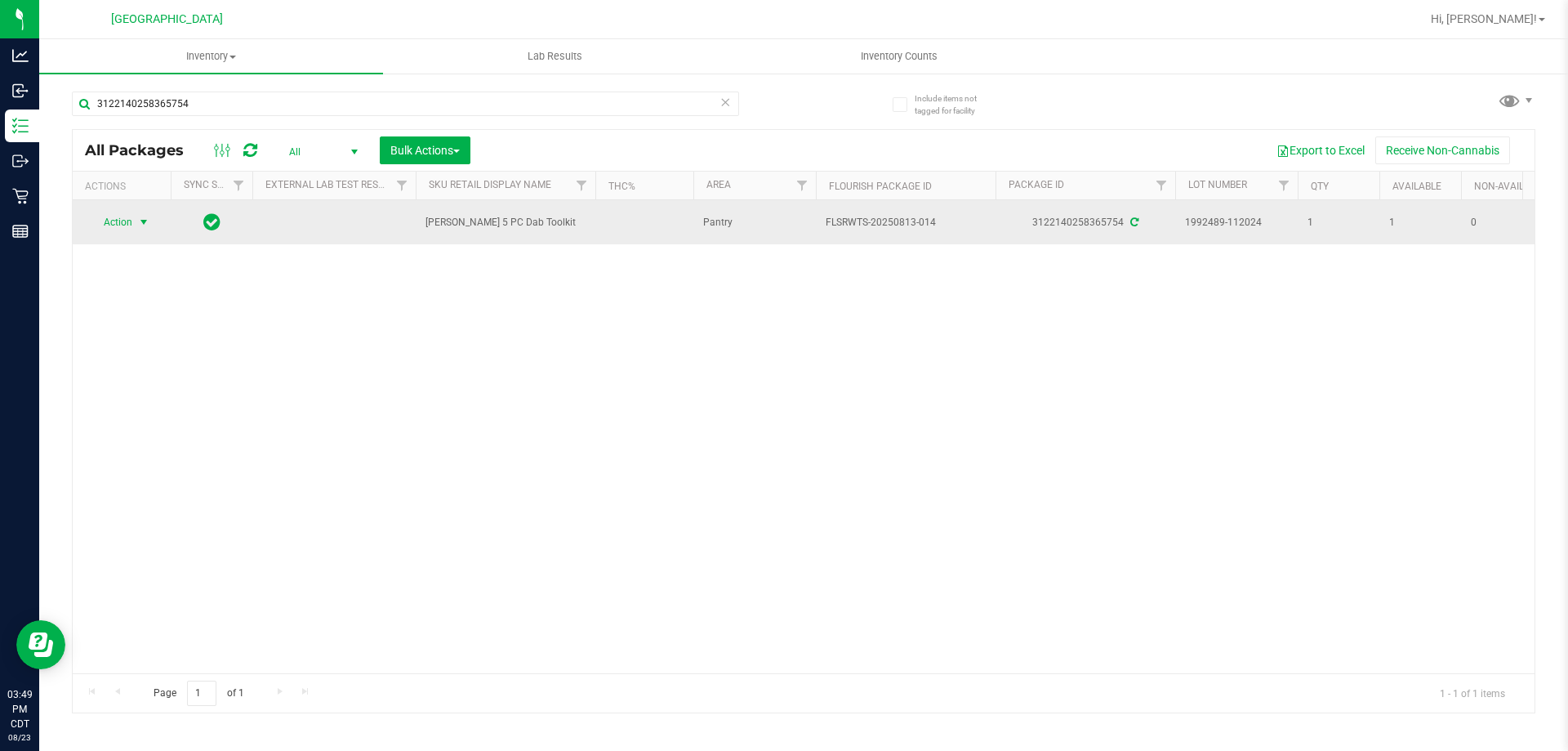
click at [135, 232] on span "select" at bounding box center [144, 222] width 20 height 23
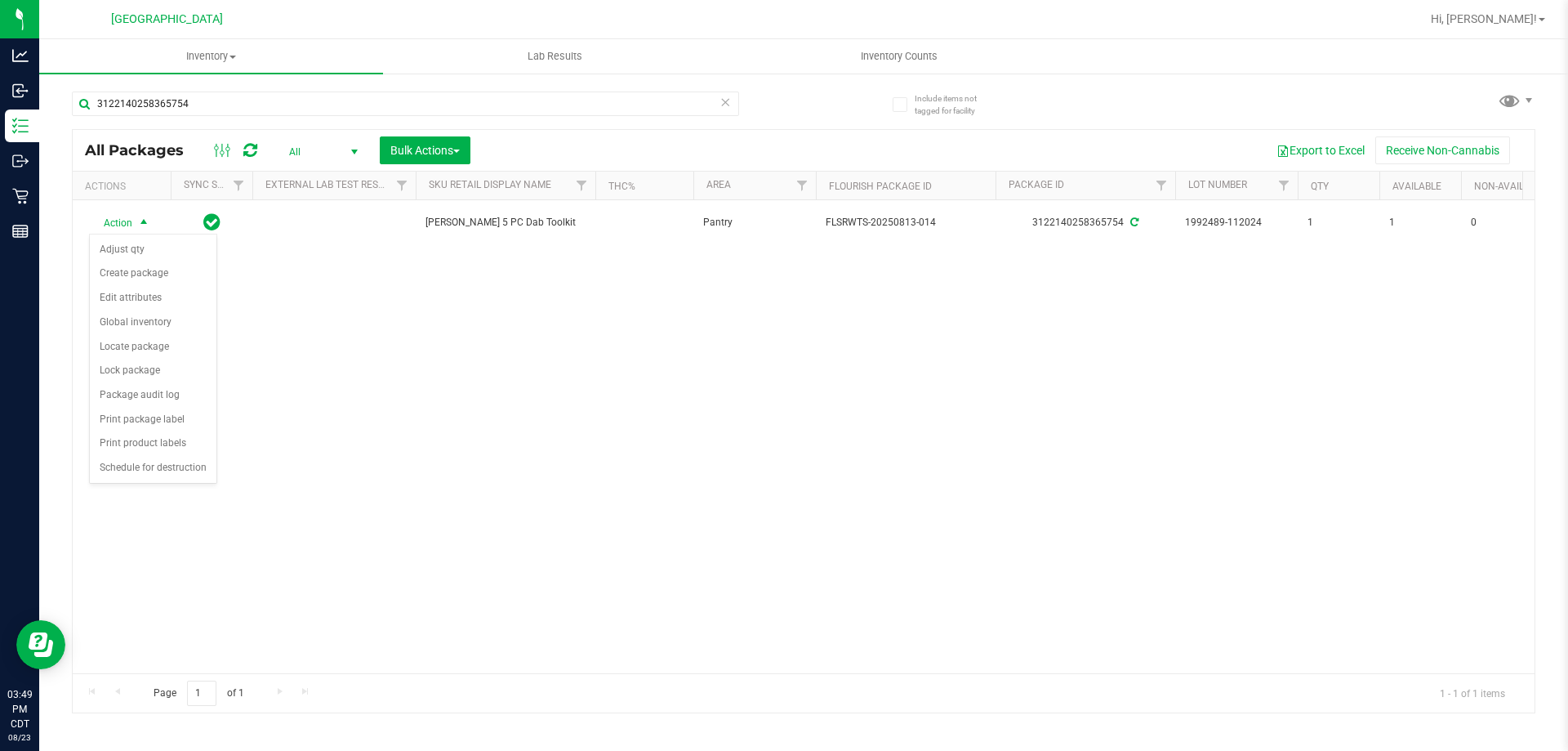
click at [316, 384] on div "Action Action Adjust qty Create package Edit attributes Global inventory Locate…" at bounding box center [803, 436] width 1462 height 473
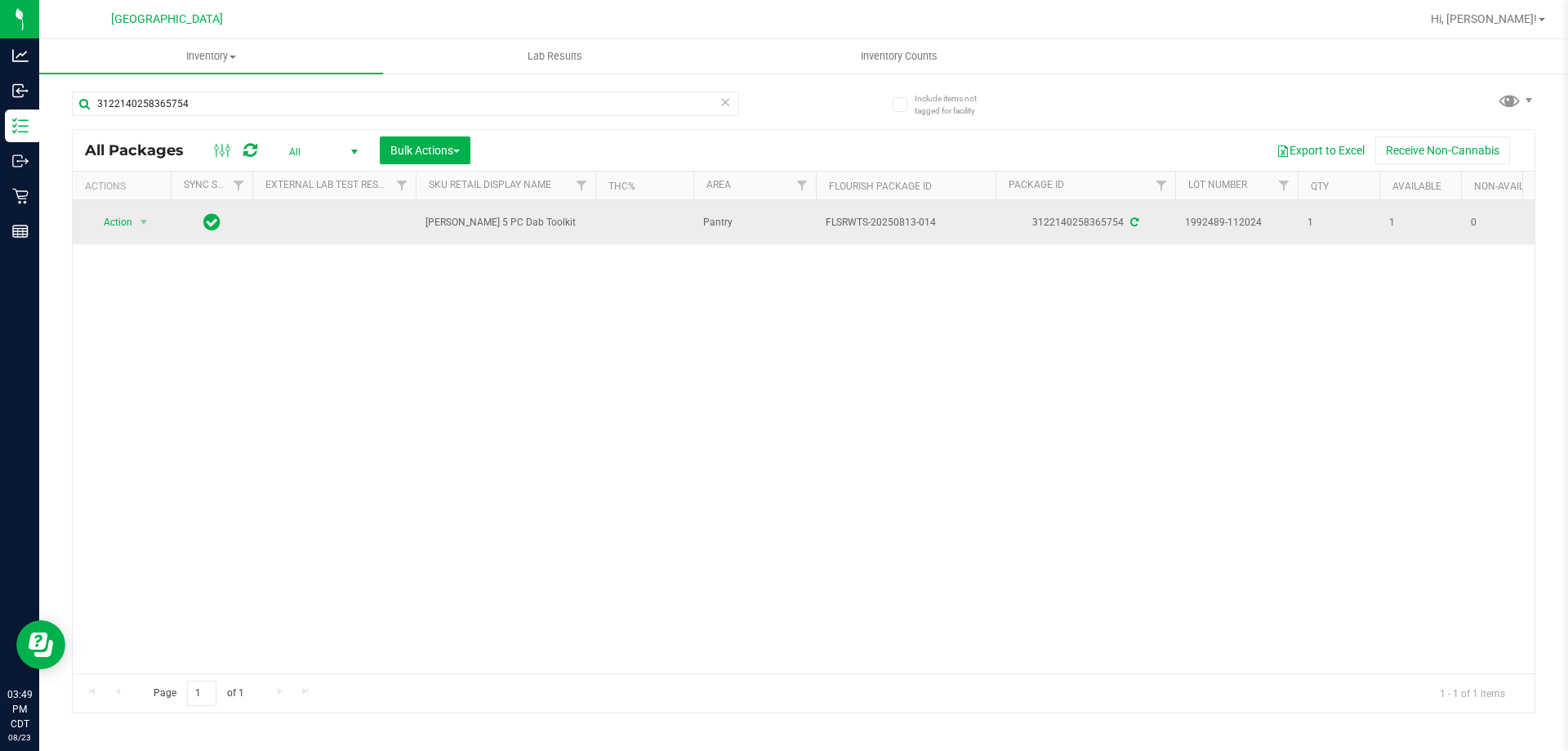
drag, startPoint x: 578, startPoint y: 223, endPoint x: 420, endPoint y: 223, distance: 158.0
click at [420, 223] on td "[PERSON_NAME] 5 PC Dab Toolkit" at bounding box center [505, 222] width 180 height 44
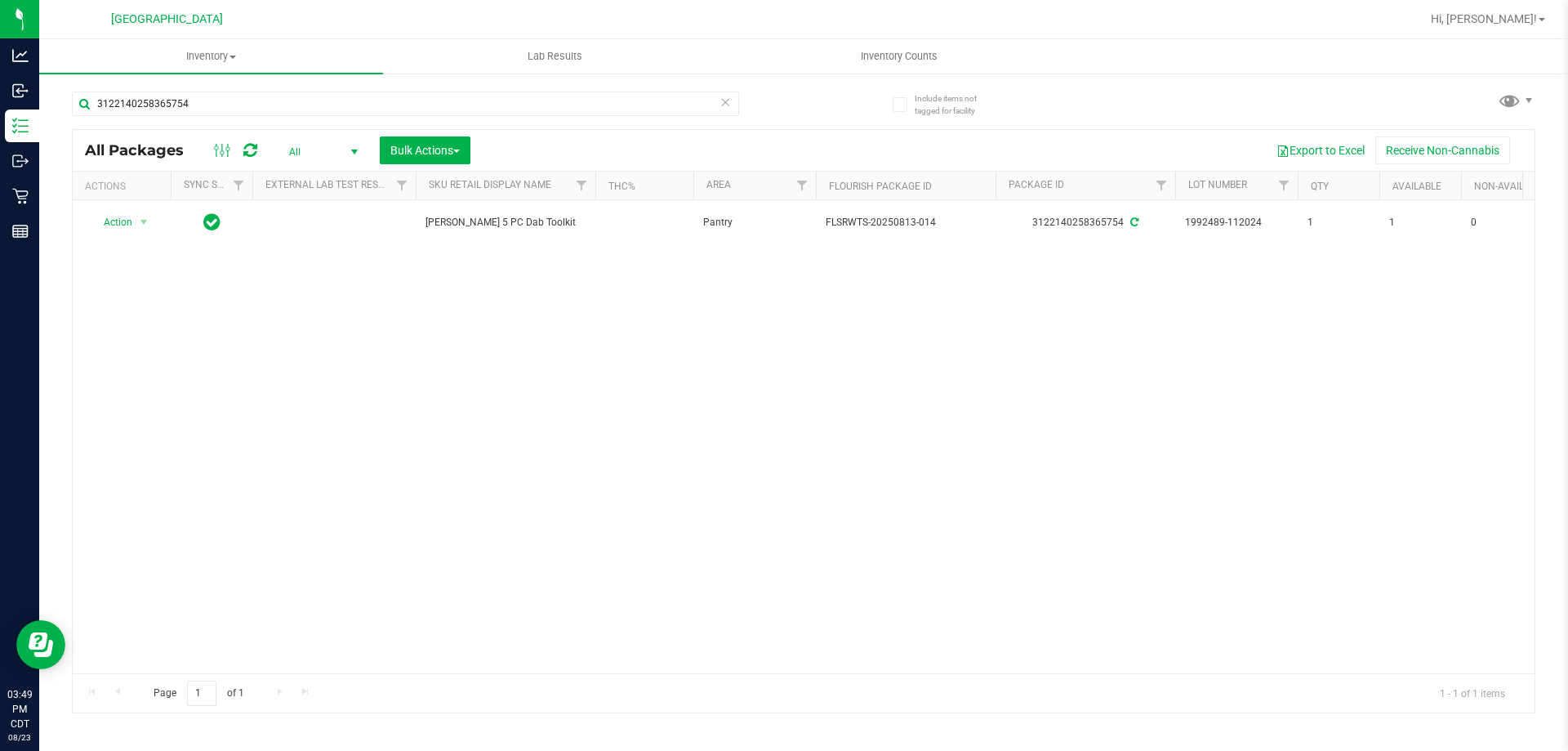
copy span "[PERSON_NAME] 5 PC Dab Toolkit"
drag, startPoint x: 217, startPoint y: 104, endPoint x: 56, endPoint y: 91, distance: 161.5
click at [56, 91] on div "Include items not tagged for facility 3122140258365754 All Packages All Active …" at bounding box center [803, 321] width 1529 height 498
paste input "[PERSON_NAME] 5 PC Dab Toolkit"
type input "[PERSON_NAME] 5 PC Dab Toolkit"
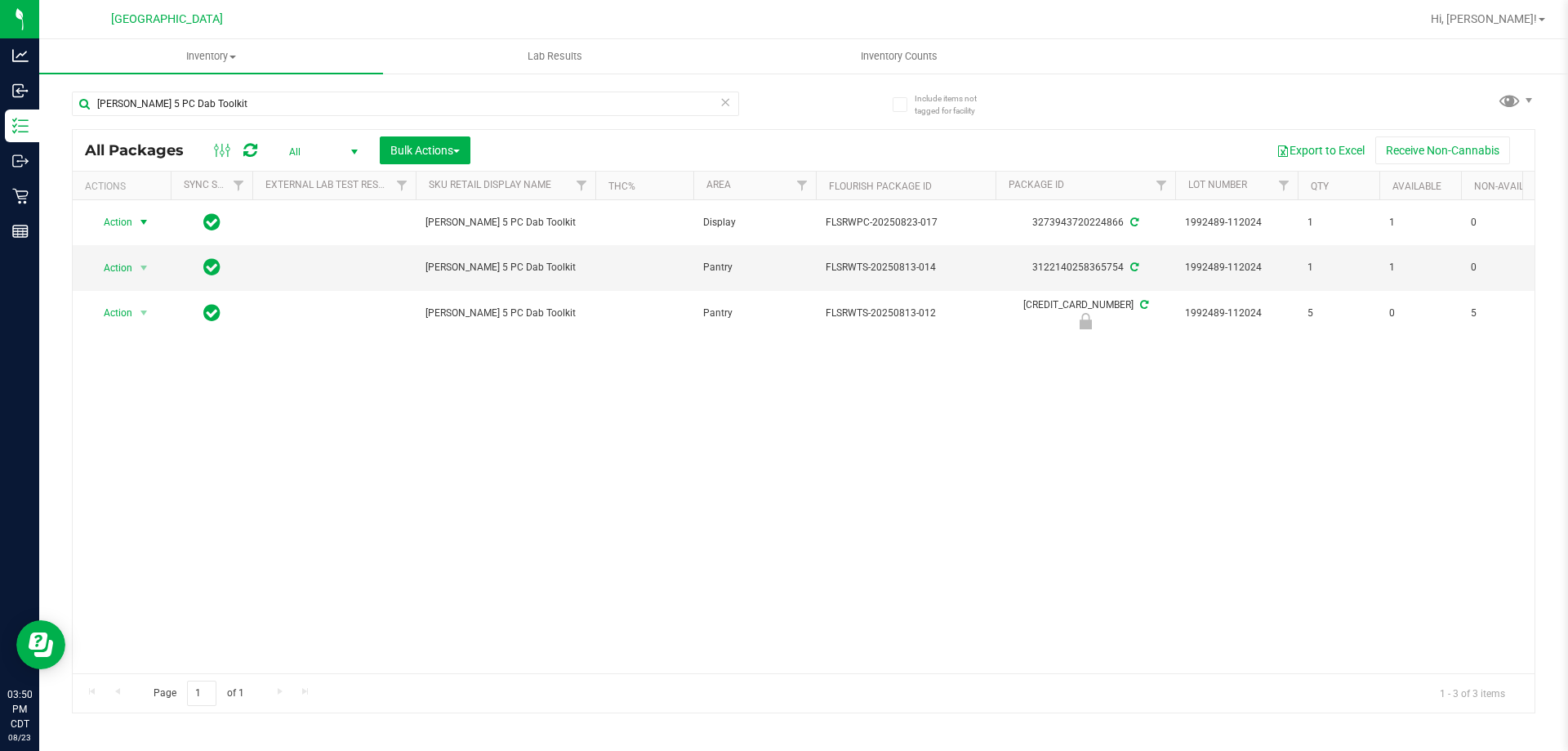
click at [117, 225] on span "Action" at bounding box center [111, 222] width 44 height 23
click at [134, 413] on li "Print package label" at bounding box center [153, 419] width 127 height 25
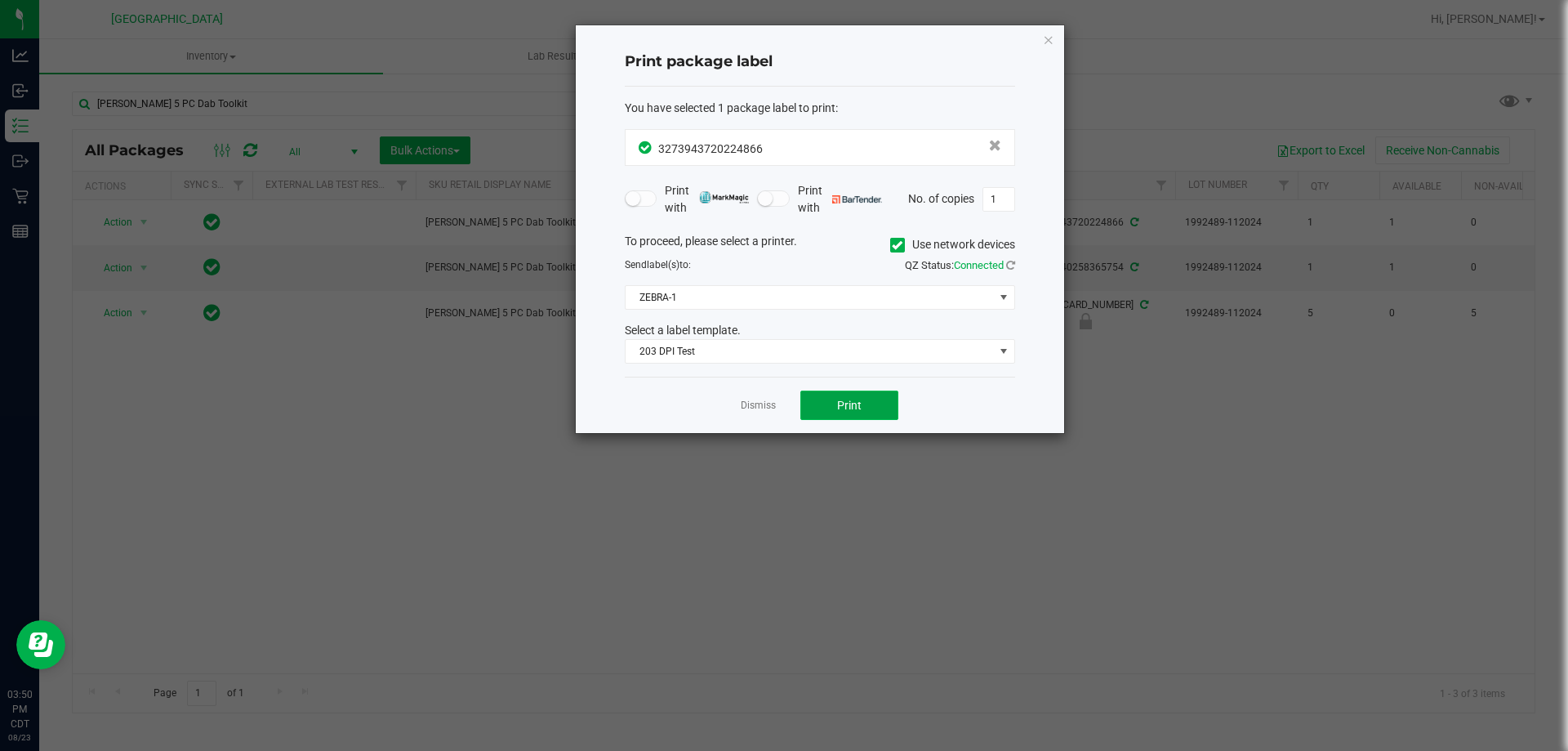
click at [828, 405] on button "Print" at bounding box center [849, 404] width 98 height 29
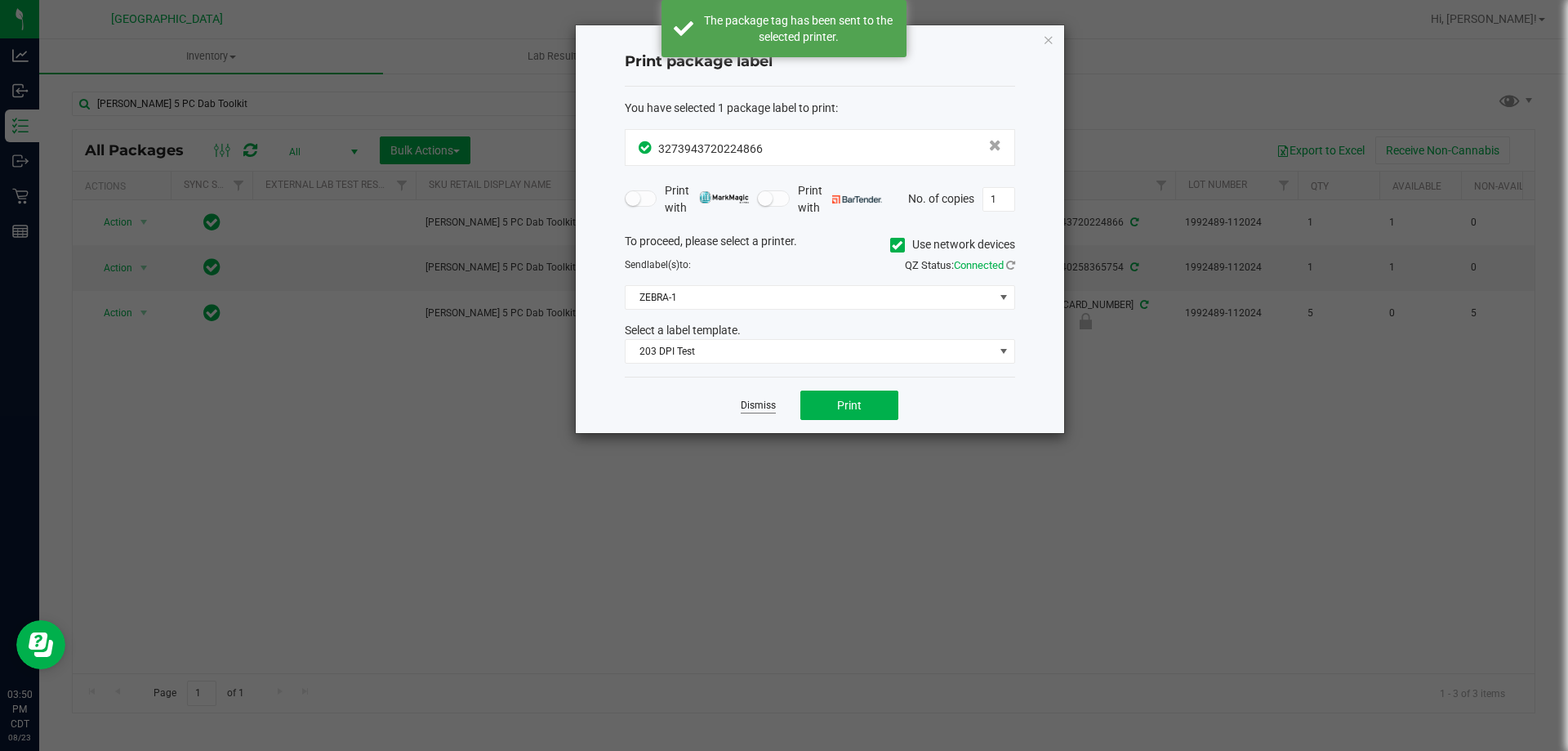
click at [748, 408] on link "Dismiss" at bounding box center [758, 405] width 35 height 14
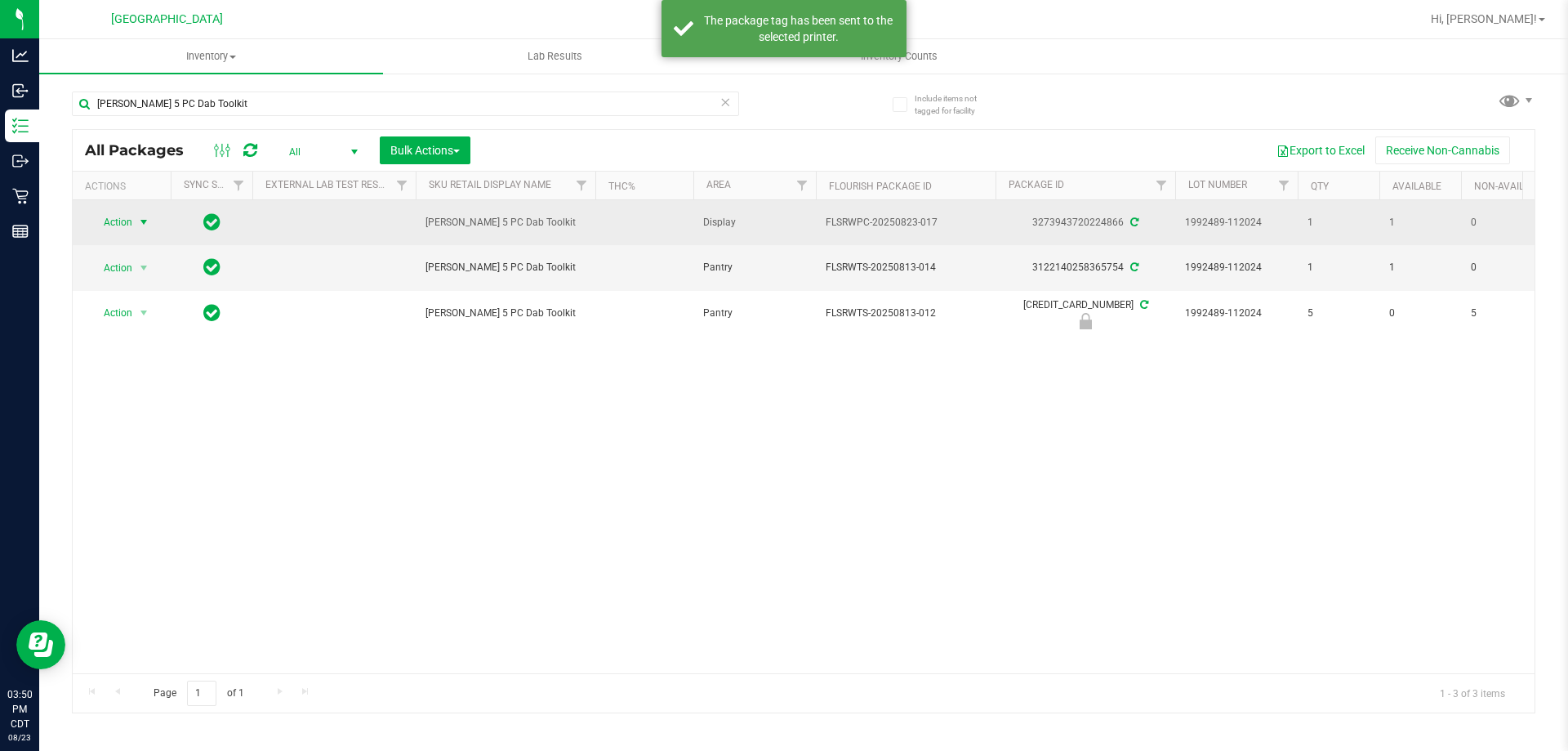
click at [119, 223] on span "Action" at bounding box center [111, 222] width 44 height 23
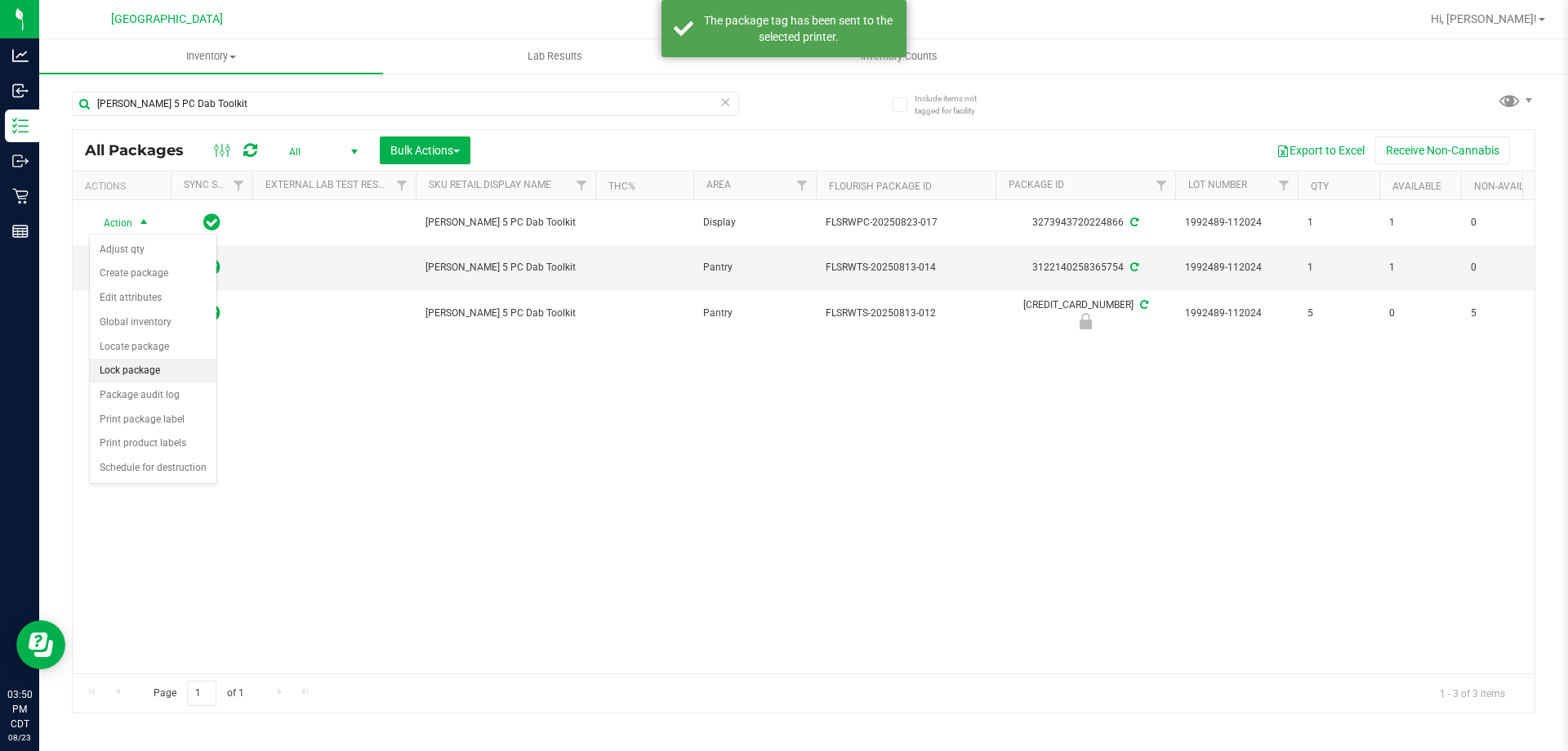
click at [137, 362] on li "Lock package" at bounding box center [153, 371] width 127 height 25
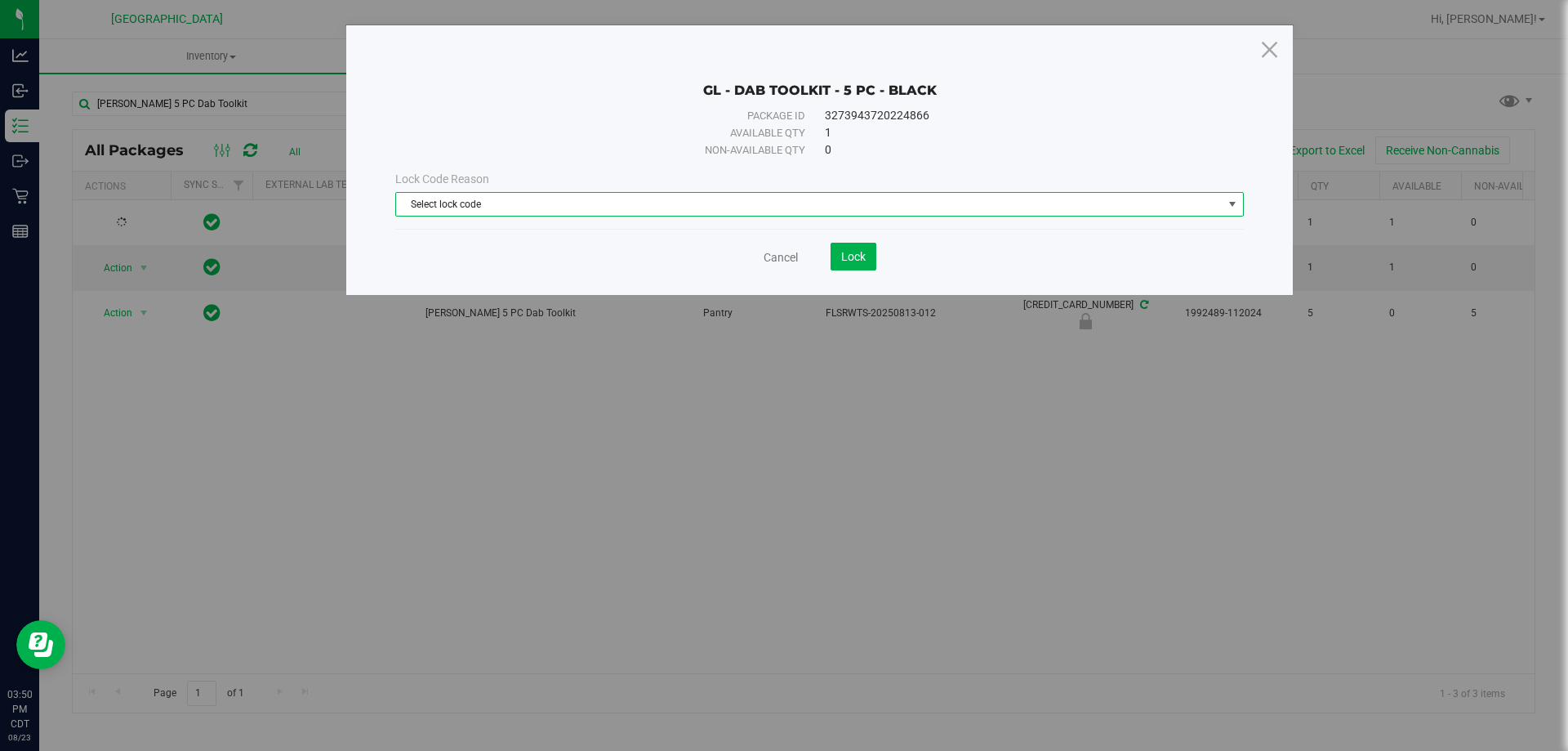
click at [837, 209] on span "Select lock code" at bounding box center [809, 204] width 826 height 23
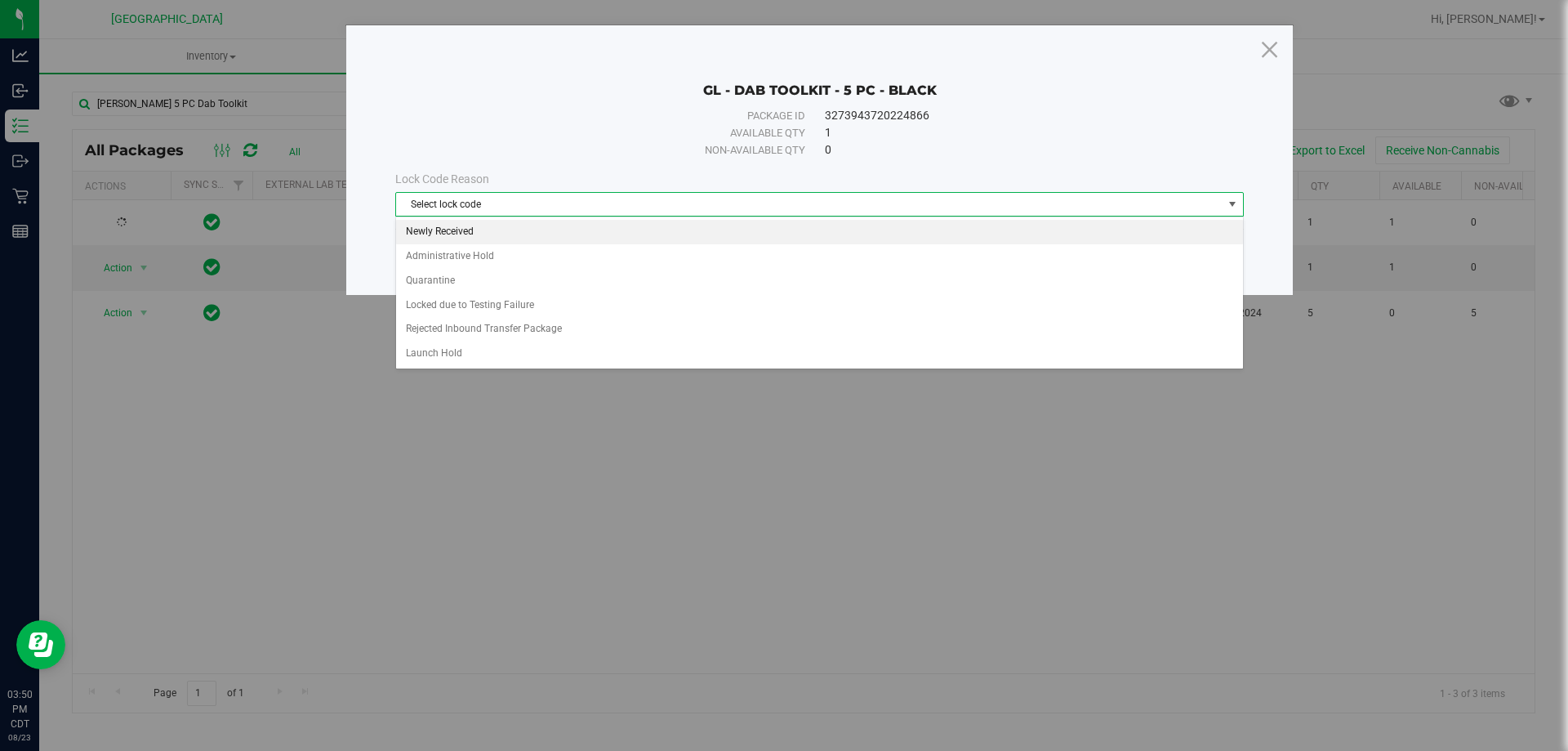
click at [611, 236] on li "Newly Received" at bounding box center [819, 232] width 846 height 25
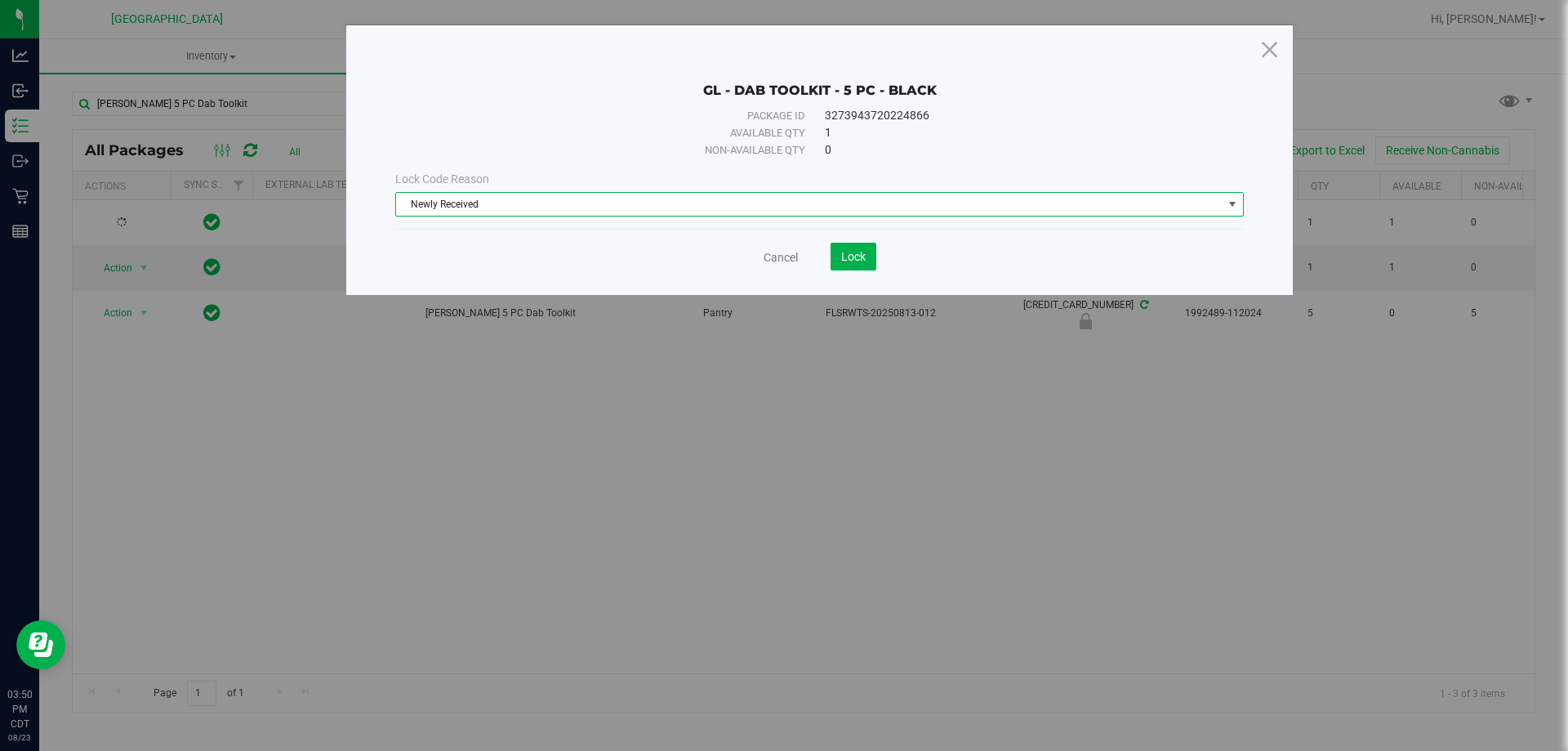
click at [613, 209] on span "Newly Received" at bounding box center [809, 204] width 826 height 23
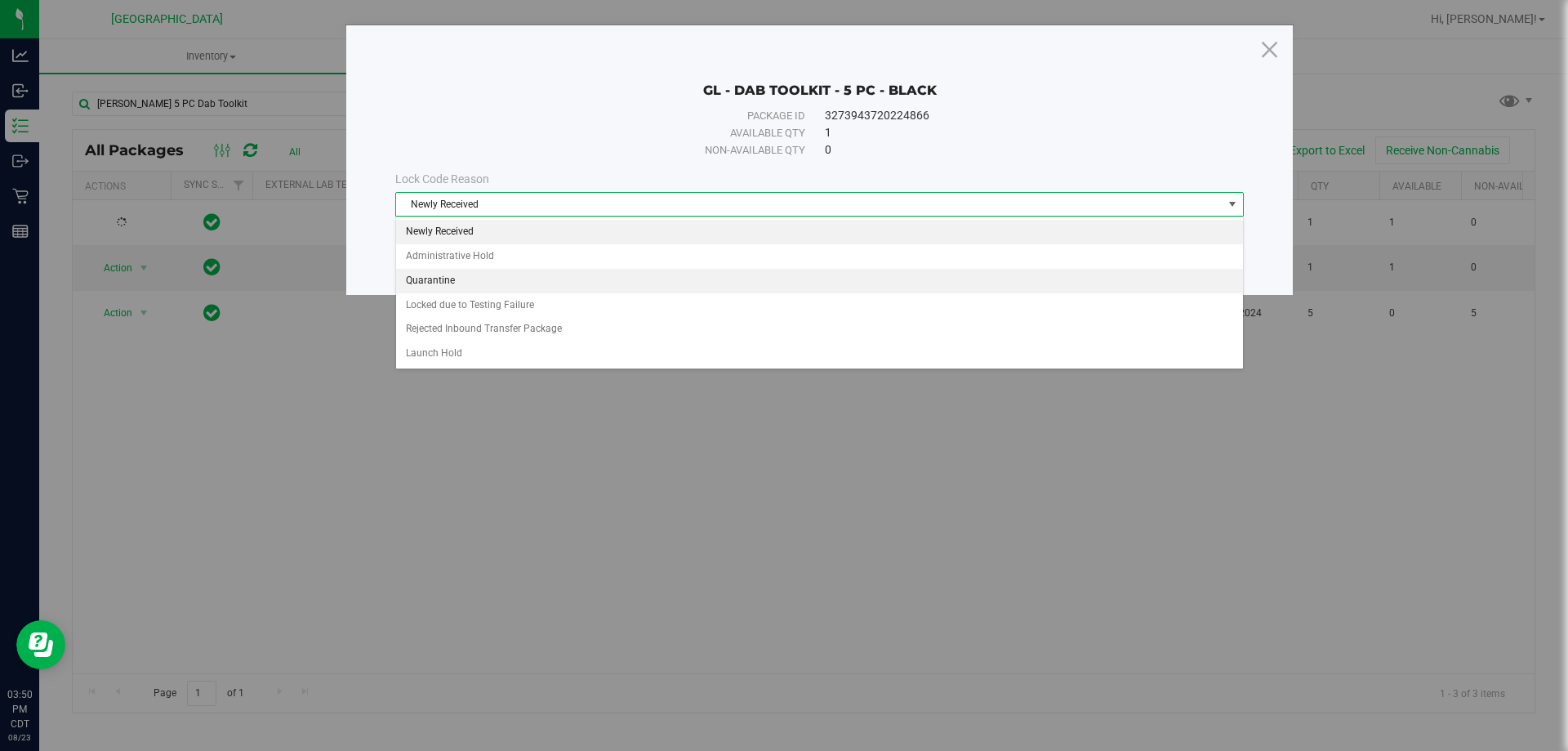
click at [515, 283] on li "Quarantine" at bounding box center [819, 281] width 846 height 25
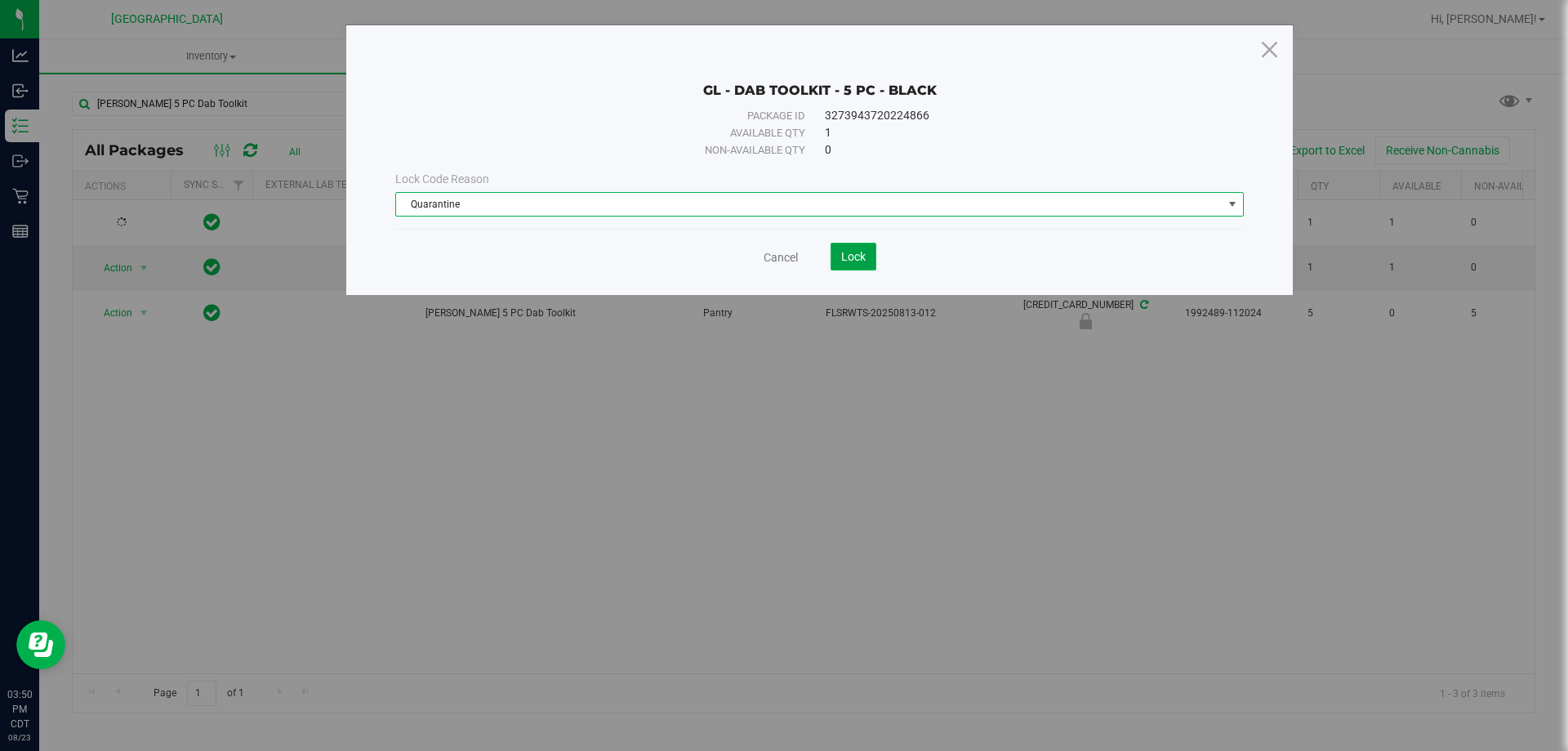
click at [842, 260] on span "Lock" at bounding box center [853, 256] width 25 height 13
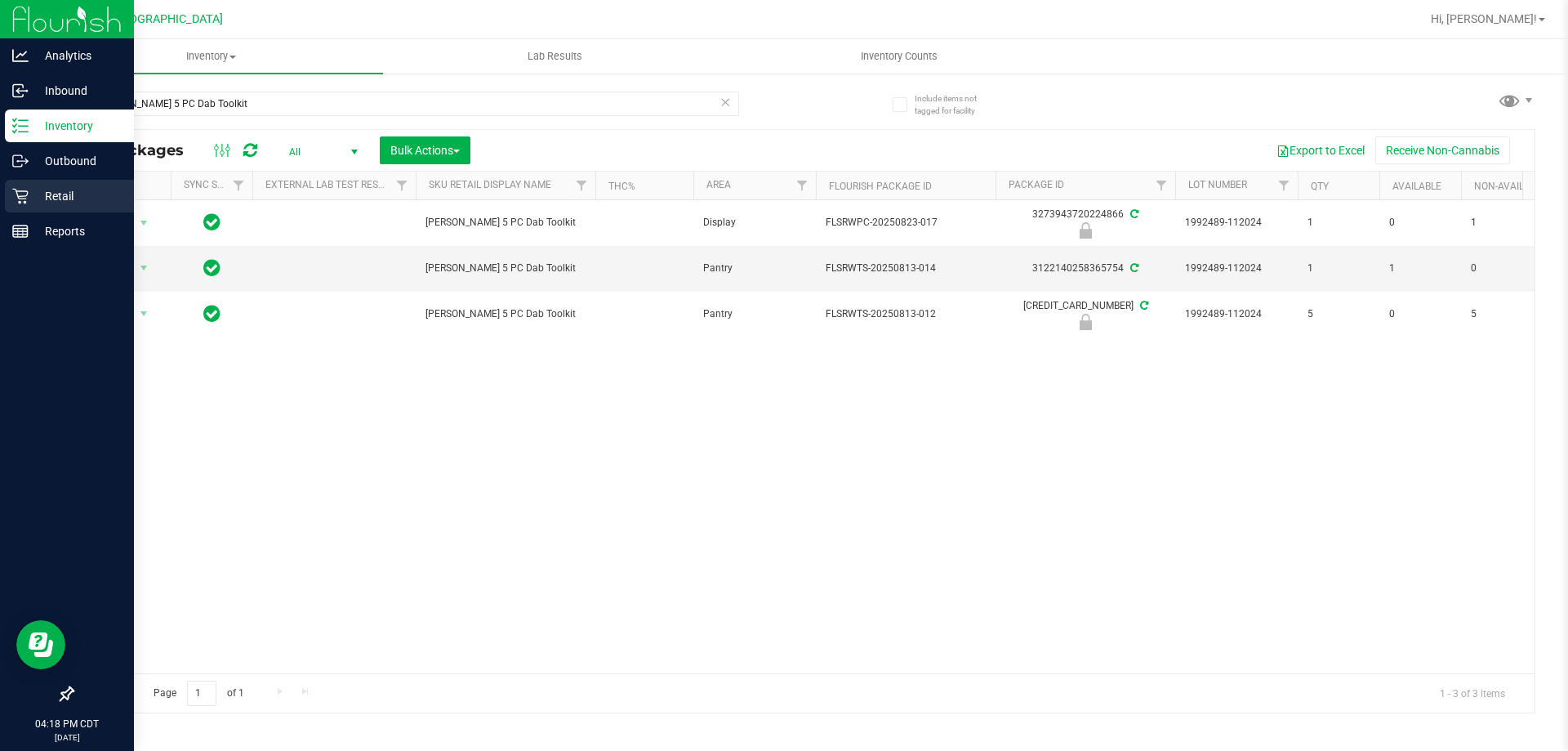
click at [30, 194] on p "Retail" at bounding box center [78, 197] width 98 height 20
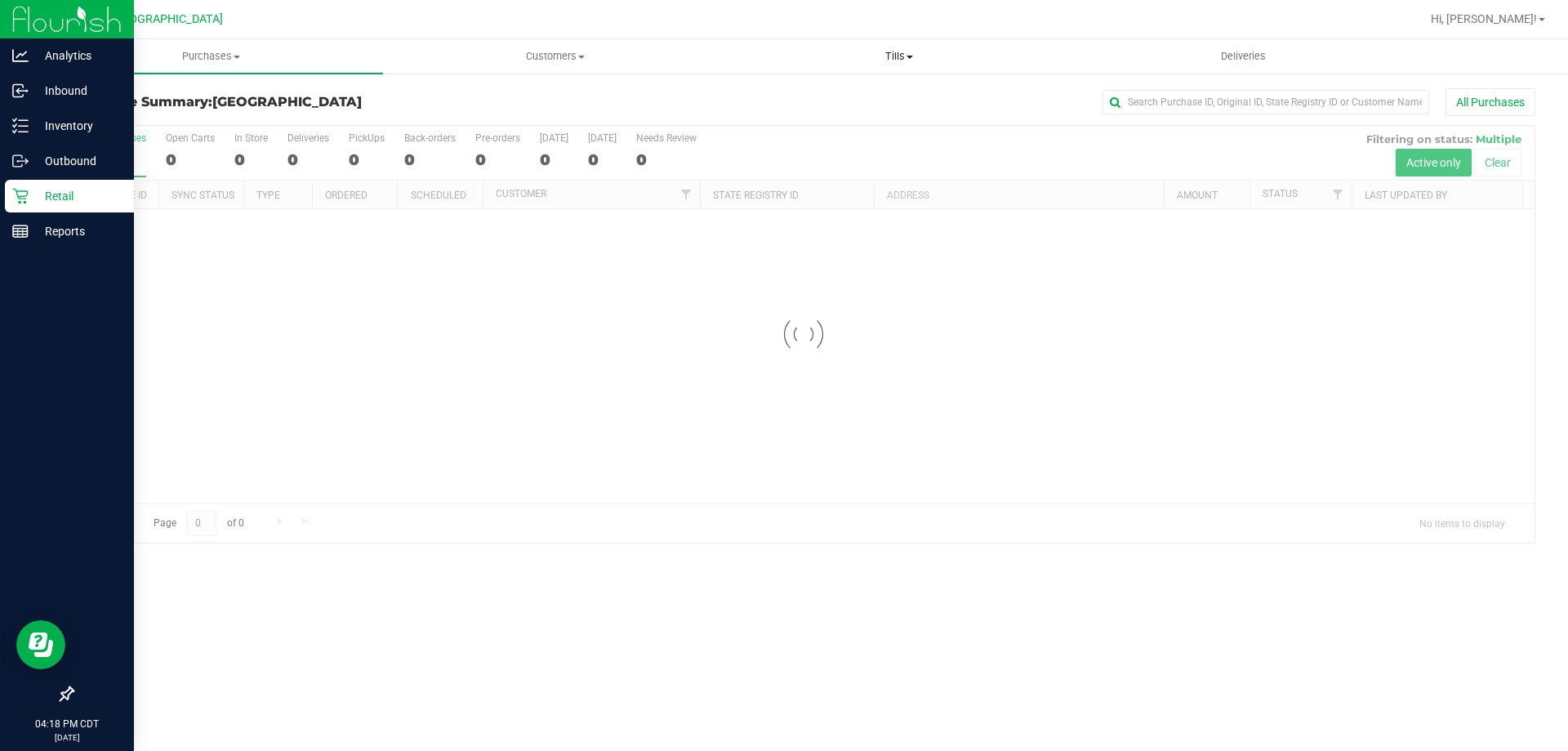
click at [902, 47] on uib-tab-heading "Tills Manage tills Reconcile e-payments" at bounding box center [898, 56] width 342 height 33
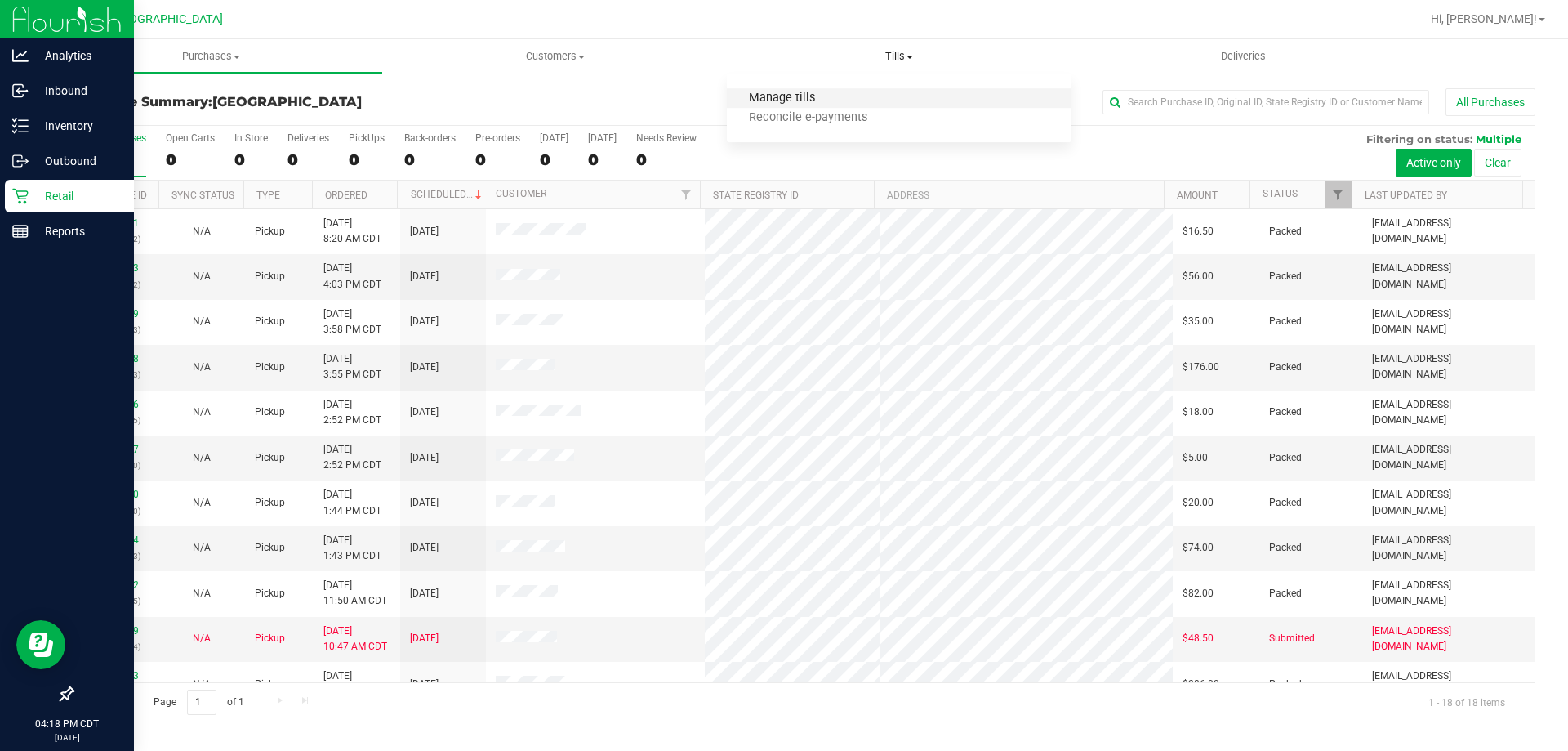
click at [765, 101] on span "Manage tills" at bounding box center [782, 99] width 110 height 14
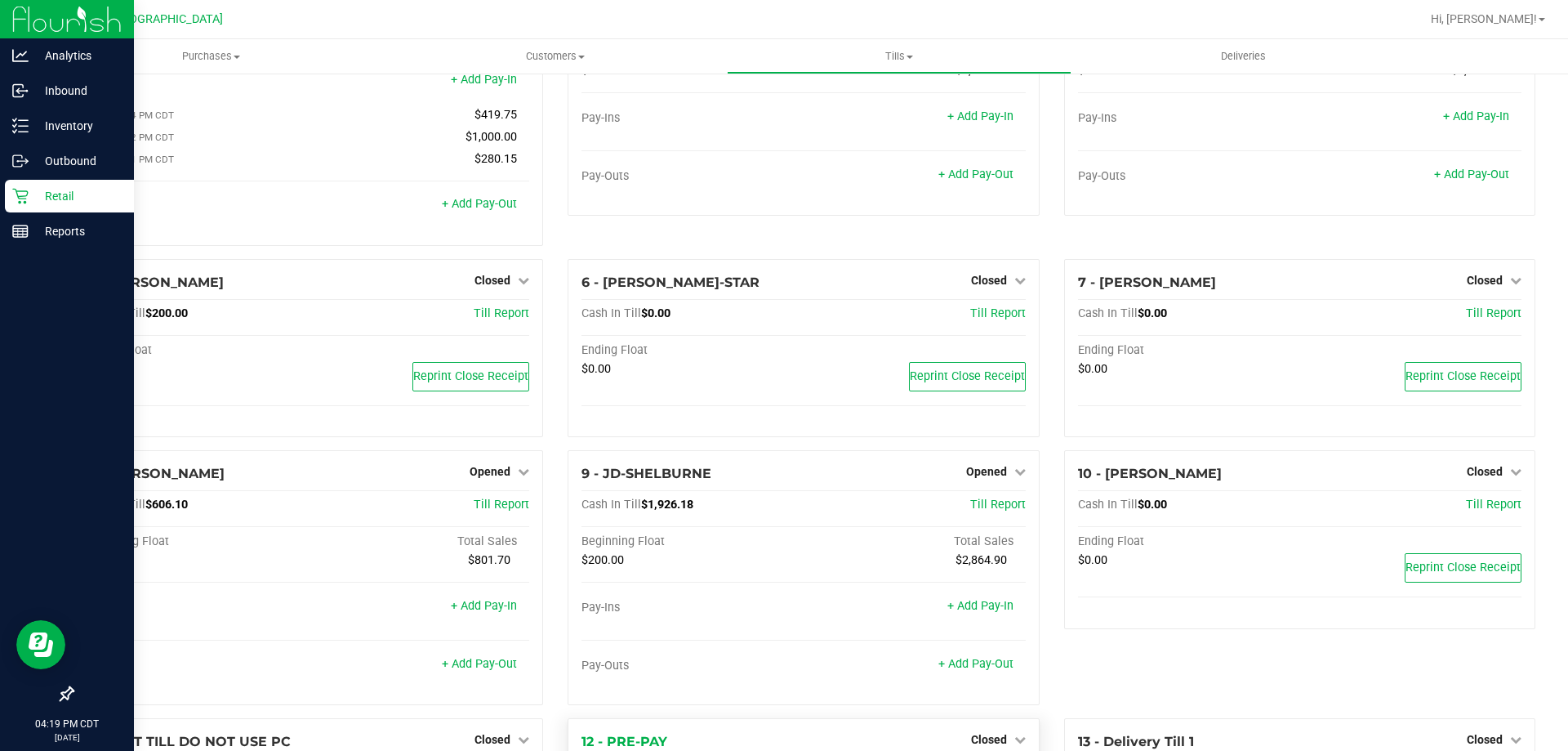
scroll to position [308, 0]
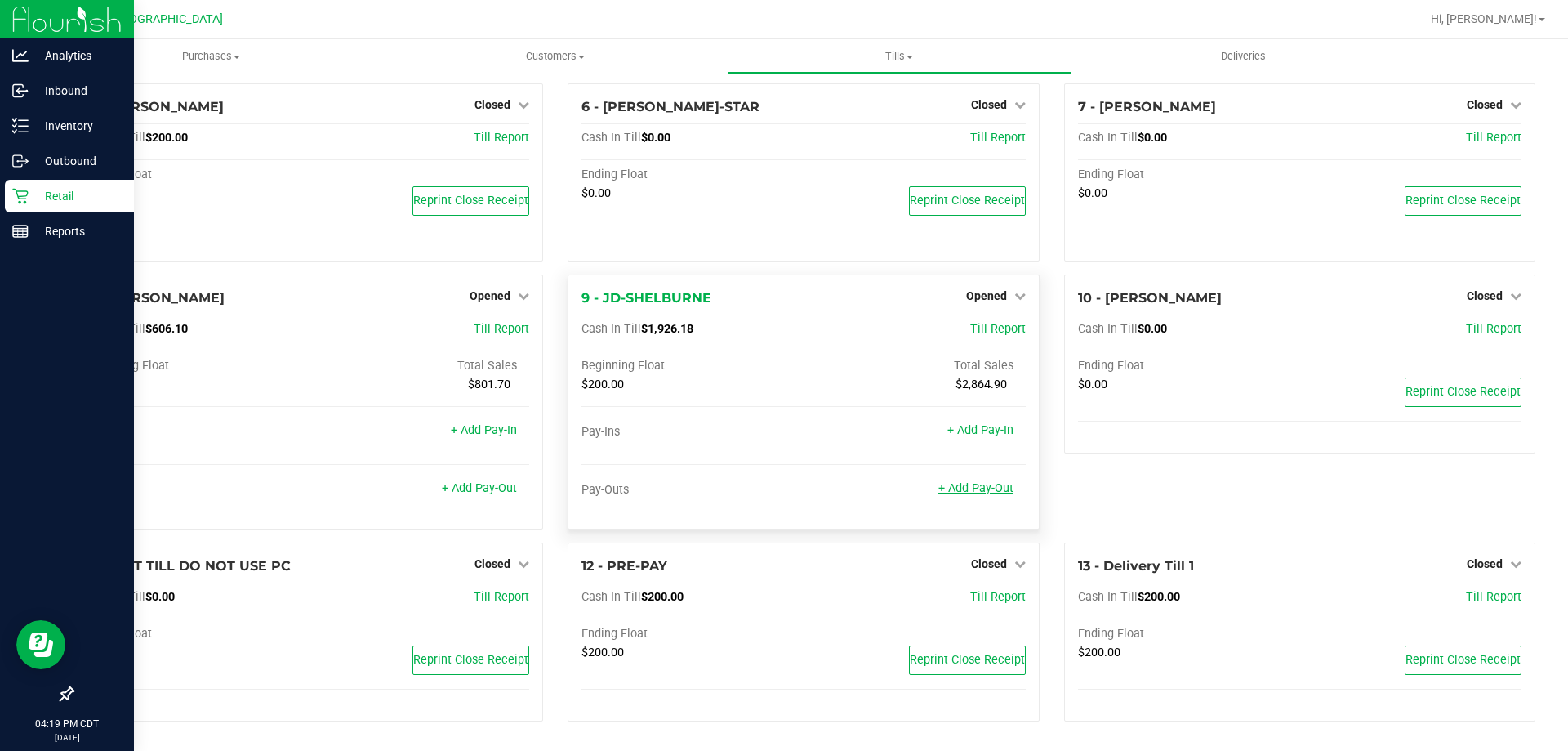
click at [962, 494] on link "+ Add Pay-Out" at bounding box center [975, 488] width 75 height 14
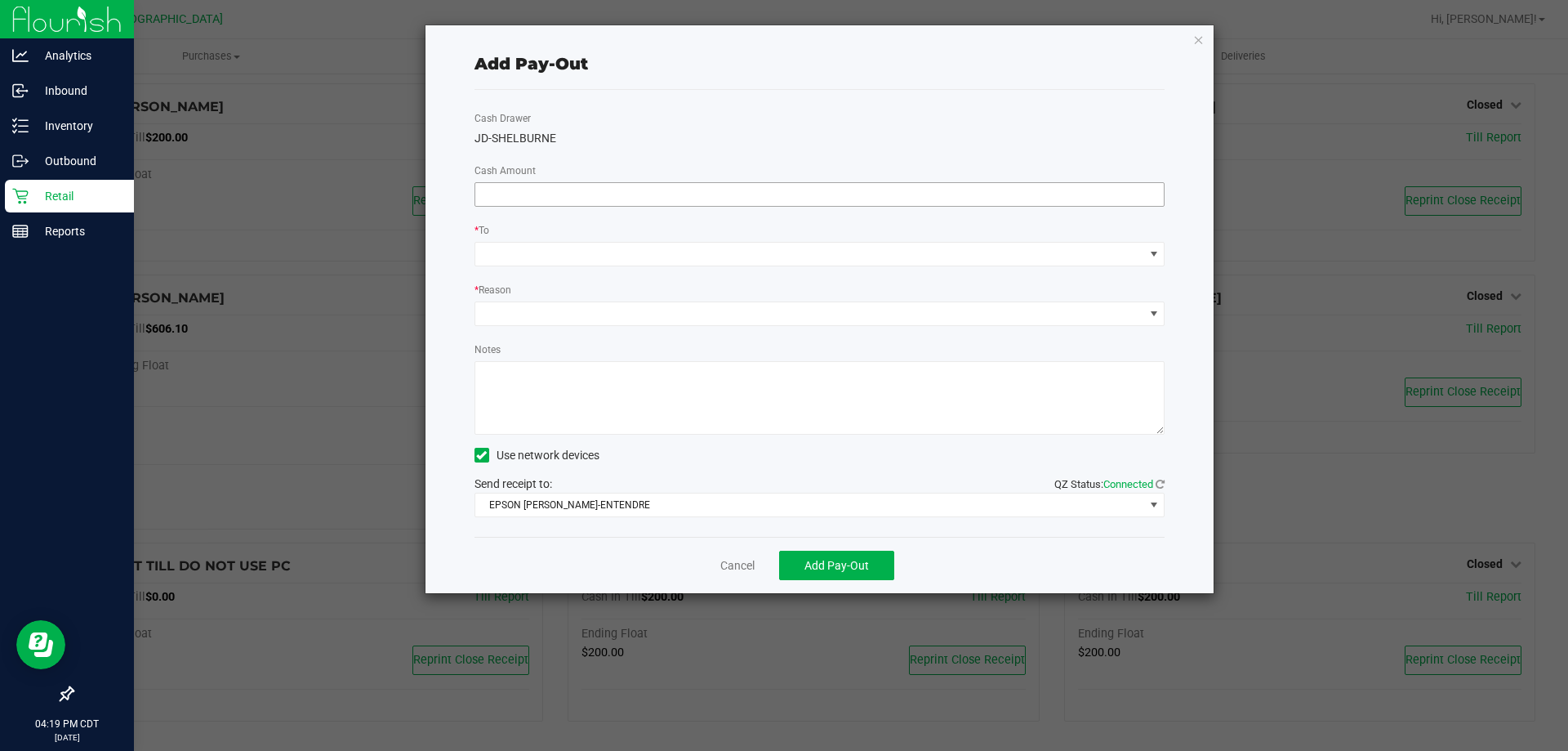
click at [617, 193] on input at bounding box center [819, 194] width 690 height 23
type input "$1,700.00"
drag, startPoint x: 572, startPoint y: 238, endPoint x: 570, endPoint y: 255, distance: 17.1
click at [572, 240] on div "* To" at bounding box center [819, 232] width 691 height 20
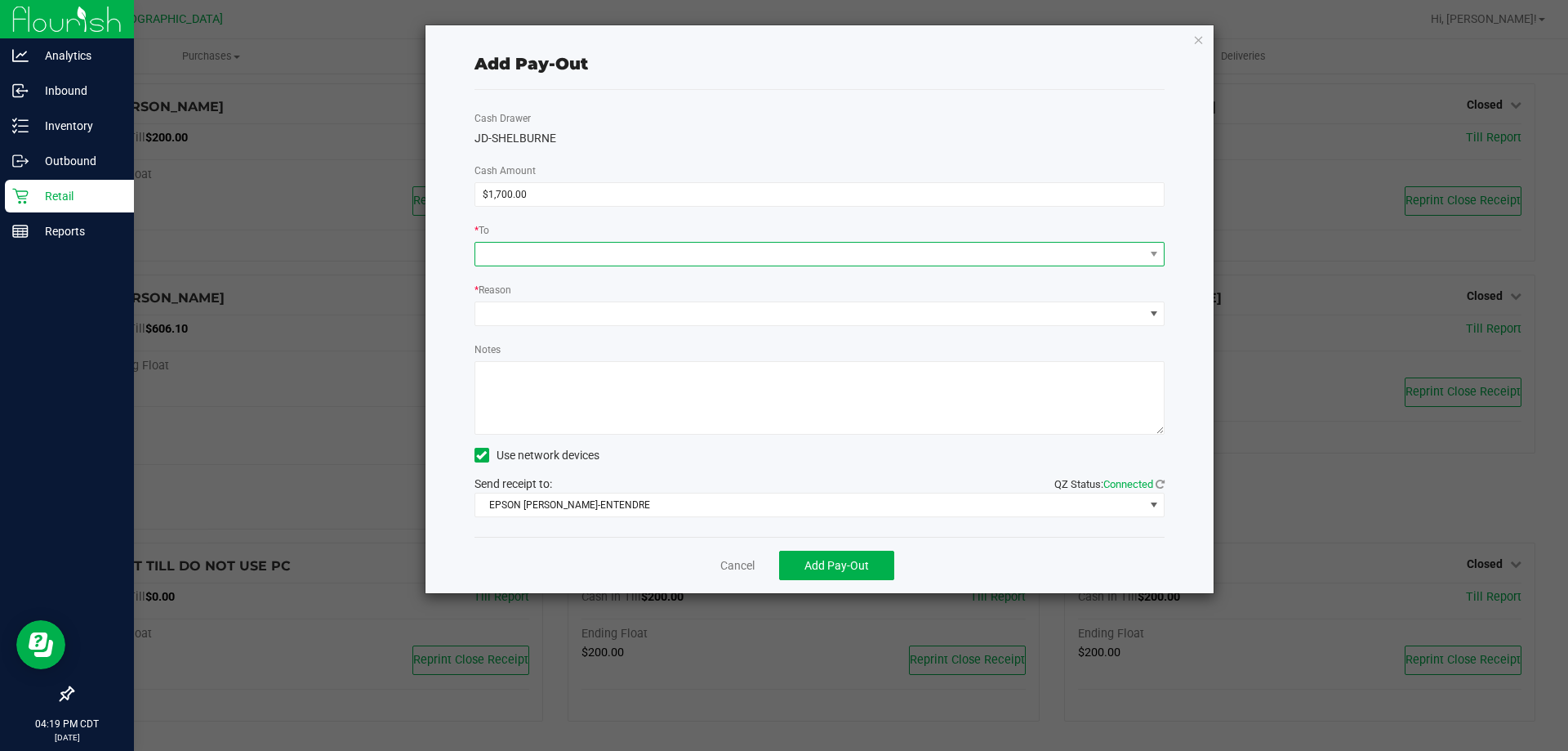
click at [569, 255] on span at bounding box center [809, 254] width 669 height 23
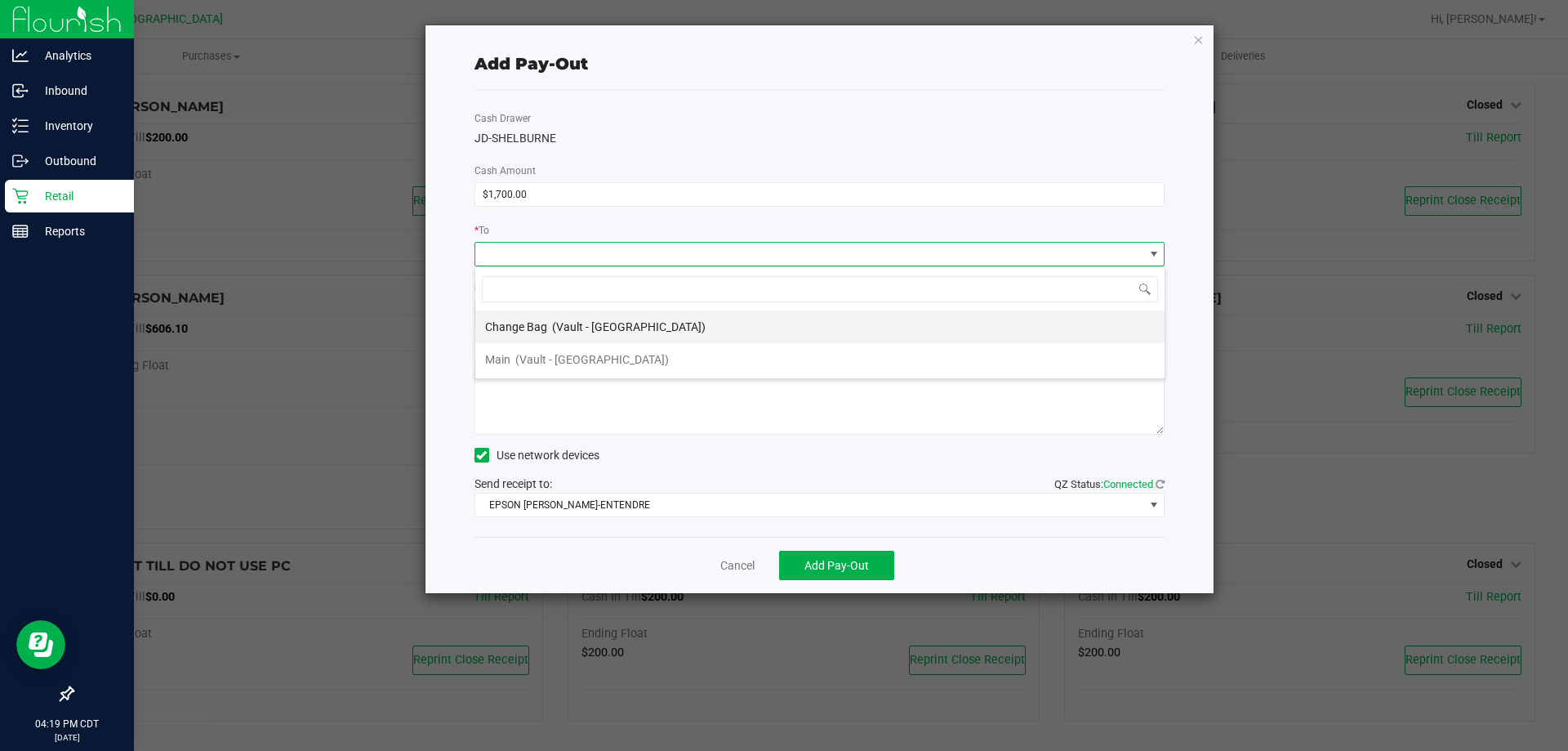
scroll to position [25, 690]
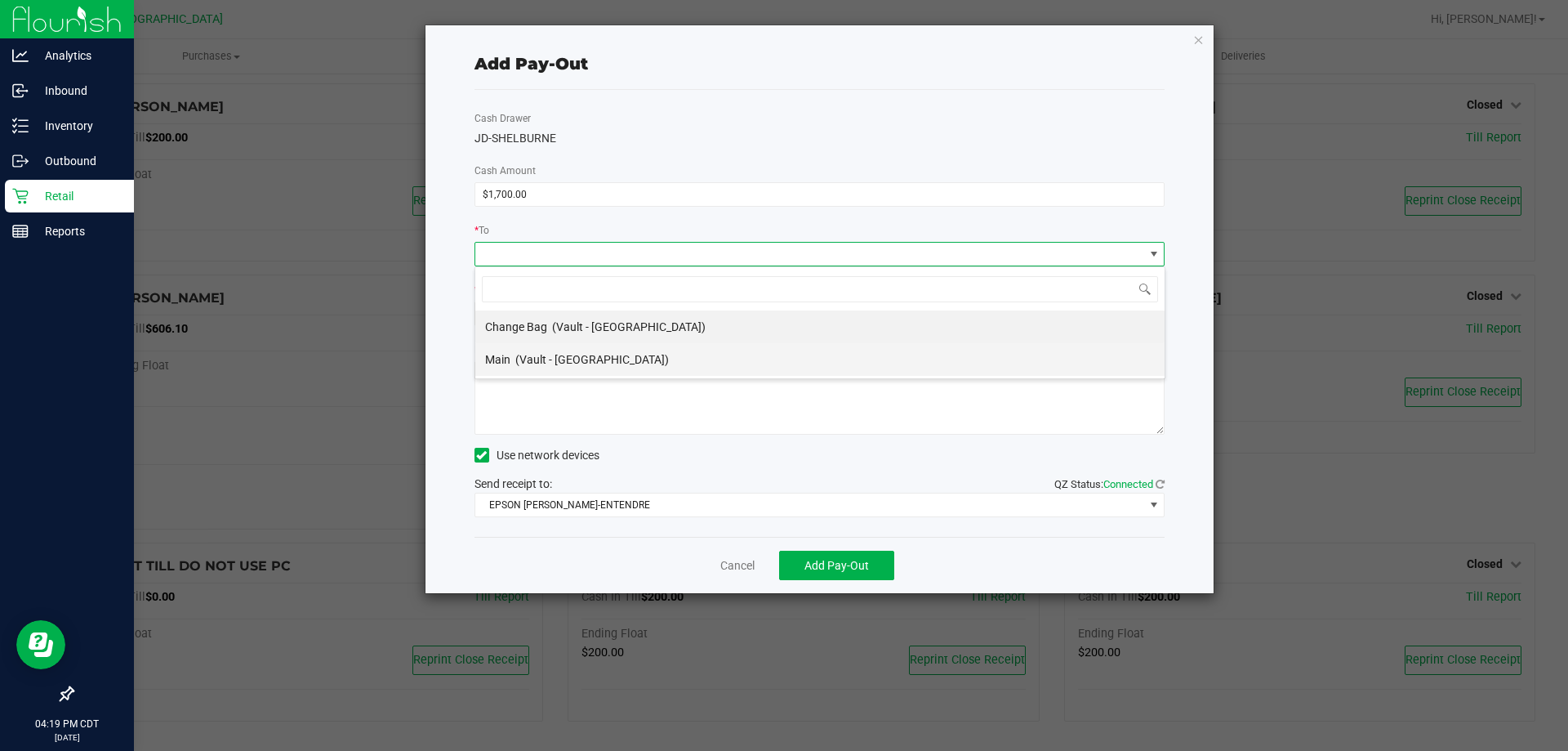
click at [517, 353] on span "(Vault - [GEOGRAPHIC_DATA])" at bounding box center [592, 359] width 154 height 13
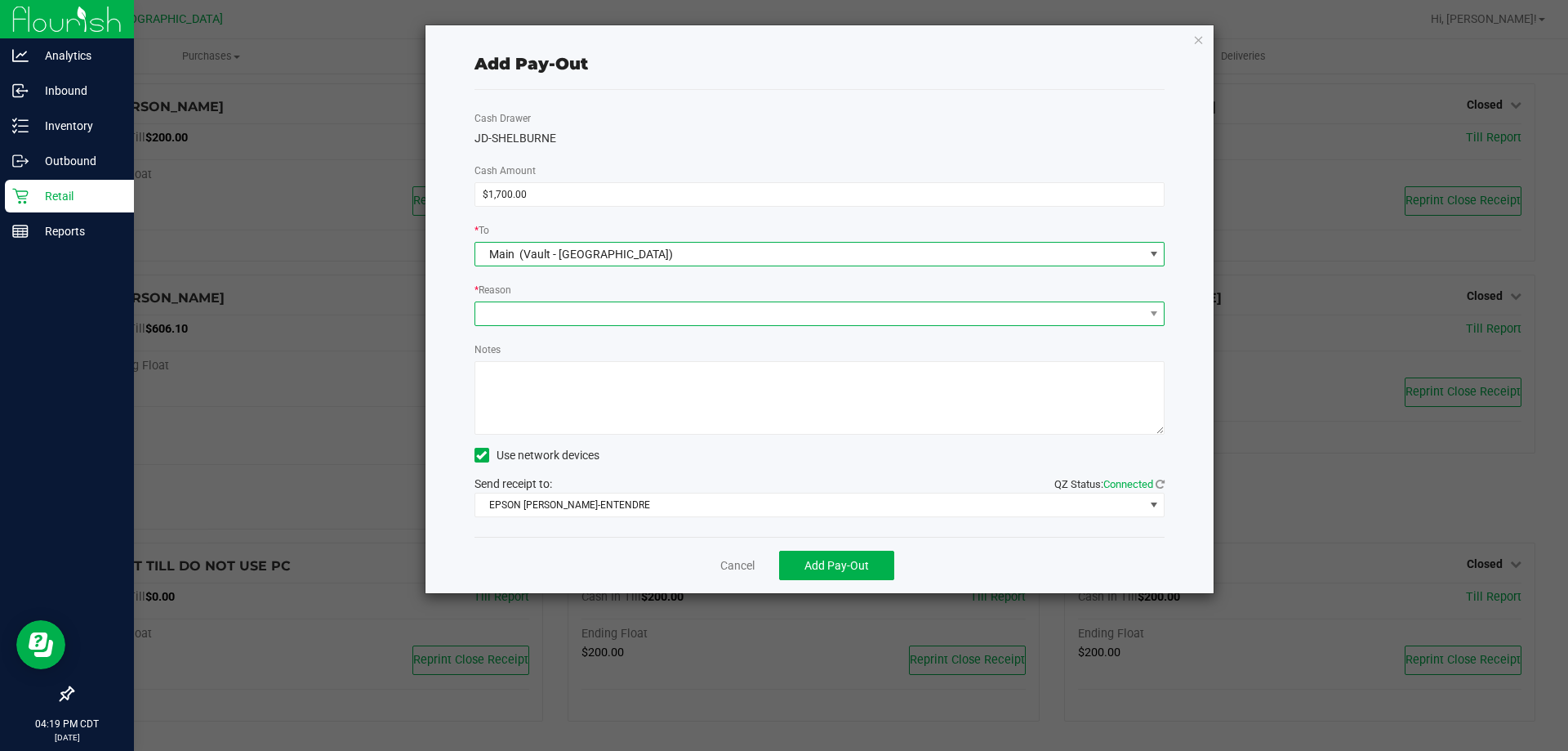
click at [503, 305] on span at bounding box center [809, 314] width 669 height 23
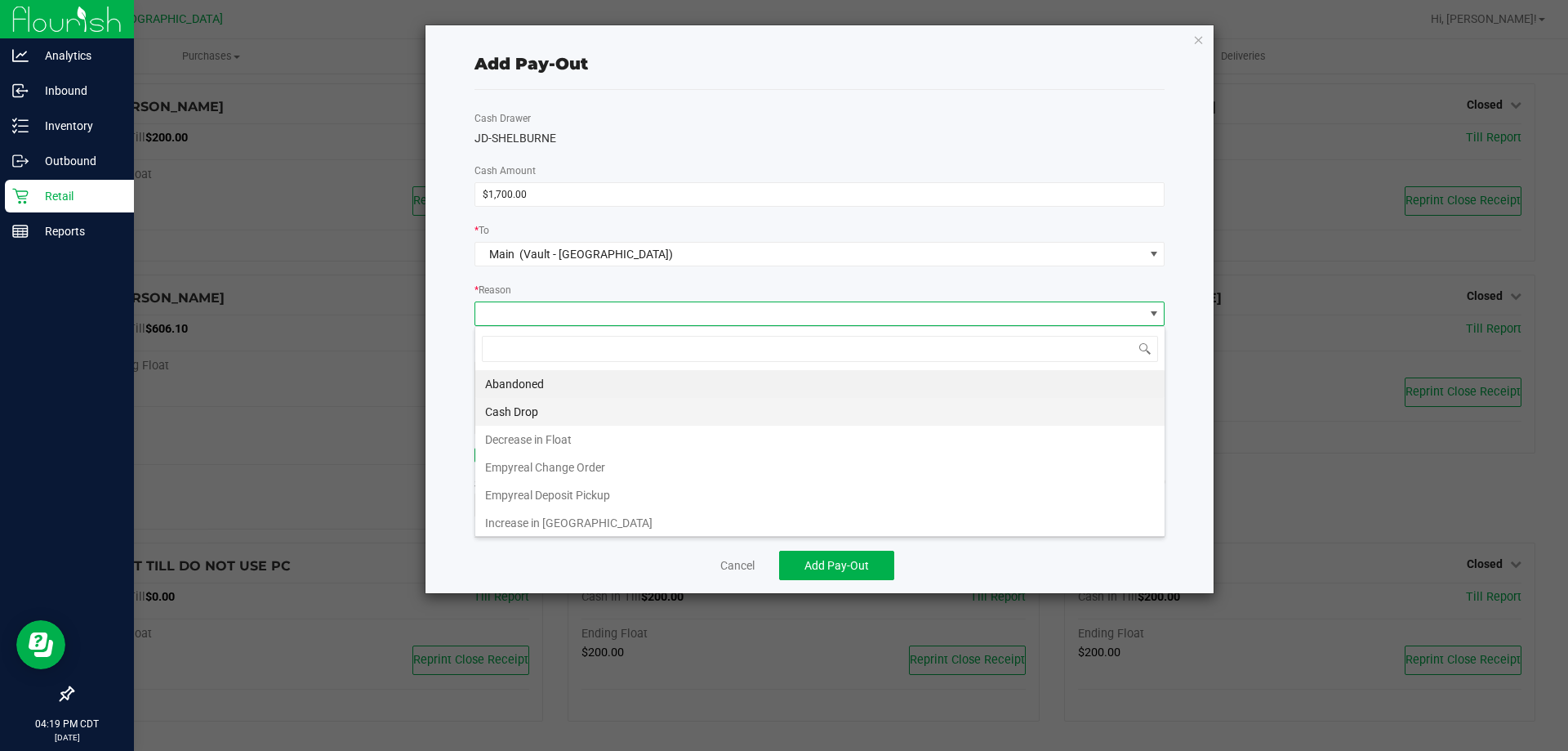
click at [514, 406] on li "Cash Drop" at bounding box center [819, 411] width 690 height 28
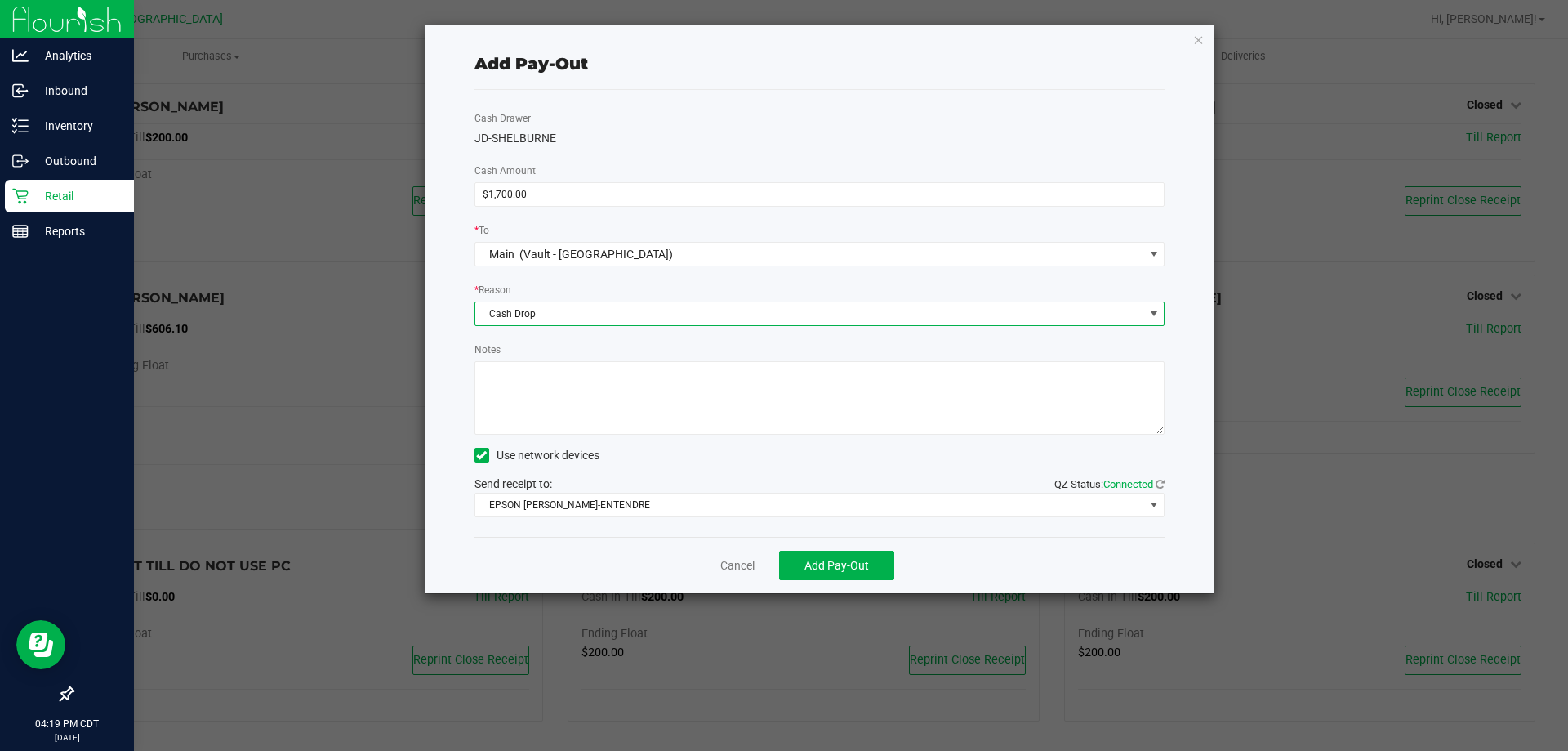
click at [527, 401] on textarea "Notes" at bounding box center [819, 398] width 691 height 74
type textarea "ML"
click at [869, 568] on button "Add Pay-Out" at bounding box center [836, 564] width 115 height 29
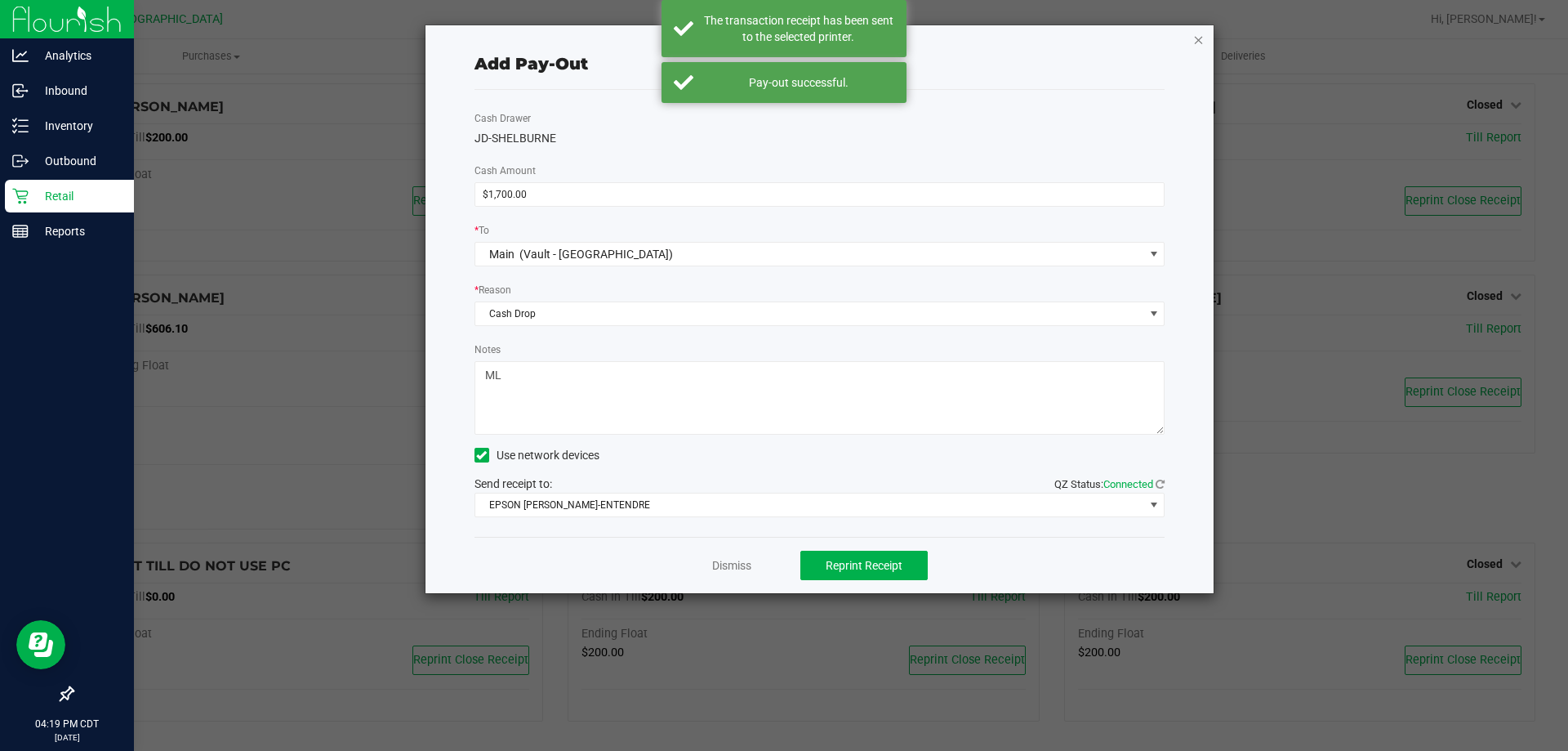
click at [1199, 44] on icon "button" at bounding box center [1198, 39] width 11 height 20
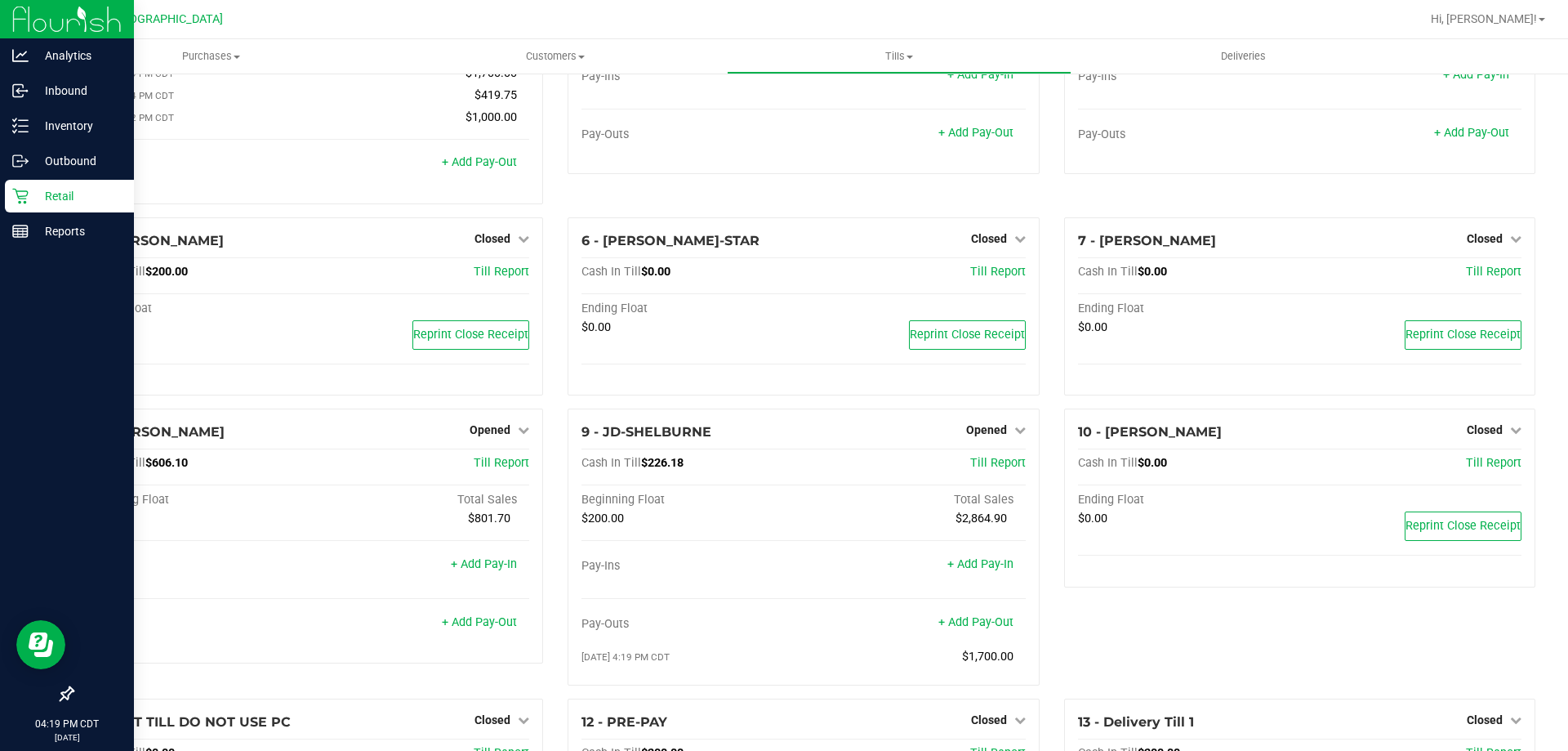
scroll to position [0, 0]
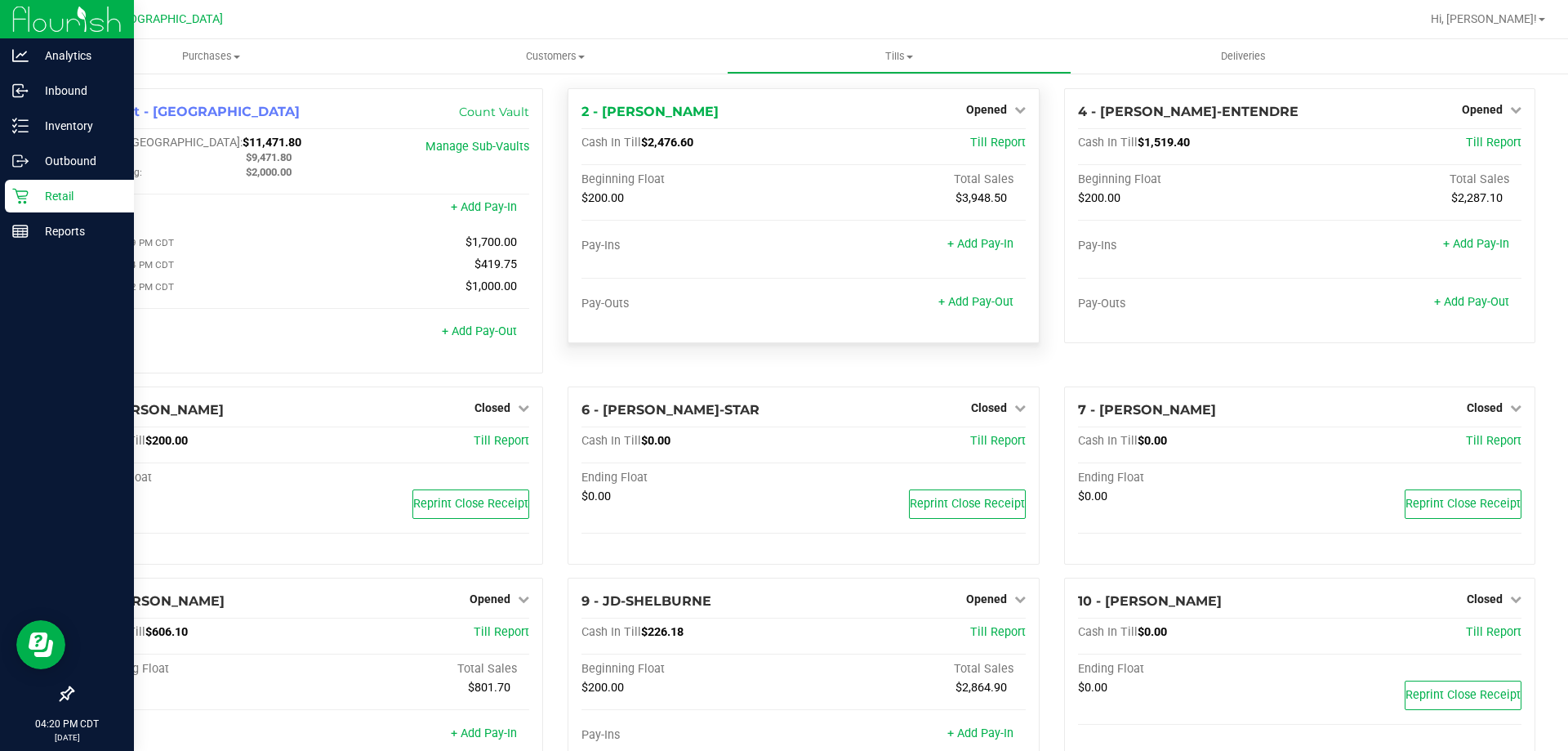
click at [977, 311] on div "Pay-Outs + Add Pay-Out" at bounding box center [803, 308] width 443 height 22
click at [976, 294] on div "+ Add Pay-Out" at bounding box center [975, 292] width 75 height 35
click at [974, 295] on link "+ Add Pay-Out" at bounding box center [975, 302] width 75 height 14
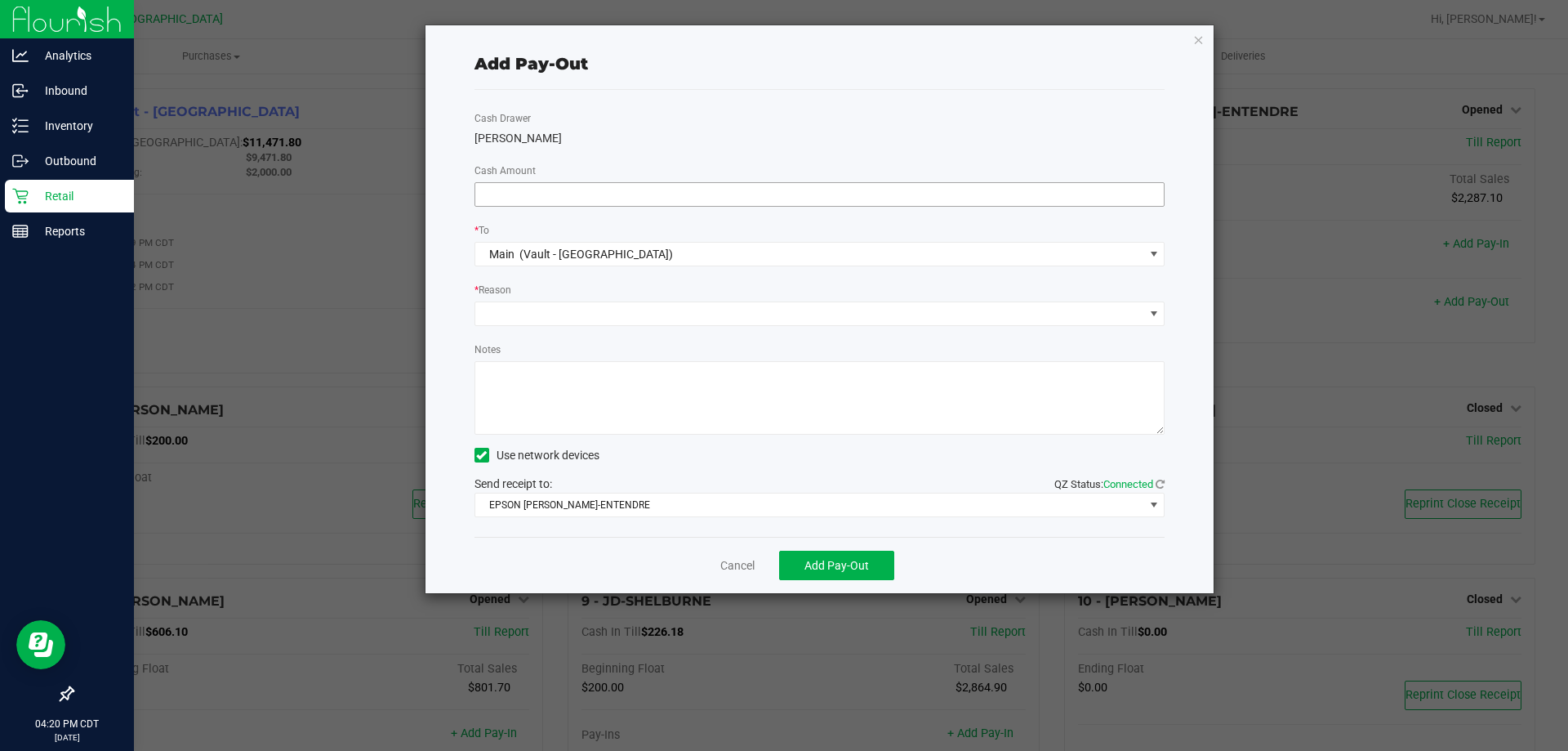
click at [524, 193] on input at bounding box center [819, 194] width 690 height 23
type input "$2,000.00"
click at [592, 316] on span at bounding box center [809, 314] width 669 height 23
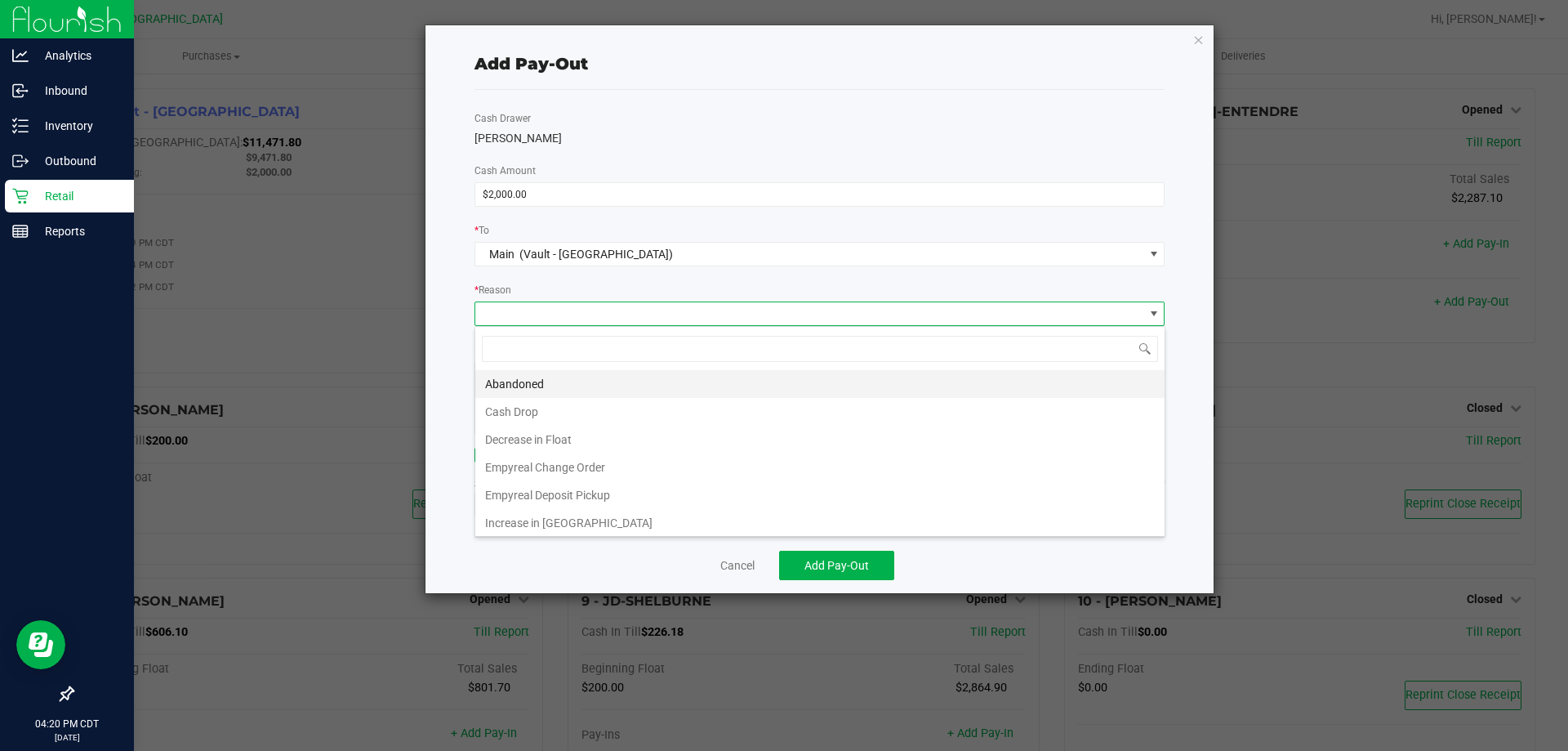
scroll to position [25, 690]
click at [545, 415] on li "Cash Drop" at bounding box center [819, 411] width 690 height 28
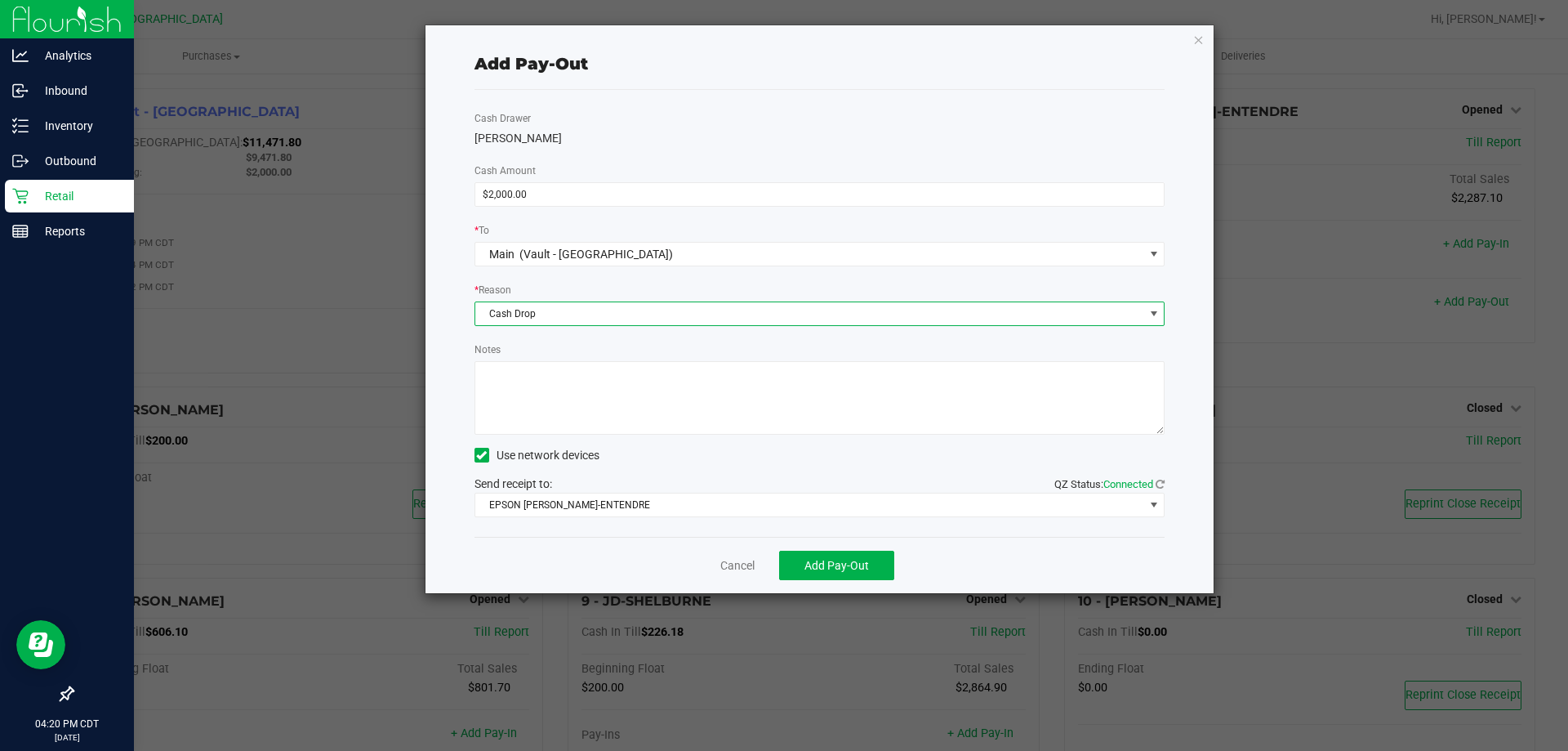
click at [564, 405] on textarea "Notes" at bounding box center [819, 398] width 691 height 74
type textarea "ML"
click at [862, 576] on button "Add Pay-Out" at bounding box center [836, 564] width 115 height 29
click at [1199, 43] on icon "button" at bounding box center [1198, 39] width 11 height 20
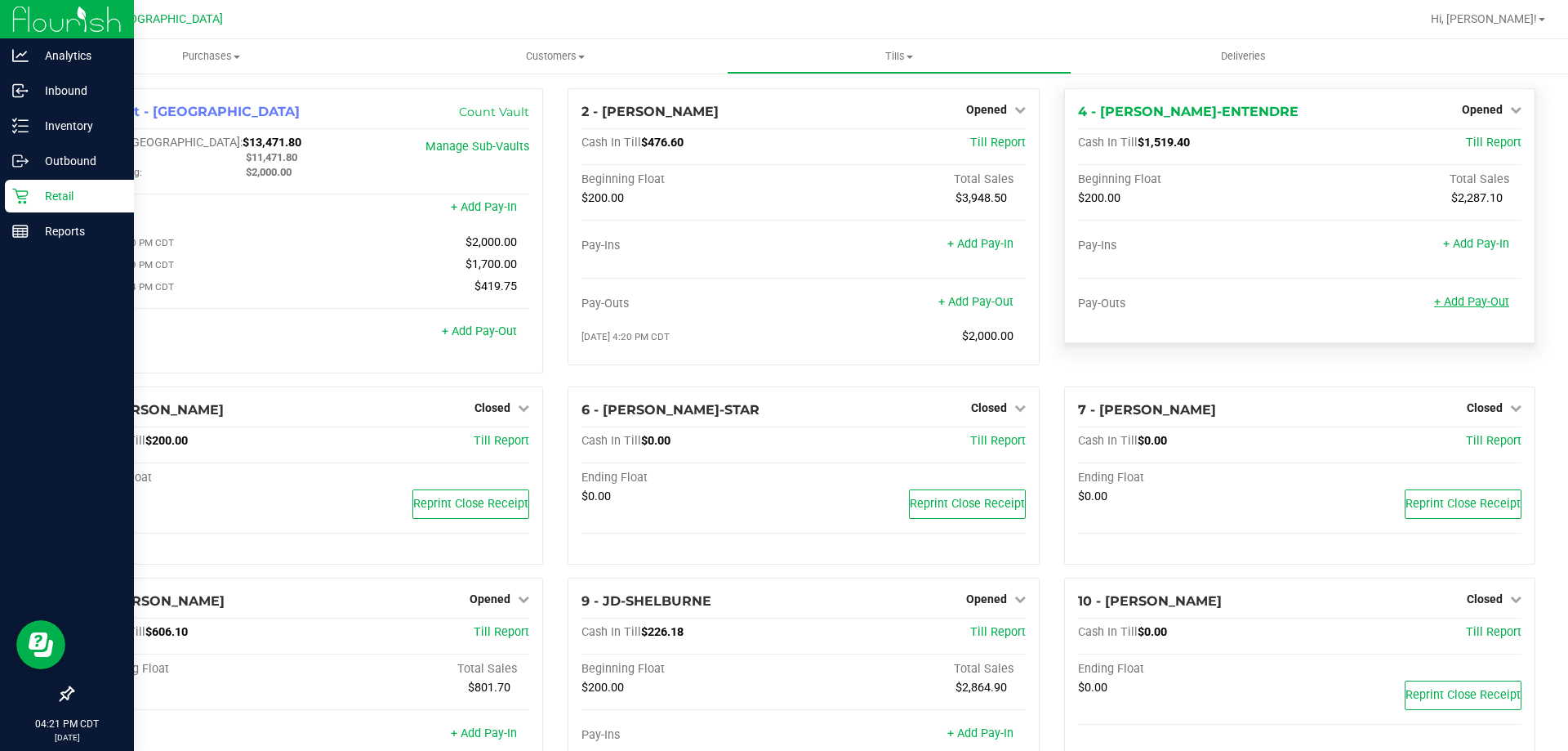
click at [1471, 303] on link "+ Add Pay-Out" at bounding box center [1471, 302] width 75 height 14
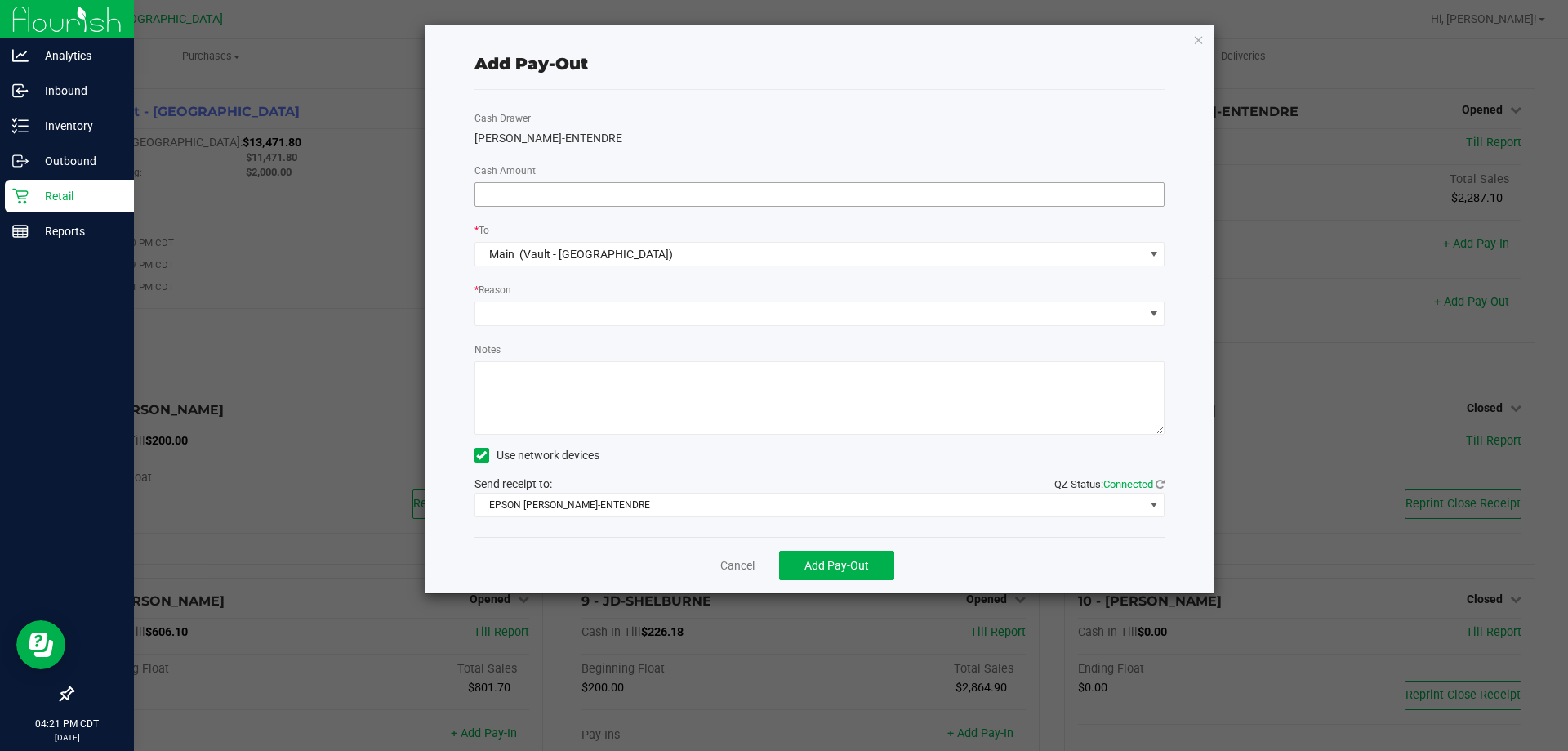
click at [501, 193] on input at bounding box center [819, 194] width 690 height 23
type input "$1,000.00"
click at [604, 315] on span at bounding box center [809, 314] width 669 height 23
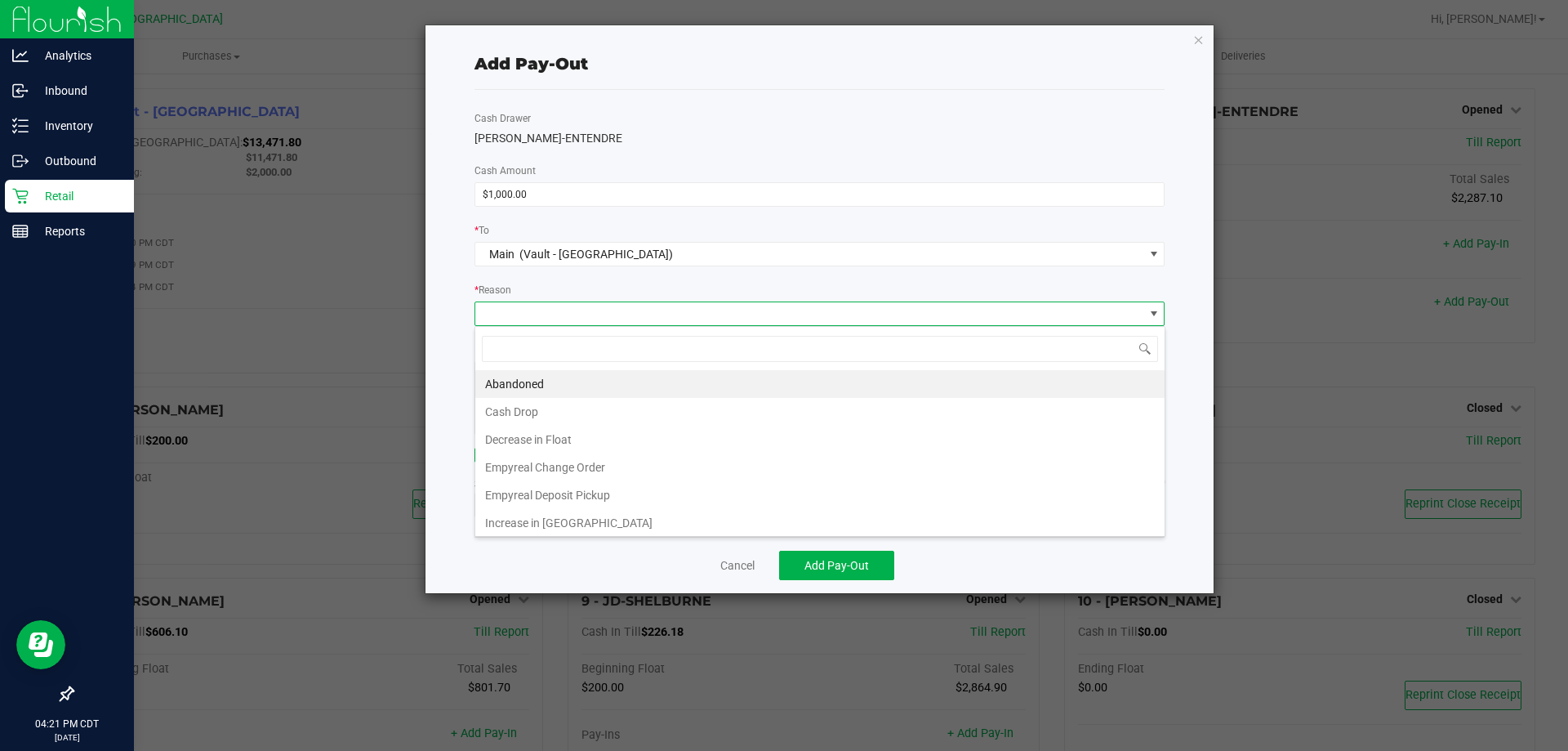
drag, startPoint x: 519, startPoint y: 407, endPoint x: 576, endPoint y: 405, distance: 57.0
click at [519, 408] on li "Cash Drop" at bounding box center [819, 411] width 690 height 28
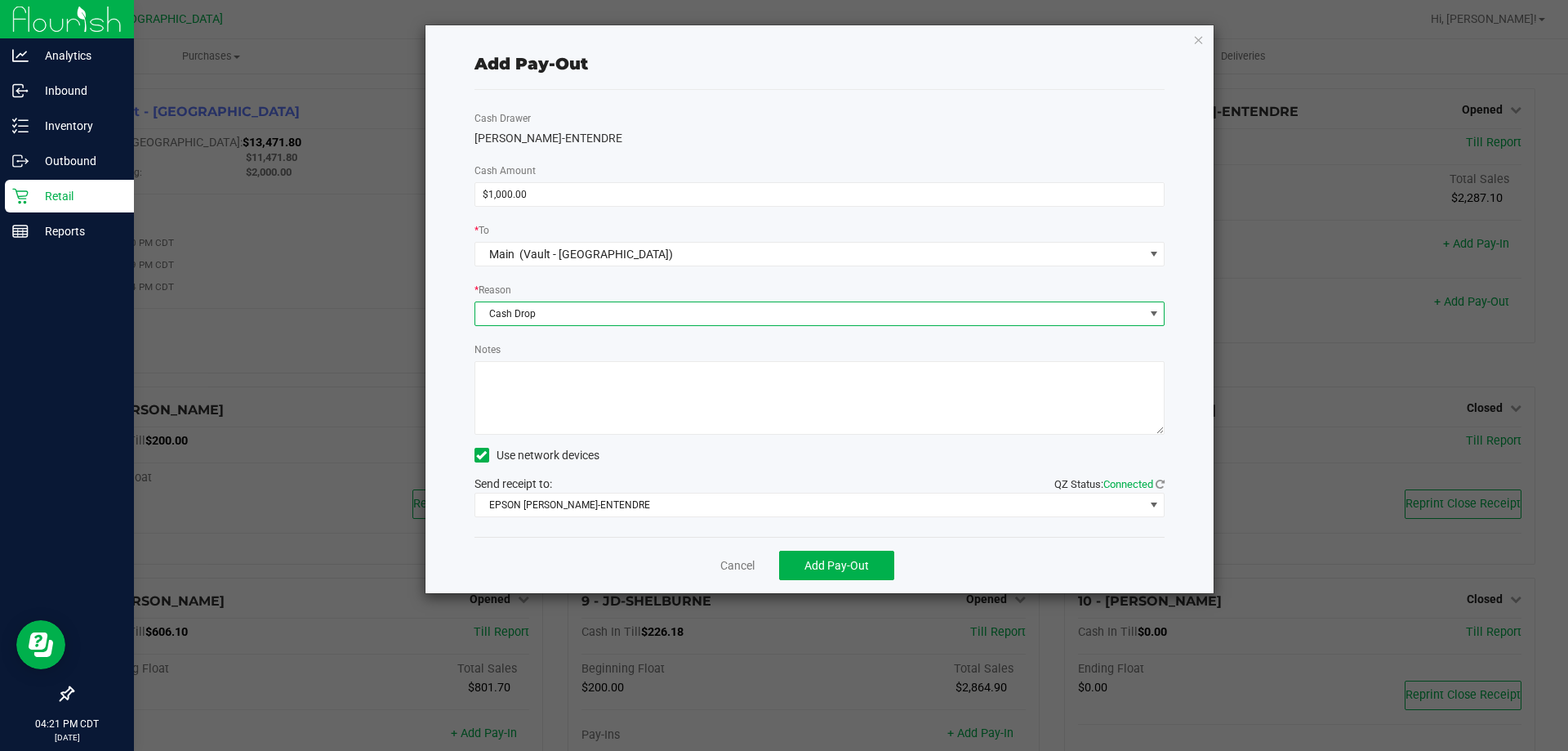
click at [576, 405] on textarea "Notes" at bounding box center [819, 398] width 691 height 74
type textarea "ML"
click at [854, 573] on button "Add Pay-Out" at bounding box center [836, 564] width 115 height 29
click at [1202, 32] on icon "button" at bounding box center [1198, 39] width 11 height 20
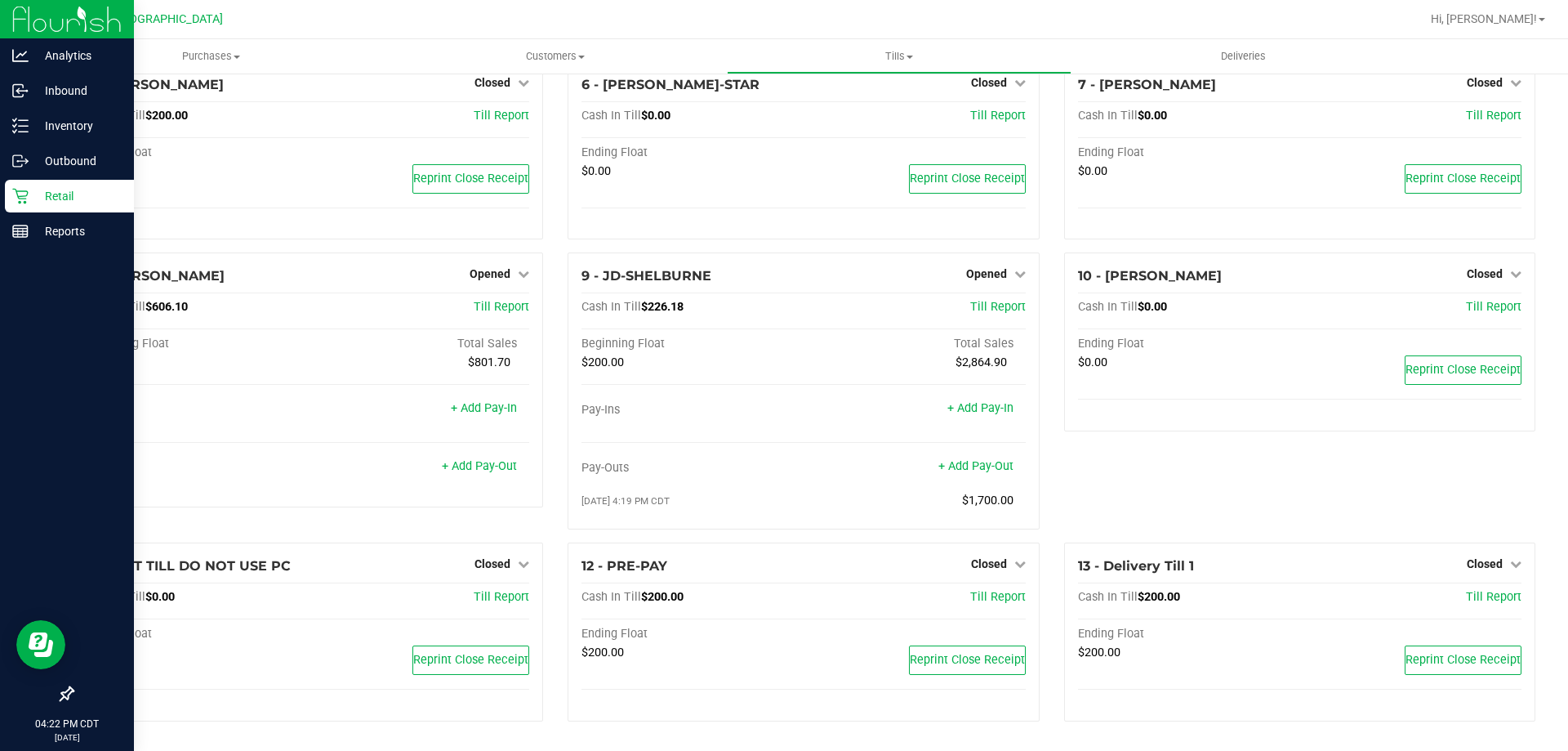
scroll to position [0, 0]
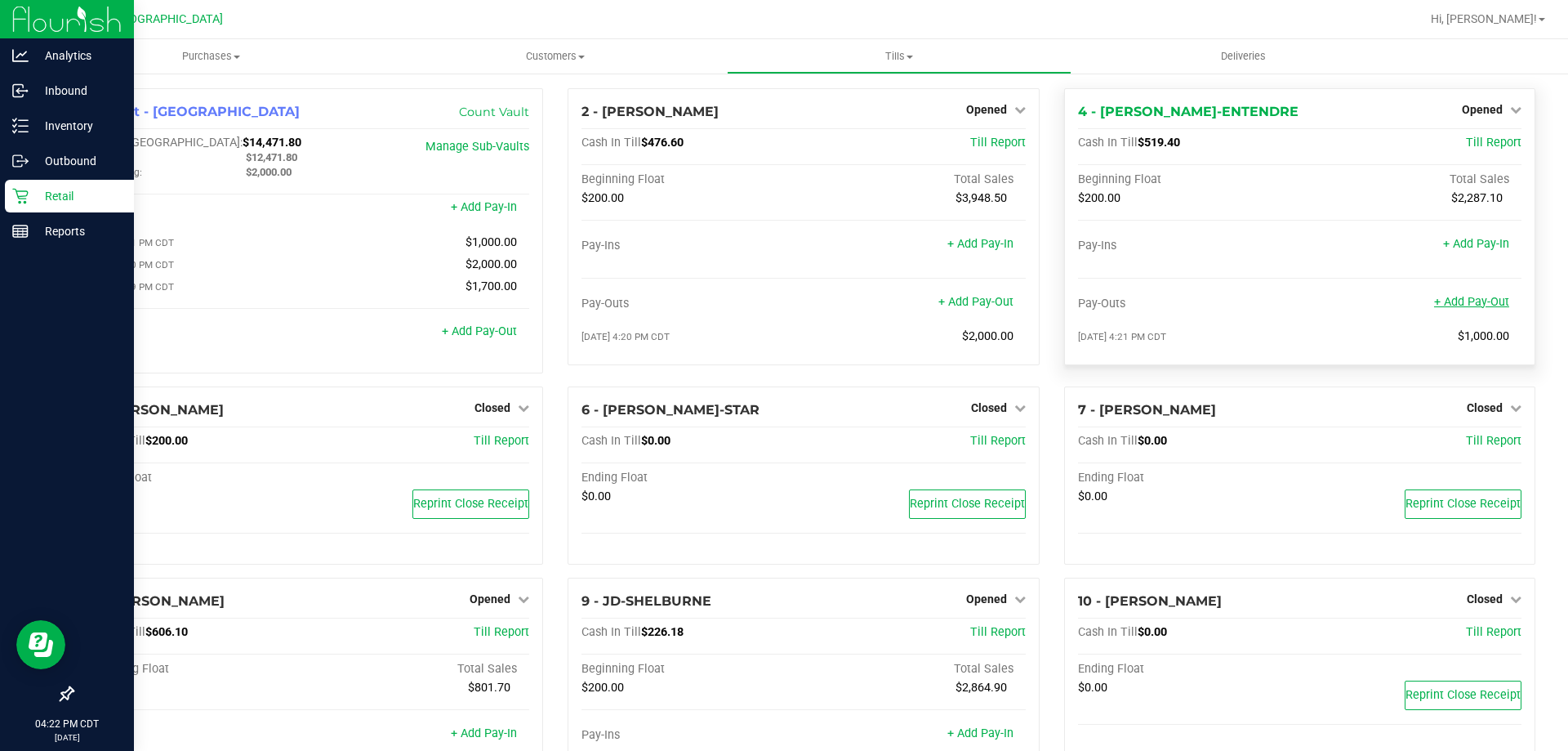
click at [1456, 303] on link "+ Add Pay-Out" at bounding box center [1471, 302] width 75 height 14
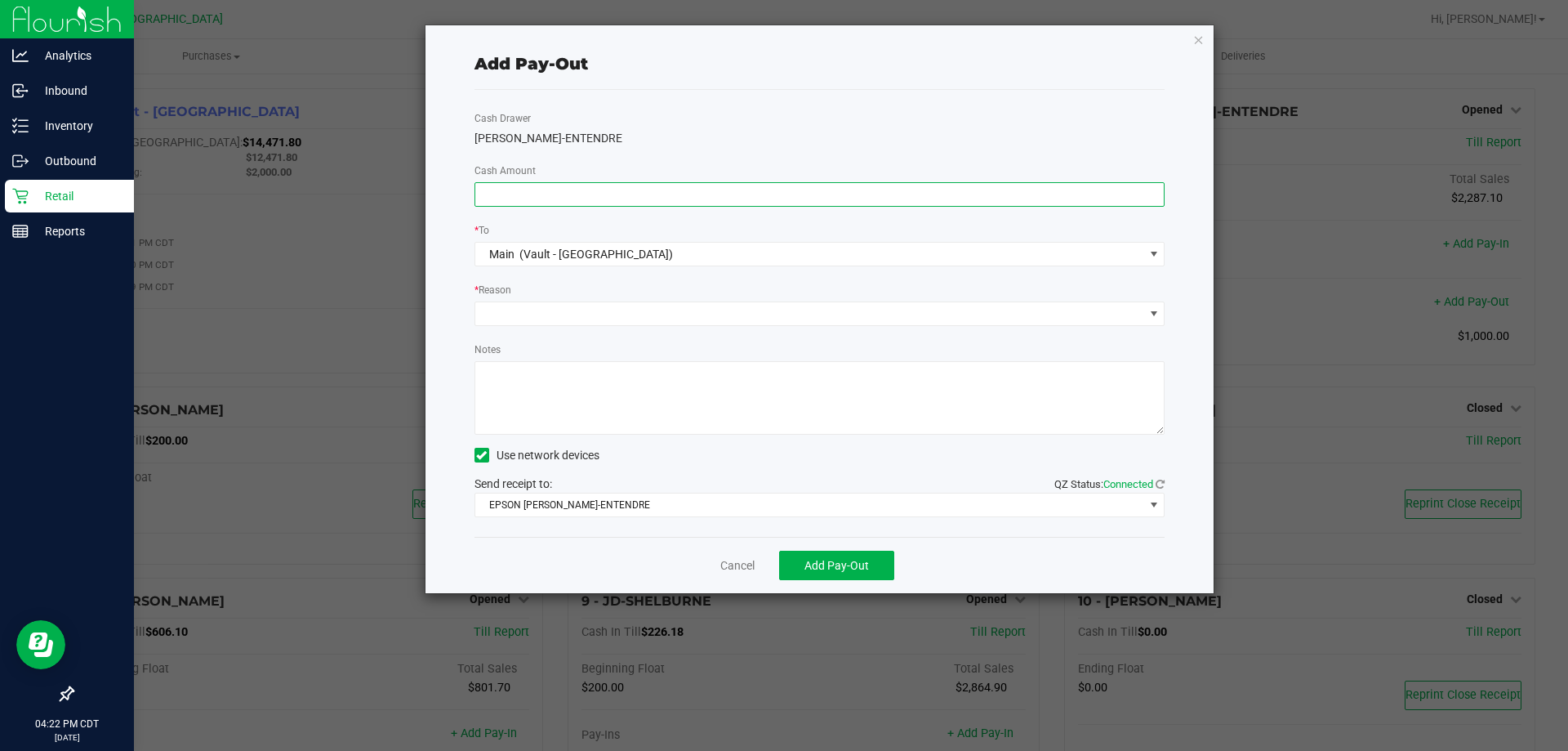
click at [662, 197] on input at bounding box center [819, 194] width 690 height 23
type input "$200.00"
click at [615, 319] on span at bounding box center [809, 314] width 669 height 23
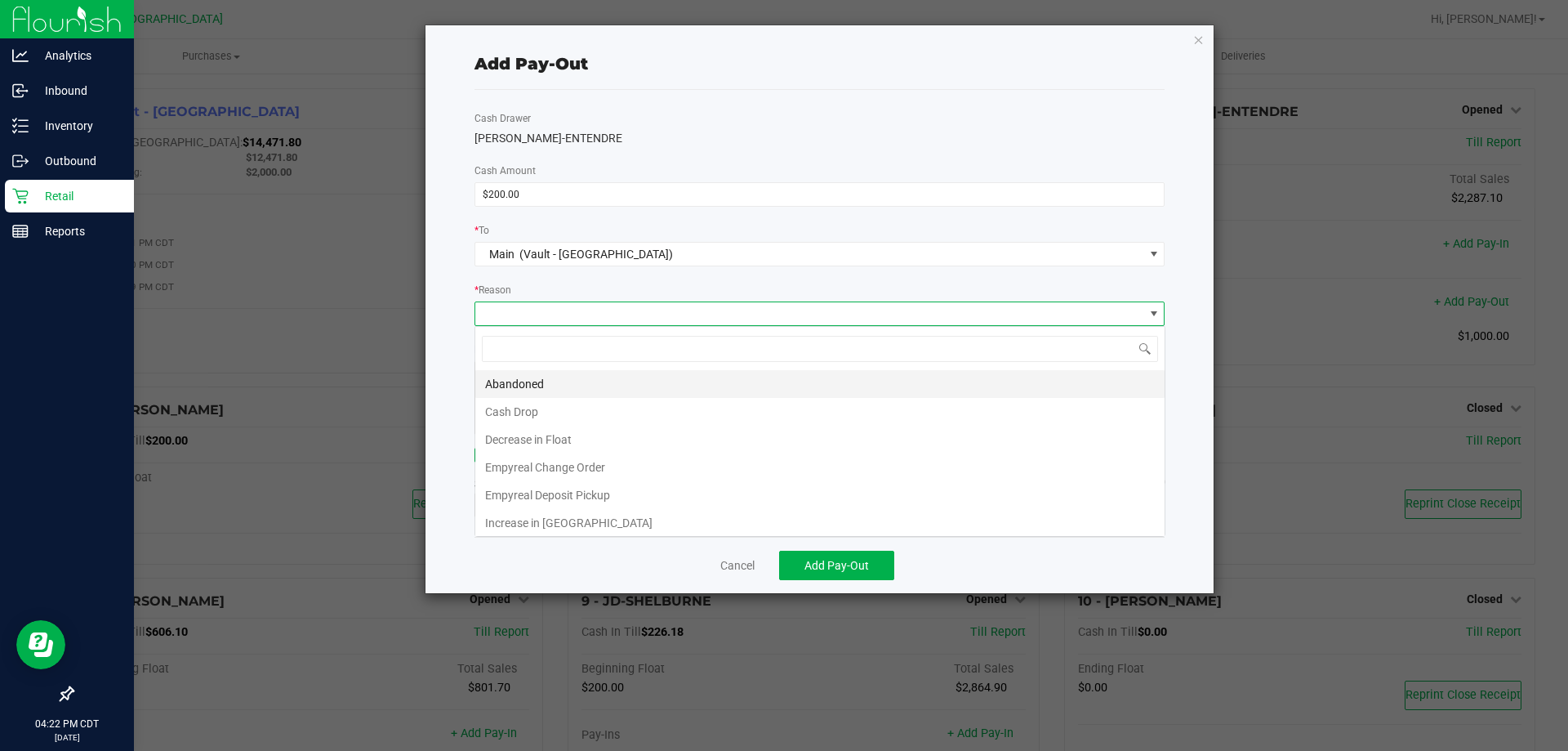
scroll to position [25, 690]
click at [543, 409] on li "Cash Drop" at bounding box center [819, 411] width 690 height 28
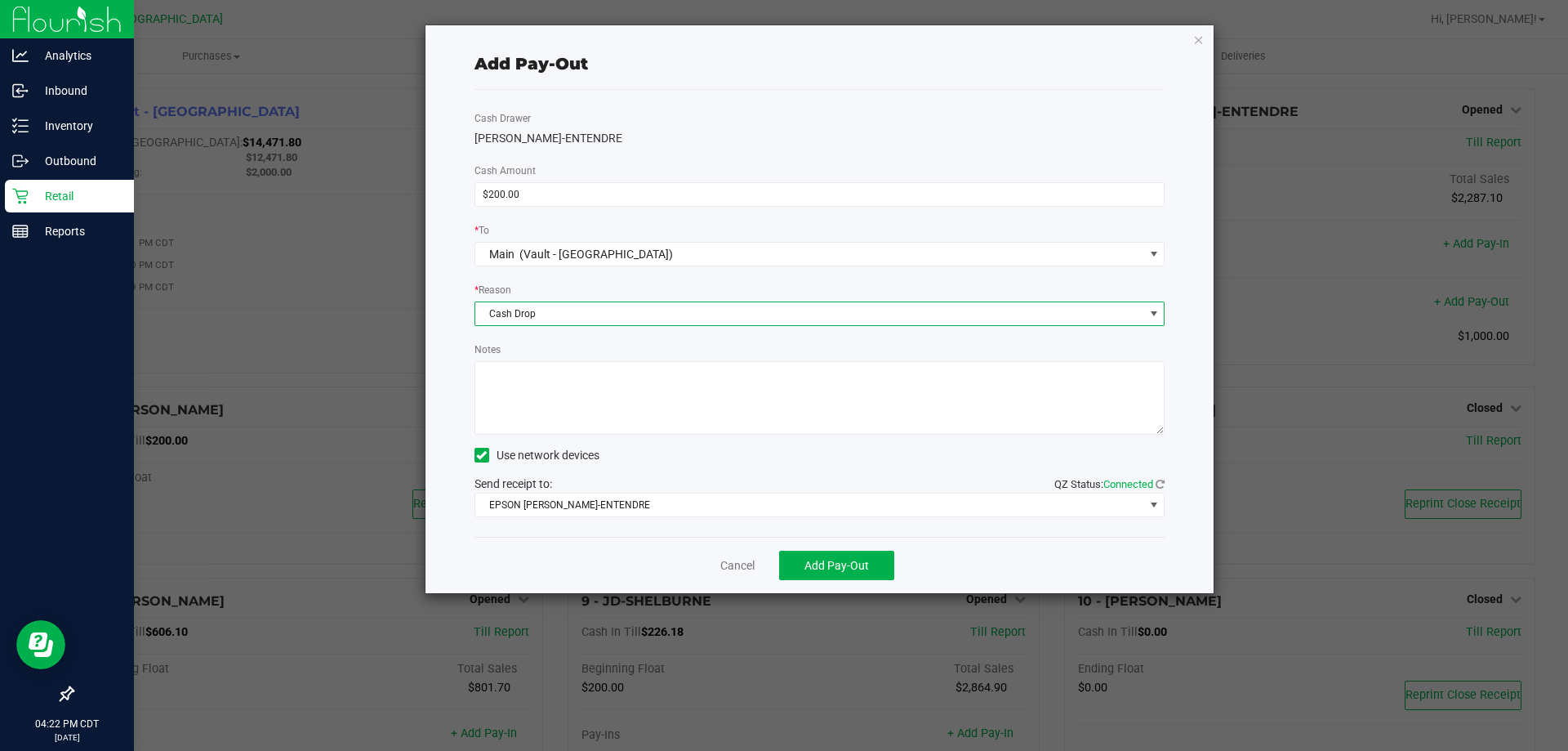
click at [543, 406] on textarea "Notes" at bounding box center [819, 398] width 691 height 74
type textarea "ML"
click at [1194, 44] on icon "button" at bounding box center [1198, 39] width 11 height 20
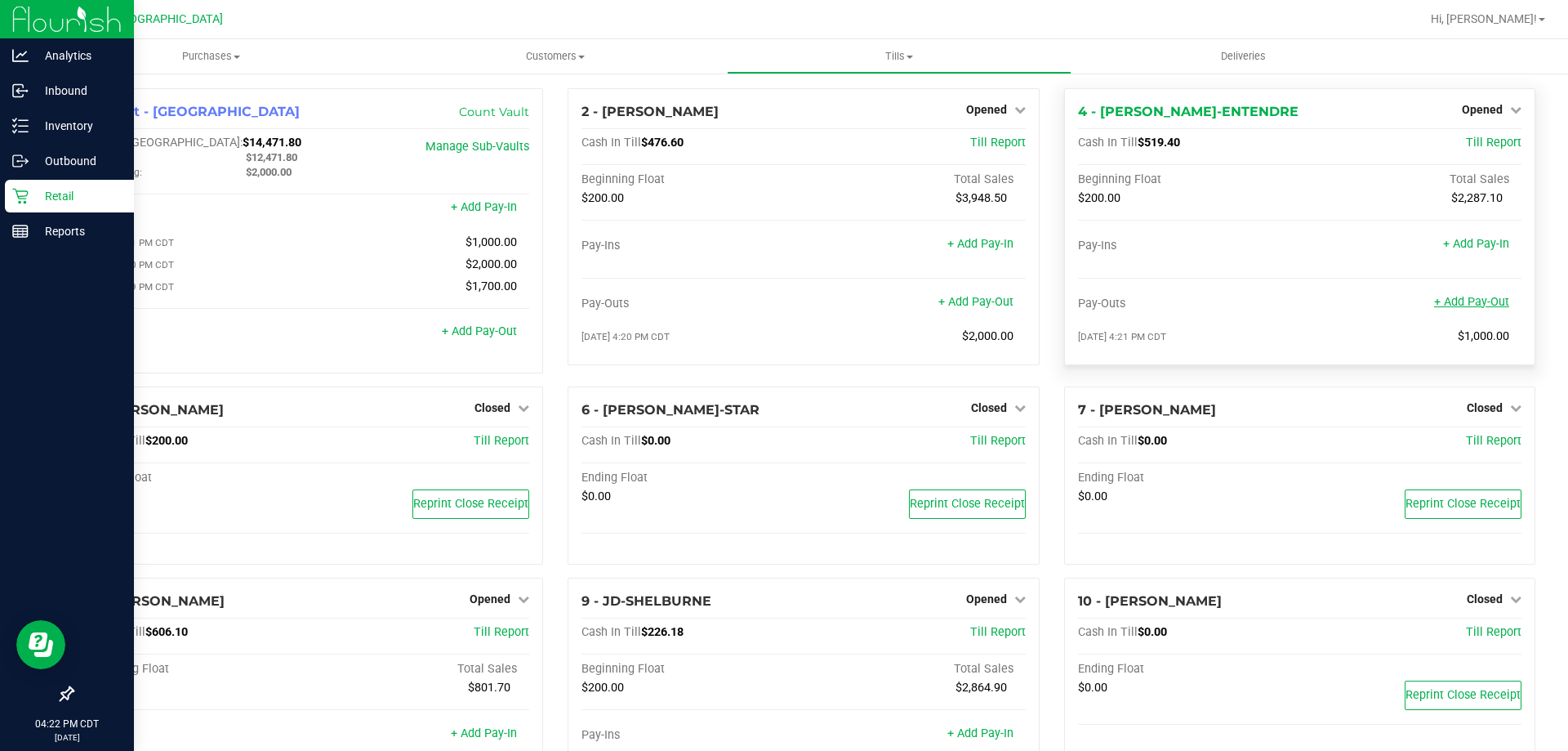
click at [1468, 299] on link "+ Add Pay-Out" at bounding box center [1471, 302] width 75 height 14
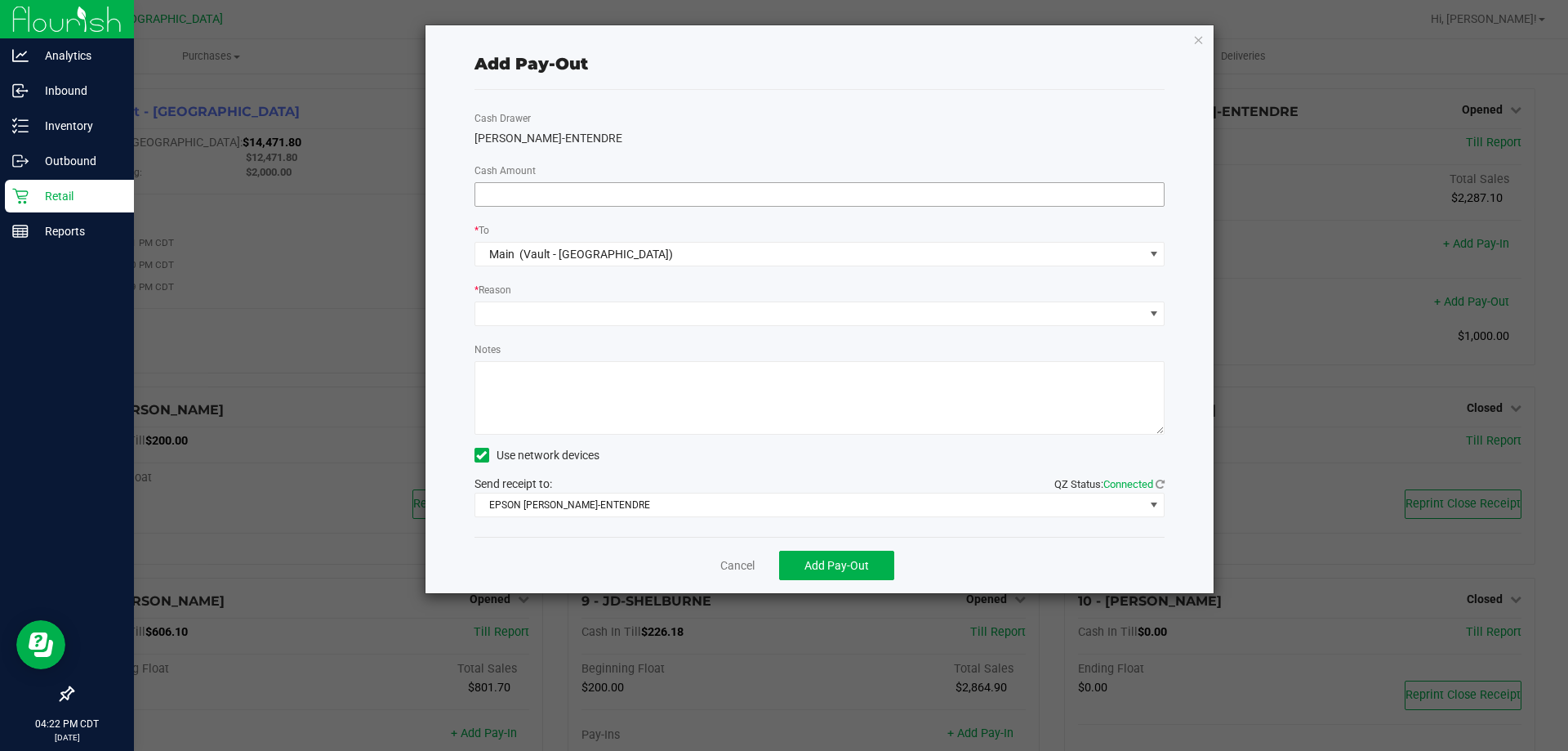
click at [558, 188] on input at bounding box center [819, 194] width 690 height 23
type input "$300.00"
click at [568, 308] on span at bounding box center [809, 314] width 669 height 23
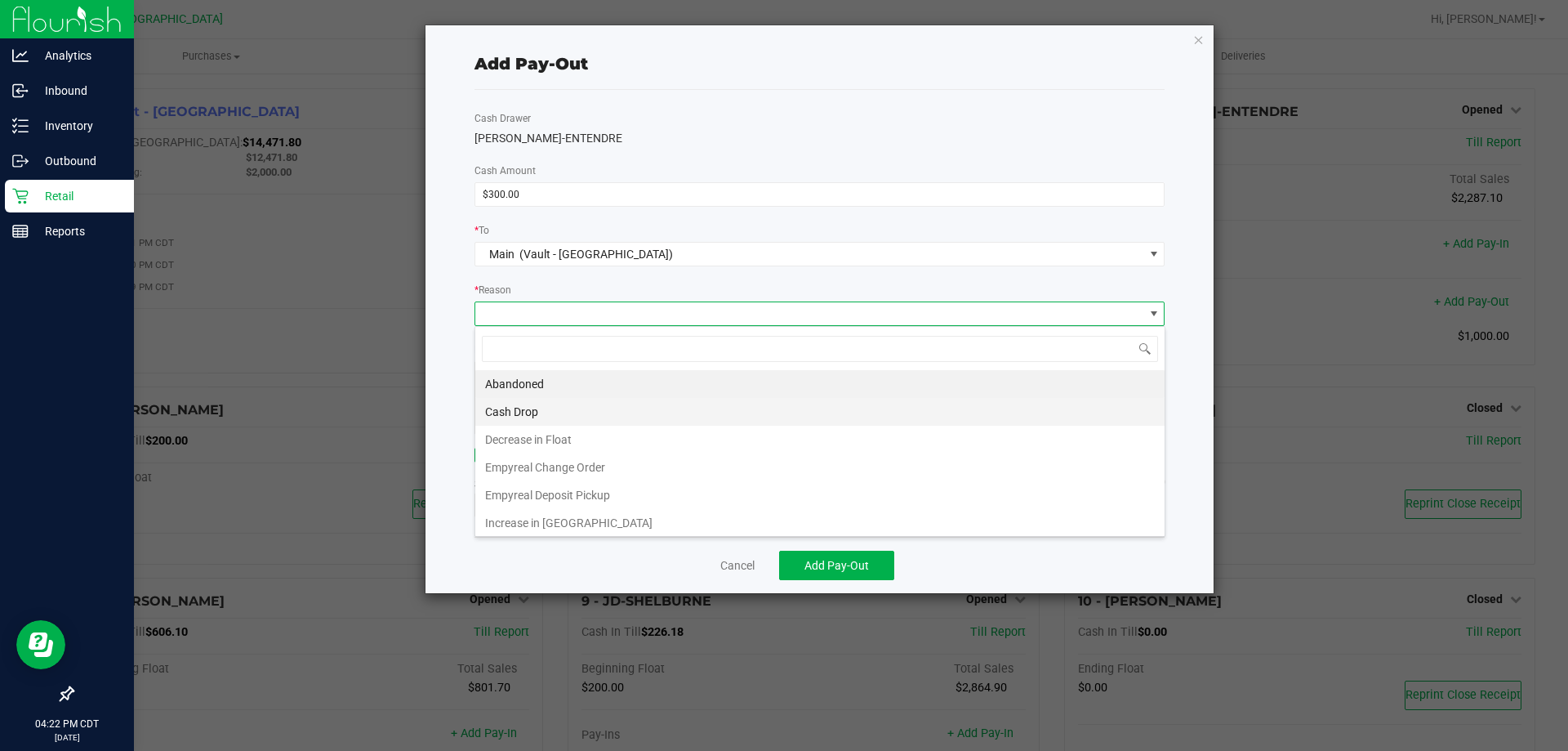
click at [522, 404] on li "Cash Drop" at bounding box center [819, 411] width 690 height 28
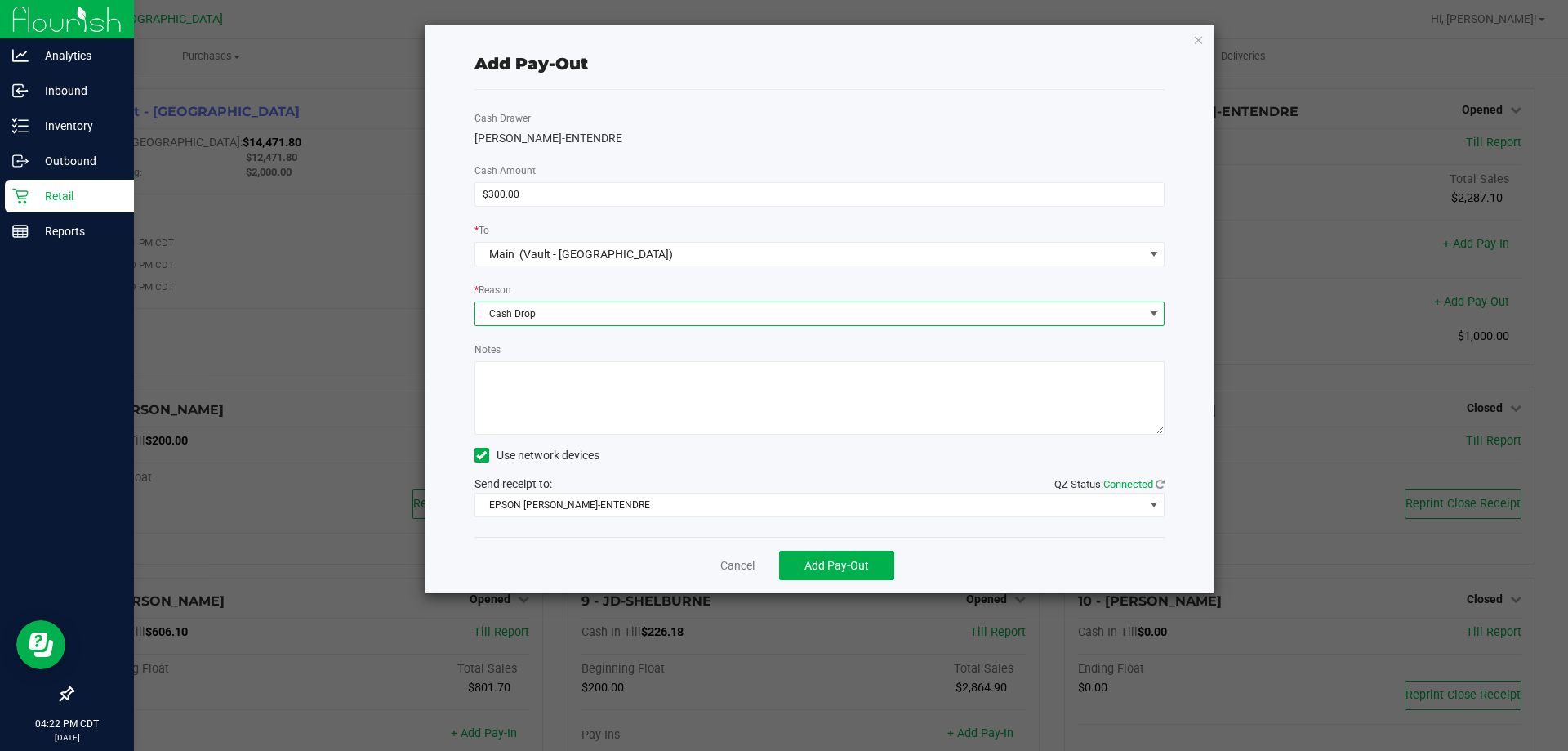
click at [517, 415] on textarea "Notes" at bounding box center [819, 398] width 691 height 74
type textarea "ML"
drag, startPoint x: 817, startPoint y: 553, endPoint x: 806, endPoint y: 505, distance: 49.2
click at [813, 535] on div "Add Pay-Out Cash Drawer [PERSON_NAME]-ENTENDRE Cash Amount $300.00 * To Main (V…" at bounding box center [819, 309] width 788 height 568
click at [826, 555] on button "Add Pay-Out" at bounding box center [836, 564] width 115 height 29
